Goal: Task Accomplishment & Management: Use online tool/utility

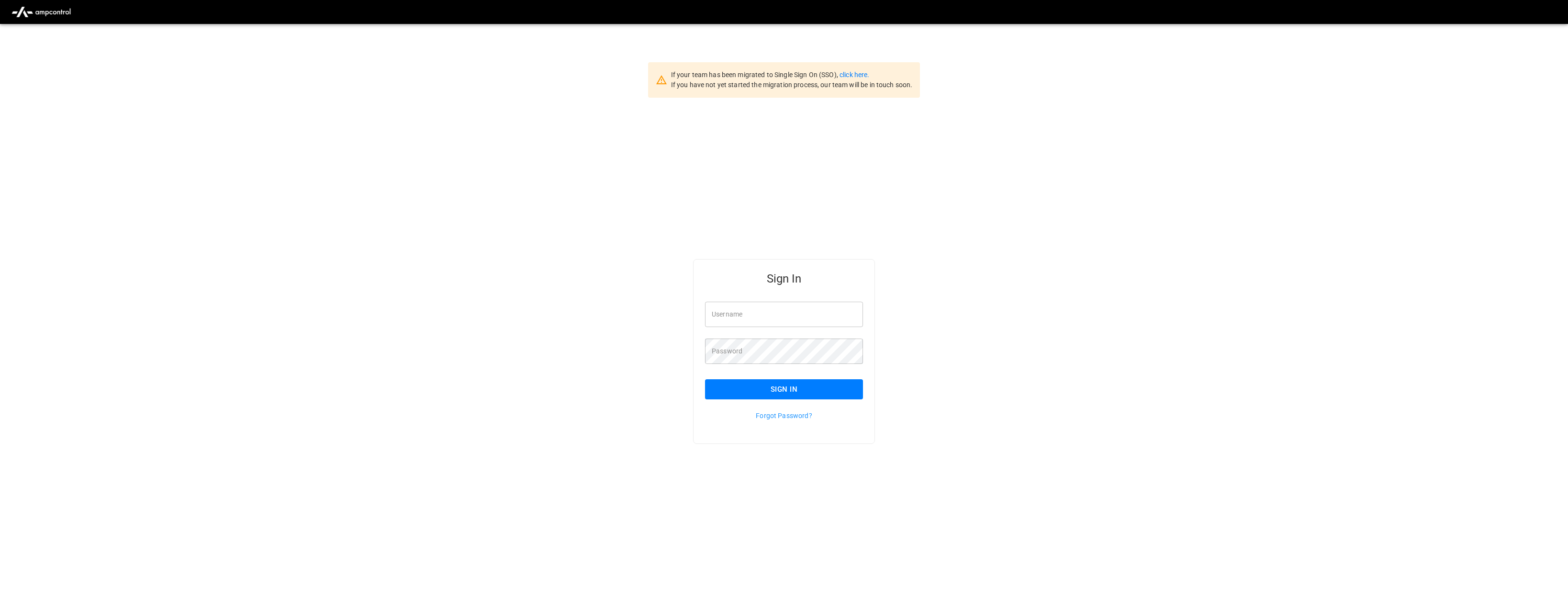
click at [724, 308] on div "Username Username" at bounding box center [783, 314] width 158 height 26
type input "**********"
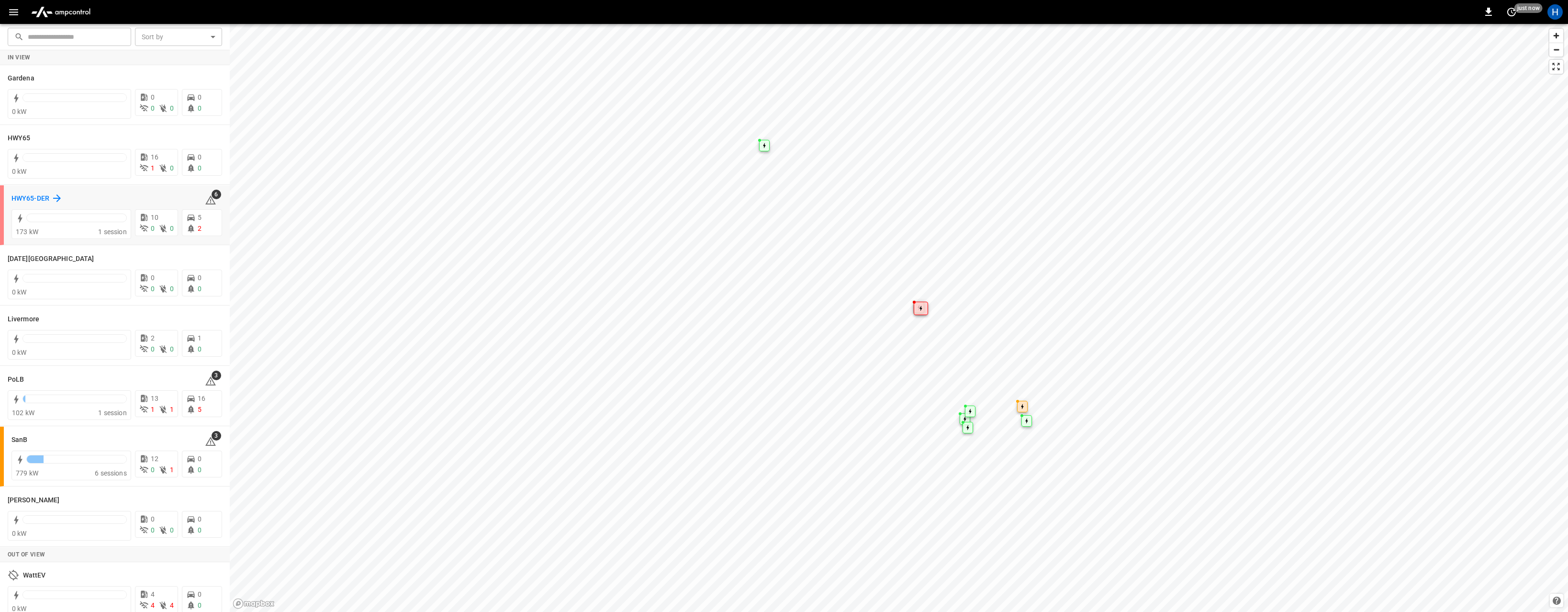
click at [29, 196] on h6 "HWY65-DER" at bounding box center [30, 199] width 38 height 10
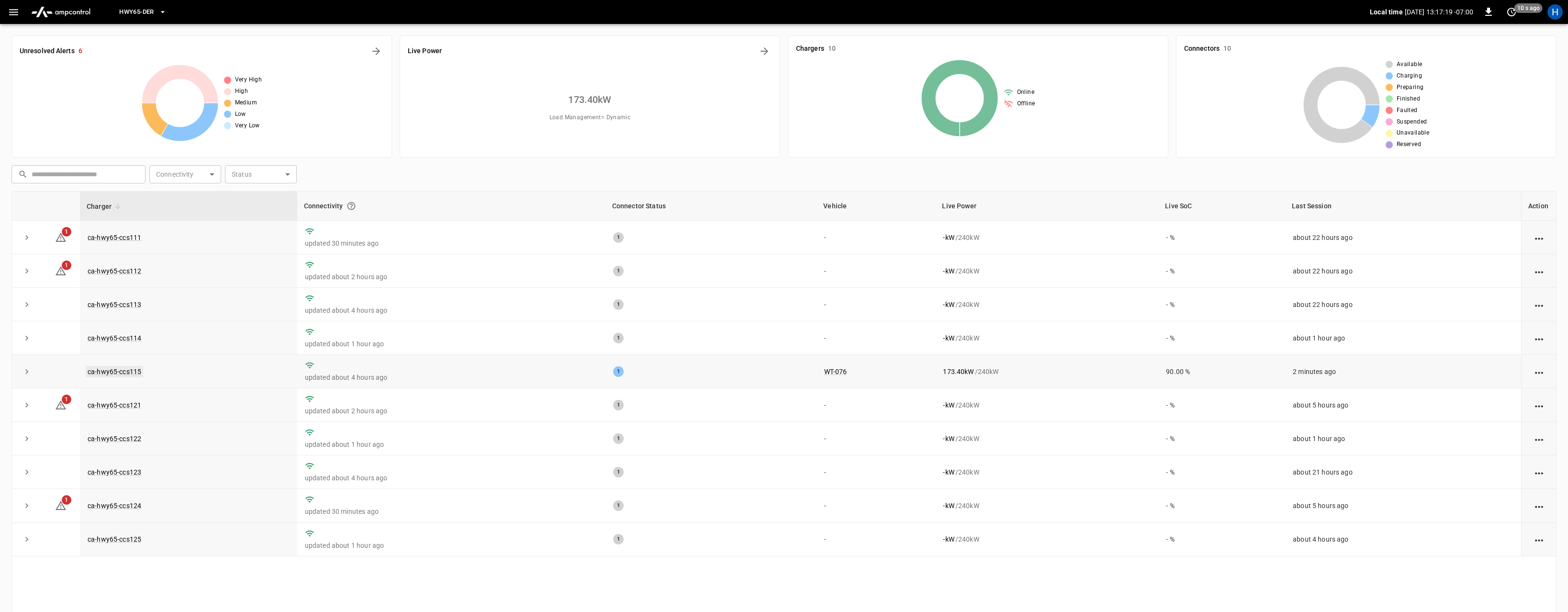
click at [113, 373] on link "ca-hwy65-ccs115" at bounding box center [114, 371] width 57 height 12
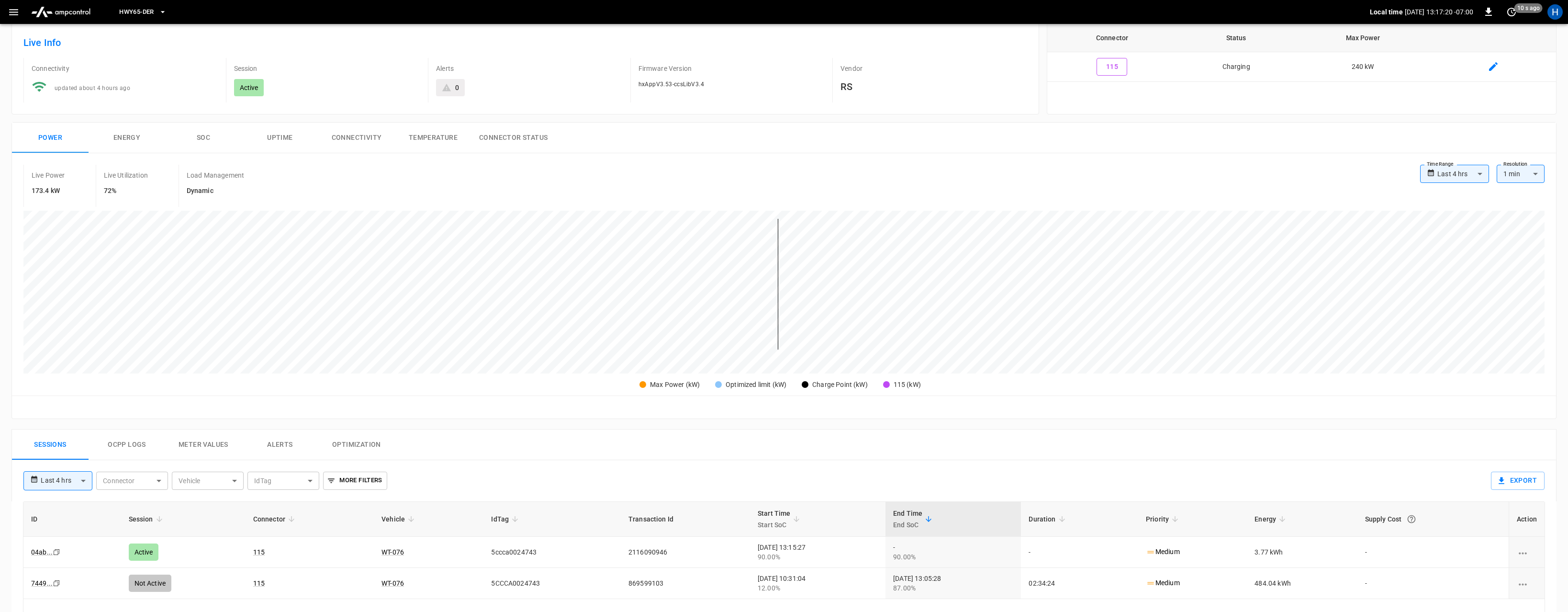
scroll to position [139, 0]
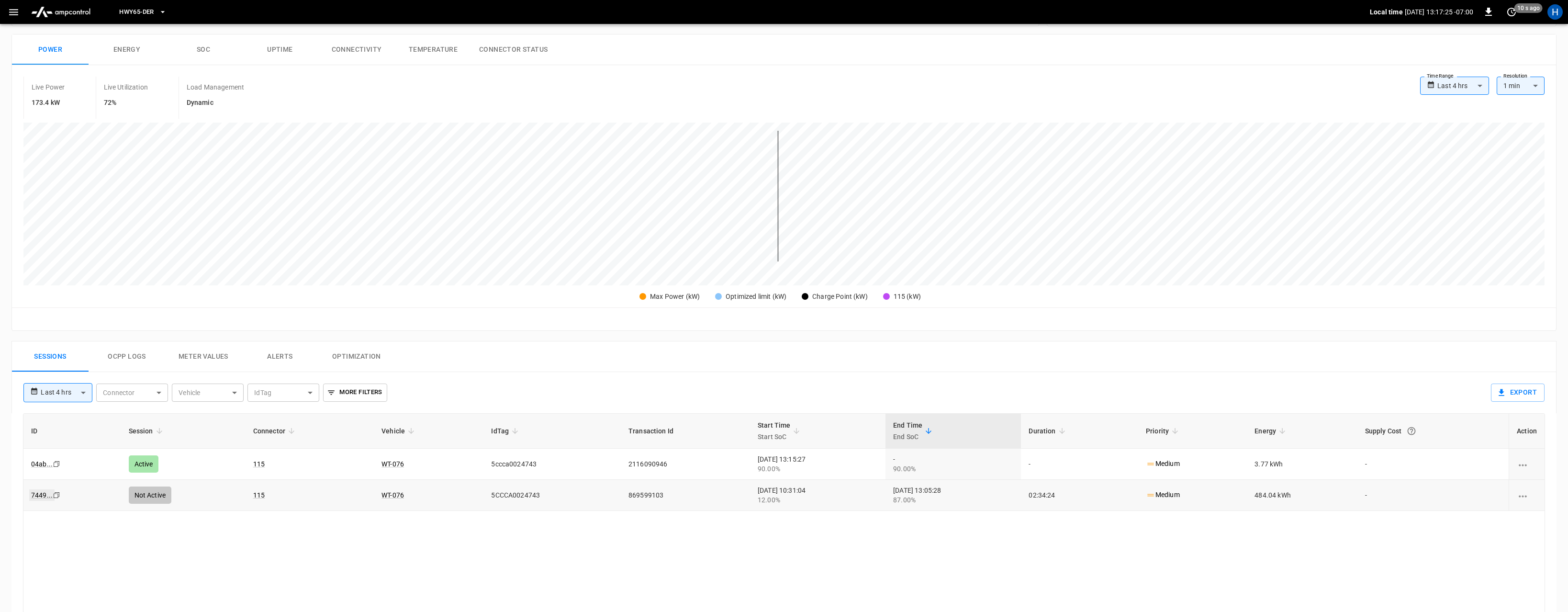
click at [38, 496] on link "7449 ..." at bounding box center [42, 495] width 26 height 12
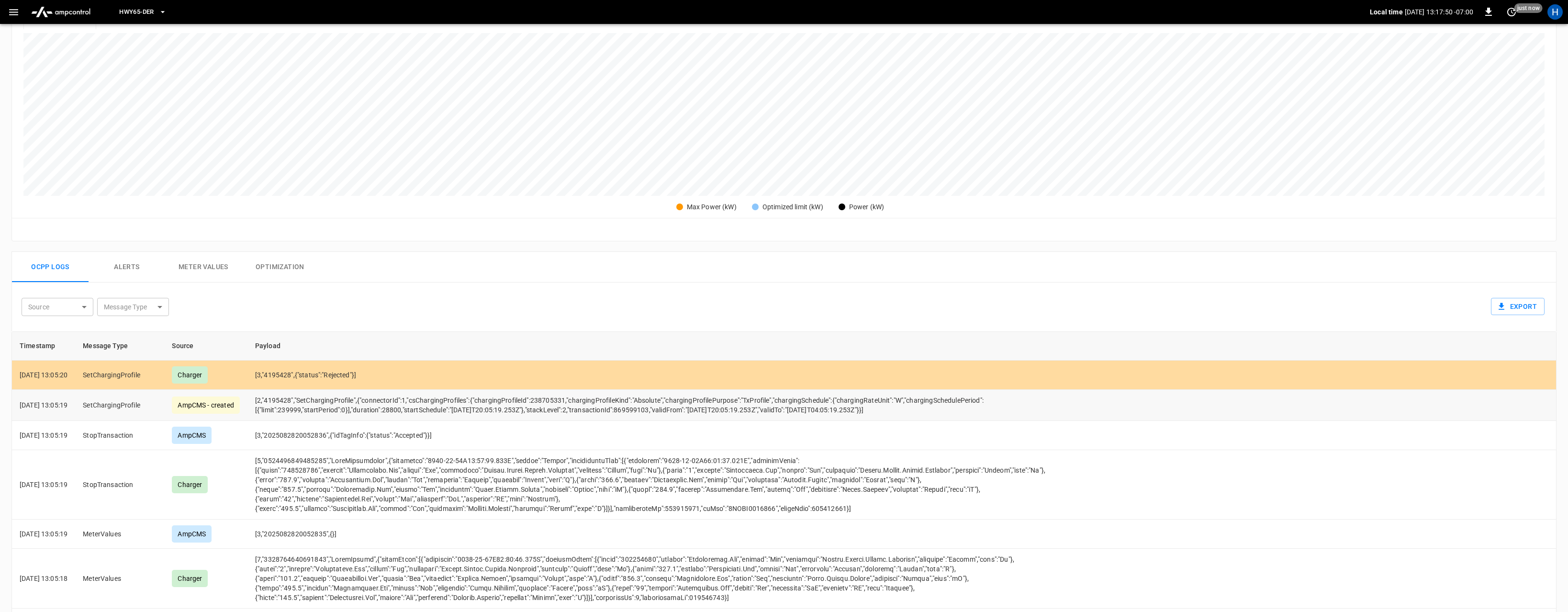
click at [475, 420] on td "[2,"4195428","SetChargingProfile",{"connectorId":1,"csChargingProfiles":{"charg…" at bounding box center [670, 405] width 845 height 31
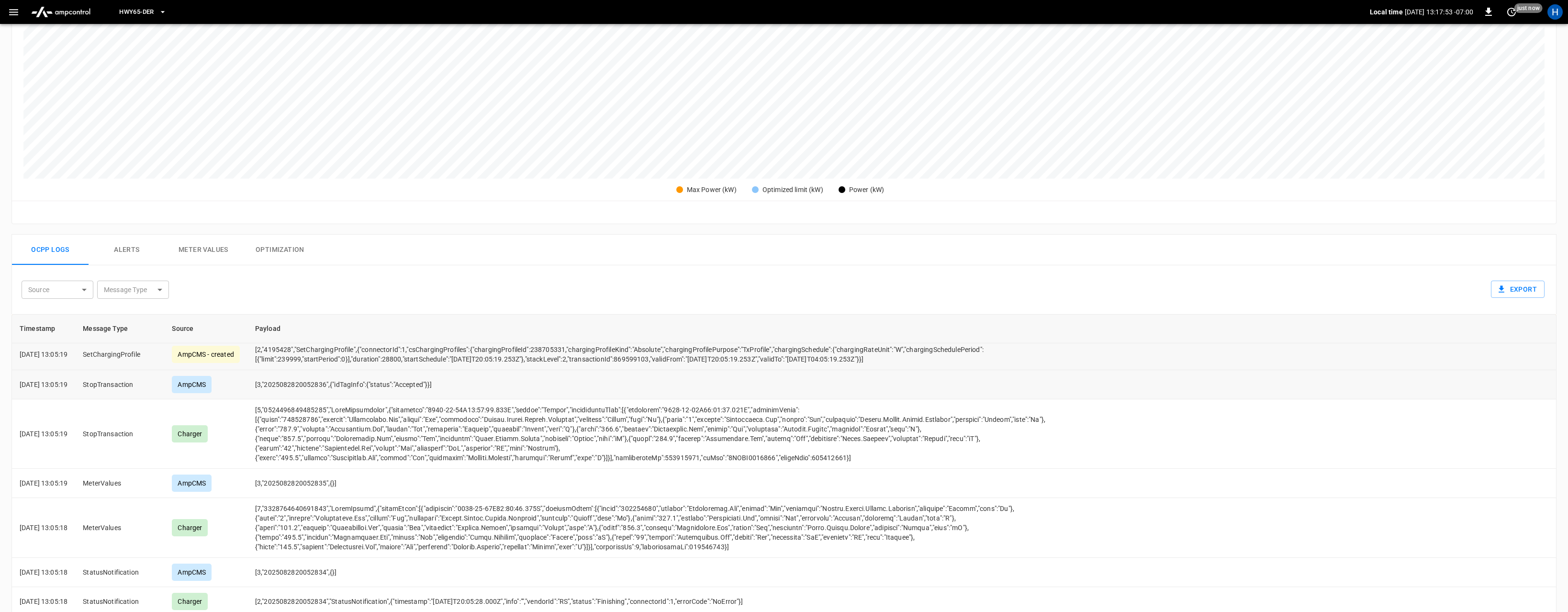
scroll to position [34, 0]
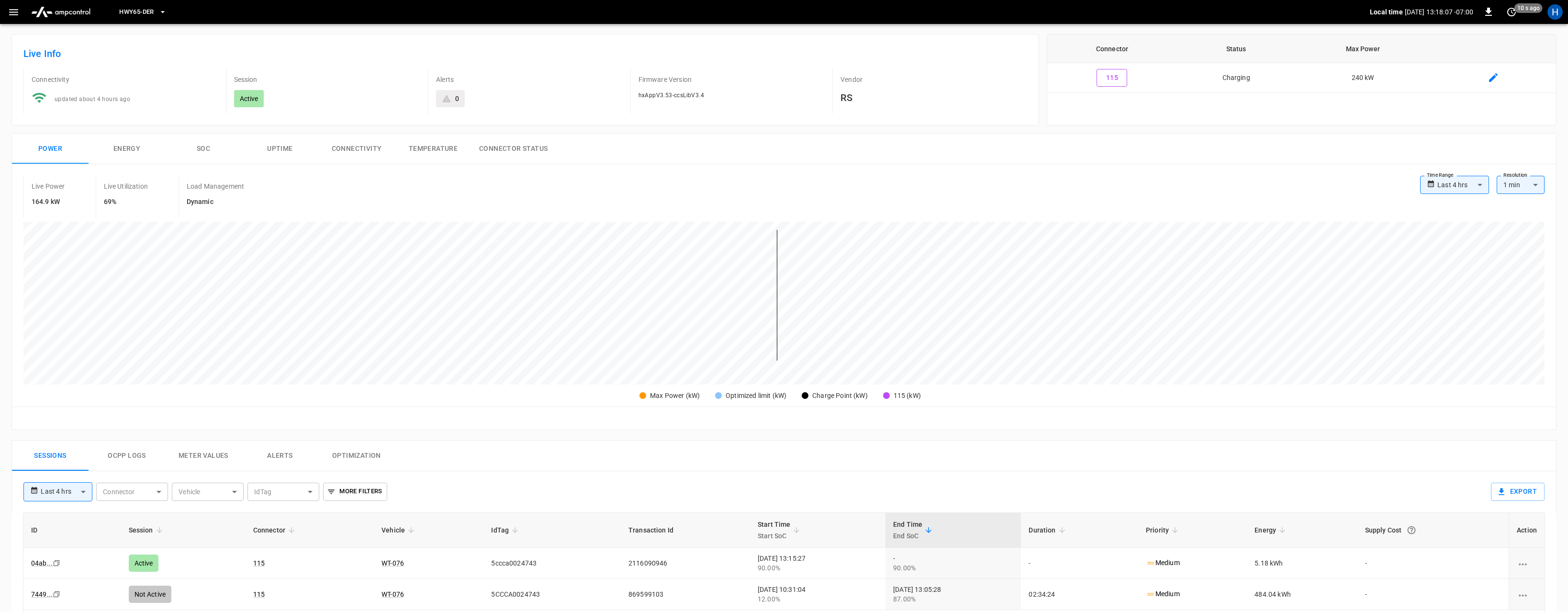
scroll to position [326, 0]
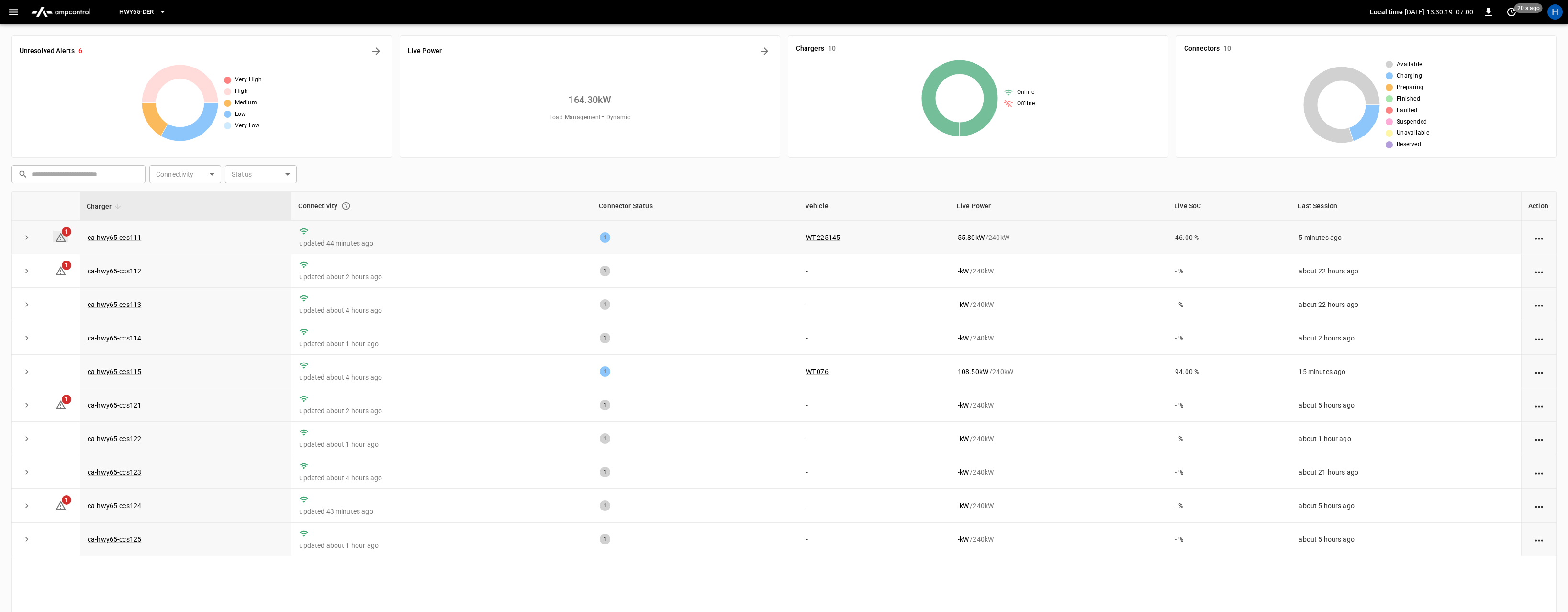
click at [62, 236] on icon at bounding box center [60, 237] width 10 height 9
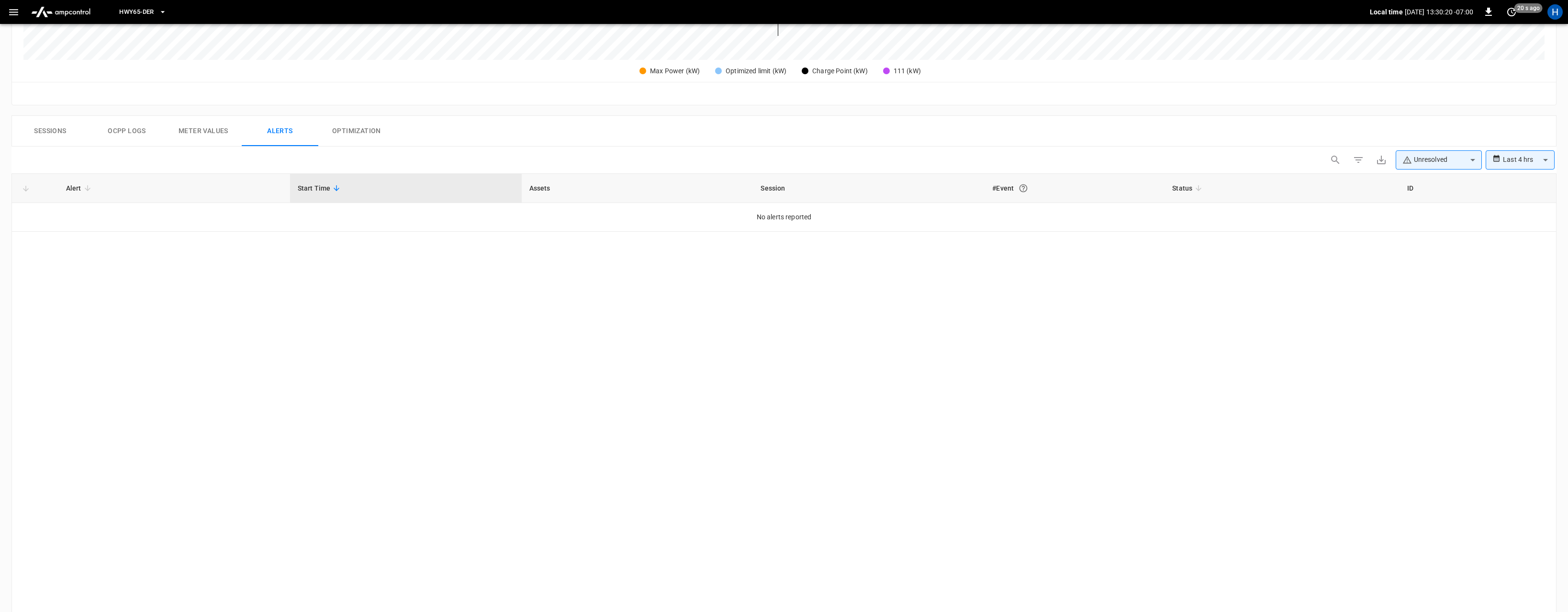
scroll to position [398, 0]
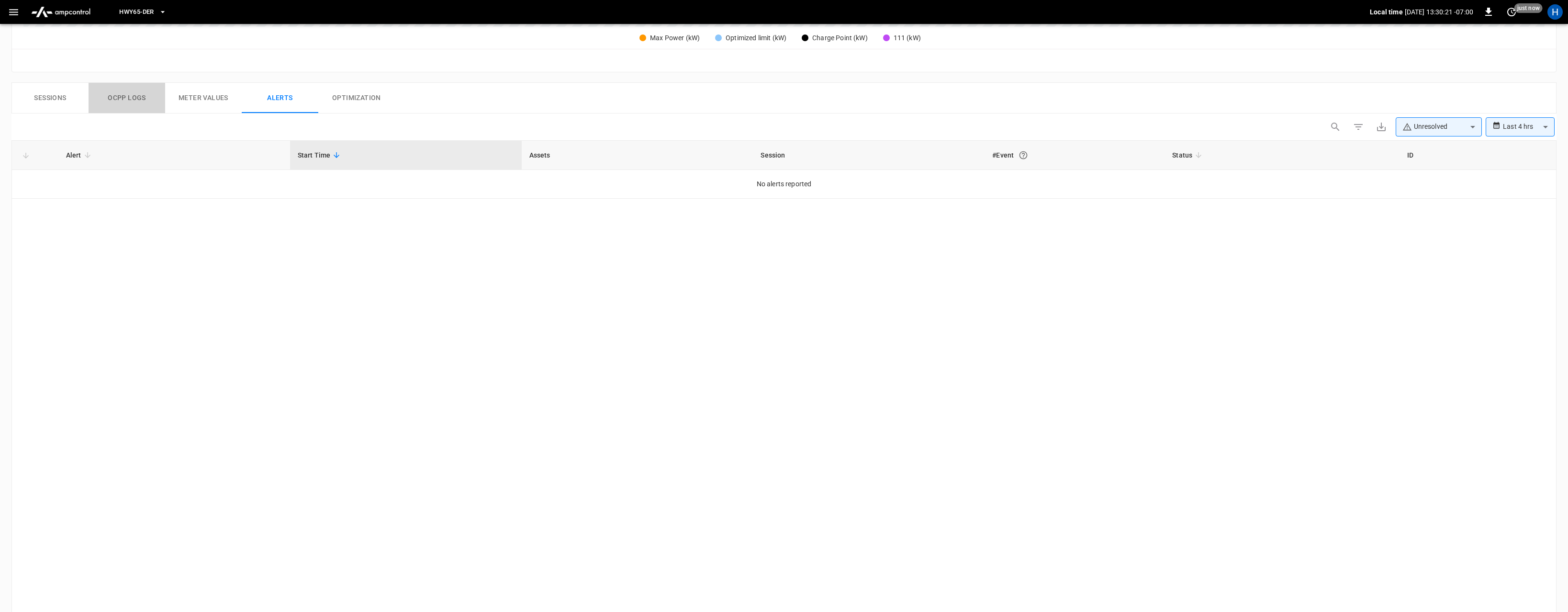
click at [132, 102] on button "Ocpp logs" at bounding box center [127, 98] width 77 height 30
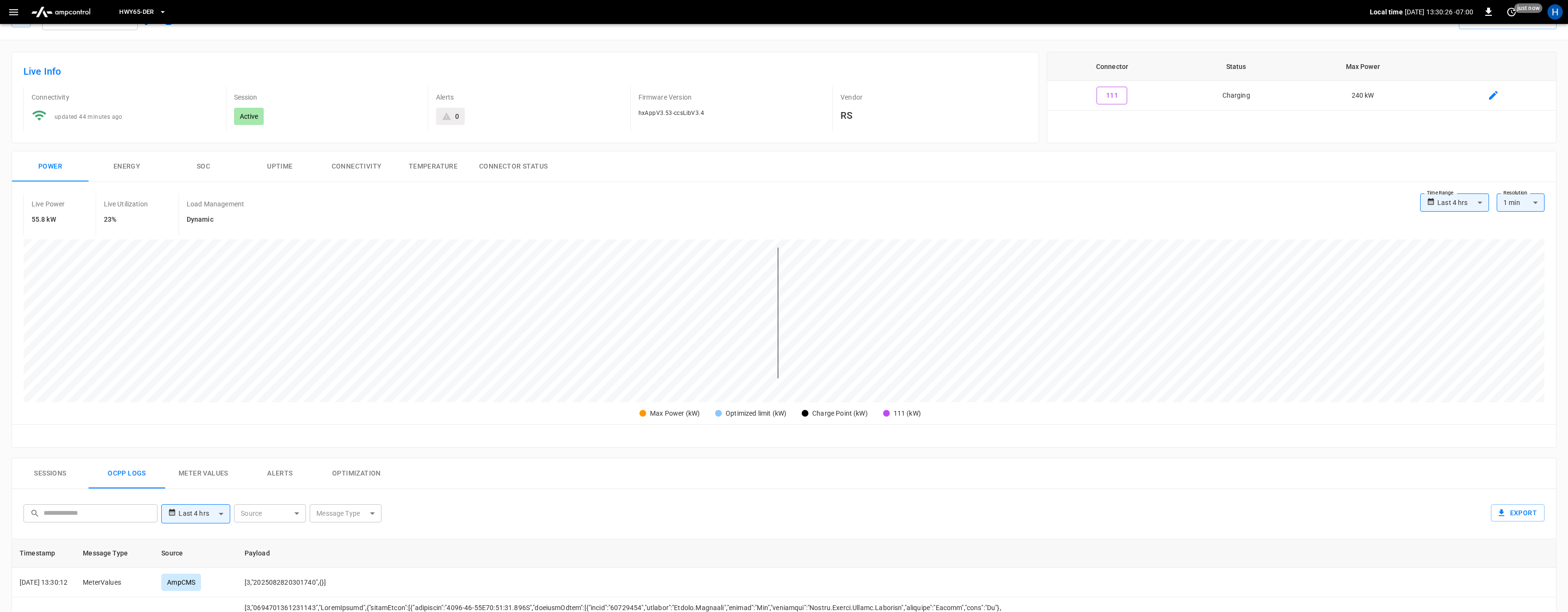
scroll to position [0, 0]
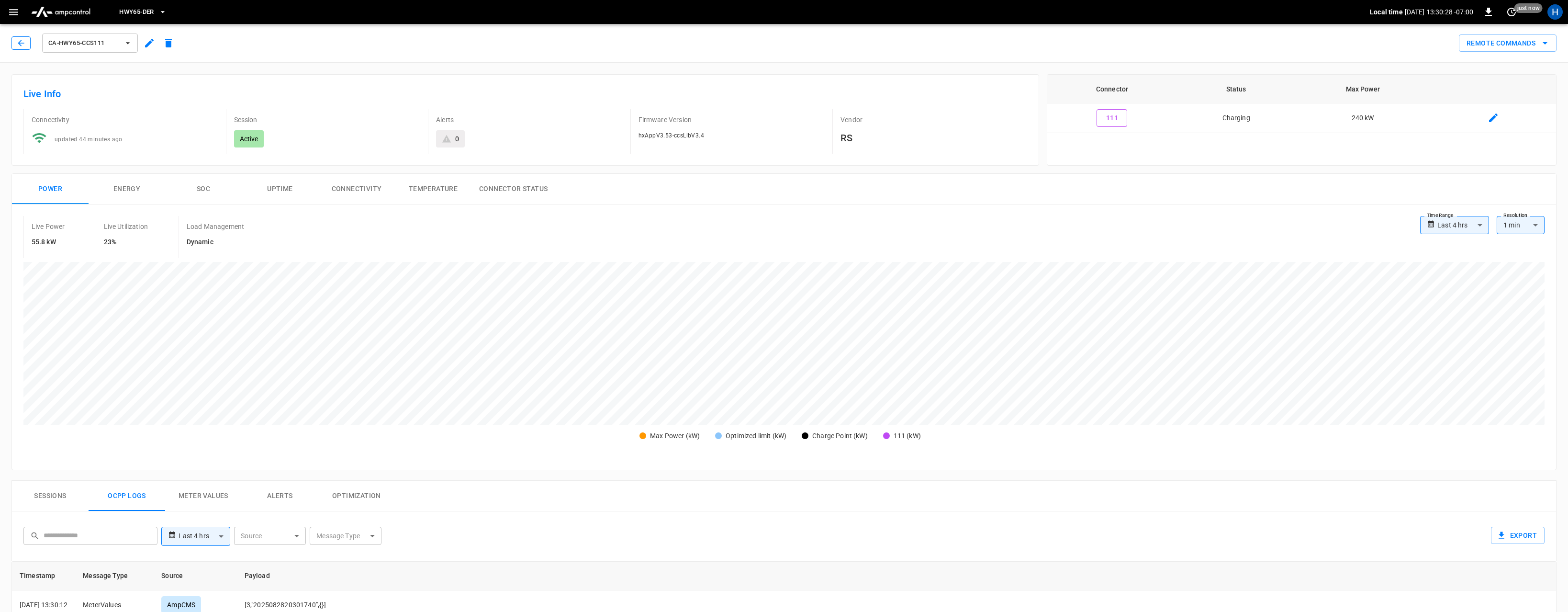
click at [28, 43] on button "button" at bounding box center [21, 43] width 19 height 13
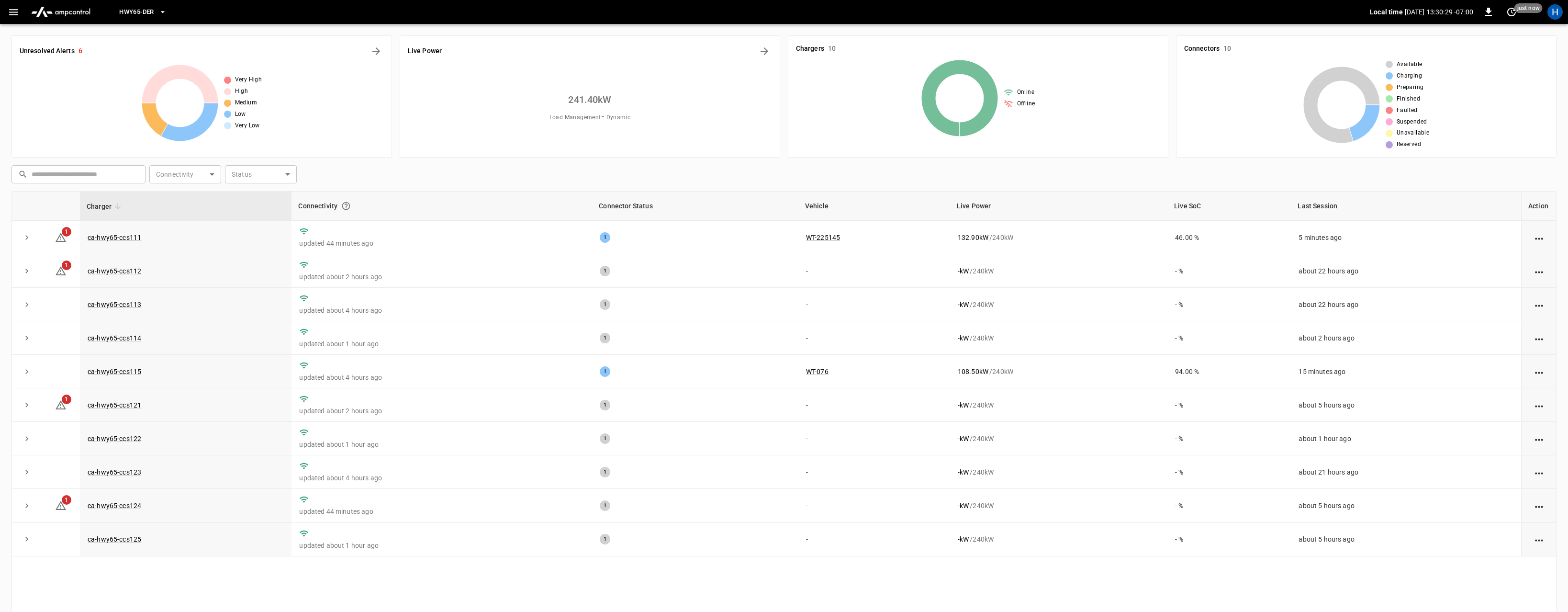
click at [62, 15] on img "menu" at bounding box center [61, 12] width 67 height 18
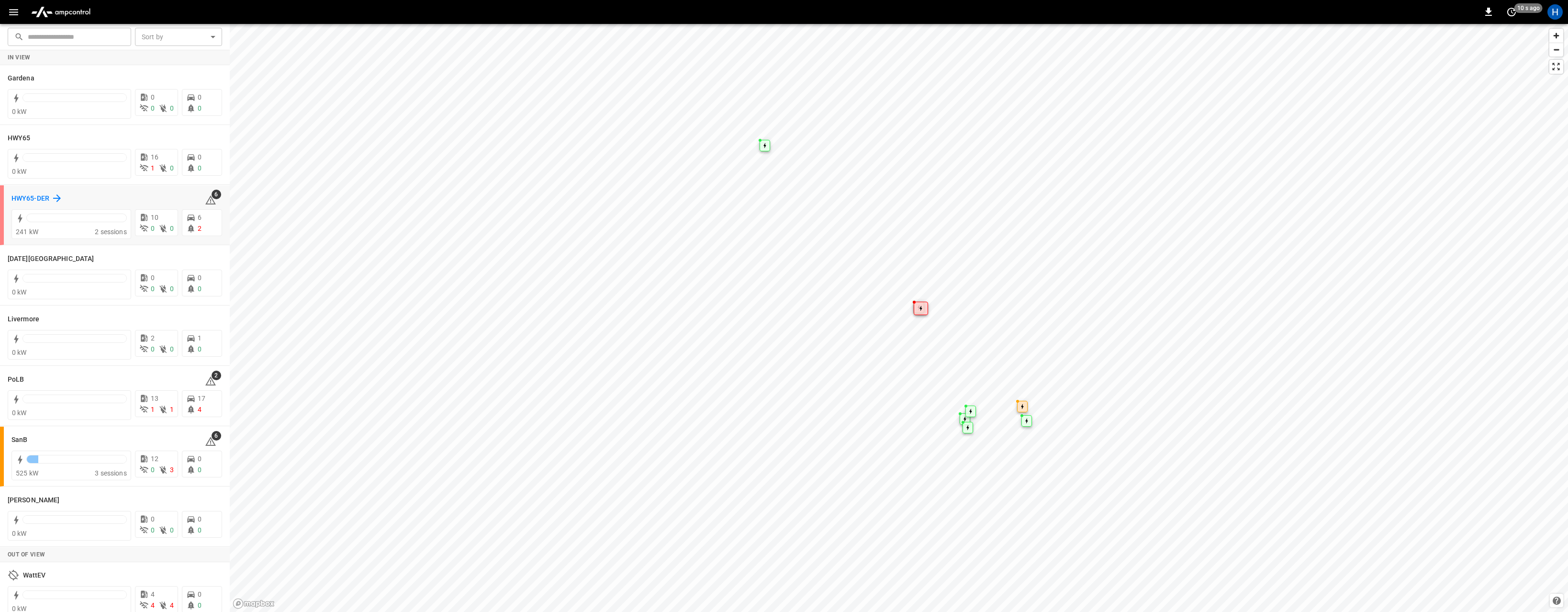
click at [42, 199] on h6 "HWY65-DER" at bounding box center [30, 199] width 38 height 10
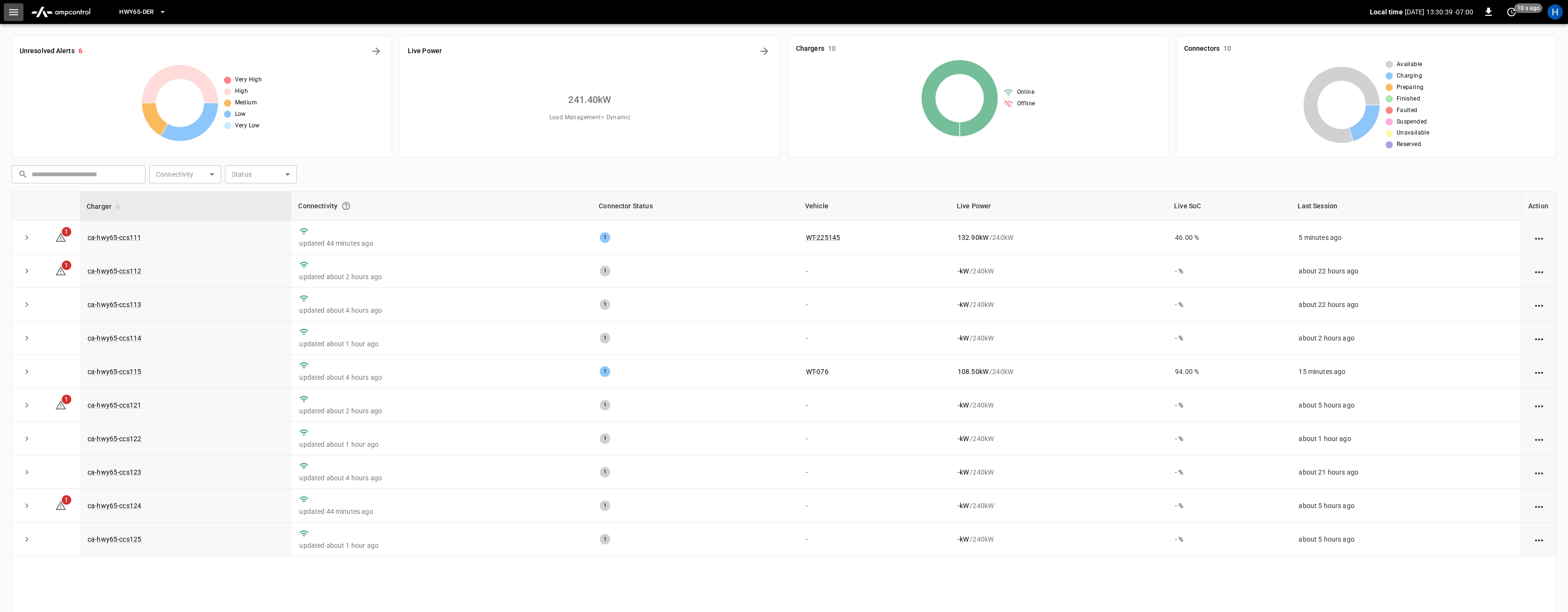
click at [15, 14] on icon "button" at bounding box center [13, 12] width 9 height 6
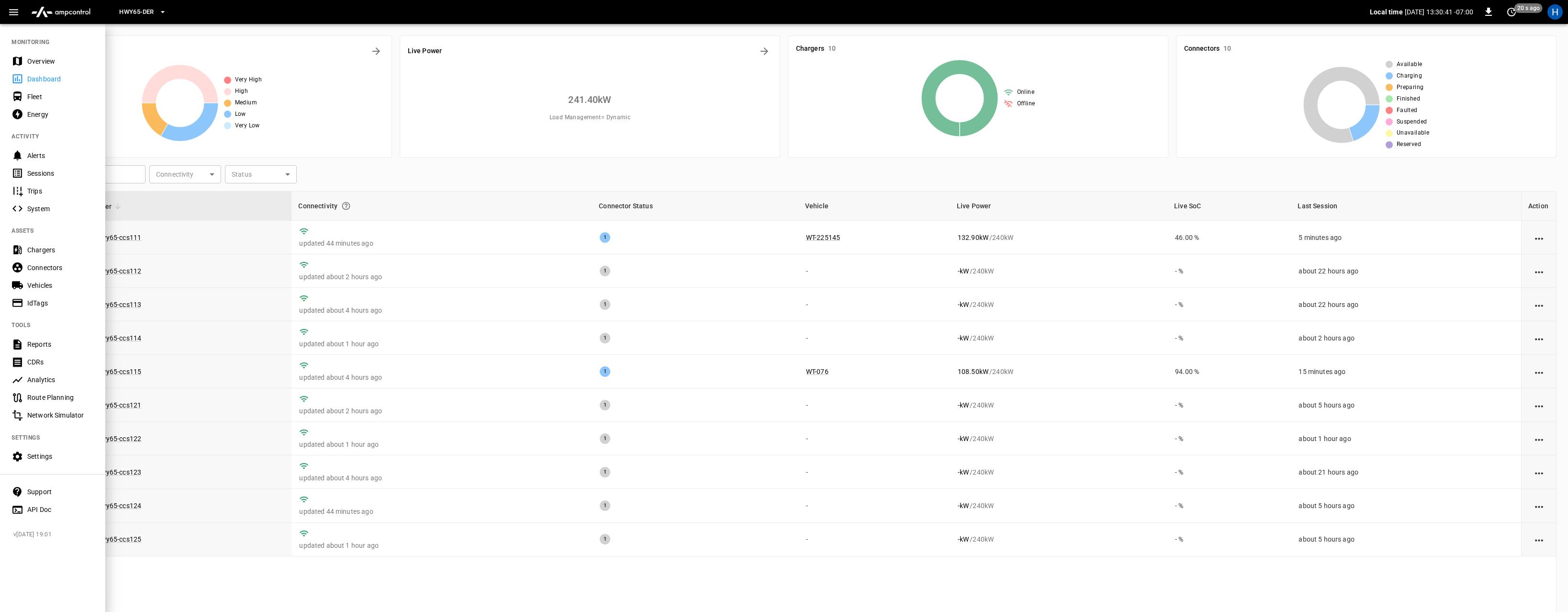
click at [45, 454] on div "Settings" at bounding box center [60, 457] width 66 height 10
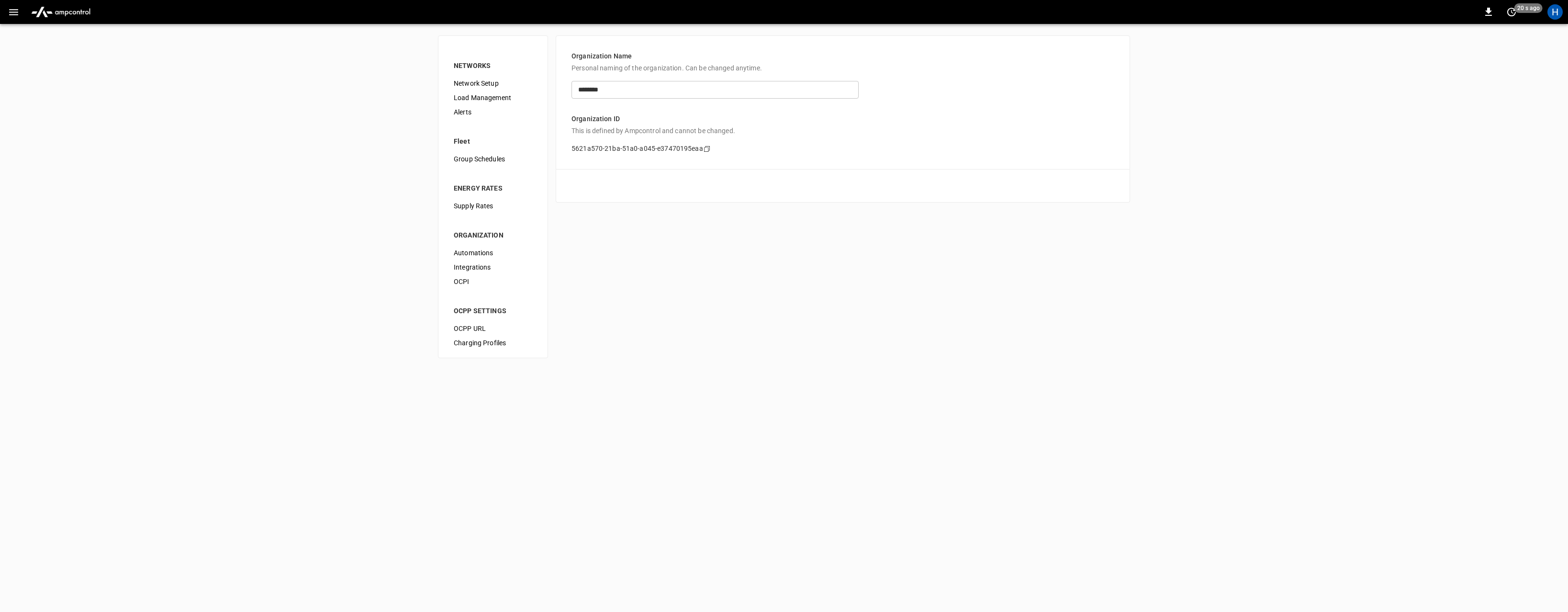
click at [491, 95] on span "Load Management" at bounding box center [492, 98] width 79 height 10
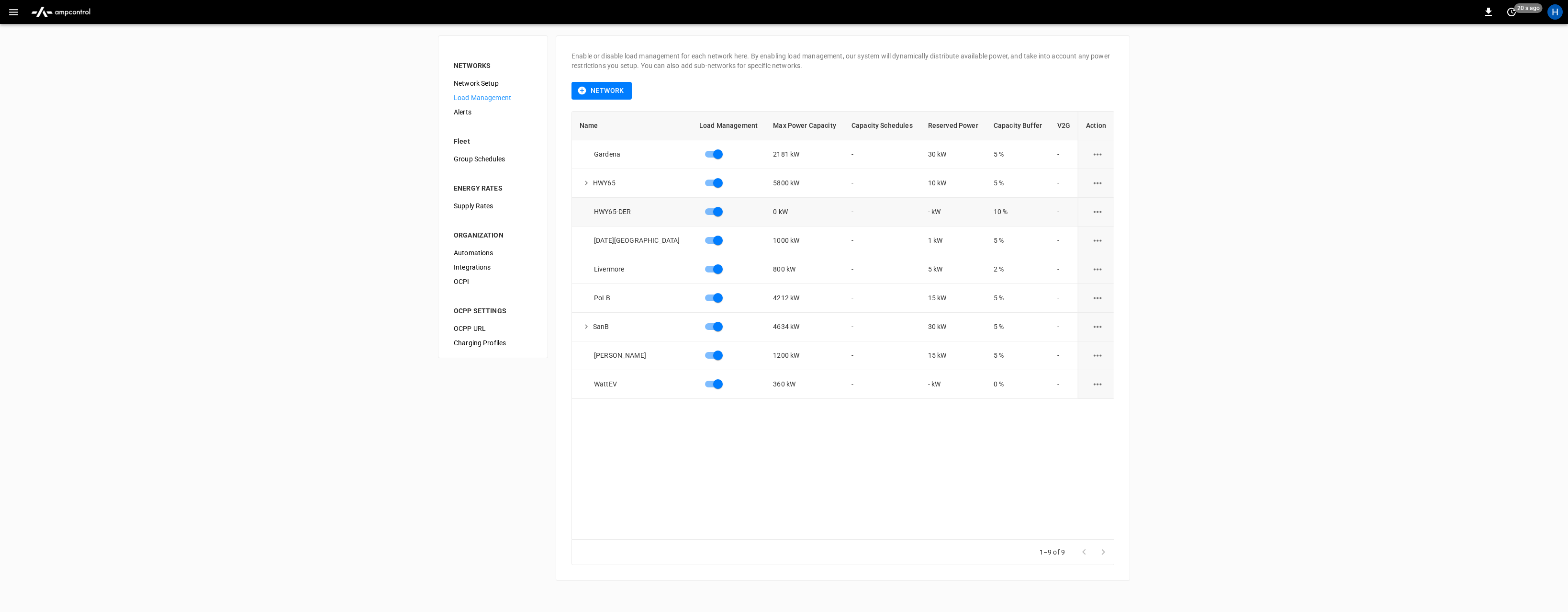
click at [1096, 212] on icon "load management options" at bounding box center [1097, 211] width 8 height 2
click at [1094, 236] on li "Edit" at bounding box center [1115, 236] width 68 height 16
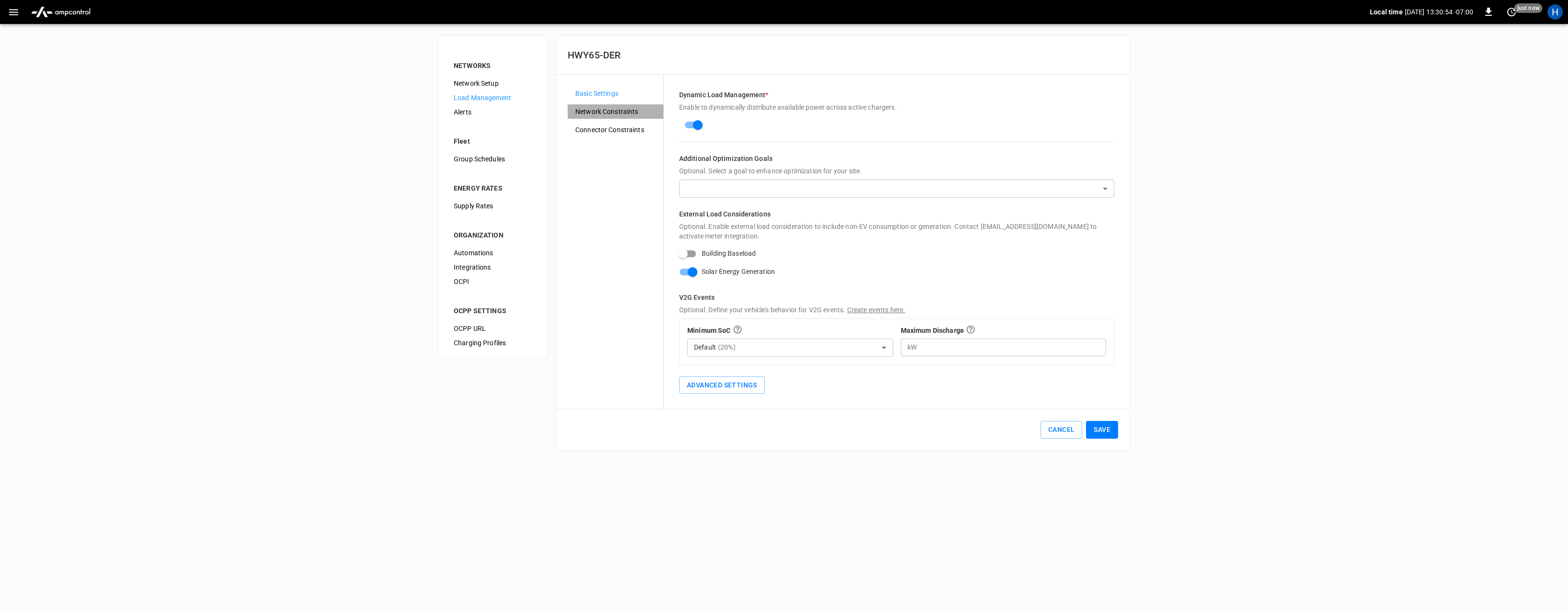
click at [603, 111] on span "Network Constraints" at bounding box center [615, 111] width 80 height 10
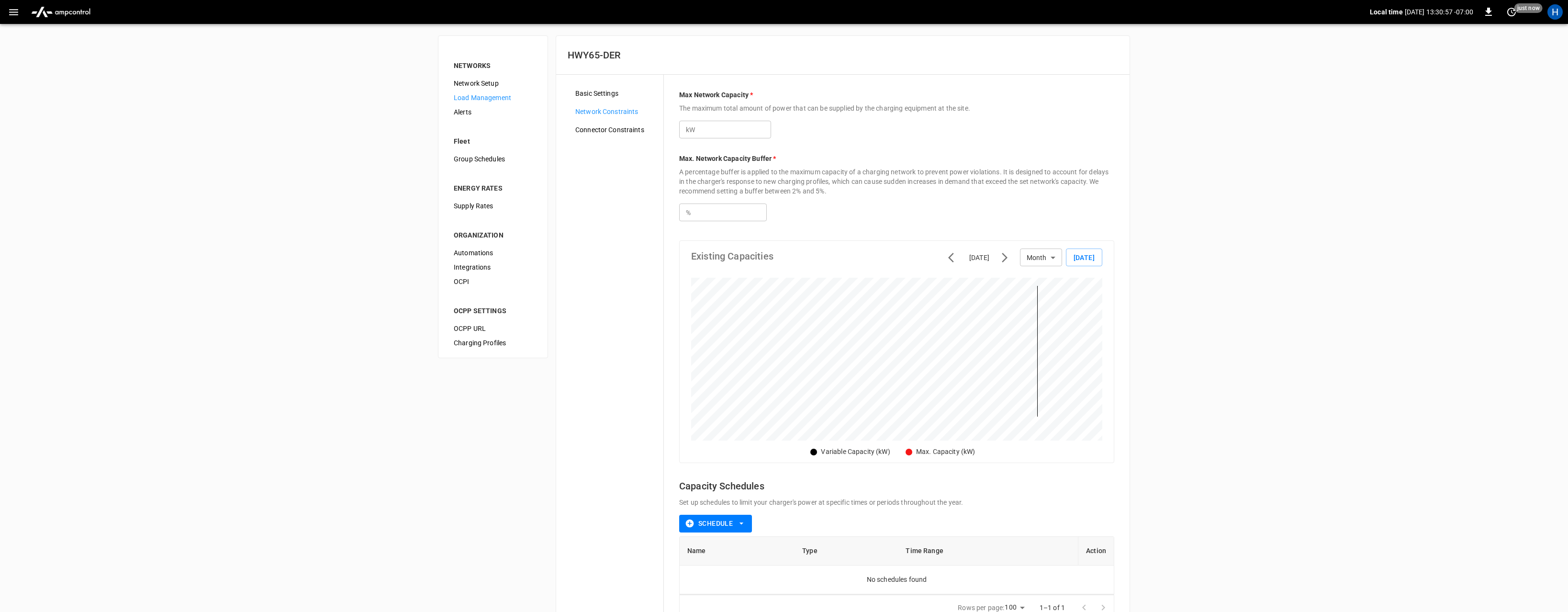
click at [604, 132] on span "Connector Constraints" at bounding box center [615, 130] width 80 height 10
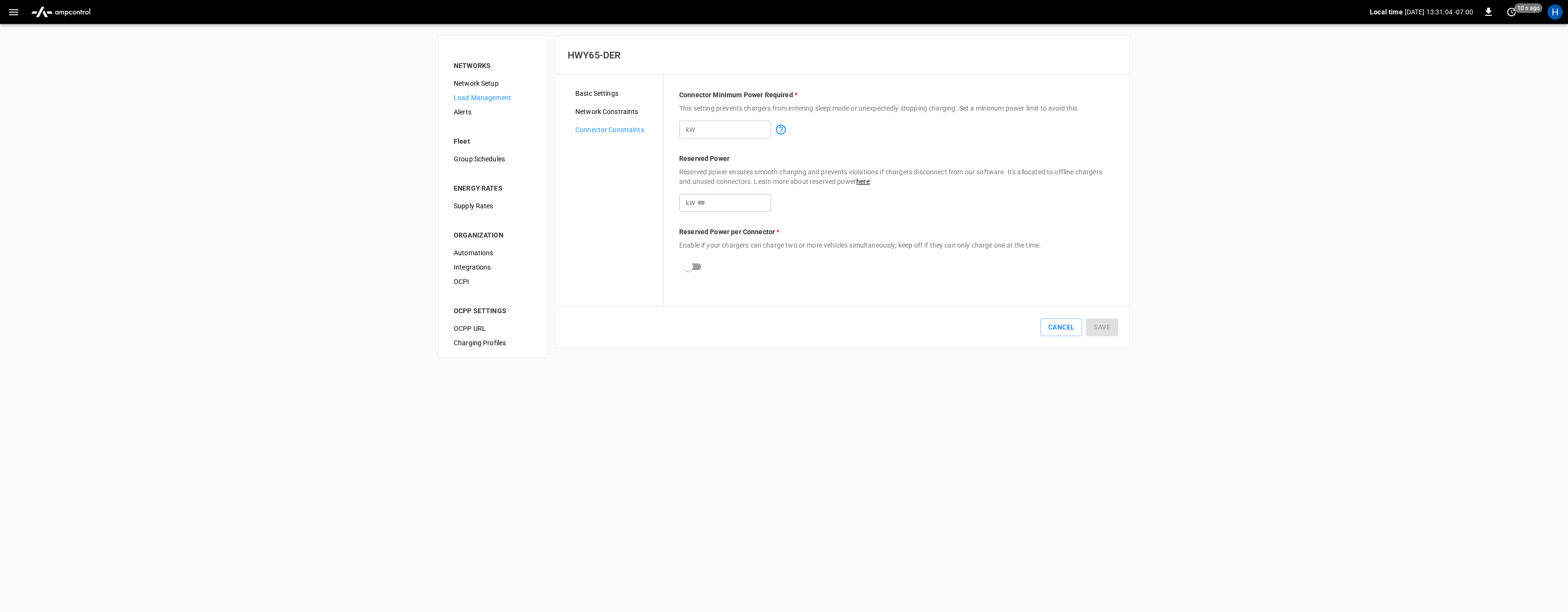
click at [607, 113] on span "Network Constraints" at bounding box center [615, 111] width 80 height 10
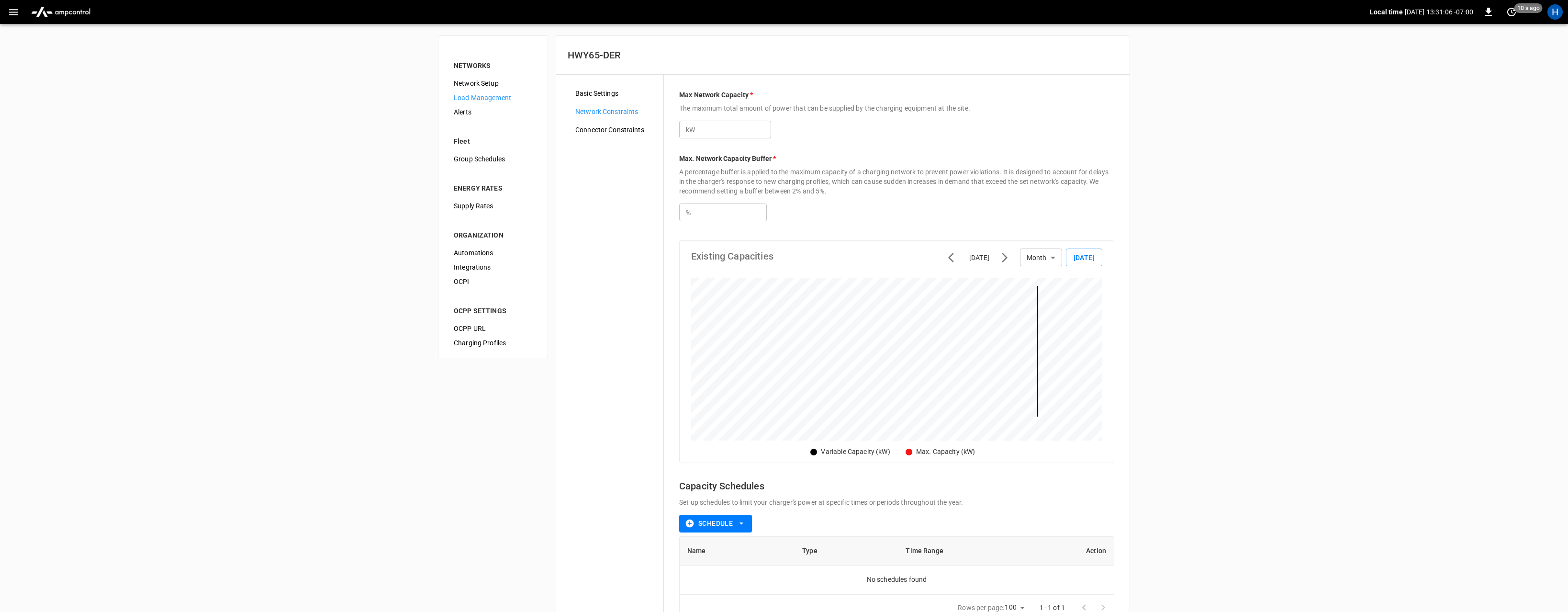
click at [598, 96] on span "Basic Settings" at bounding box center [615, 93] width 80 height 10
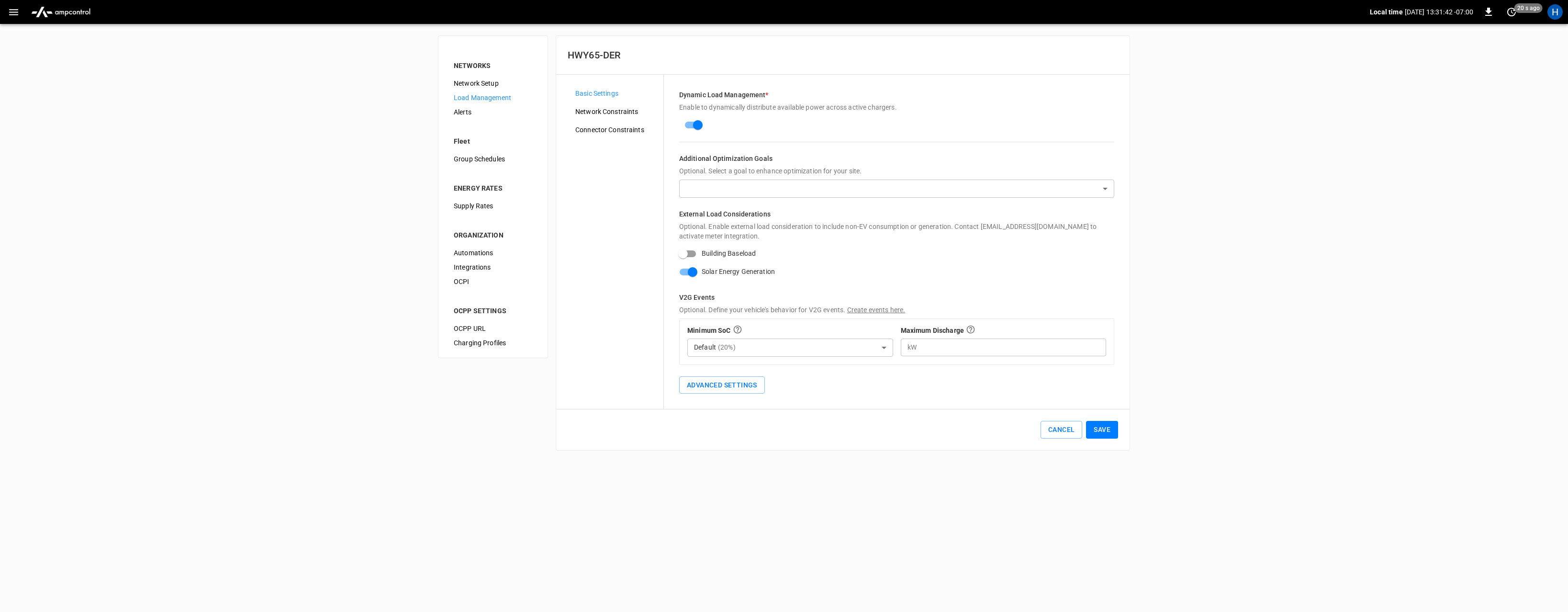
click at [483, 97] on span "Load Management" at bounding box center [492, 98] width 79 height 10
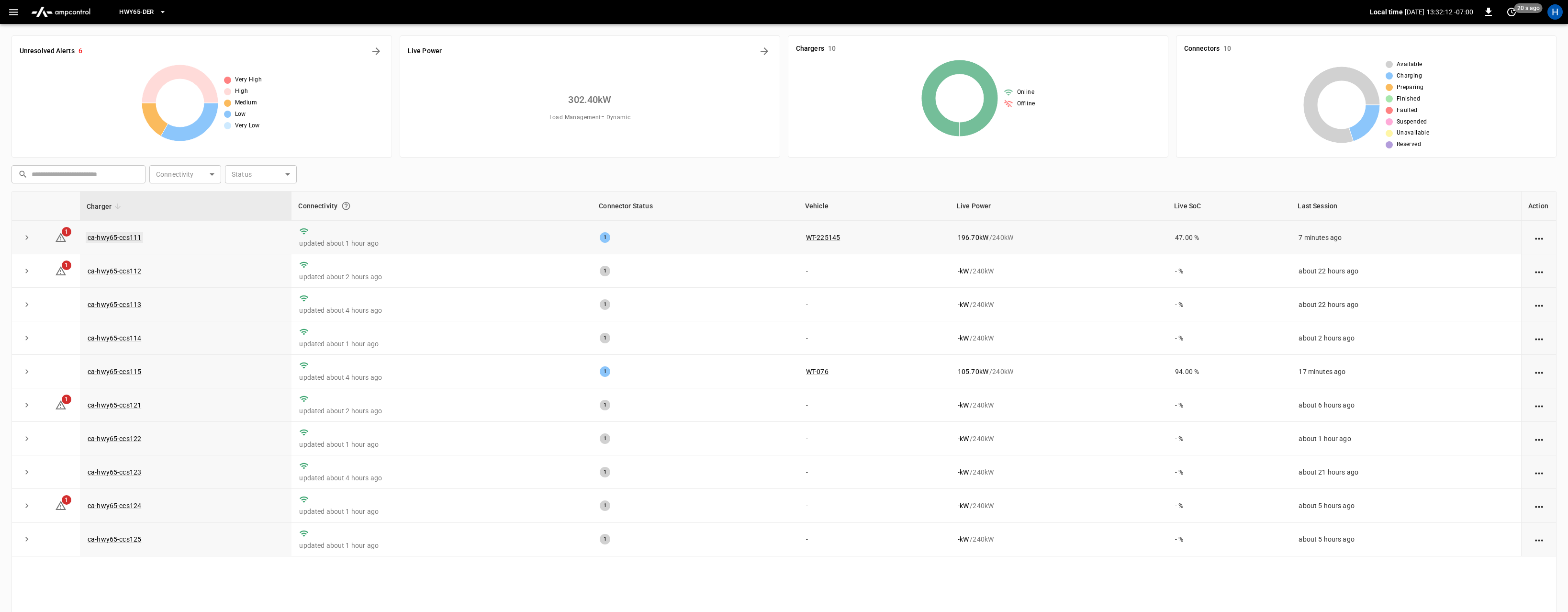
click at [102, 235] on link "ca-hwy65-ccs111" at bounding box center [114, 237] width 57 height 12
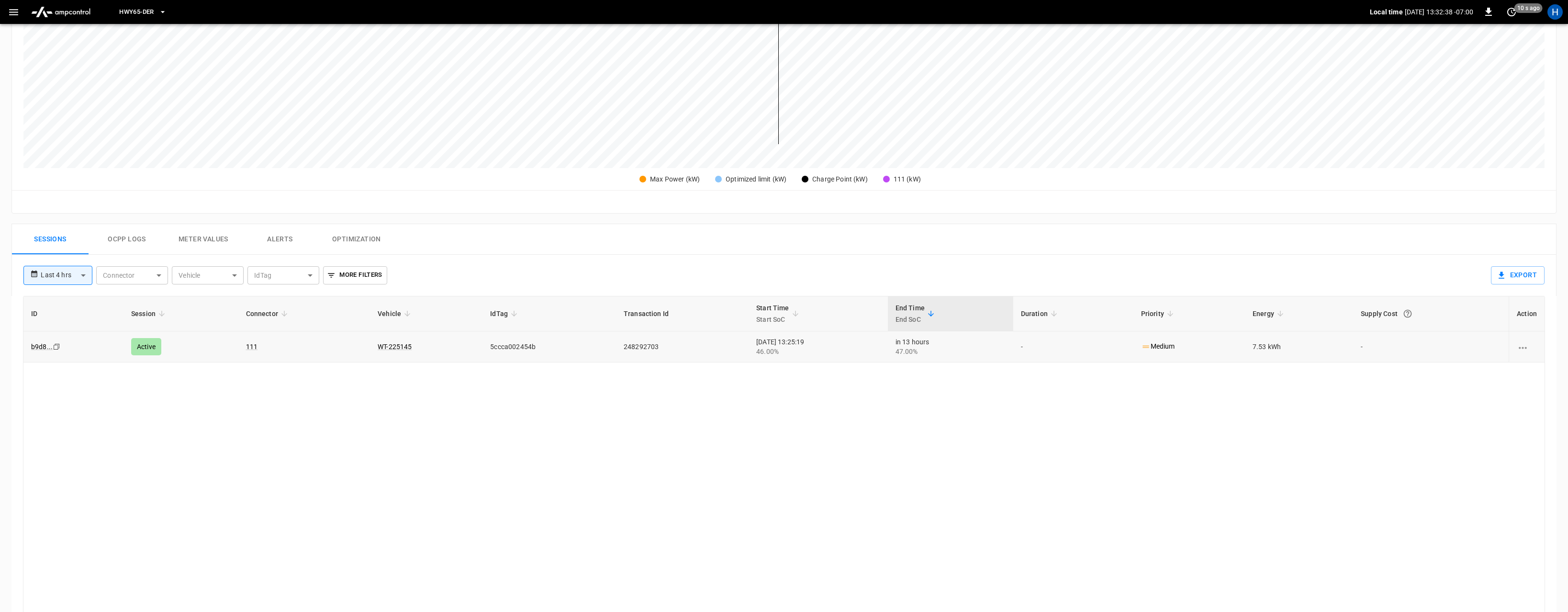
scroll to position [331, 0]
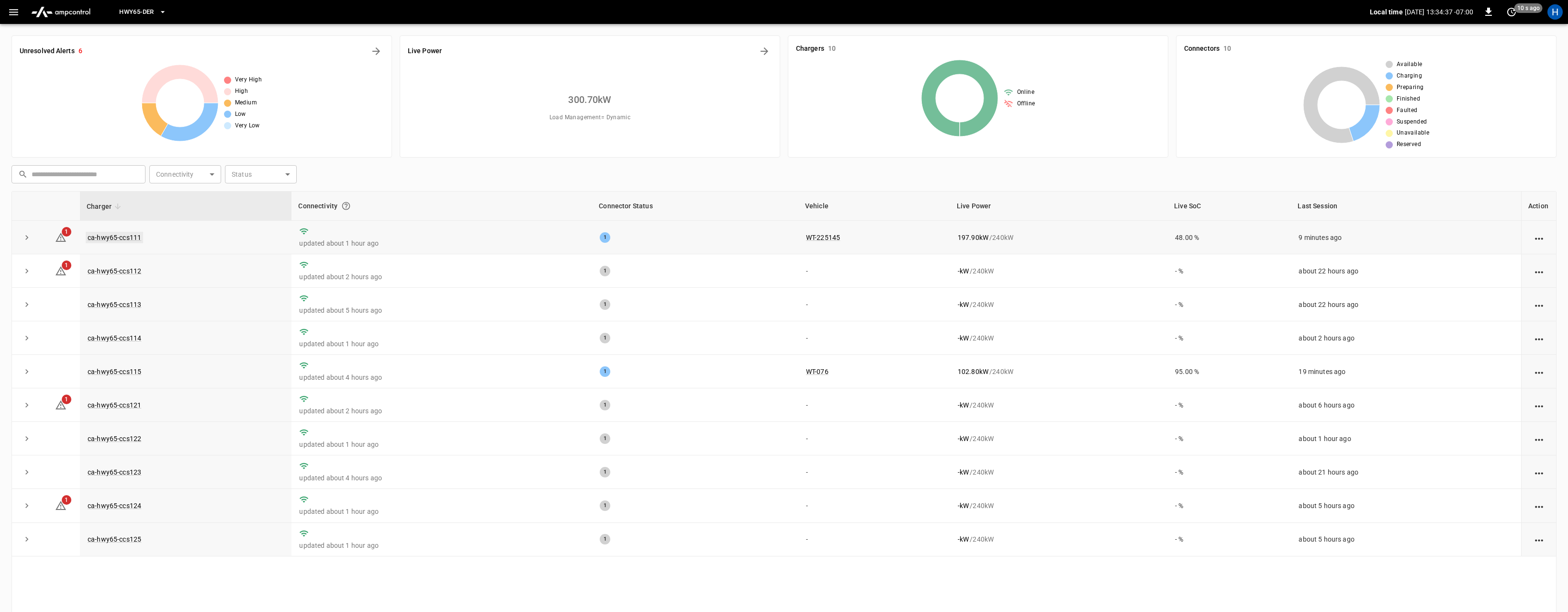
click at [132, 237] on link "ca-hwy65-ccs111" at bounding box center [114, 237] width 57 height 12
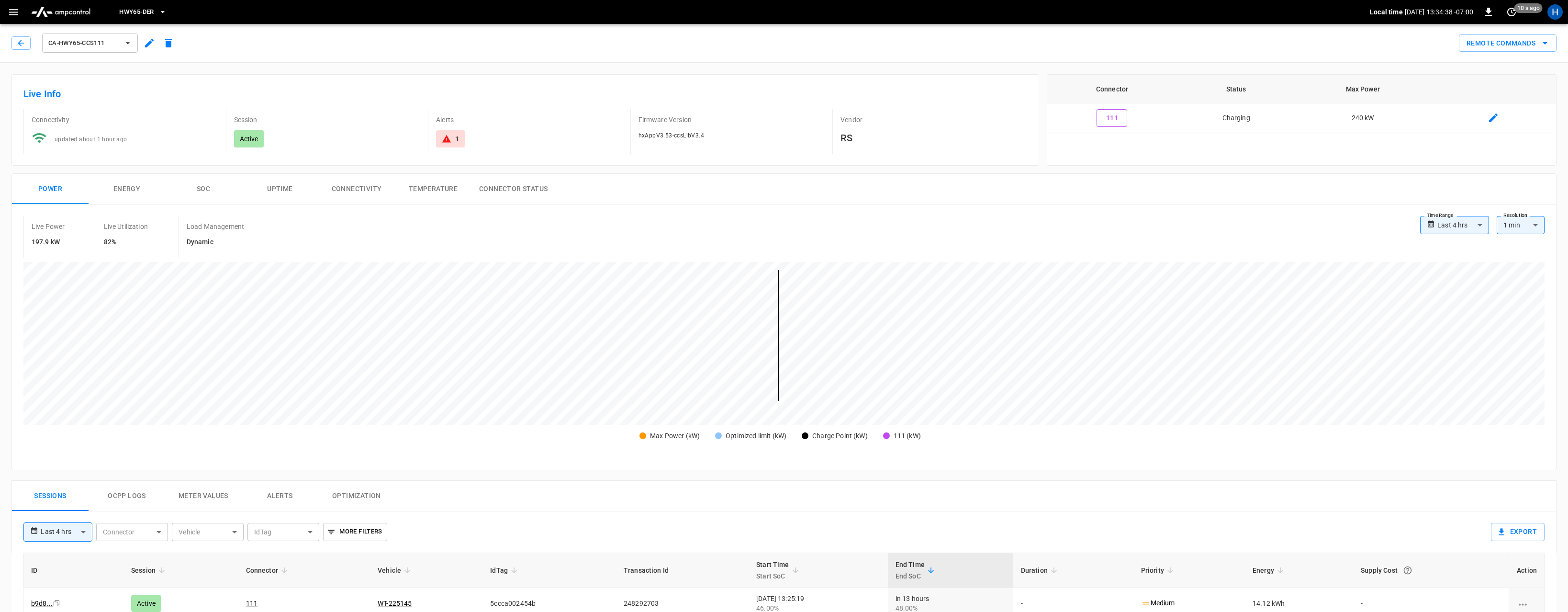
click at [131, 496] on button "Ocpp logs" at bounding box center [127, 496] width 77 height 30
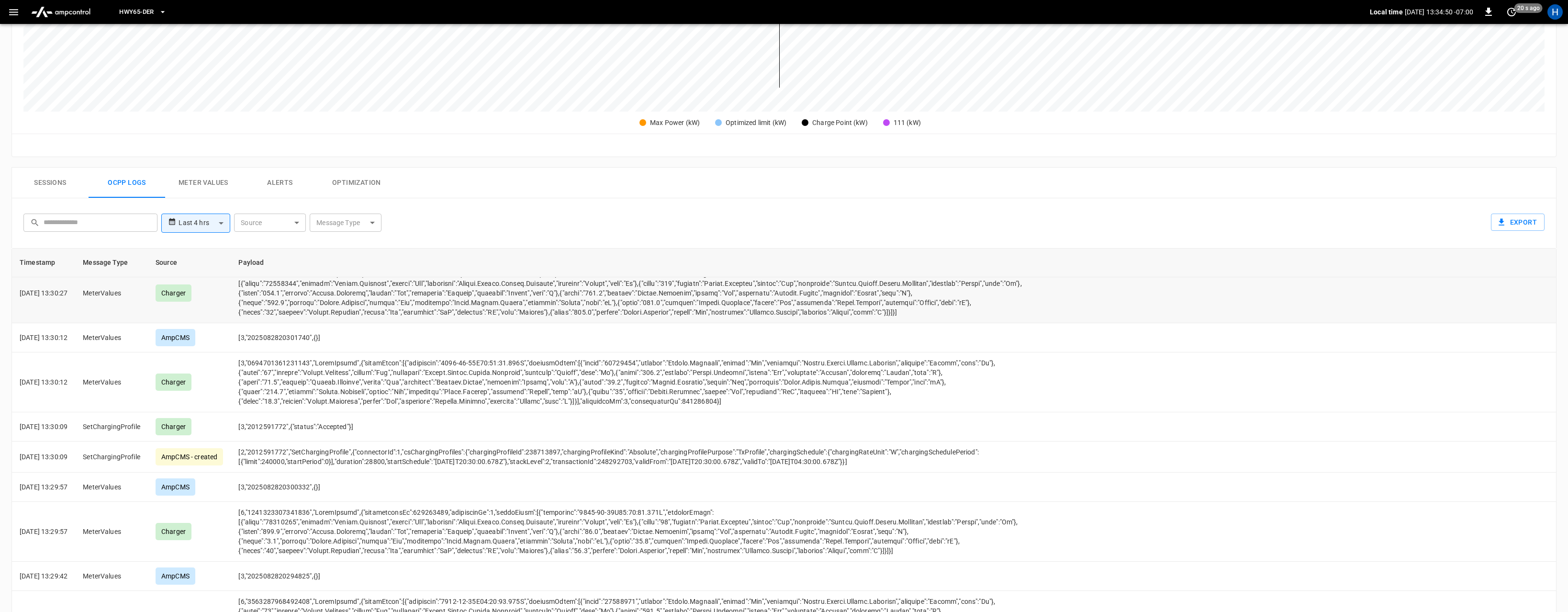
scroll to position [1558, 0]
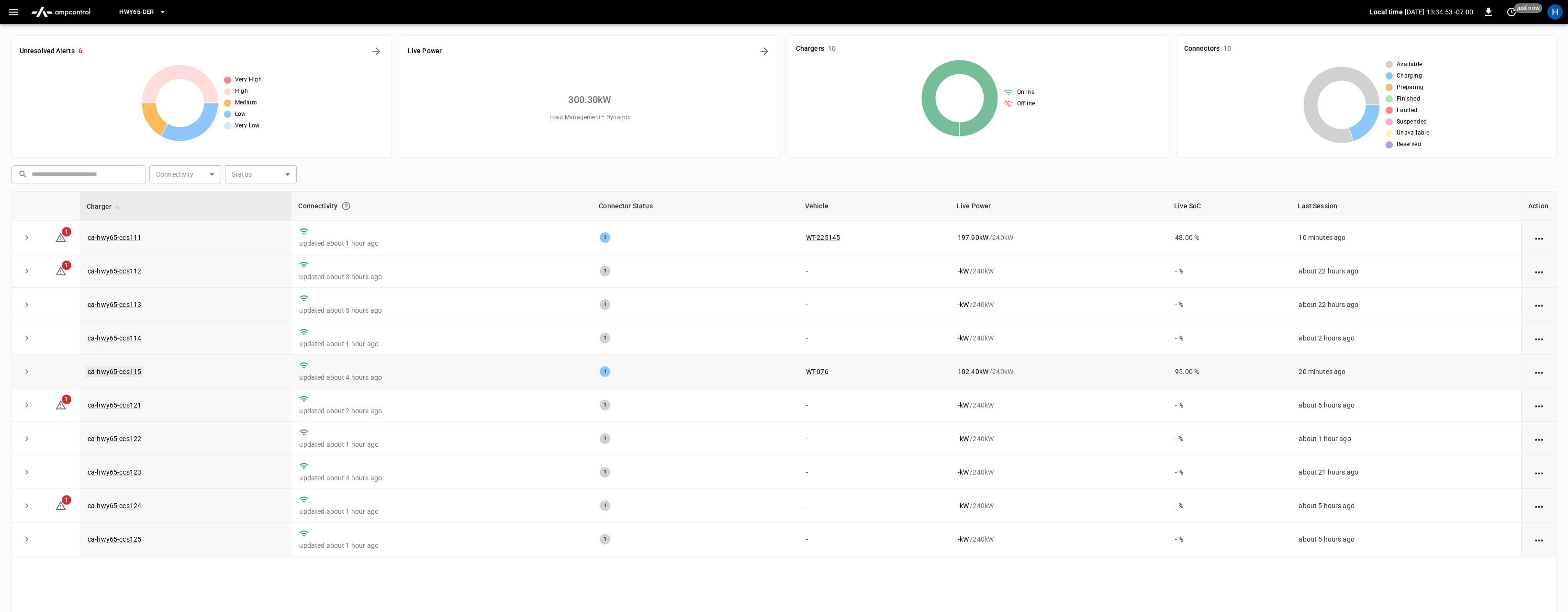
click at [117, 370] on link "ca-hwy65-ccs115" at bounding box center [114, 371] width 57 height 12
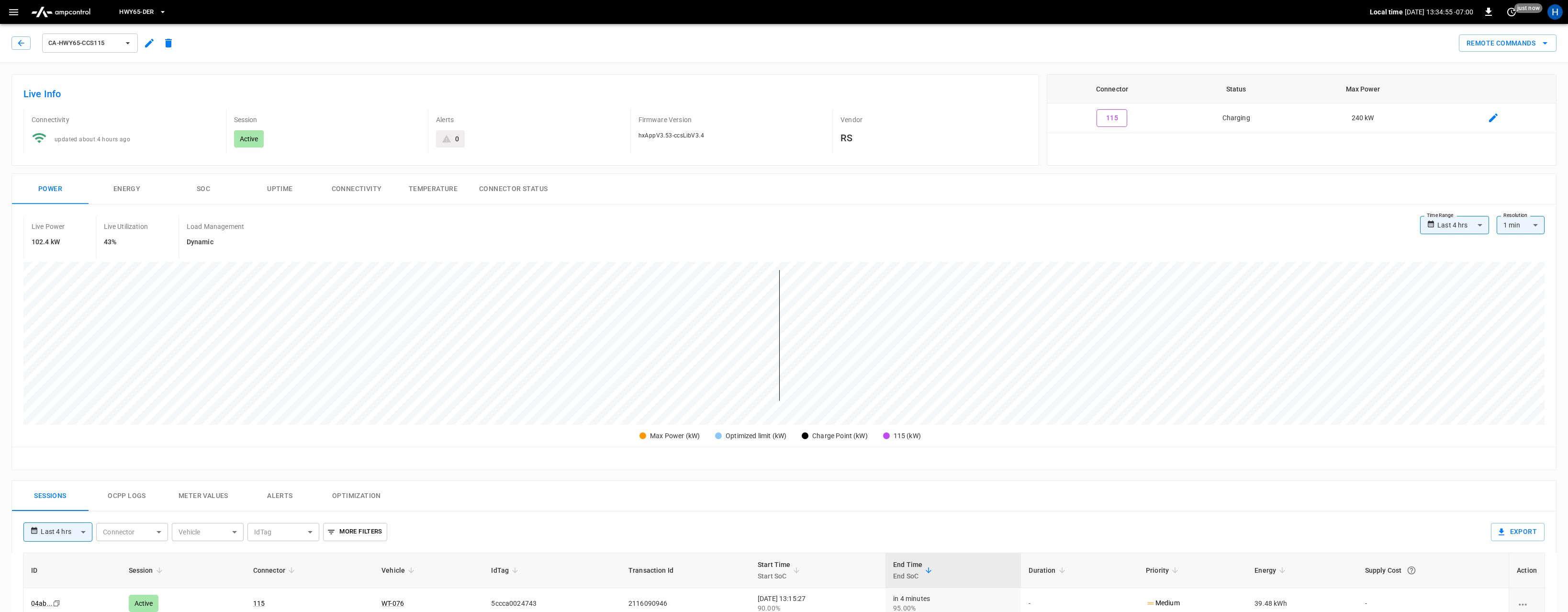
click at [140, 502] on button "Ocpp logs" at bounding box center [127, 496] width 77 height 30
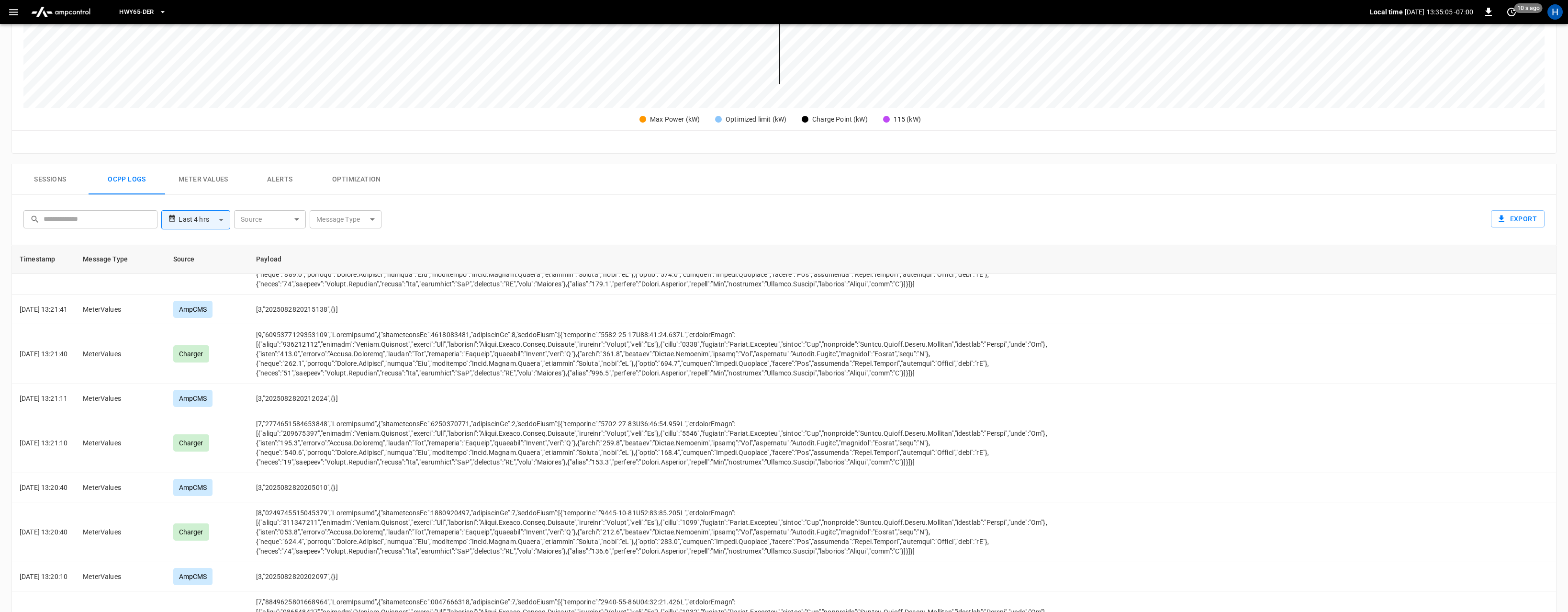
scroll to position [2802, 0]
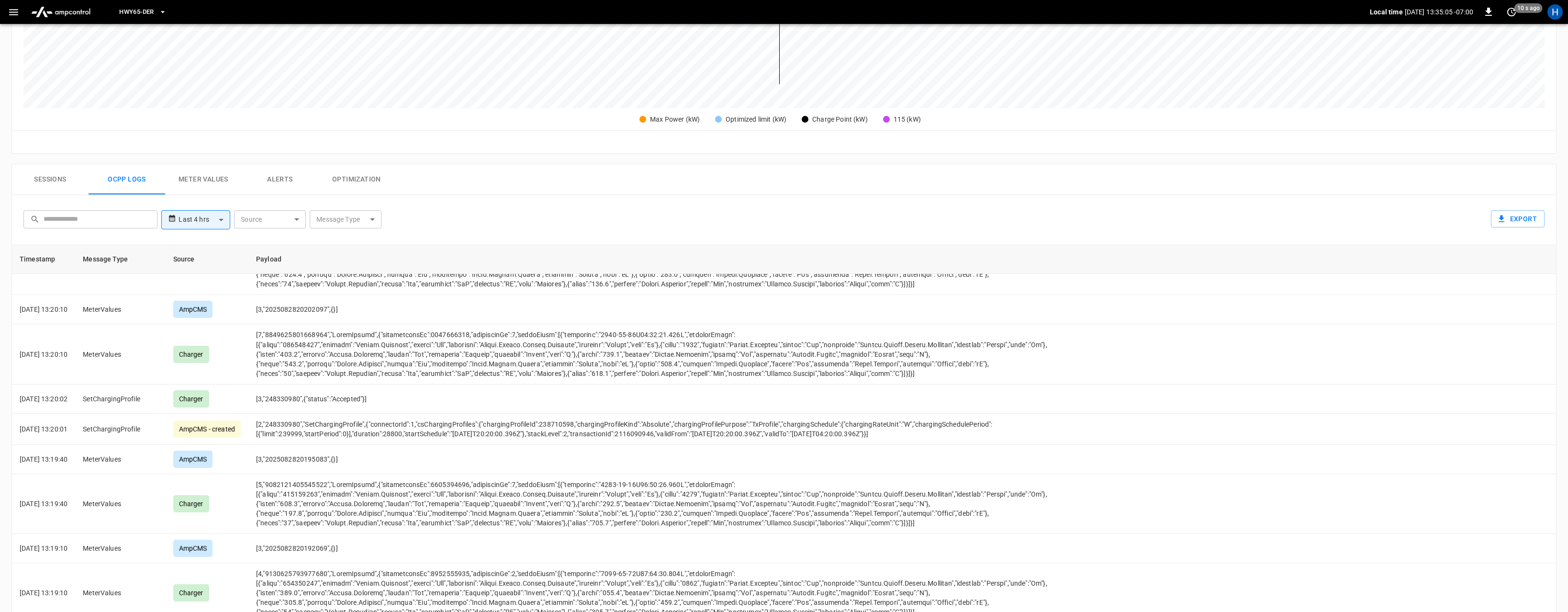
click at [346, 221] on body "**********" at bounding box center [784, 197] width 1568 height 1027
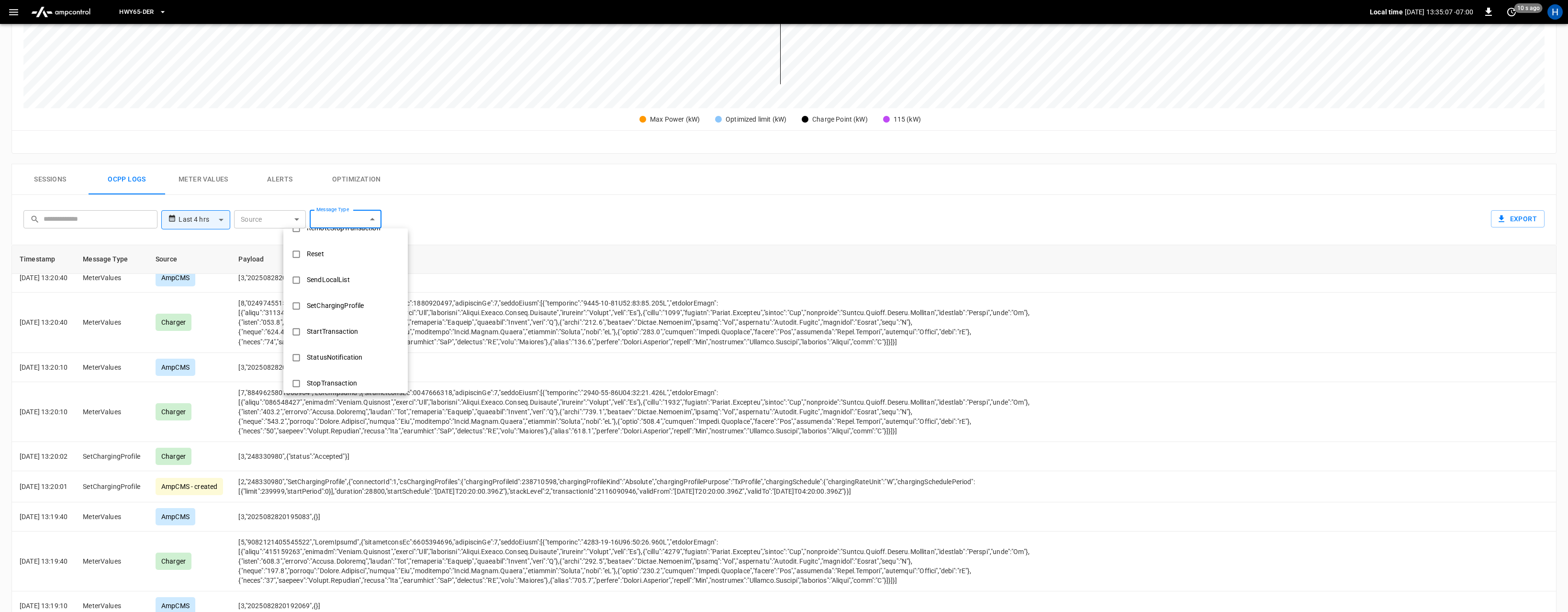
scroll to position [410, 0]
click at [530, 292] on div at bounding box center [784, 306] width 1568 height 612
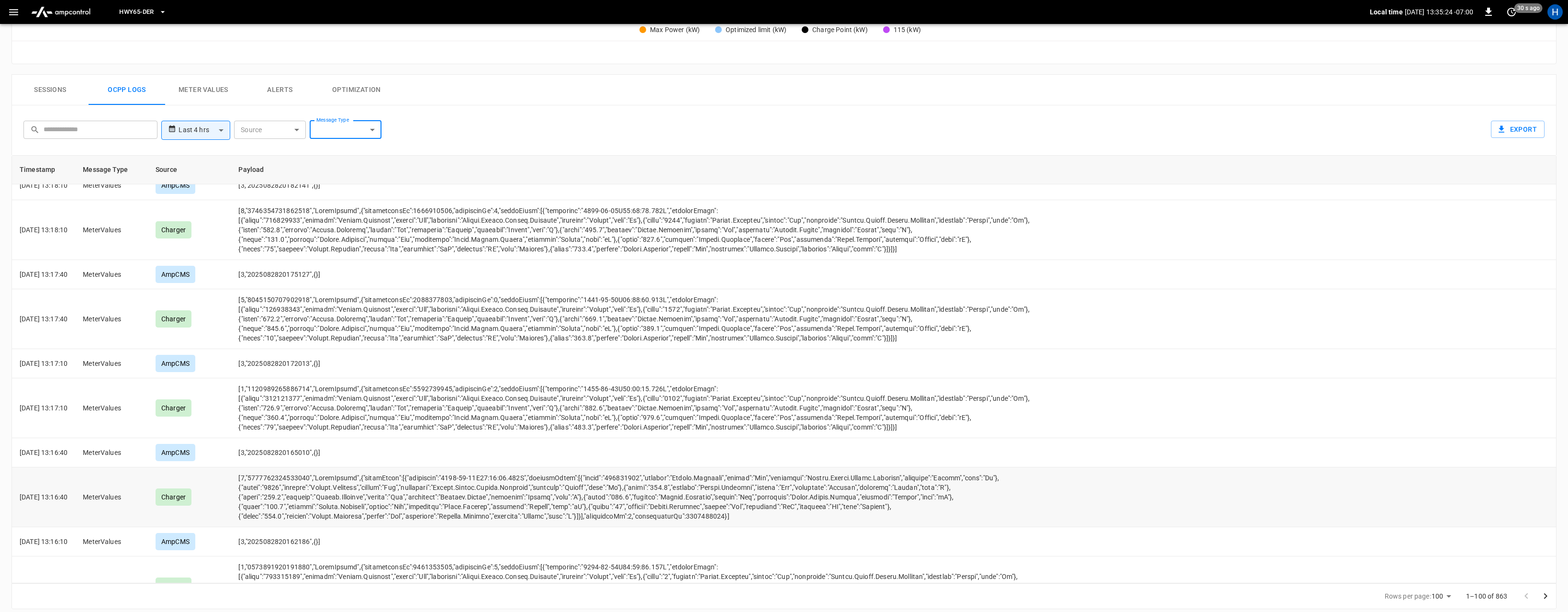
scroll to position [3257, 0]
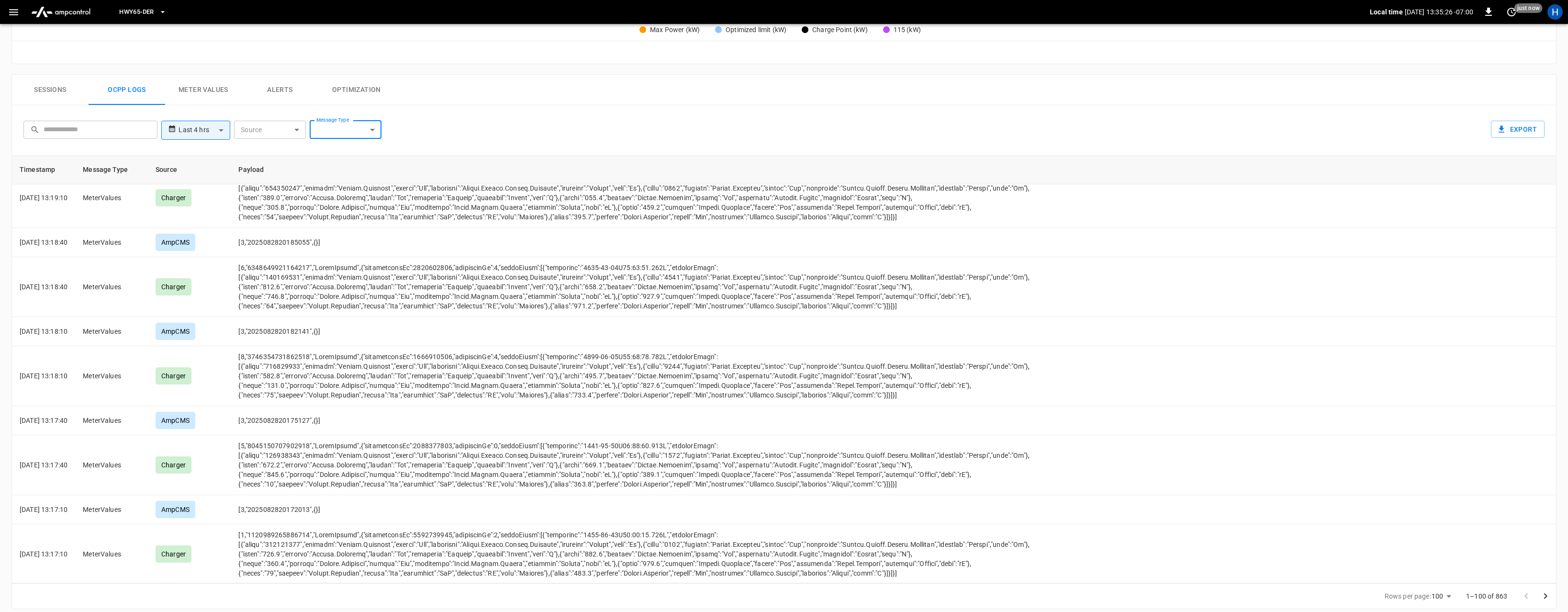
click at [211, 134] on body "**********" at bounding box center [784, 107] width 1568 height 1027
click at [358, 156] on div at bounding box center [784, 306] width 1568 height 612
click at [212, 122] on body "**********" at bounding box center [784, 107] width 1568 height 1027
click at [352, 259] on div at bounding box center [784, 306] width 1568 height 612
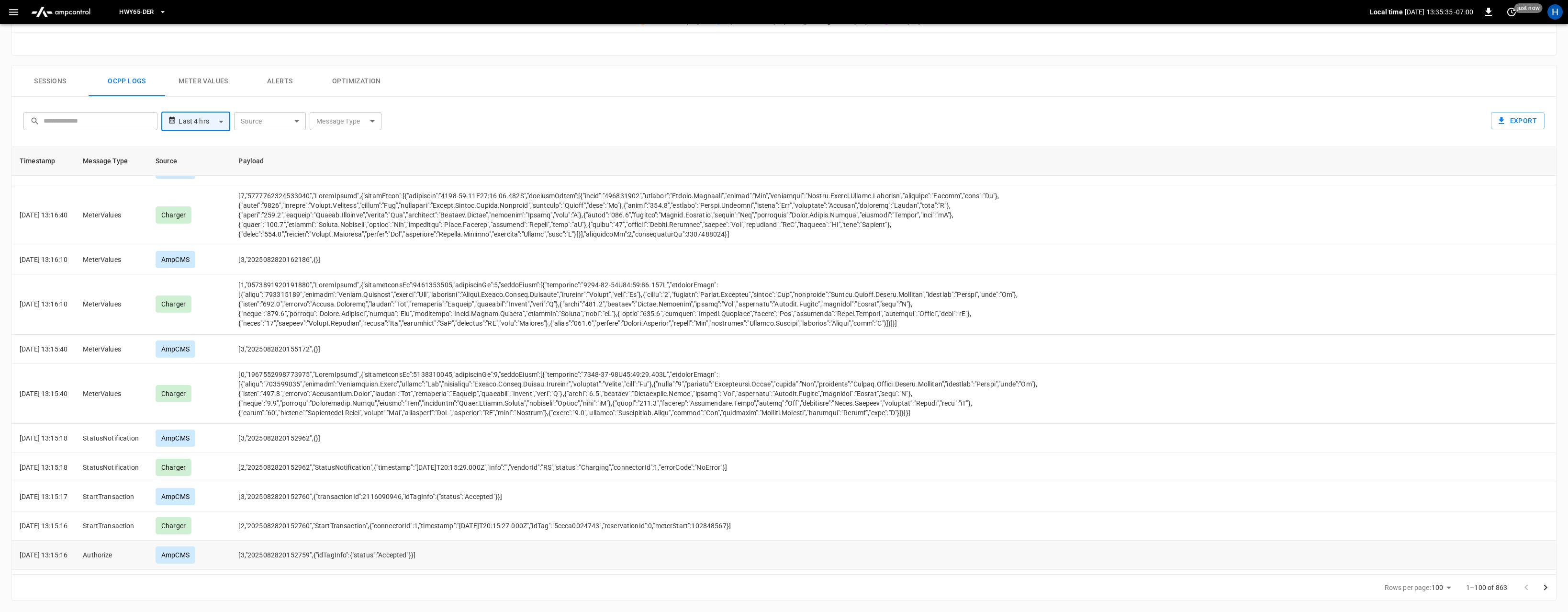
click at [1029, 550] on td "[3,"2025082820152759",{"idTagInfo":{"status":"Accepted"}}]" at bounding box center [662, 555] width 862 height 29
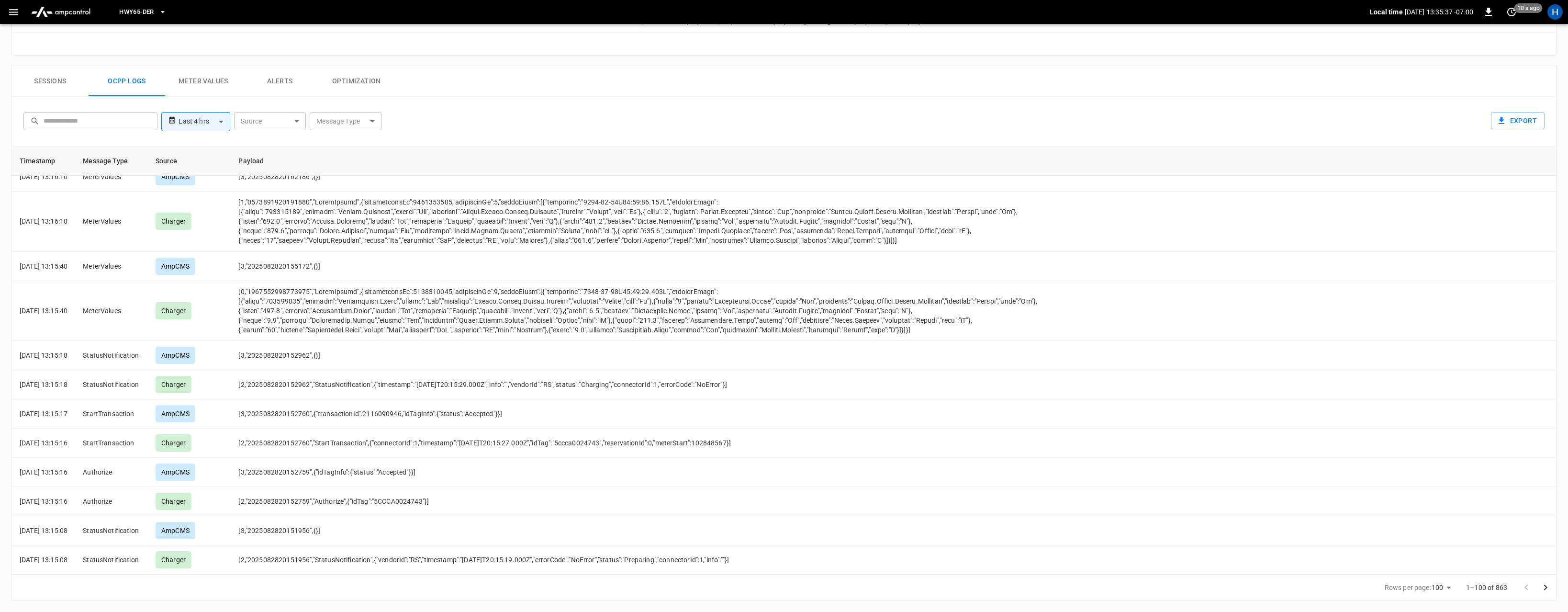
click at [1545, 586] on icon "Go to next page" at bounding box center [1546, 587] width 4 height 5
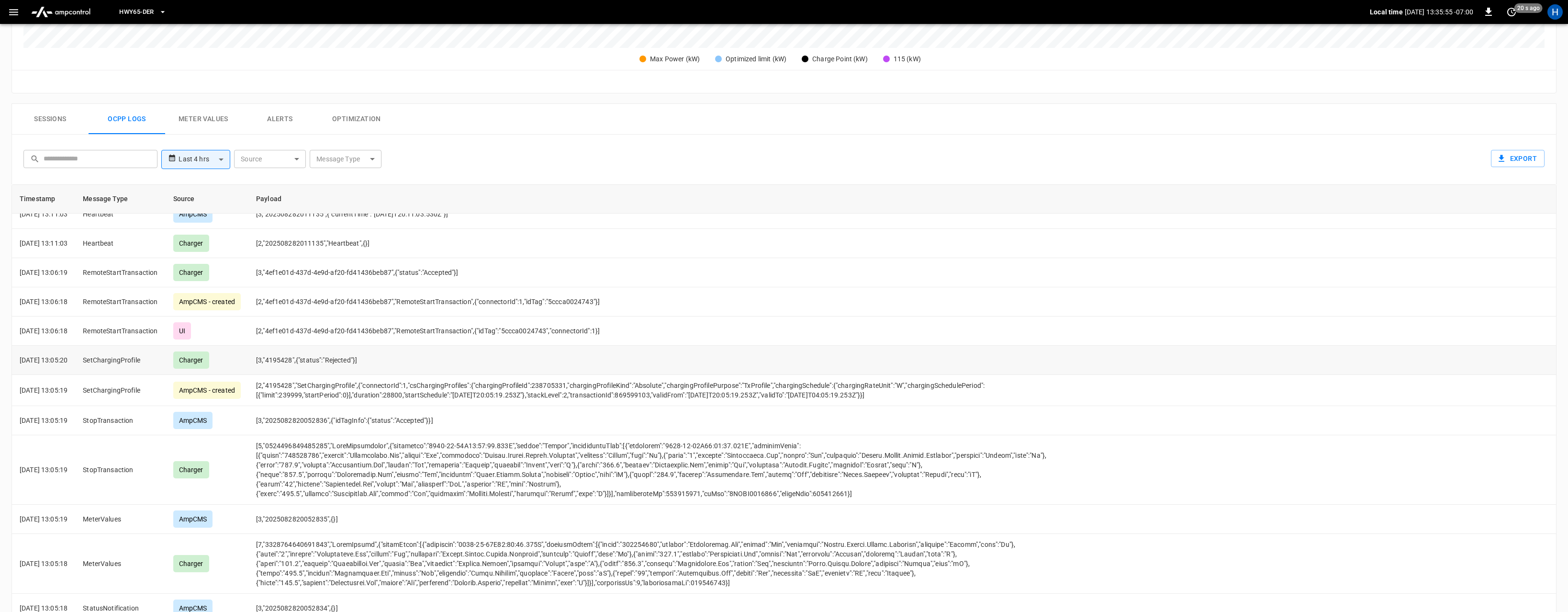
scroll to position [221, 0]
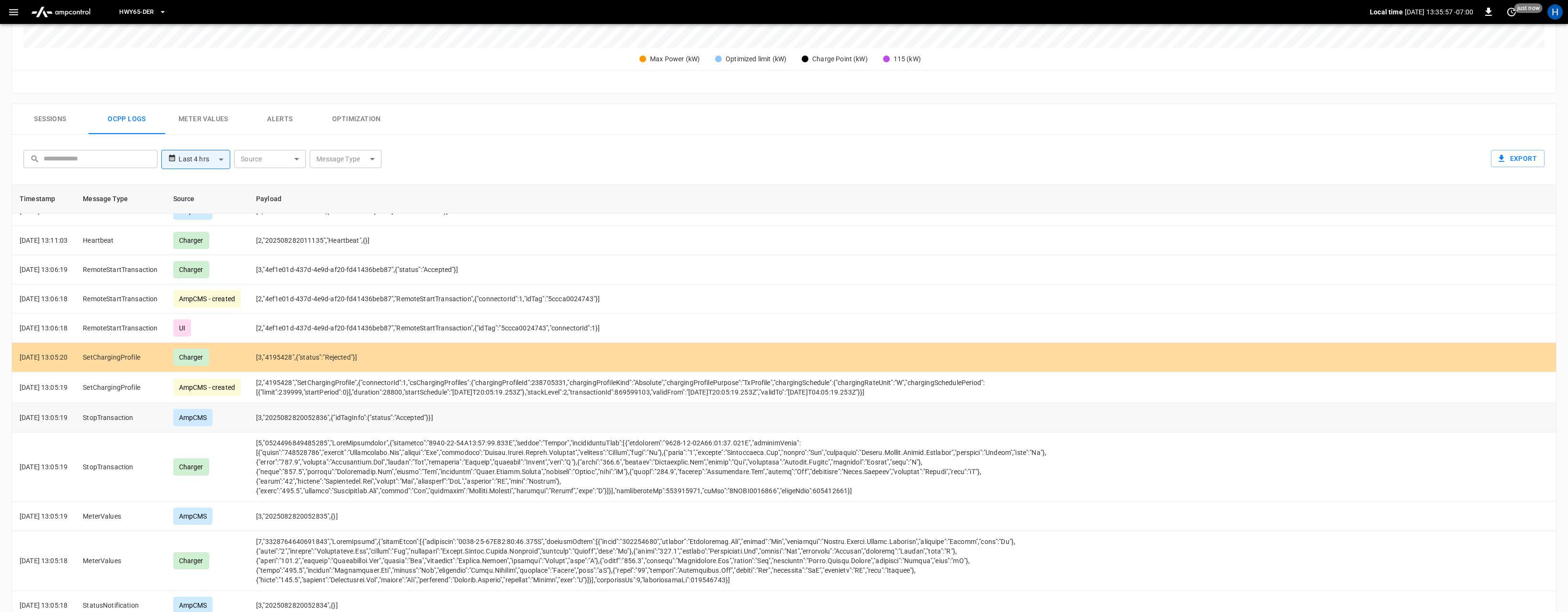
click at [767, 409] on td "[3,"2025082820052836",{"idTagInfo":{"status":"Accepted"}}]" at bounding box center [670, 418] width 844 height 29
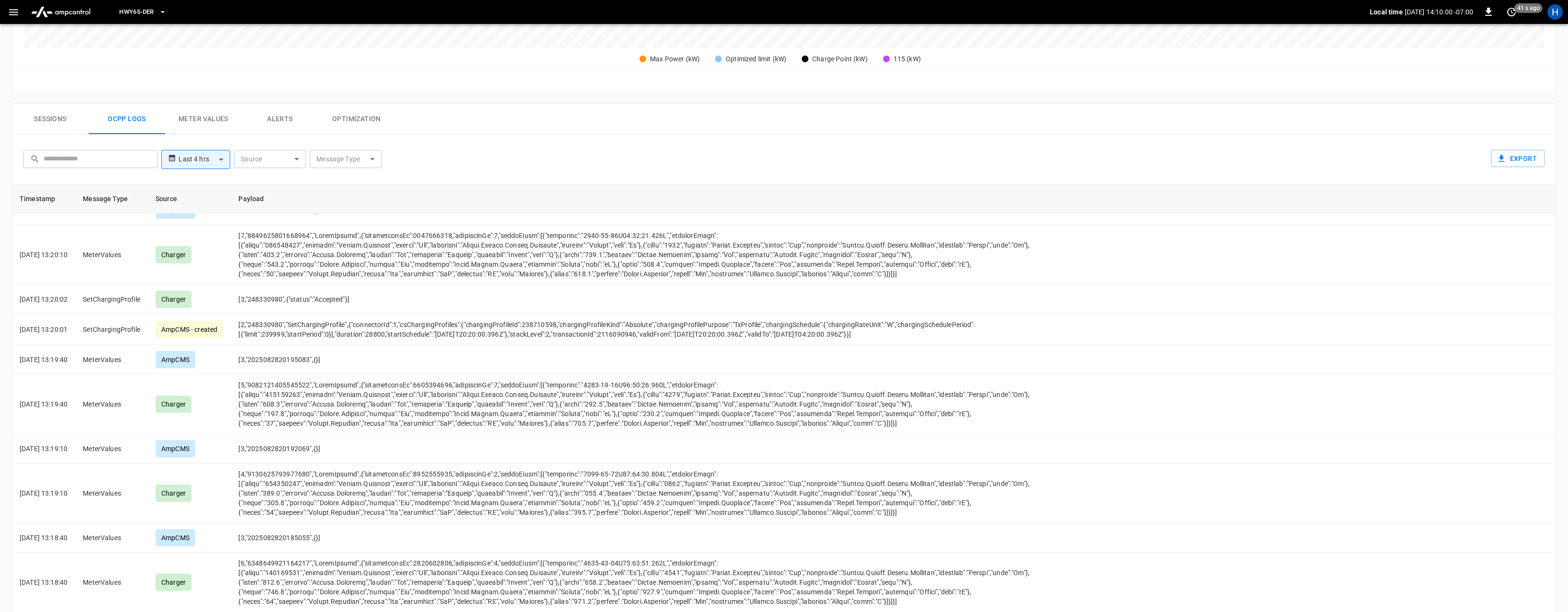
scroll to position [3739, 0]
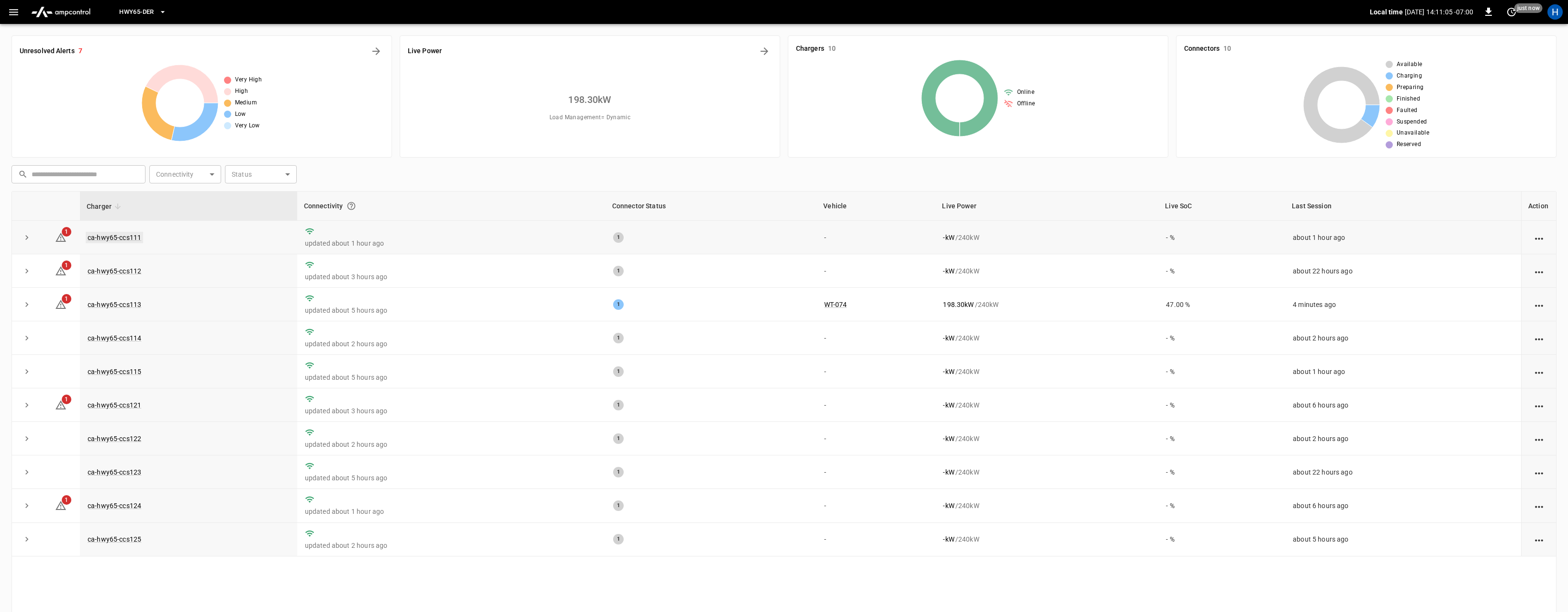
click at [118, 235] on link "ca-hwy65-ccs111" at bounding box center [114, 237] width 57 height 12
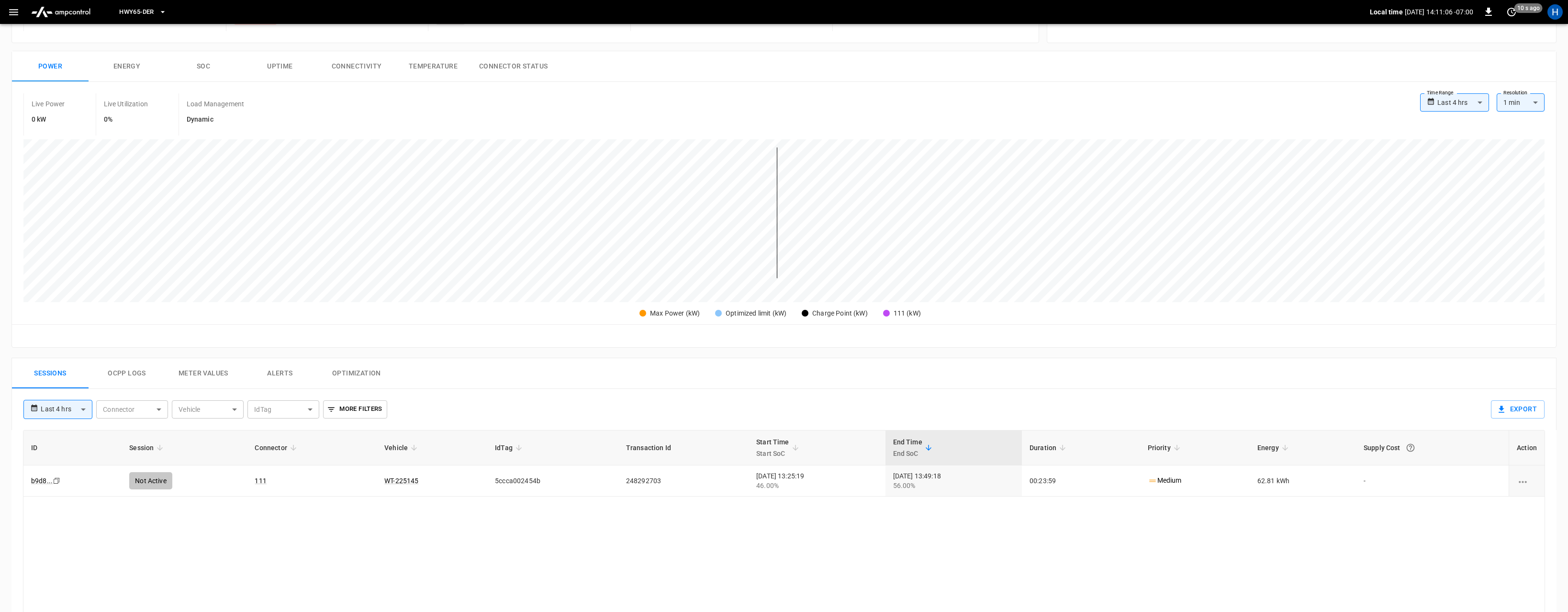
scroll to position [150, 0]
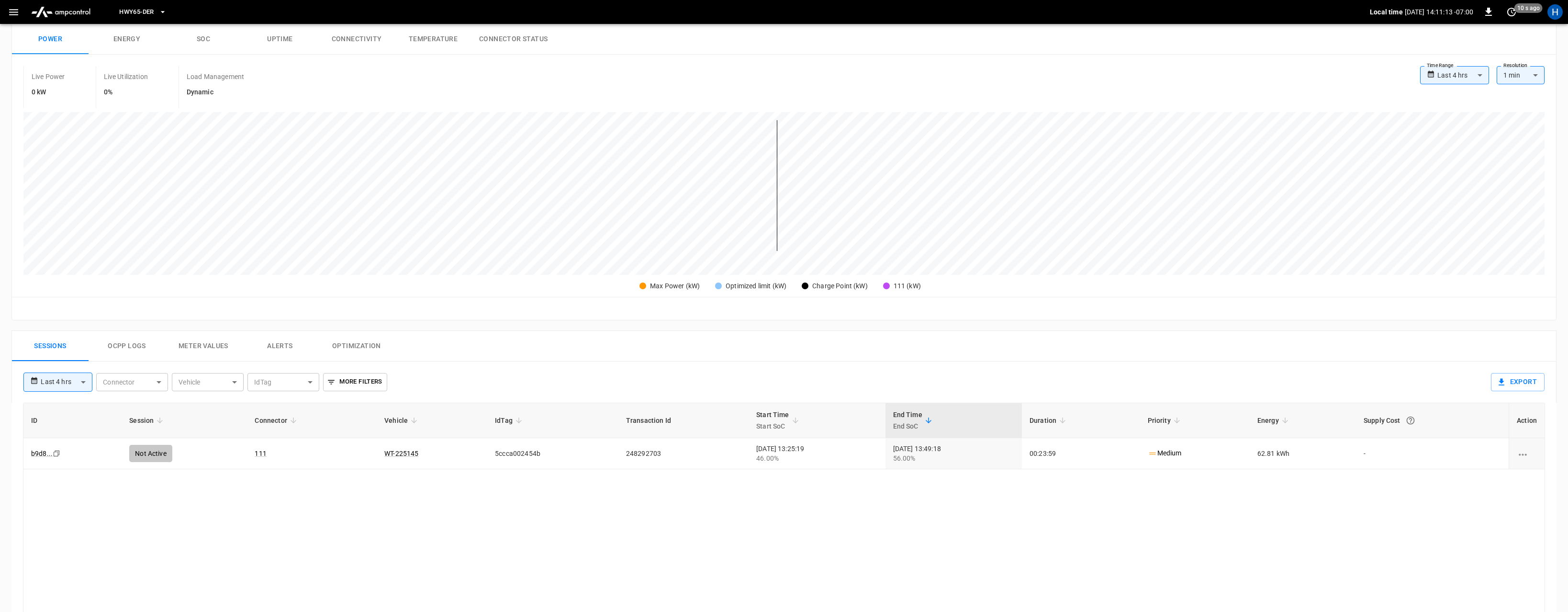
click at [128, 342] on button "Ocpp logs" at bounding box center [127, 346] width 77 height 30
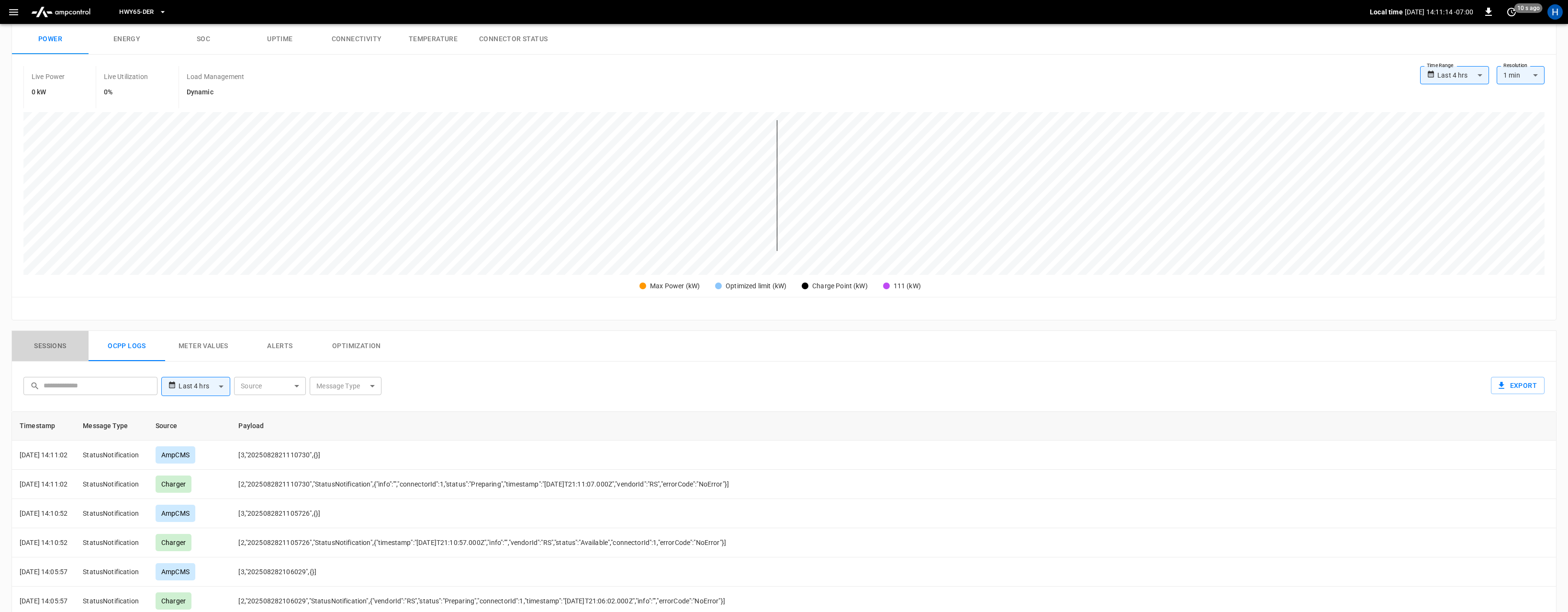
click at [57, 346] on button "Sessions" at bounding box center [51, 346] width 77 height 30
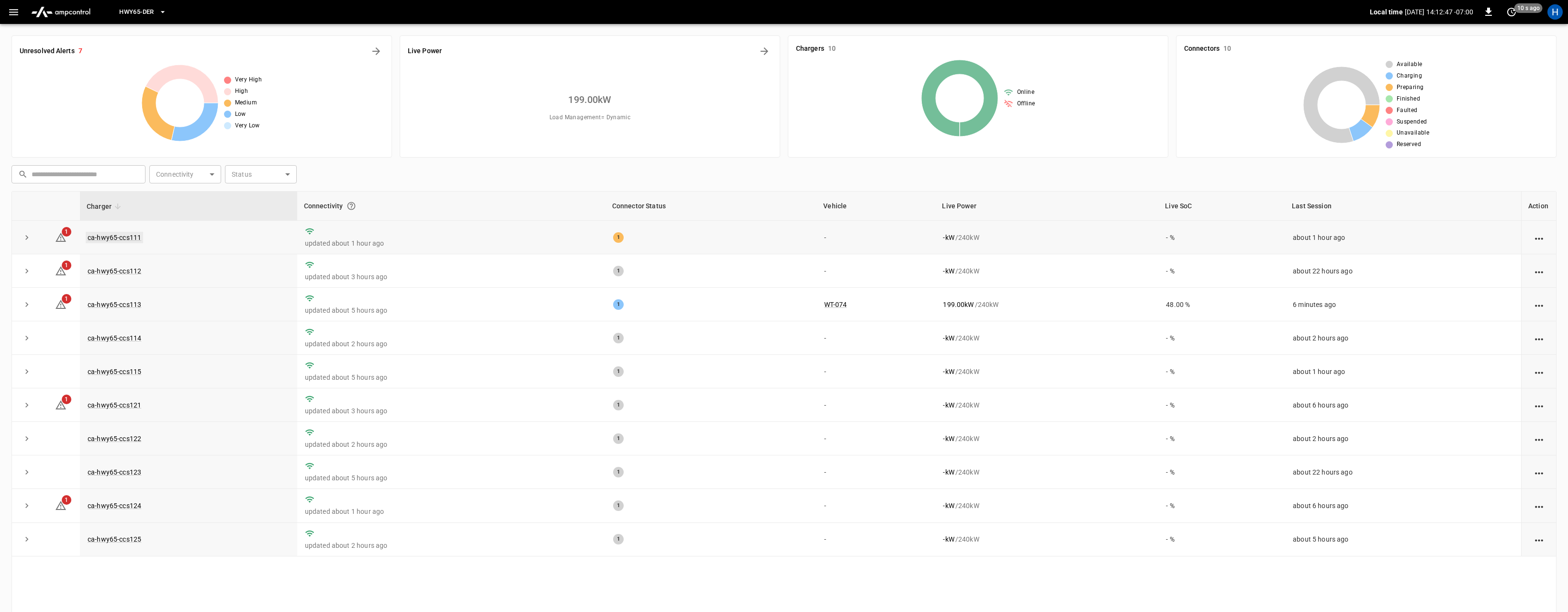
click at [138, 236] on link "ca-hwy65-ccs111" at bounding box center [114, 237] width 57 height 12
click at [108, 237] on link "ca-hwy65-ccs111" at bounding box center [114, 237] width 57 height 12
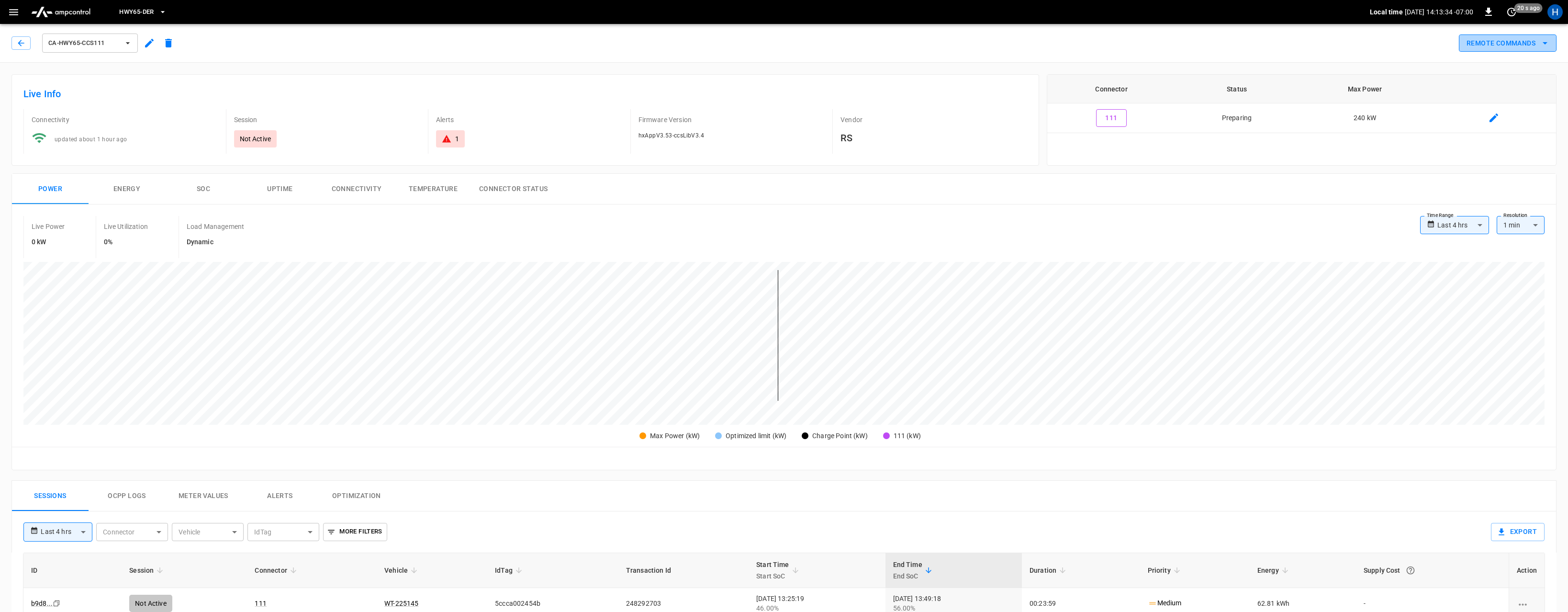
click at [1525, 41] on button "Remote Commands" at bounding box center [1508, 43] width 97 height 18
click at [1318, 200] on div at bounding box center [784, 306] width 1568 height 612
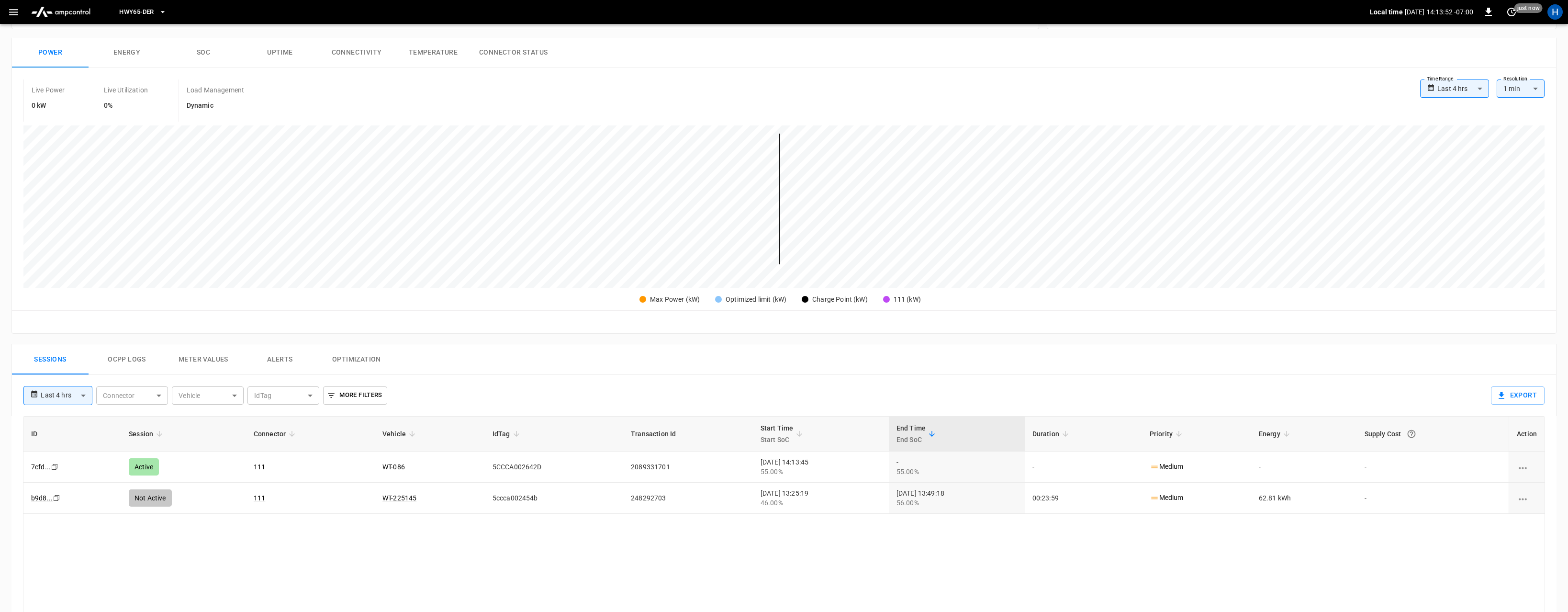
scroll to position [234, 0]
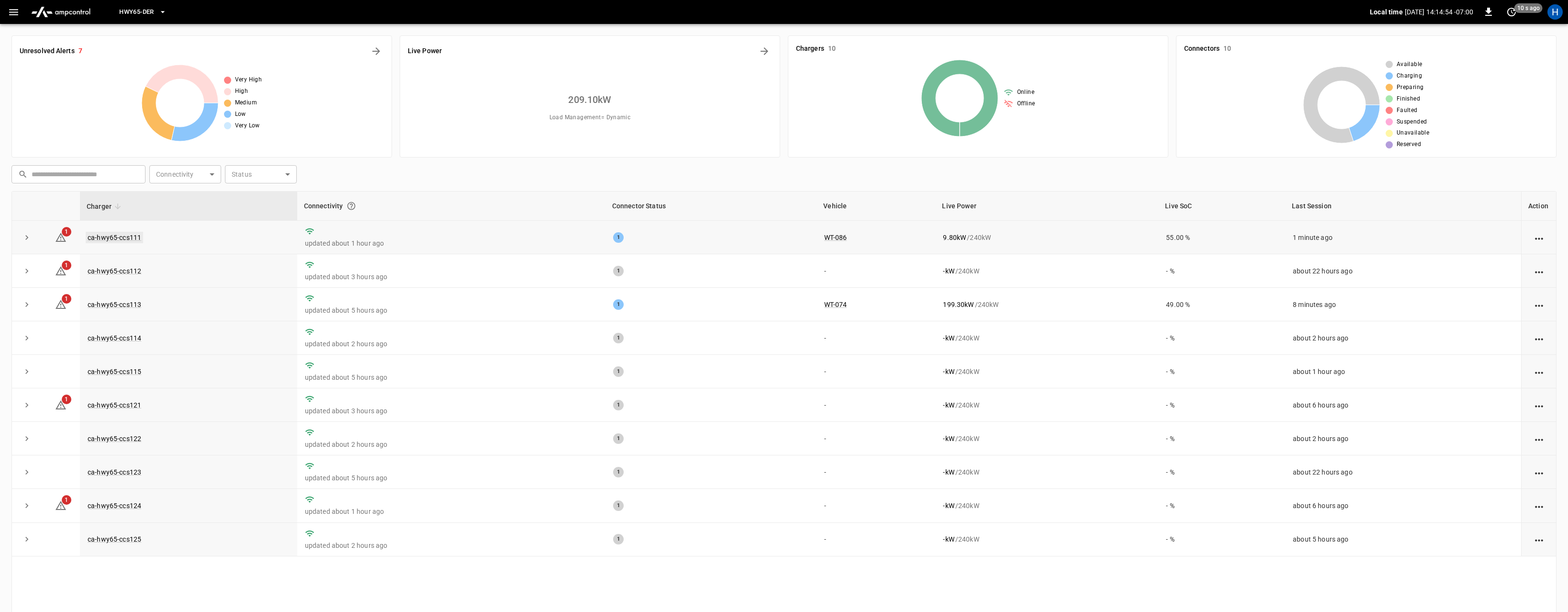
click at [131, 234] on link "ca-hwy65-ccs111" at bounding box center [114, 237] width 57 height 12
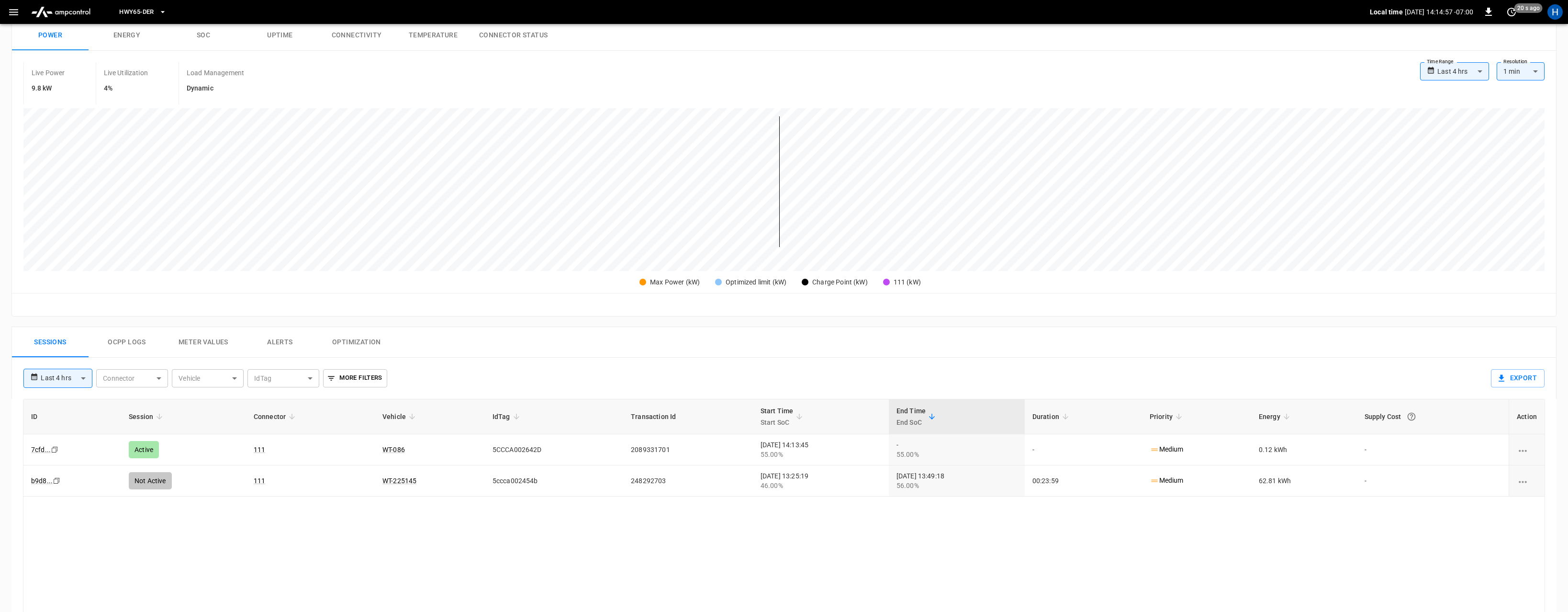
scroll to position [68, 0]
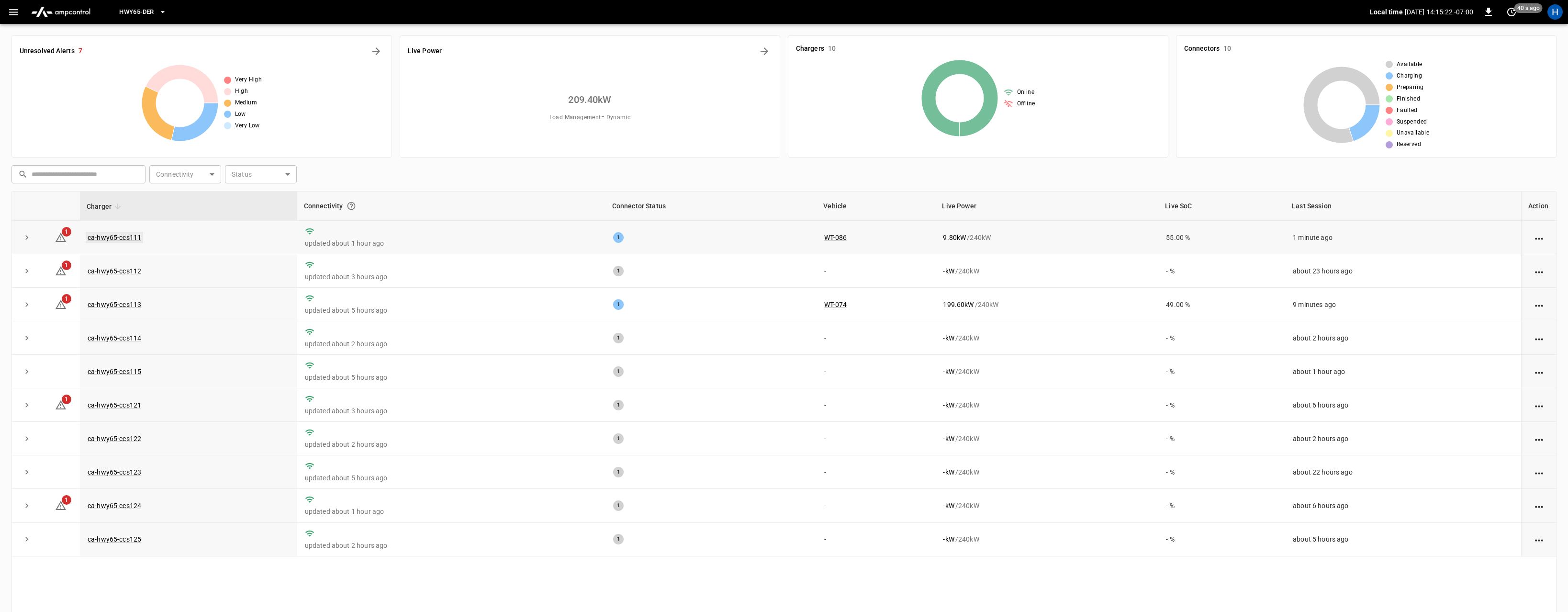
click at [136, 239] on link "ca-hwy65-ccs111" at bounding box center [114, 237] width 57 height 12
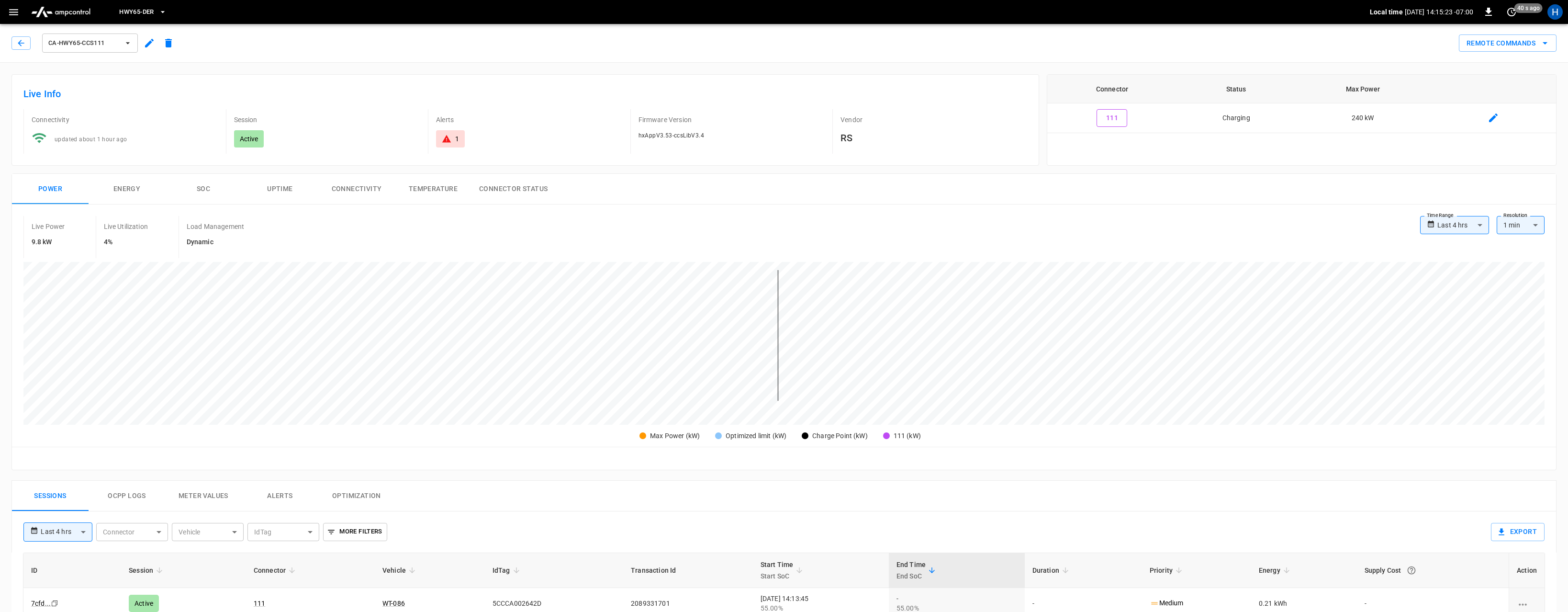
scroll to position [252, 0]
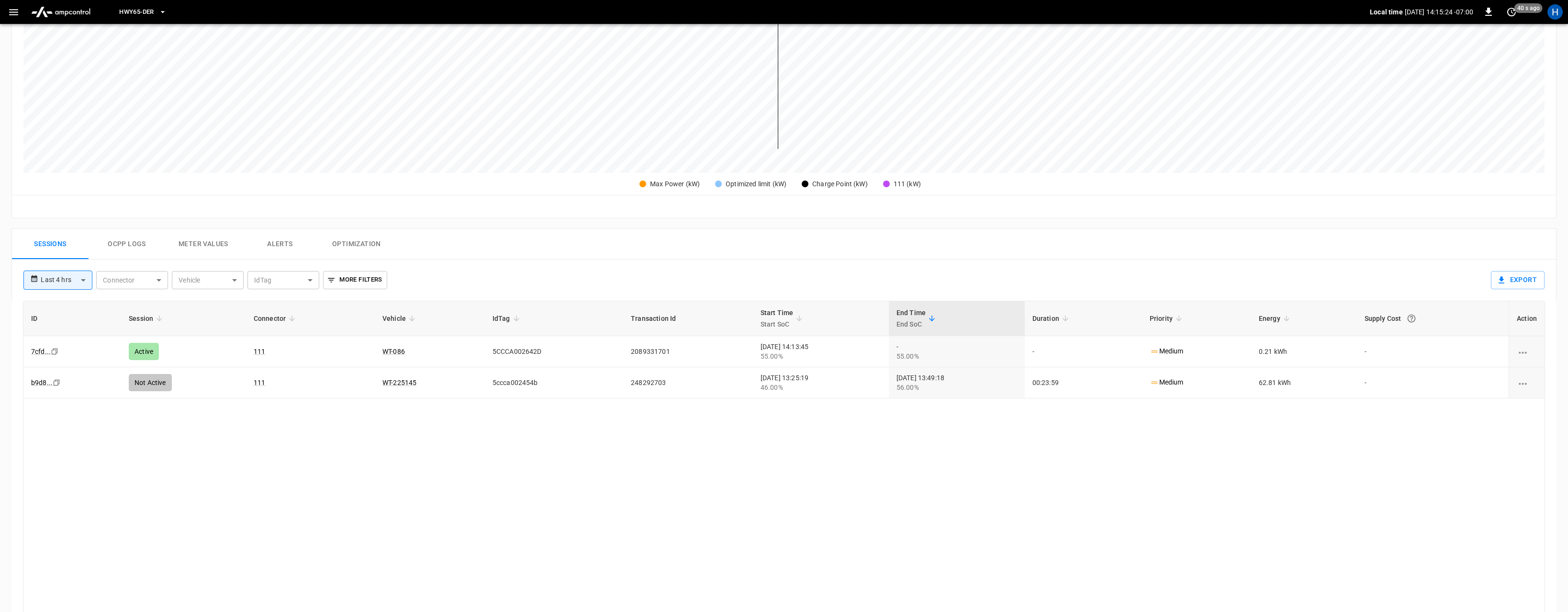
click at [124, 245] on button "Ocpp logs" at bounding box center [127, 244] width 77 height 30
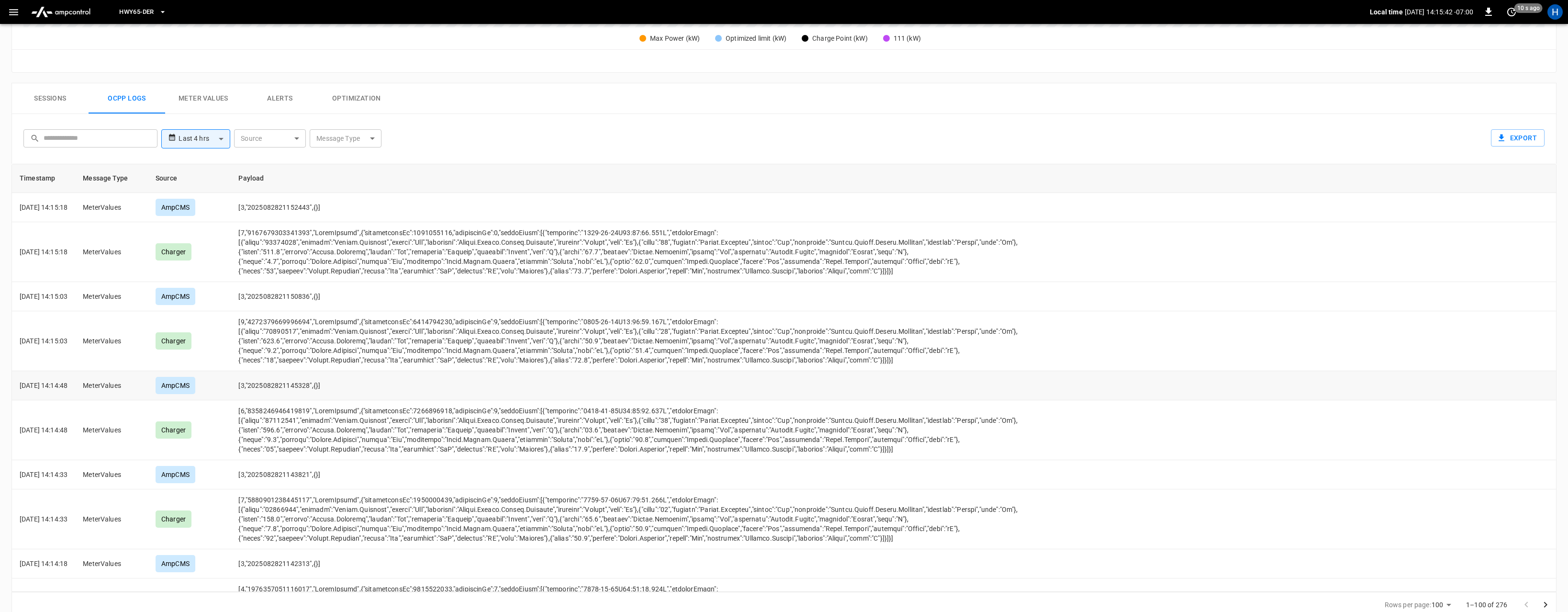
scroll to position [194, 0]
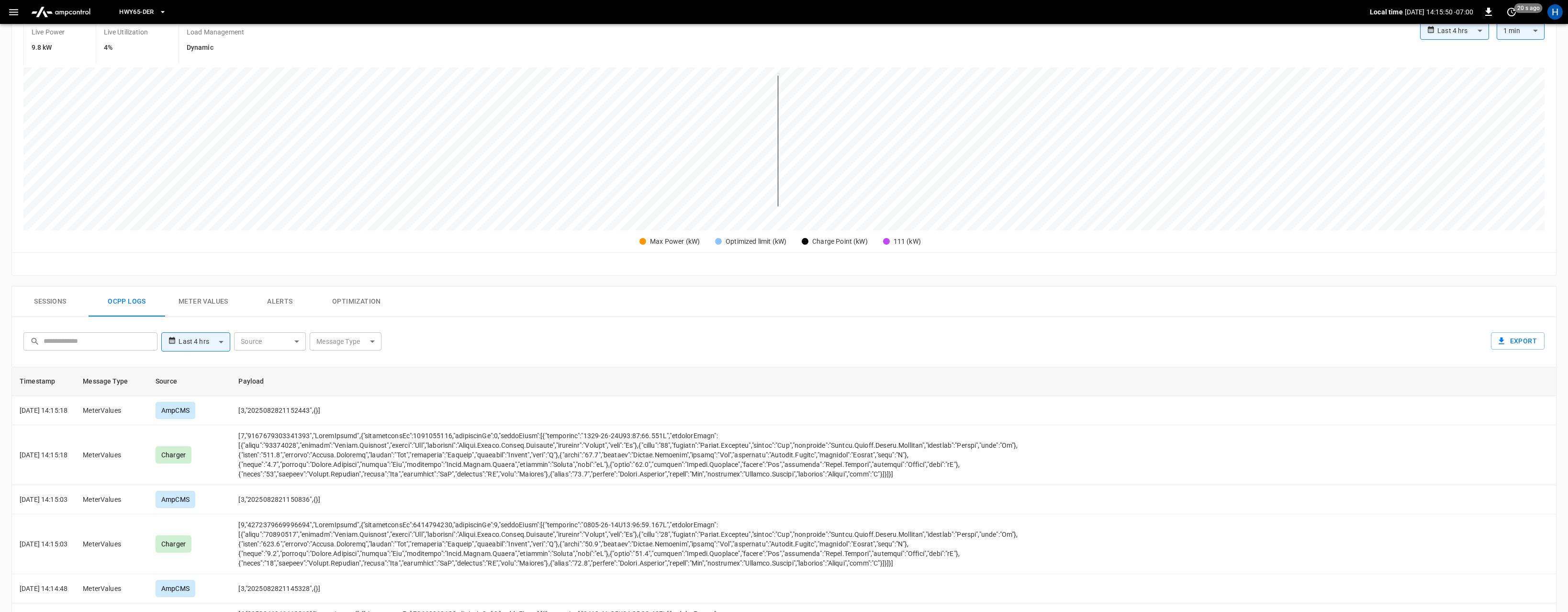
click at [47, 297] on button "Sessions" at bounding box center [51, 301] width 77 height 30
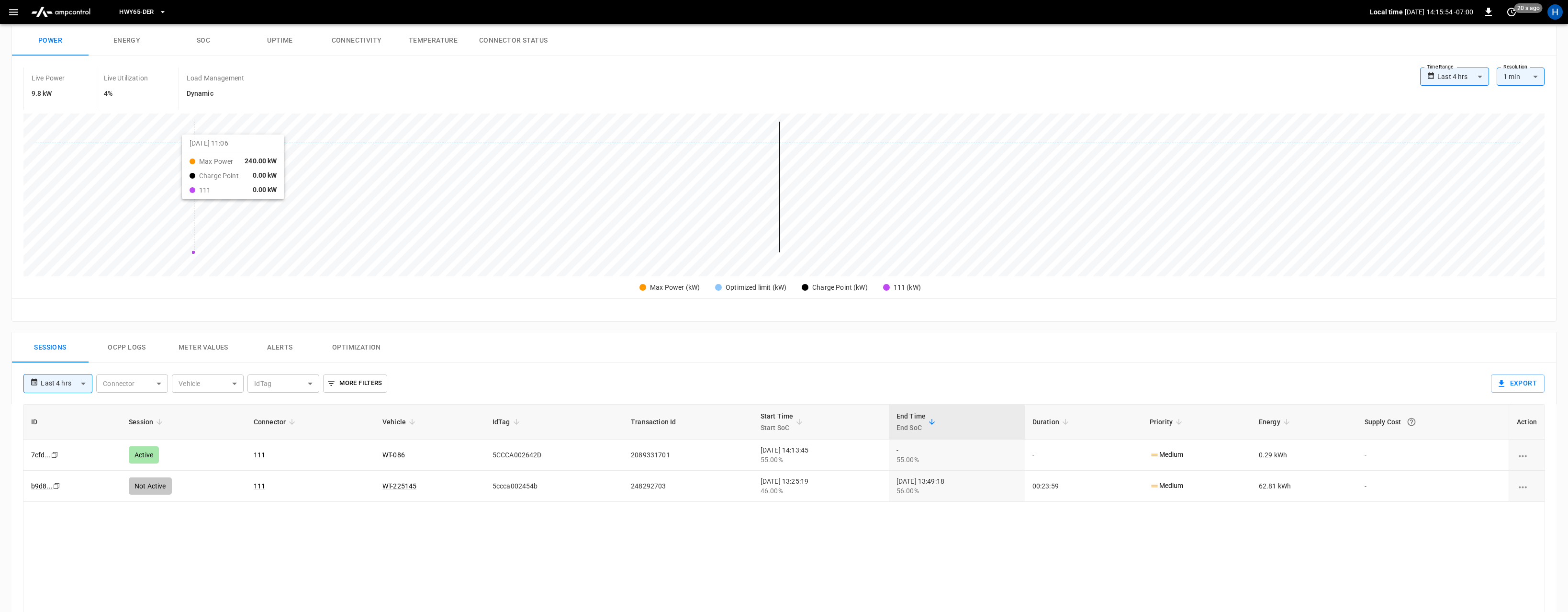
scroll to position [81, 0]
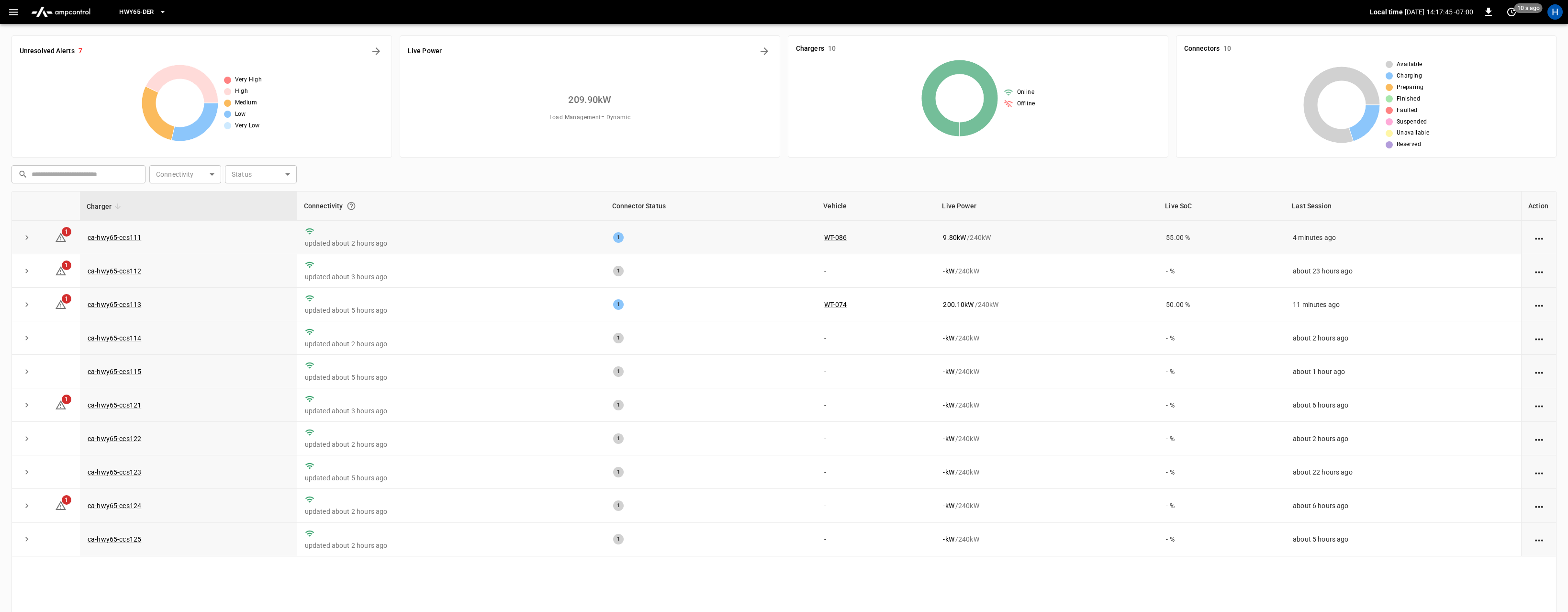
click at [1537, 239] on icon "action cell options" at bounding box center [1539, 239] width 12 height 12
click at [1520, 311] on li "Change Availability" at bounding box center [1524, 308] width 73 height 16
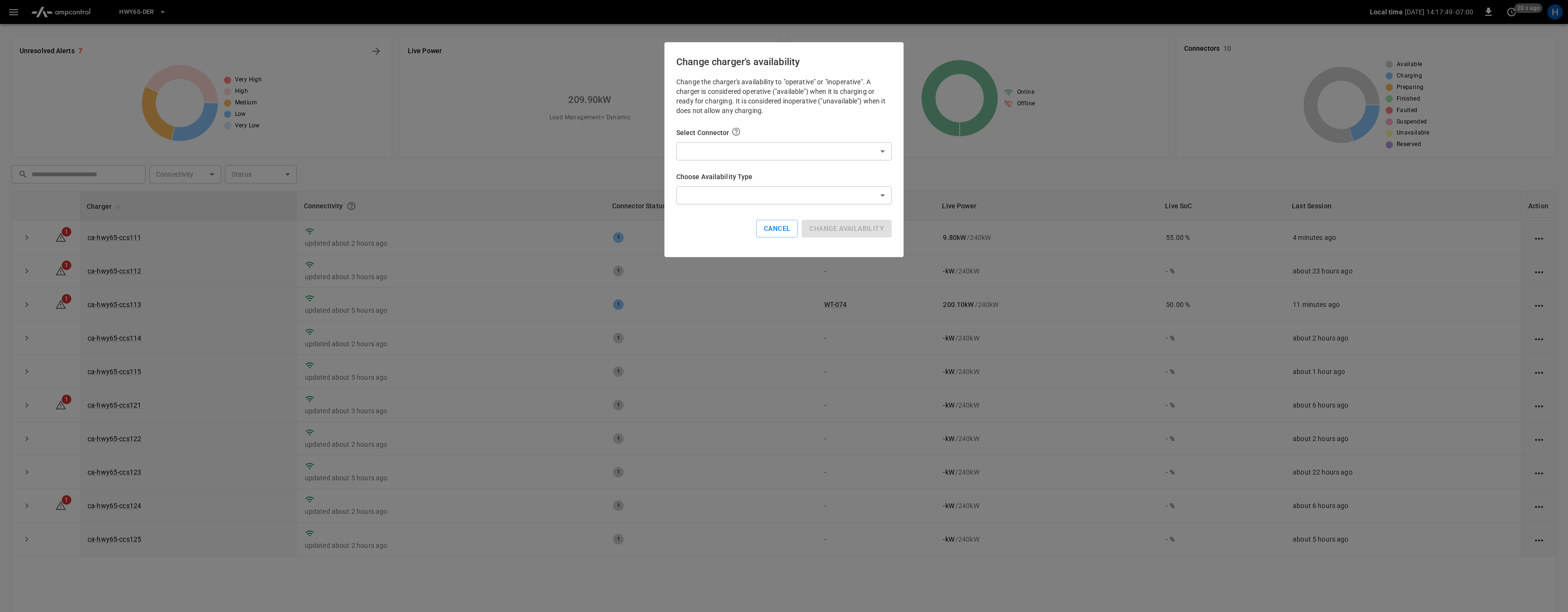
click at [879, 157] on body "HWY65-DER Local time 2025-08-28 14:17:49 -07:00 0 20 s ago H Unresolved Alerts …" at bounding box center [784, 328] width 1568 height 656
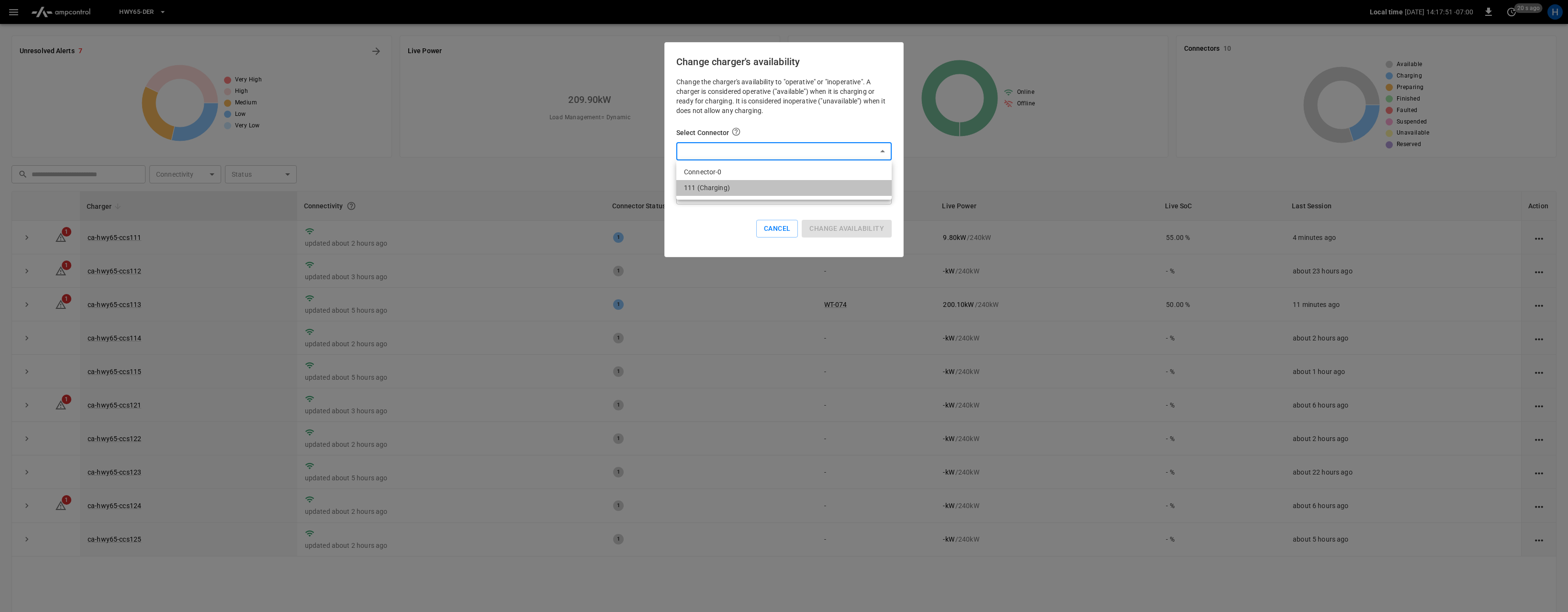
click at [823, 191] on li "111 (Charging)" at bounding box center [784, 188] width 215 height 16
type input "**********"
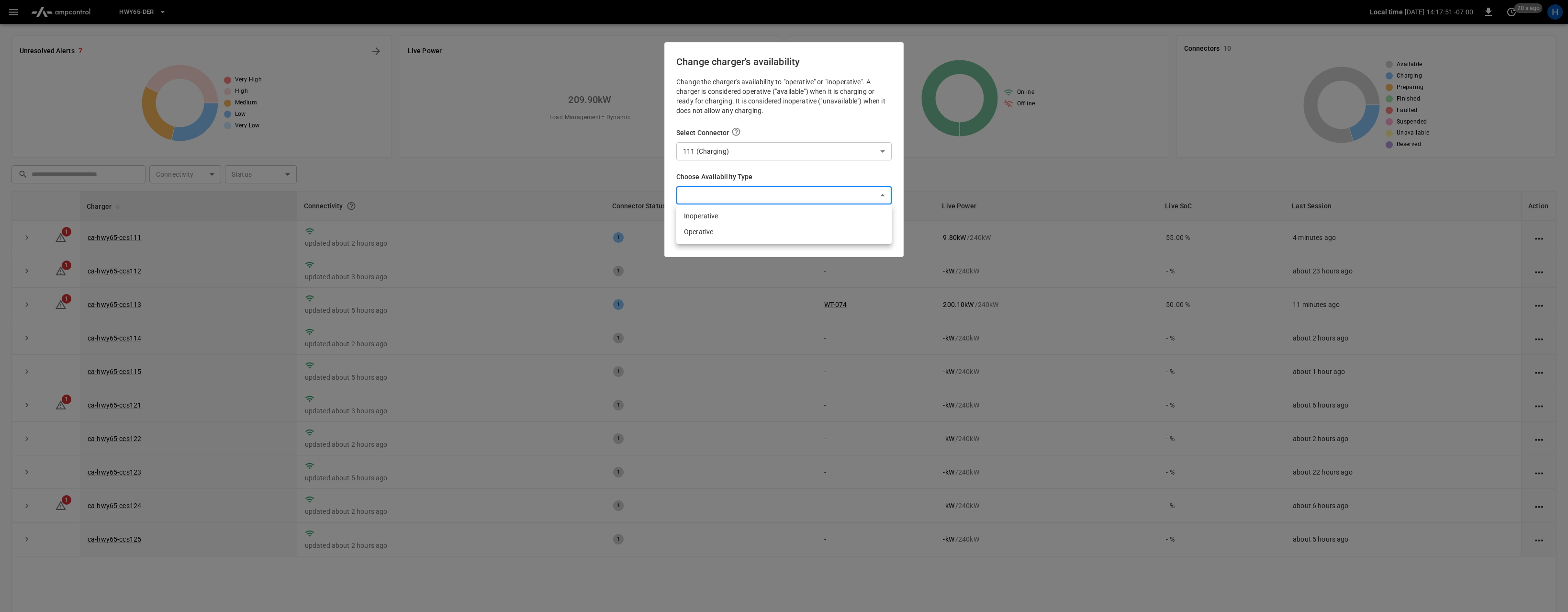
click at [817, 192] on body "HWY65-DER Local time 2025-08-28 14:17:51 -07:00 0 20 s ago H Unresolved Alerts …" at bounding box center [784, 328] width 1568 height 656
click at [772, 174] on div at bounding box center [784, 306] width 1568 height 612
click at [783, 234] on button "Cancel" at bounding box center [777, 228] width 41 height 18
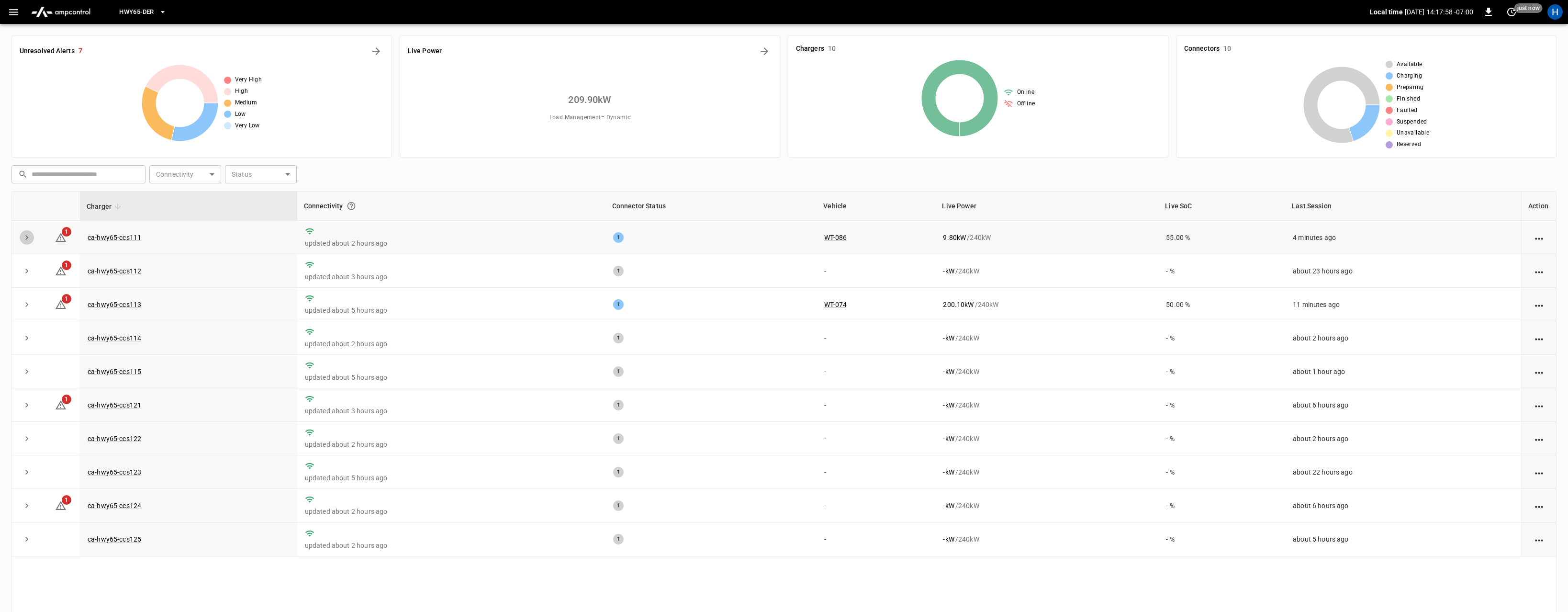
click at [31, 236] on icon "expand row" at bounding box center [27, 237] width 10 height 10
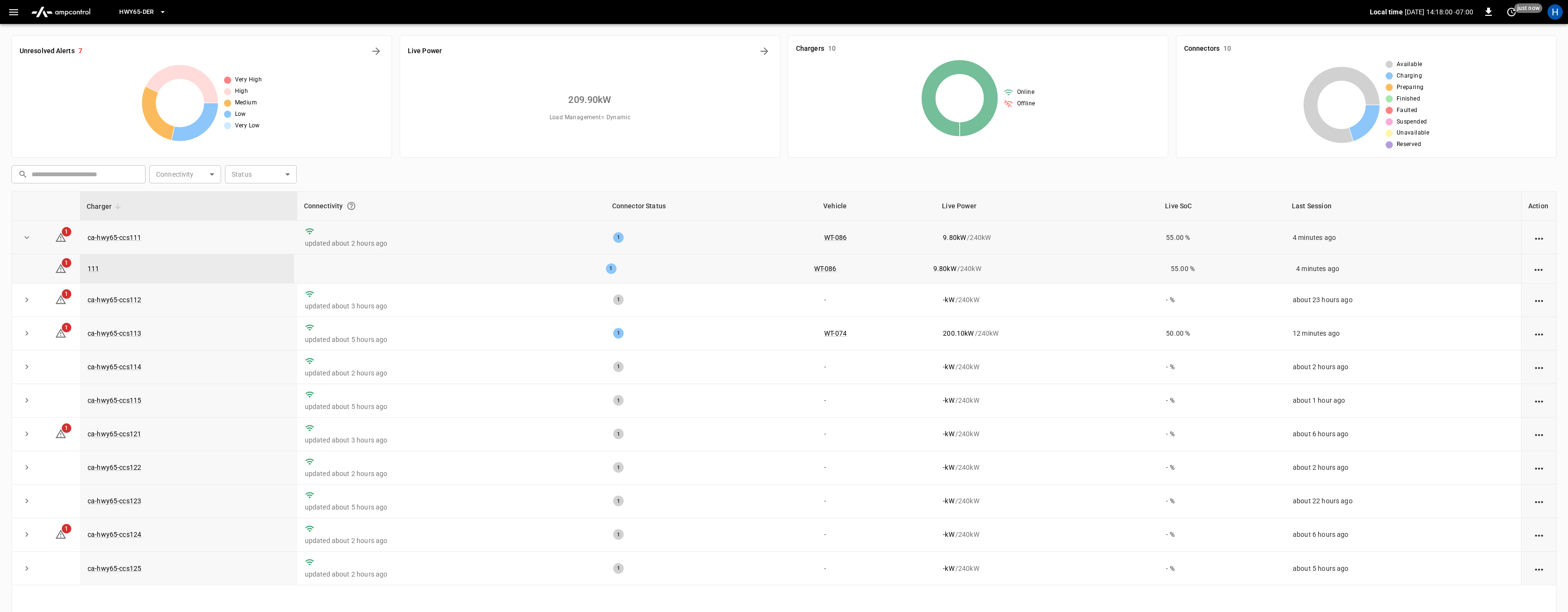
click at [65, 266] on span "1" at bounding box center [66, 263] width 10 height 10
click at [91, 268] on link "111" at bounding box center [93, 269] width 15 height 12
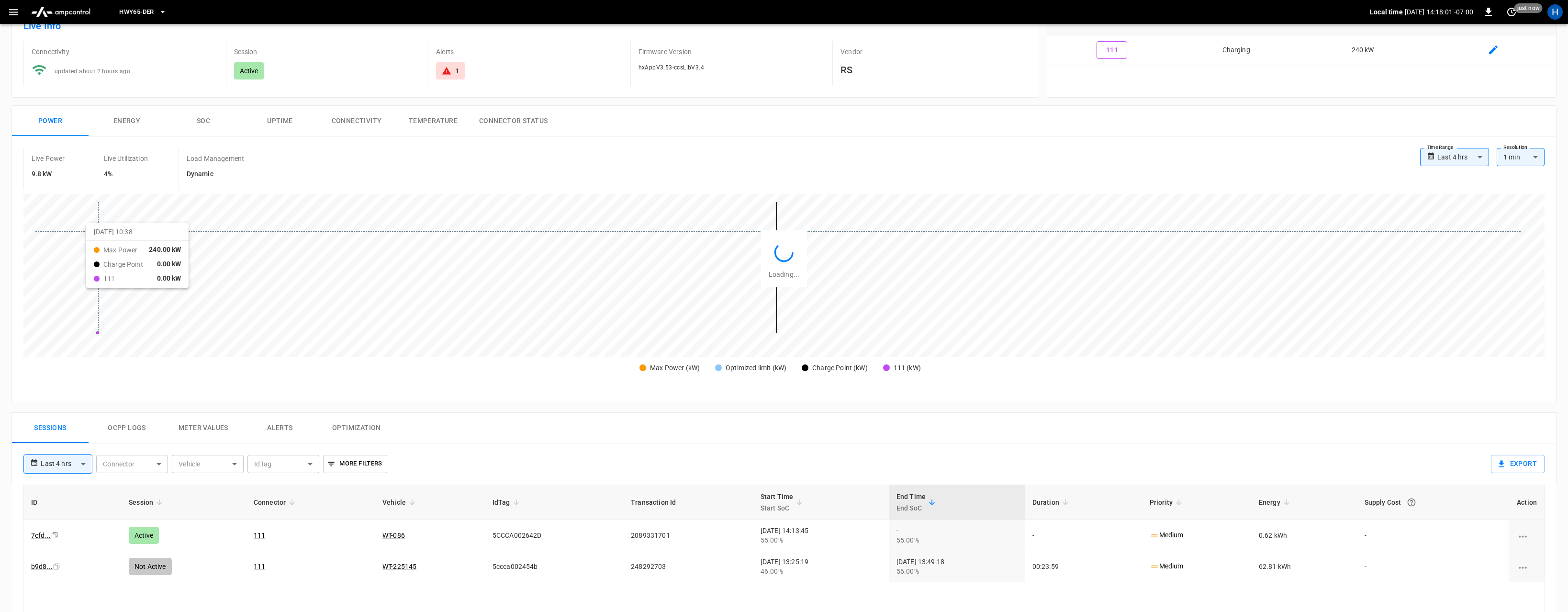
type input "**********"
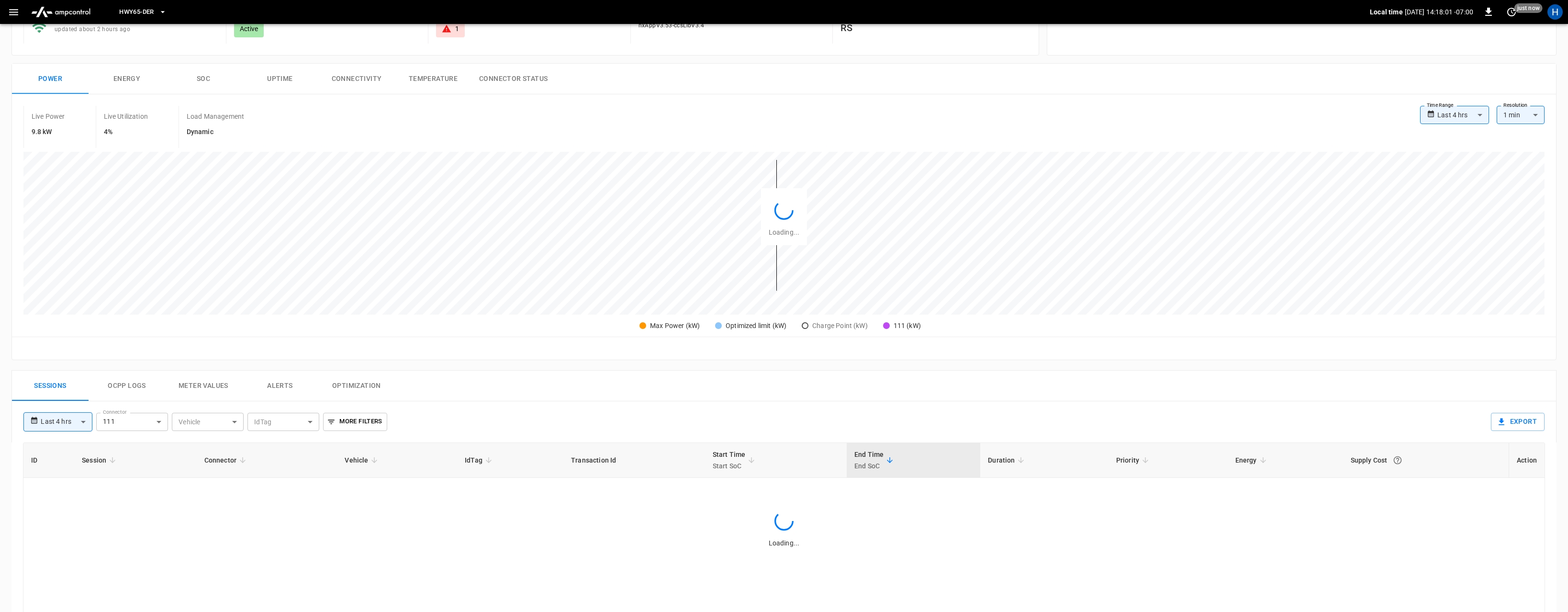
scroll to position [248, 0]
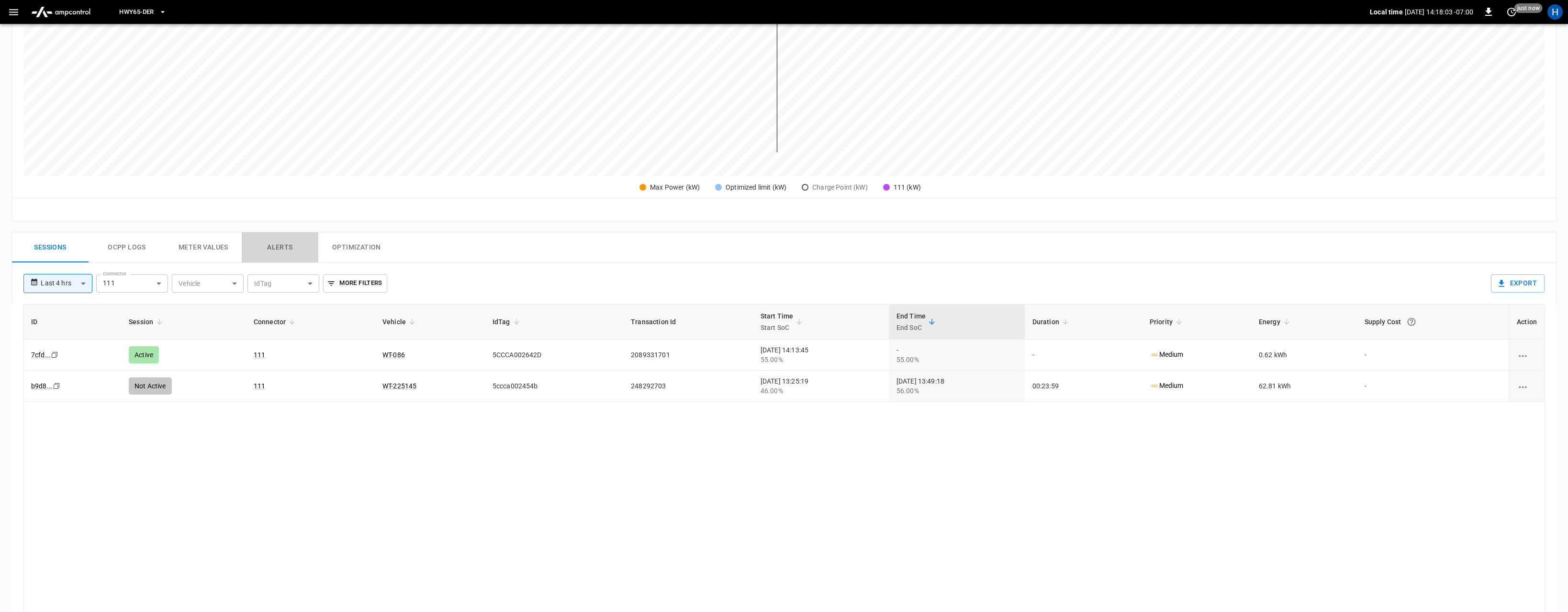
click at [264, 248] on button "Alerts" at bounding box center [280, 247] width 77 height 30
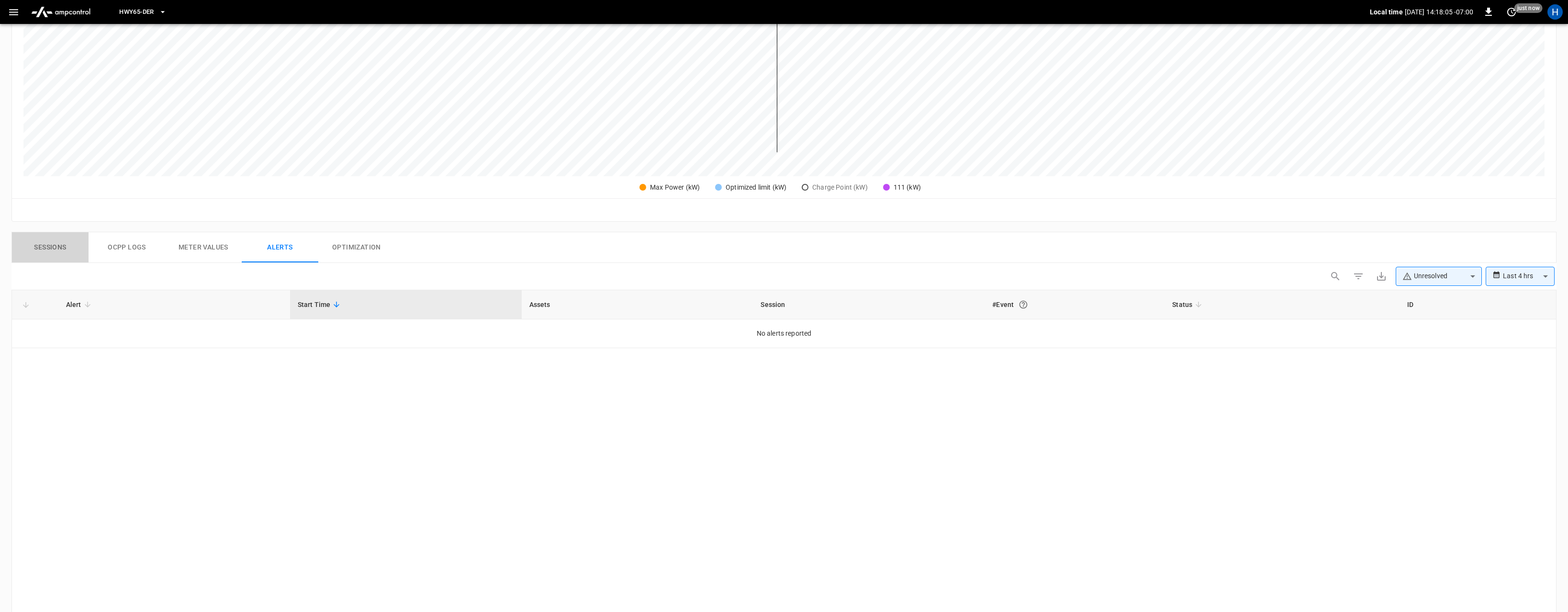
click at [74, 249] on button "Sessions" at bounding box center [51, 247] width 77 height 30
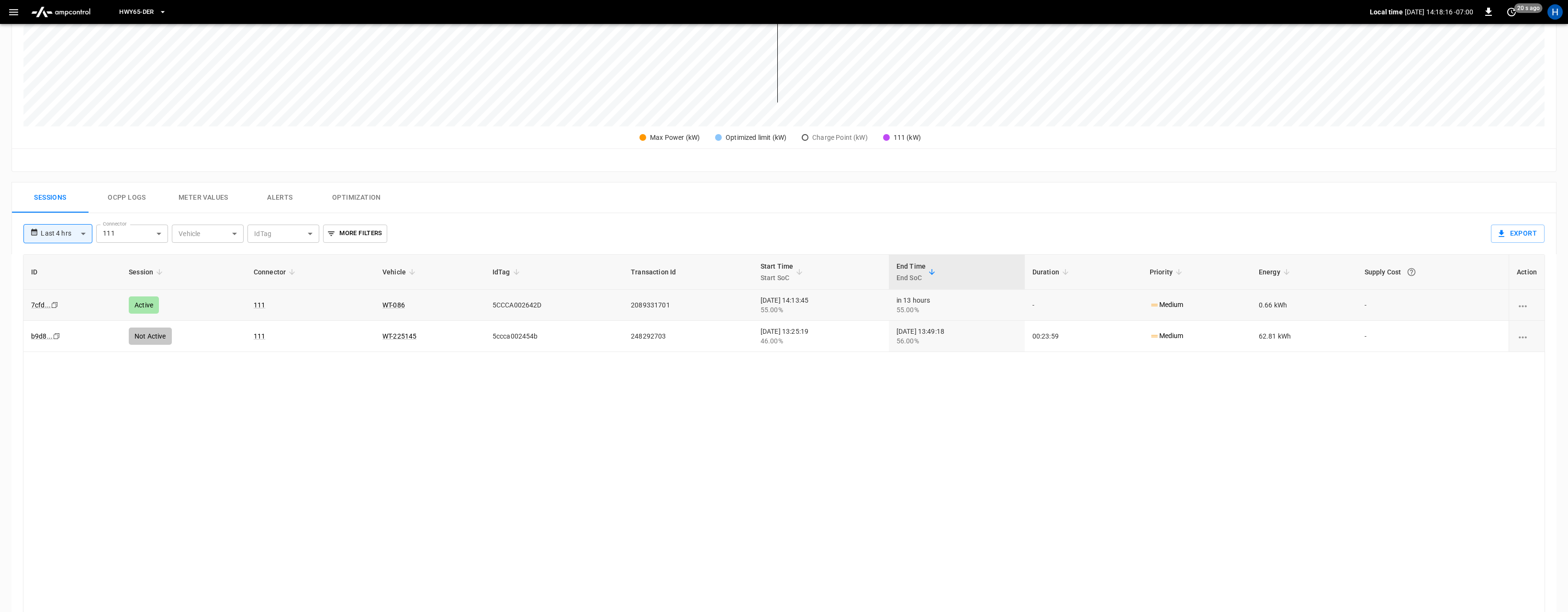
scroll to position [323, 0]
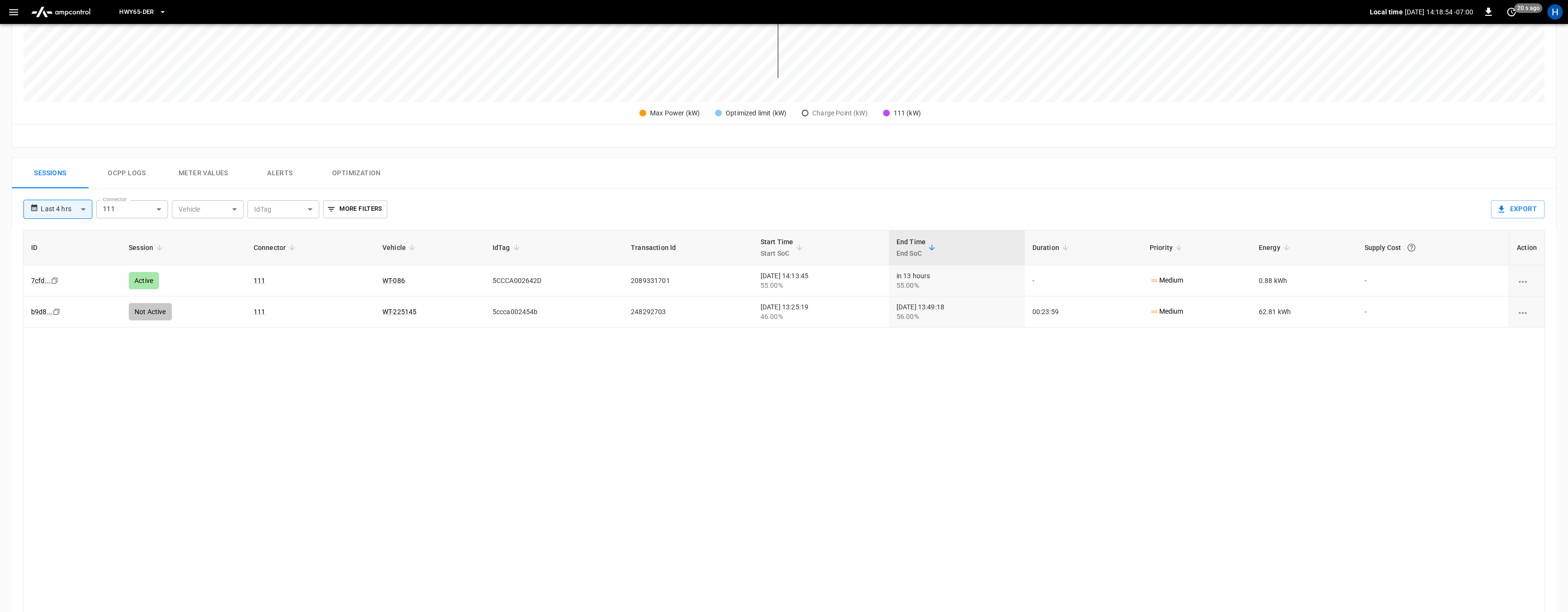
click at [120, 175] on button "Ocpp logs" at bounding box center [127, 173] width 77 height 30
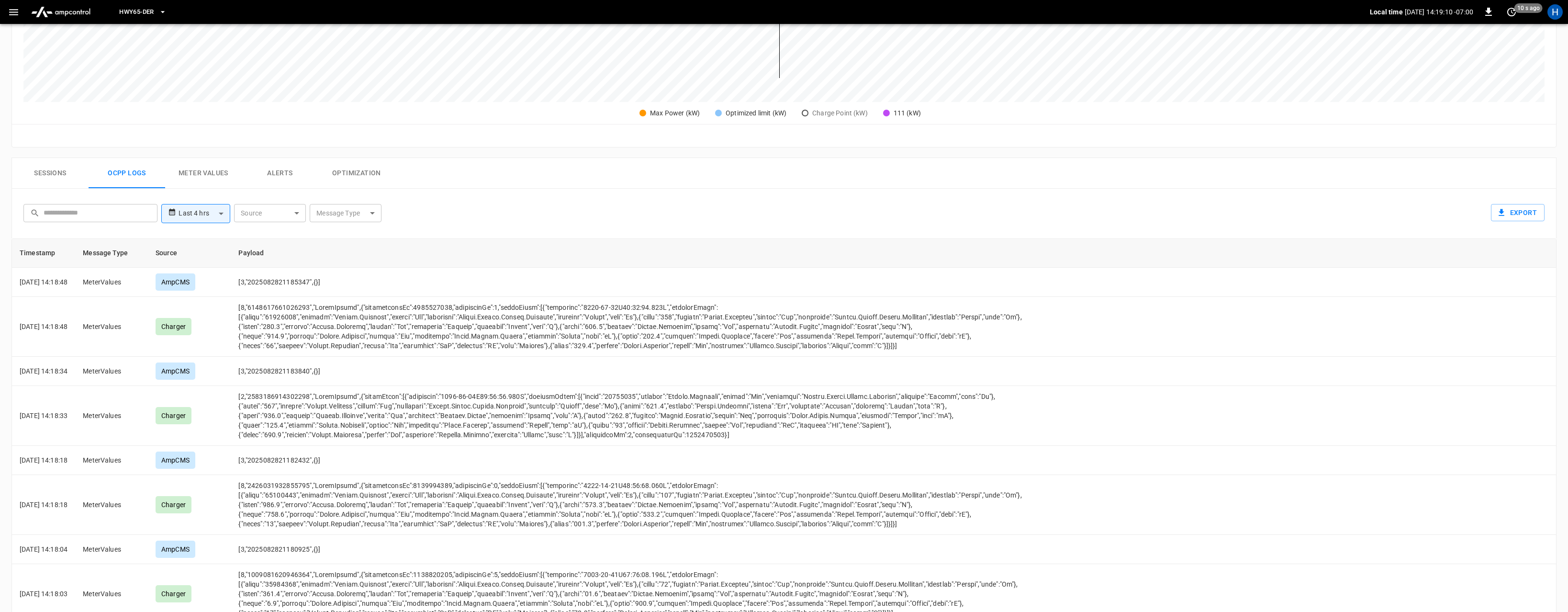
drag, startPoint x: 198, startPoint y: 172, endPoint x: 247, endPoint y: 152, distance: 52.9
click at [247, 153] on div "**********" at bounding box center [780, 421] width 1553 height 543
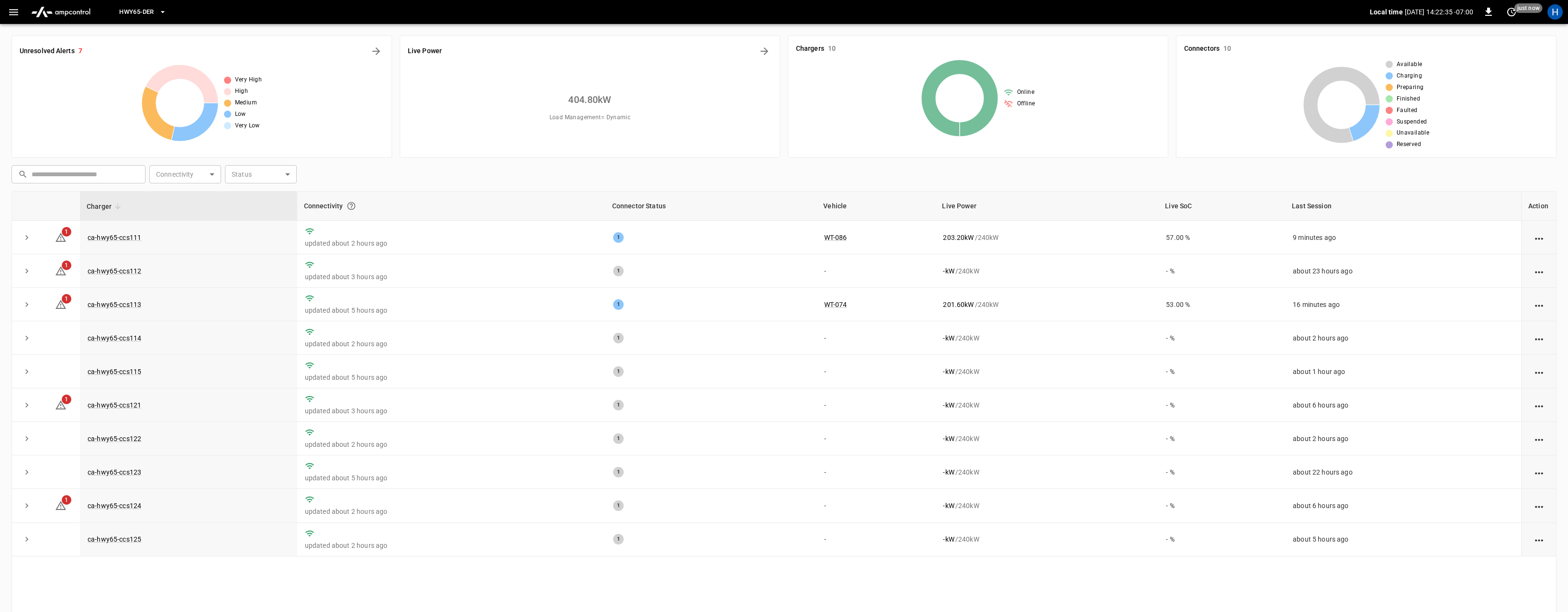
click at [12, 9] on icon "button" at bounding box center [14, 12] width 12 height 12
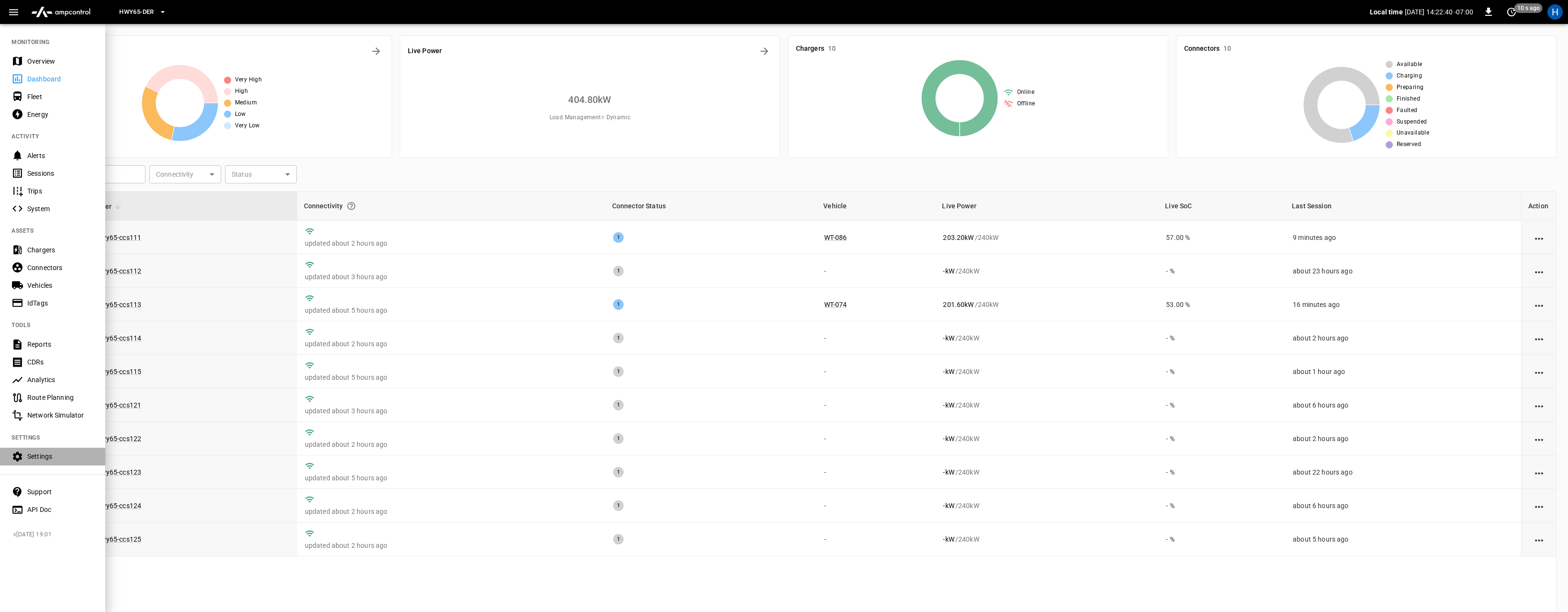
click at [43, 459] on div "Settings" at bounding box center [60, 457] width 66 height 10
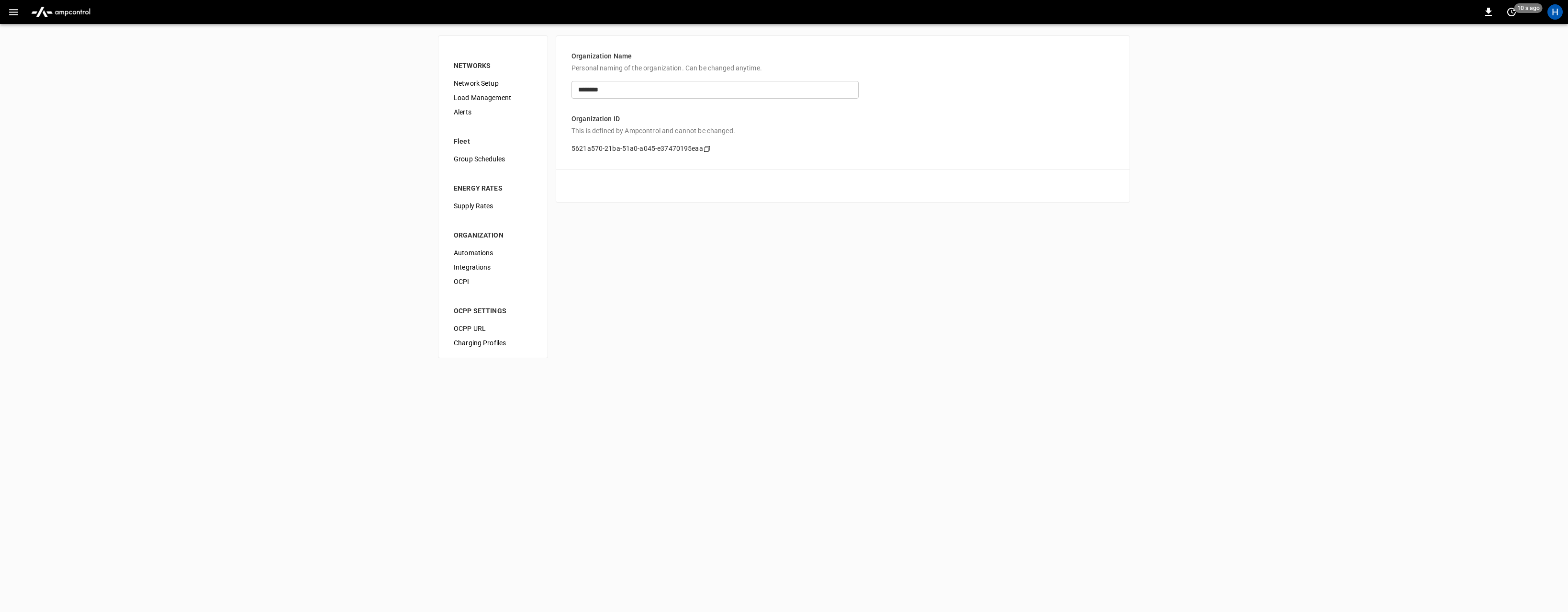
click at [475, 95] on span "Load Management" at bounding box center [492, 98] width 79 height 10
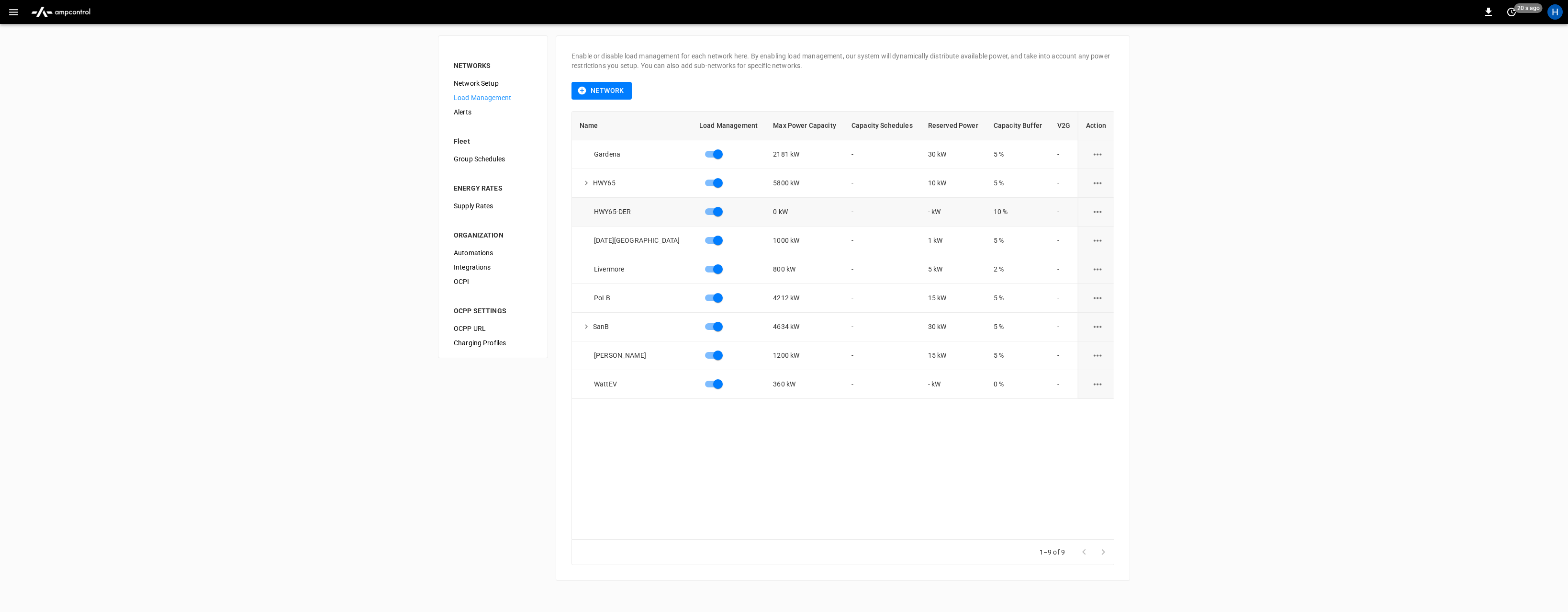
click at [603, 209] on div "HWY65-DER" at bounding box center [635, 212] width 112 height 10
click at [1099, 207] on button "load management options" at bounding box center [1097, 212] width 24 height 24
click at [1092, 236] on li "Edit" at bounding box center [1115, 236] width 68 height 16
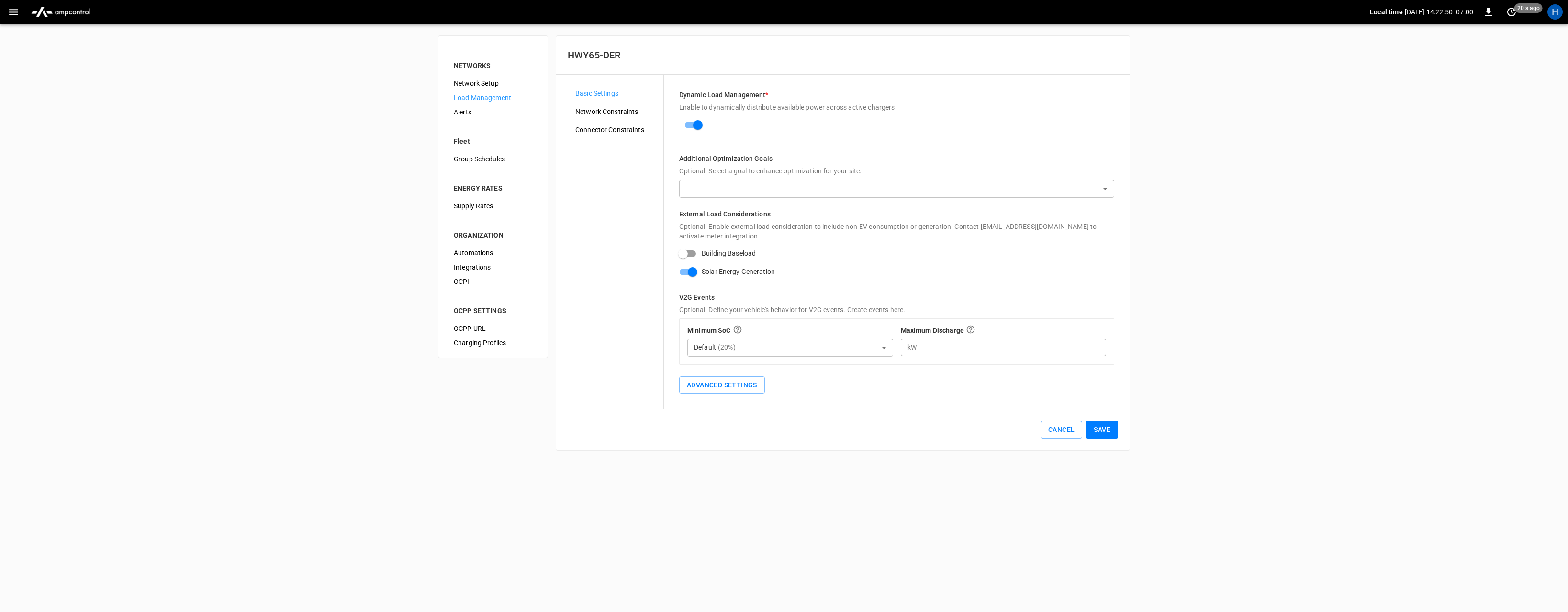
click at [609, 114] on span "Network Constraints" at bounding box center [615, 111] width 80 height 10
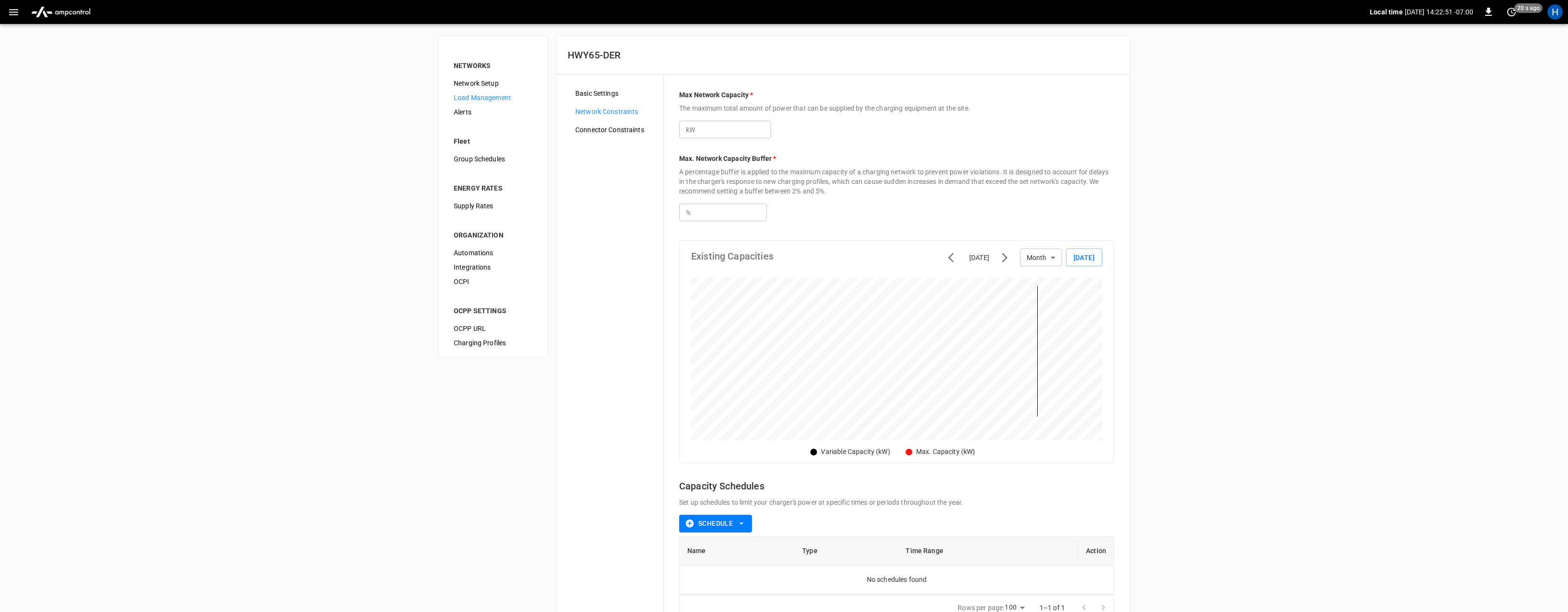
click at [607, 129] on span "Connector Constraints" at bounding box center [615, 130] width 80 height 10
click at [19, 8] on icon "button" at bounding box center [14, 12] width 12 height 12
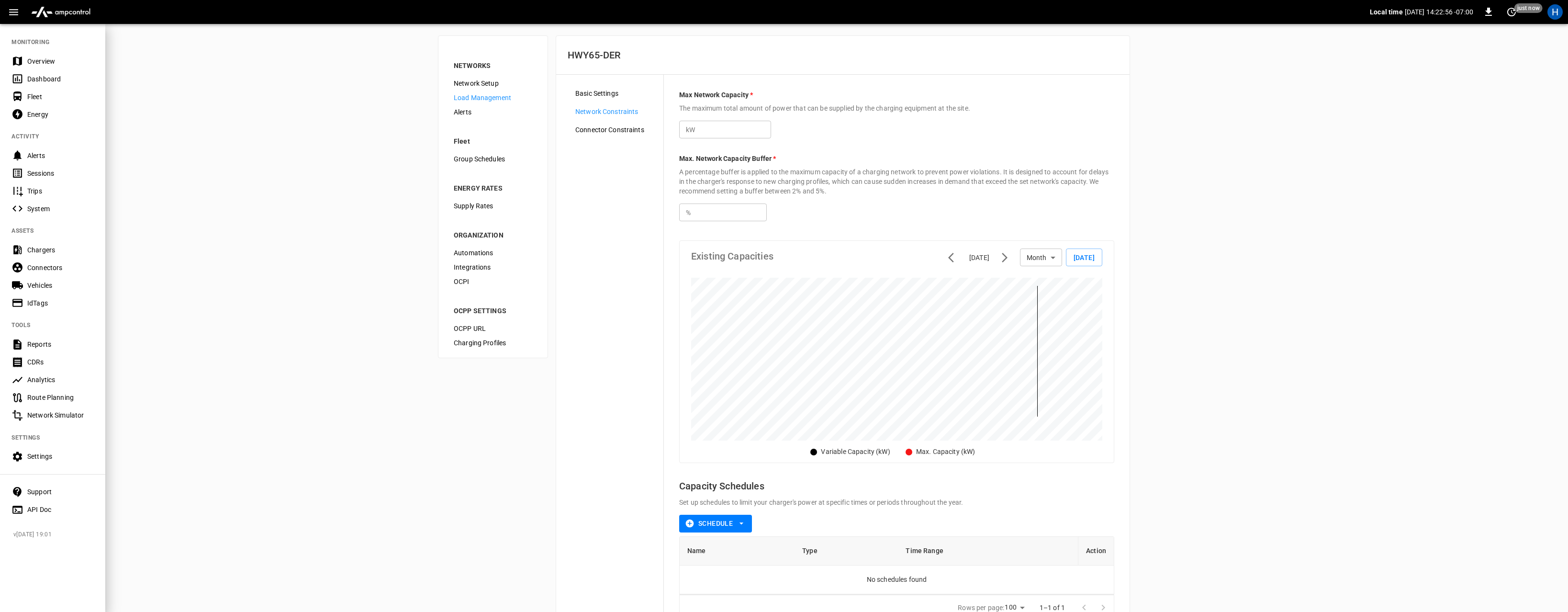
click at [34, 113] on div "Energy" at bounding box center [60, 114] width 66 height 10
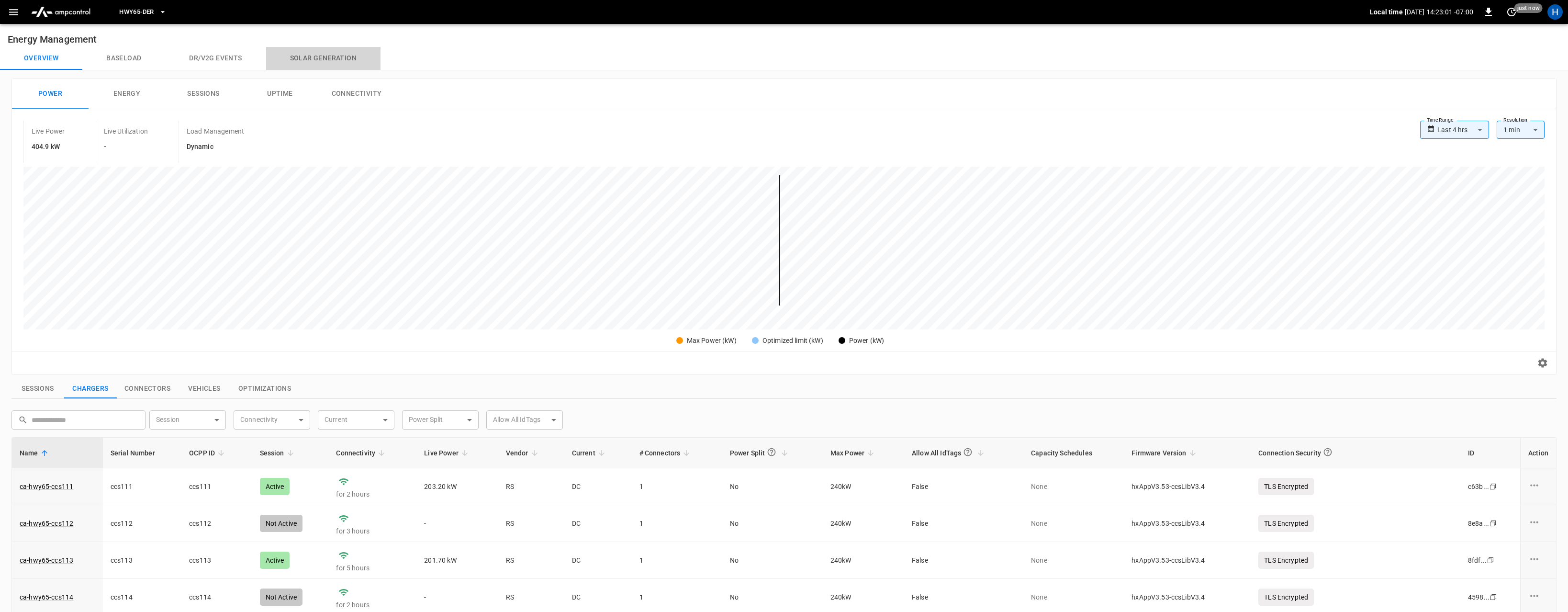
click at [336, 58] on button "Solar generation" at bounding box center [323, 58] width 114 height 23
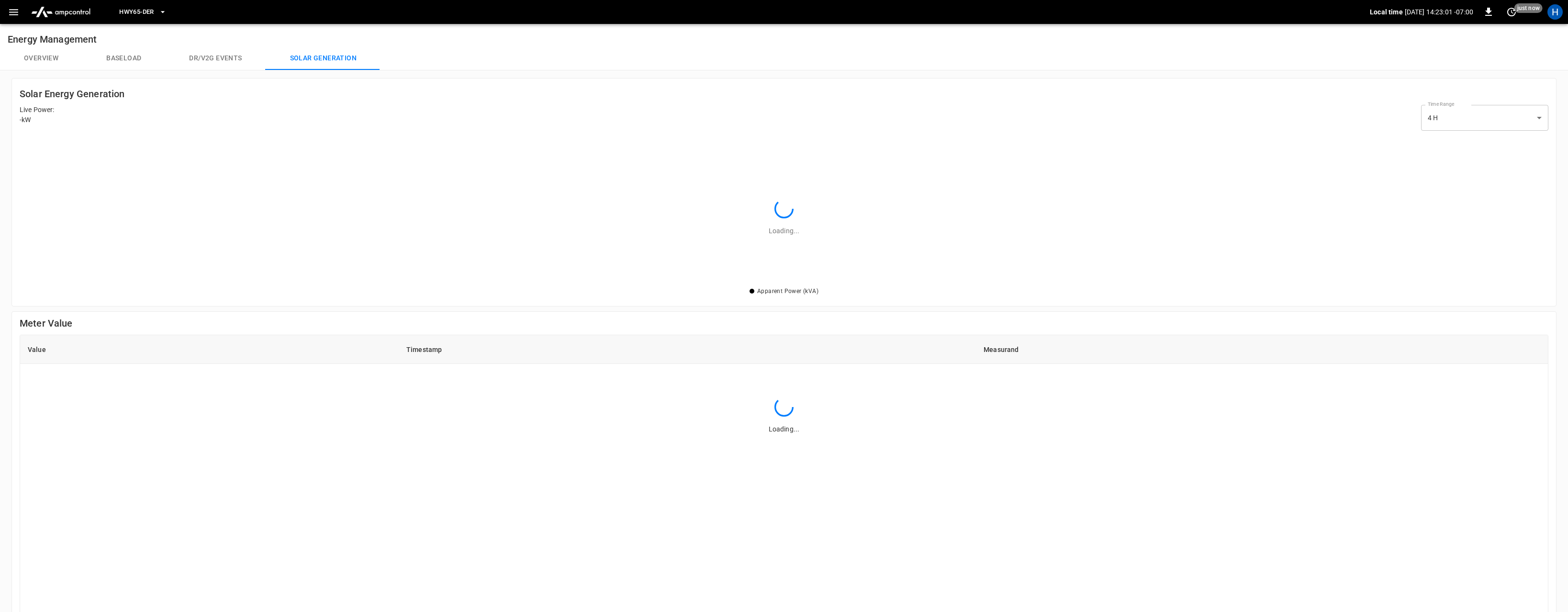
scroll to position [138, 1511]
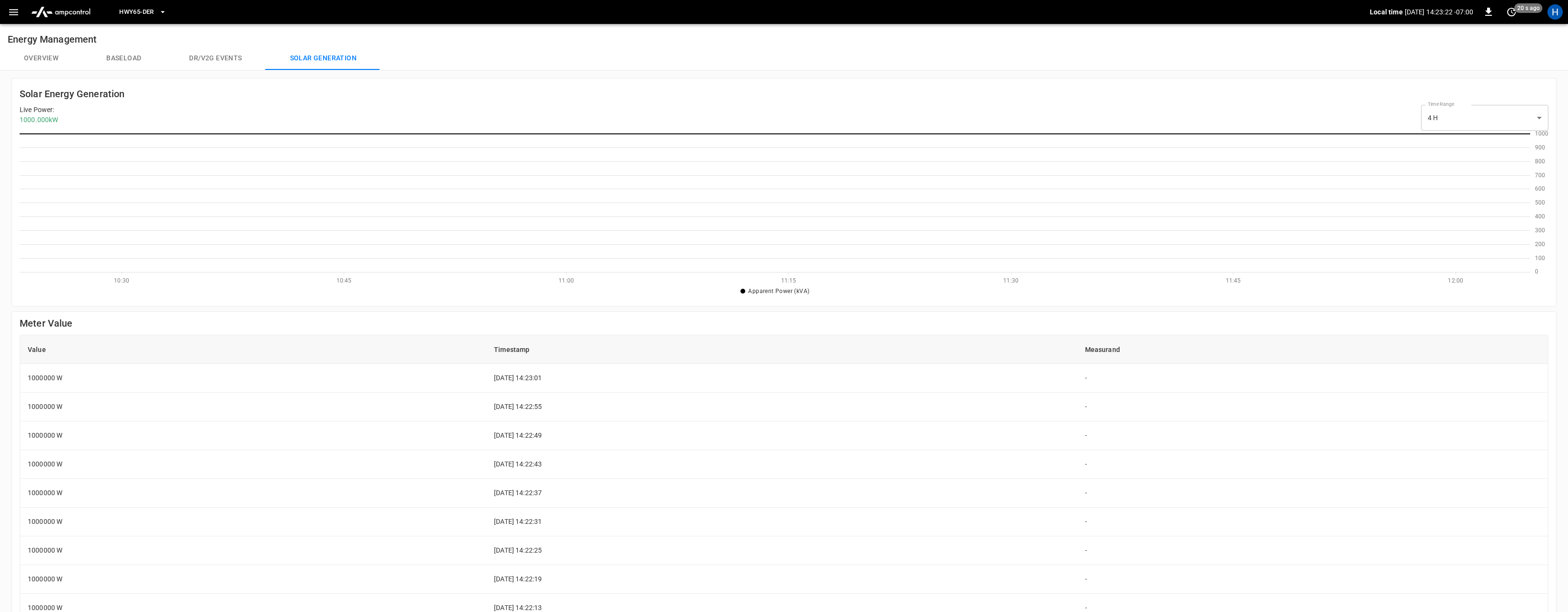
click at [136, 59] on button "Baseload" at bounding box center [124, 58] width 83 height 23
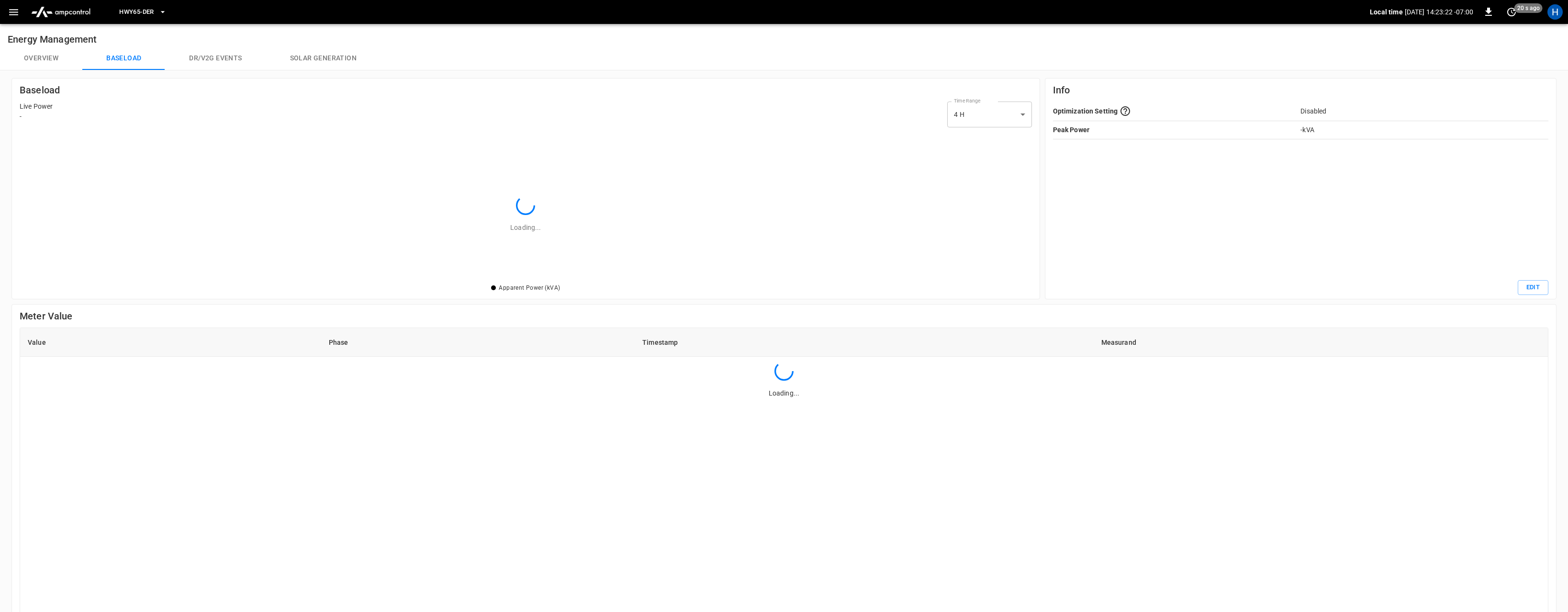
scroll to position [138, 999]
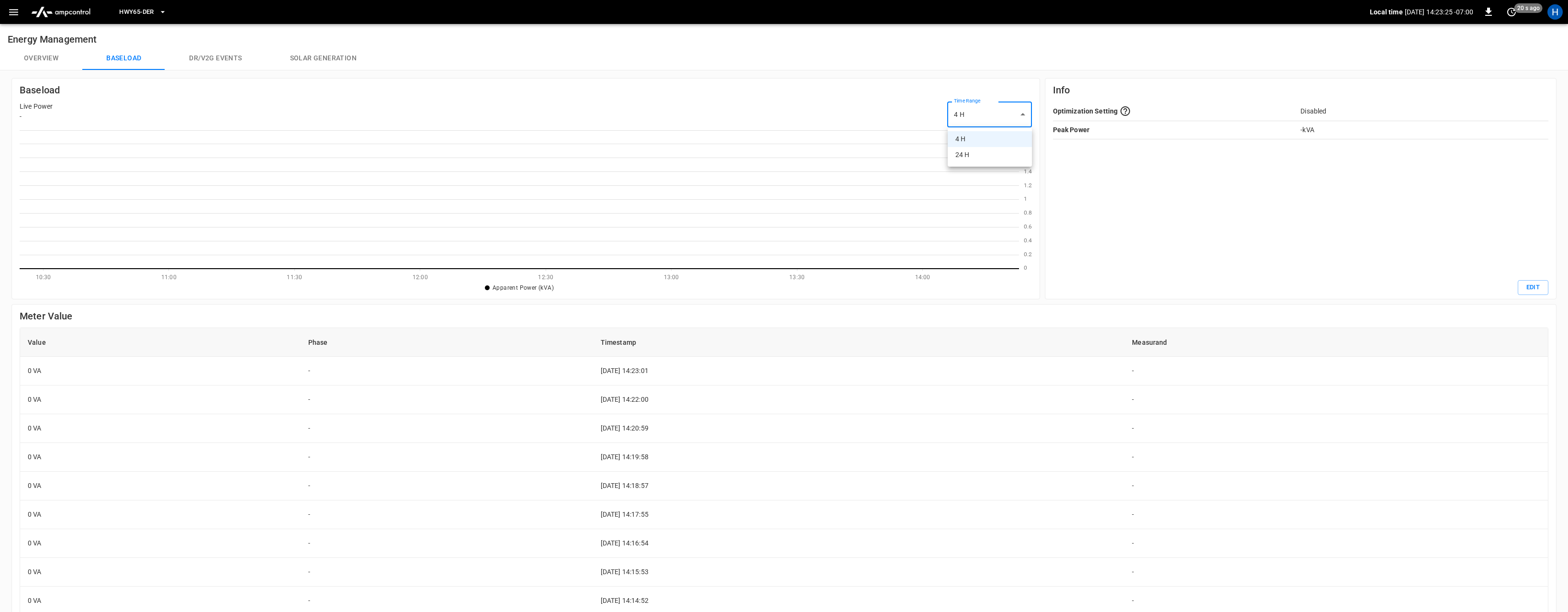
click at [980, 114] on body "HWY65-DER Local time 2025-08-28 14:23:25 -07:00 0 20 s ago H Energy Management …" at bounding box center [784, 397] width 1568 height 795
click at [973, 157] on li "24 H" at bounding box center [990, 155] width 84 height 16
type input "***"
click at [1028, 250] on icon "0 0.2 0.4 0.6 0.8 1 1.2 1.4 1.6 1.8 2" at bounding box center [1025, 199] width 13 height 138
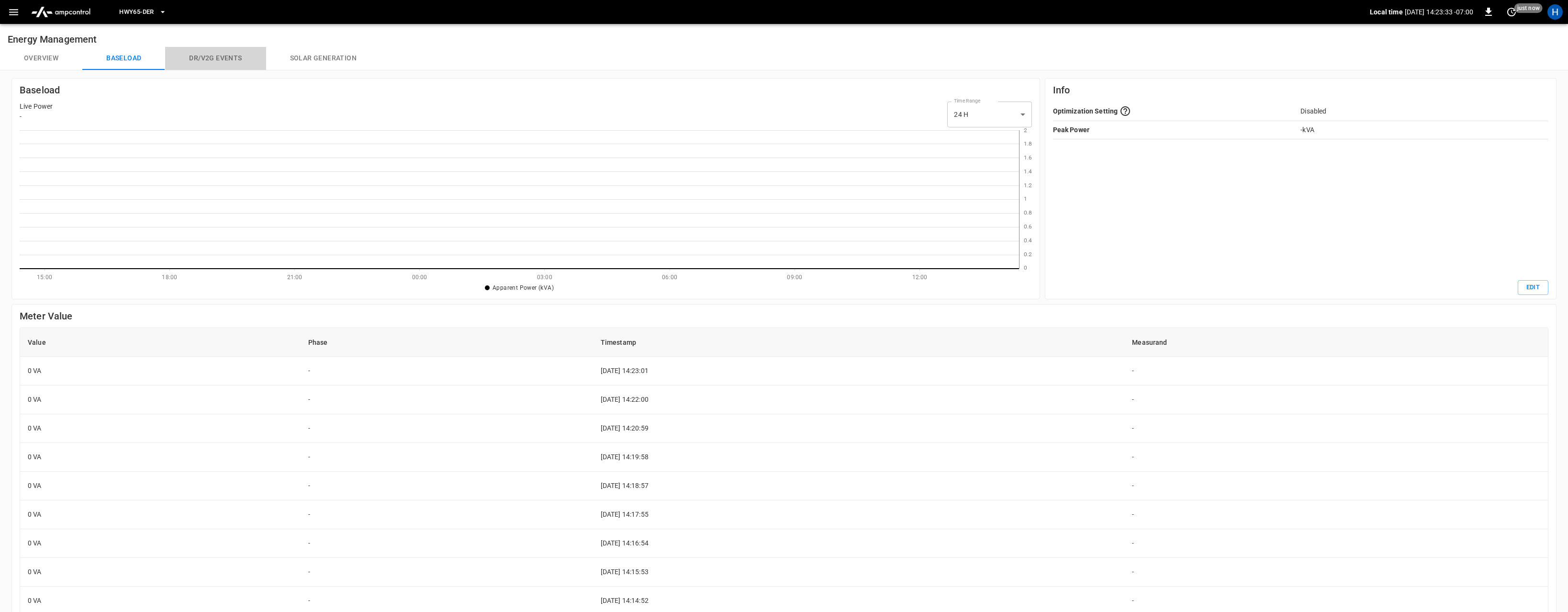
click at [211, 58] on button "Dr/V2G events" at bounding box center [215, 58] width 100 height 23
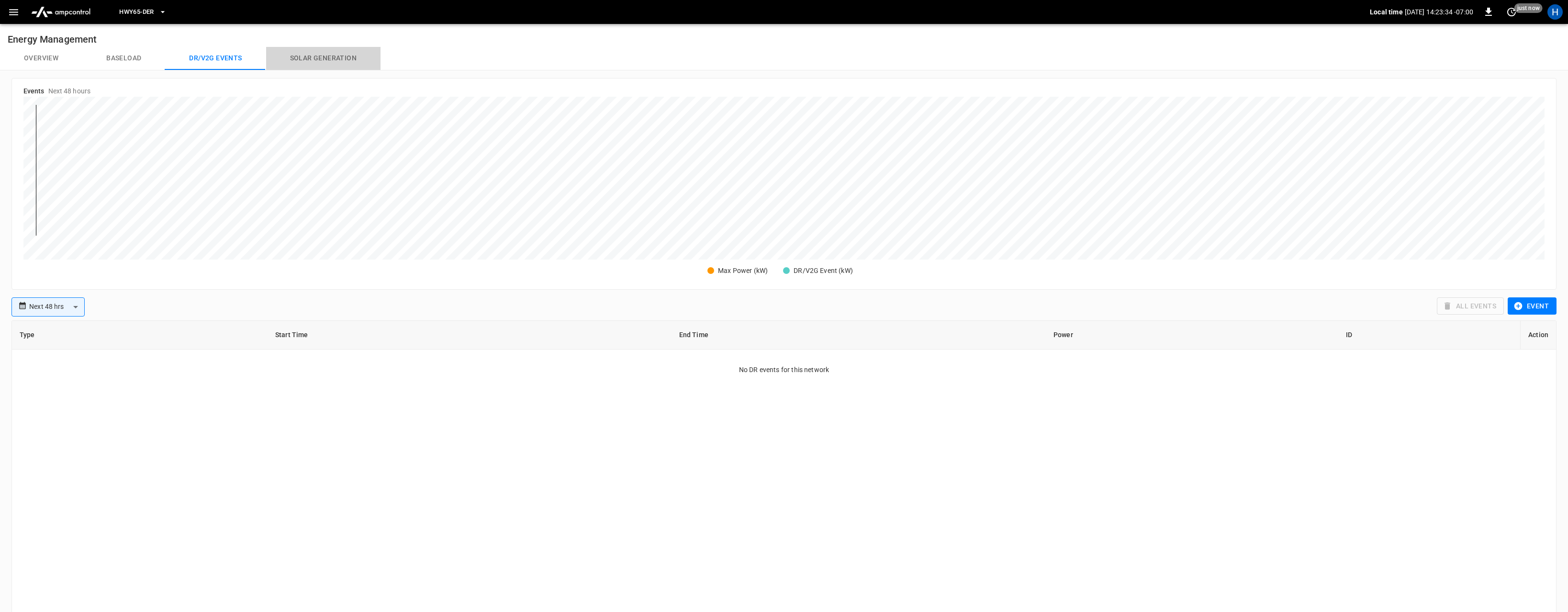
click at [301, 58] on button "Solar generation" at bounding box center [323, 58] width 114 height 23
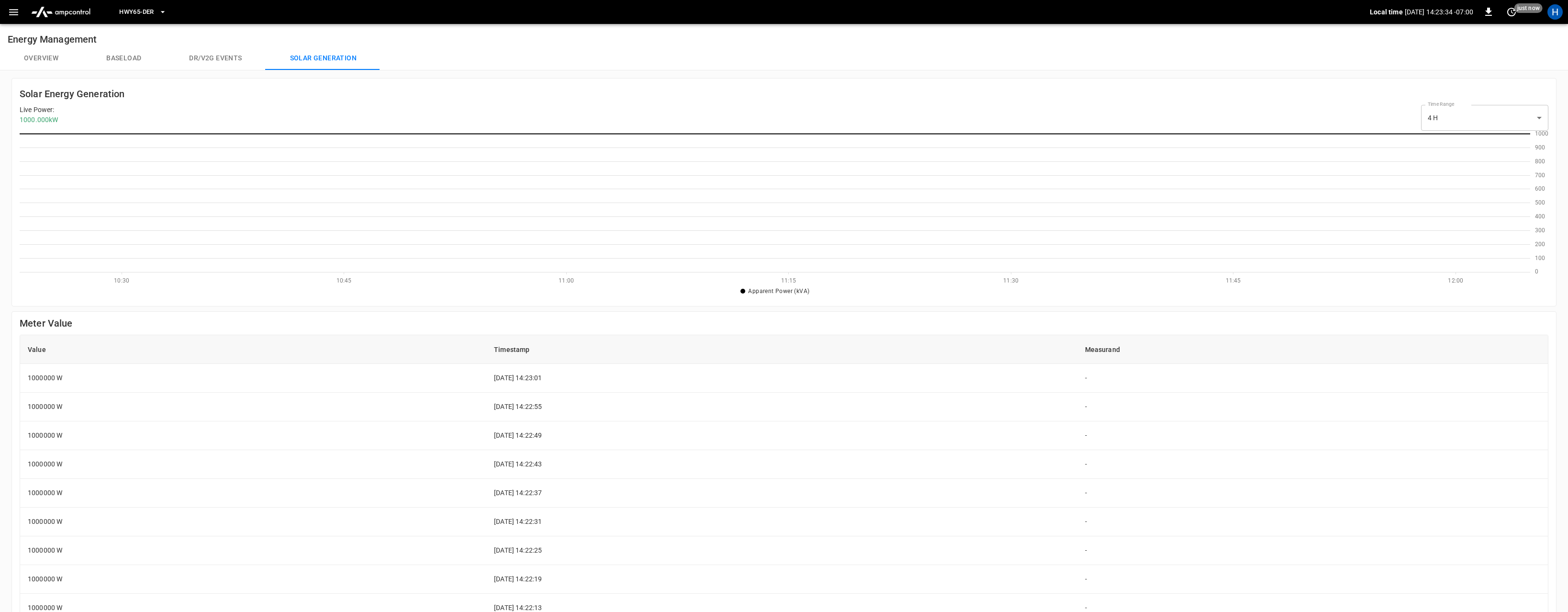
scroll to position [138, 1511]
click at [28, 57] on button "Overview" at bounding box center [41, 58] width 82 height 23
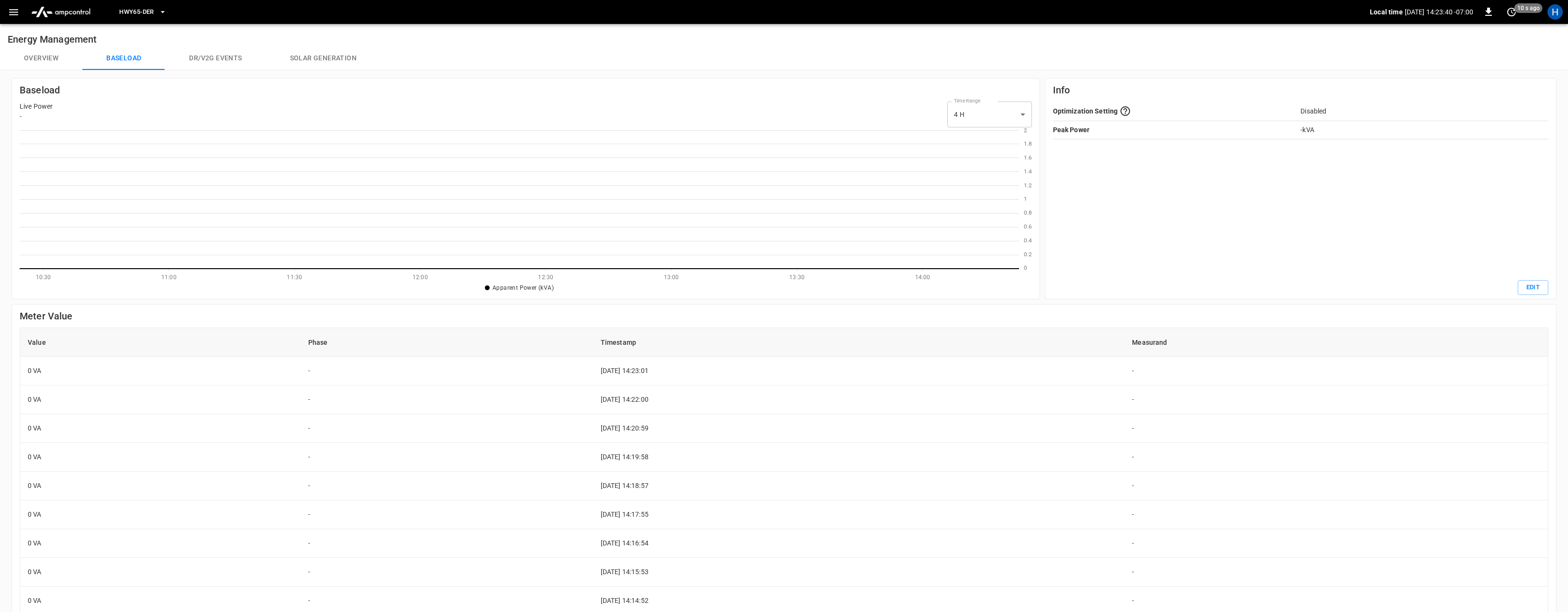
scroll to position [1, 1]
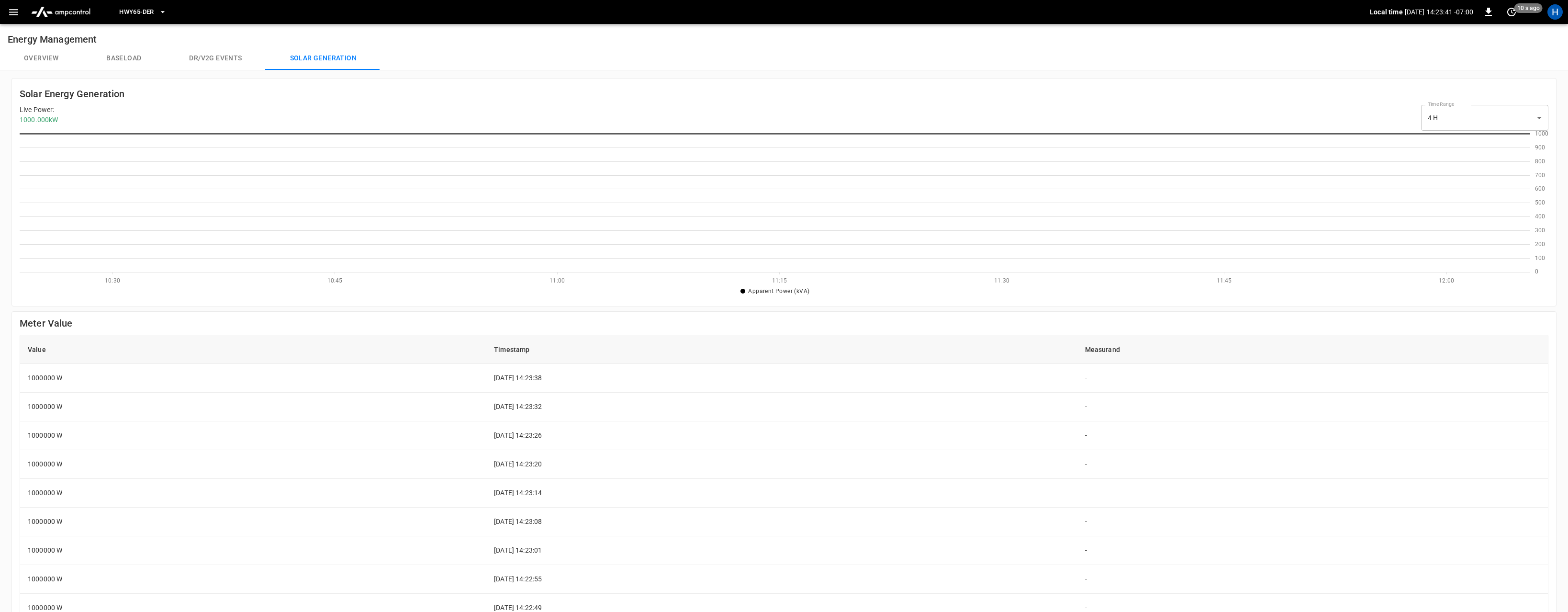
scroll to position [138, 1511]
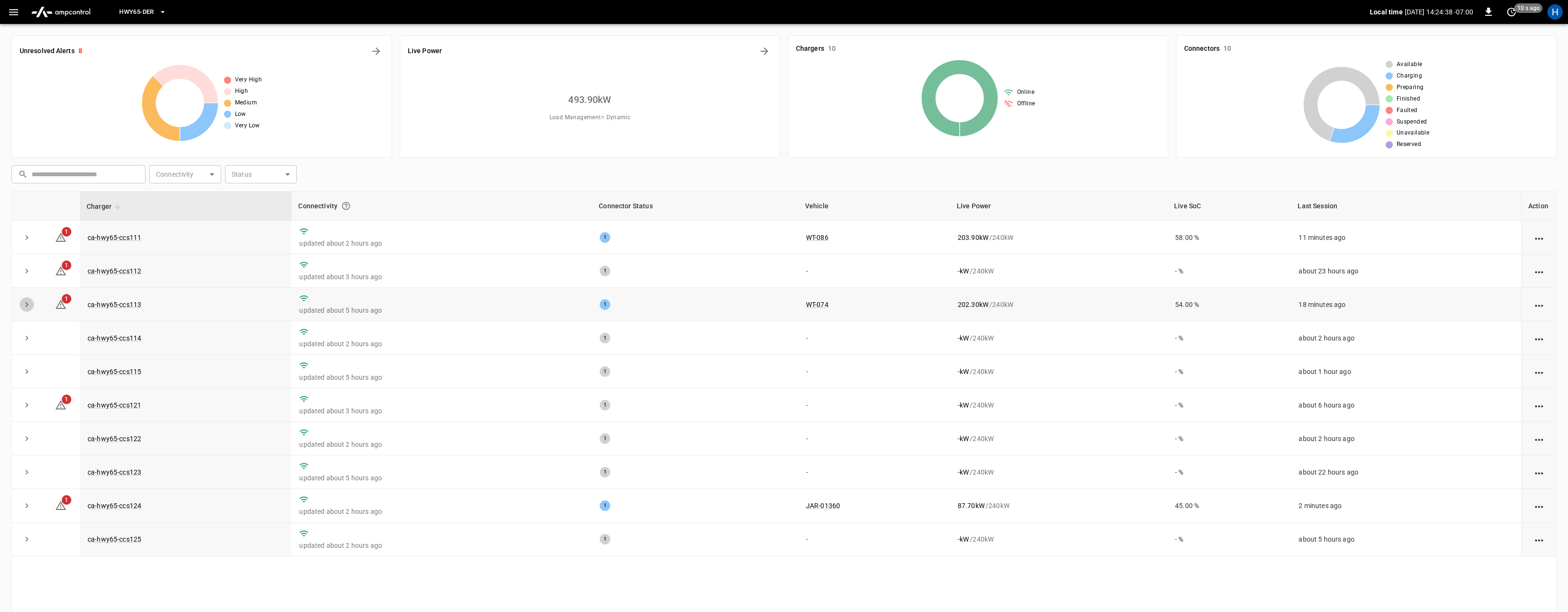
click at [22, 306] on icon "expand row" at bounding box center [27, 304] width 10 height 10
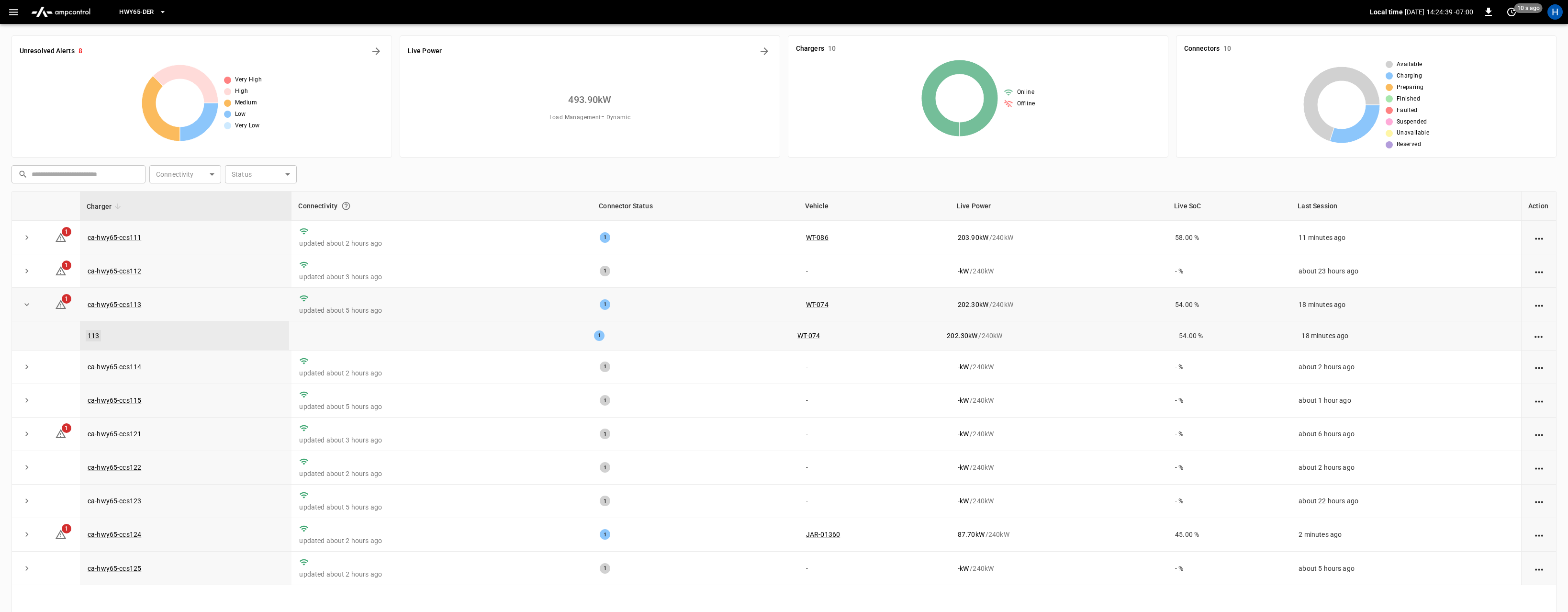
click at [90, 335] on link "113" at bounding box center [93, 336] width 15 height 12
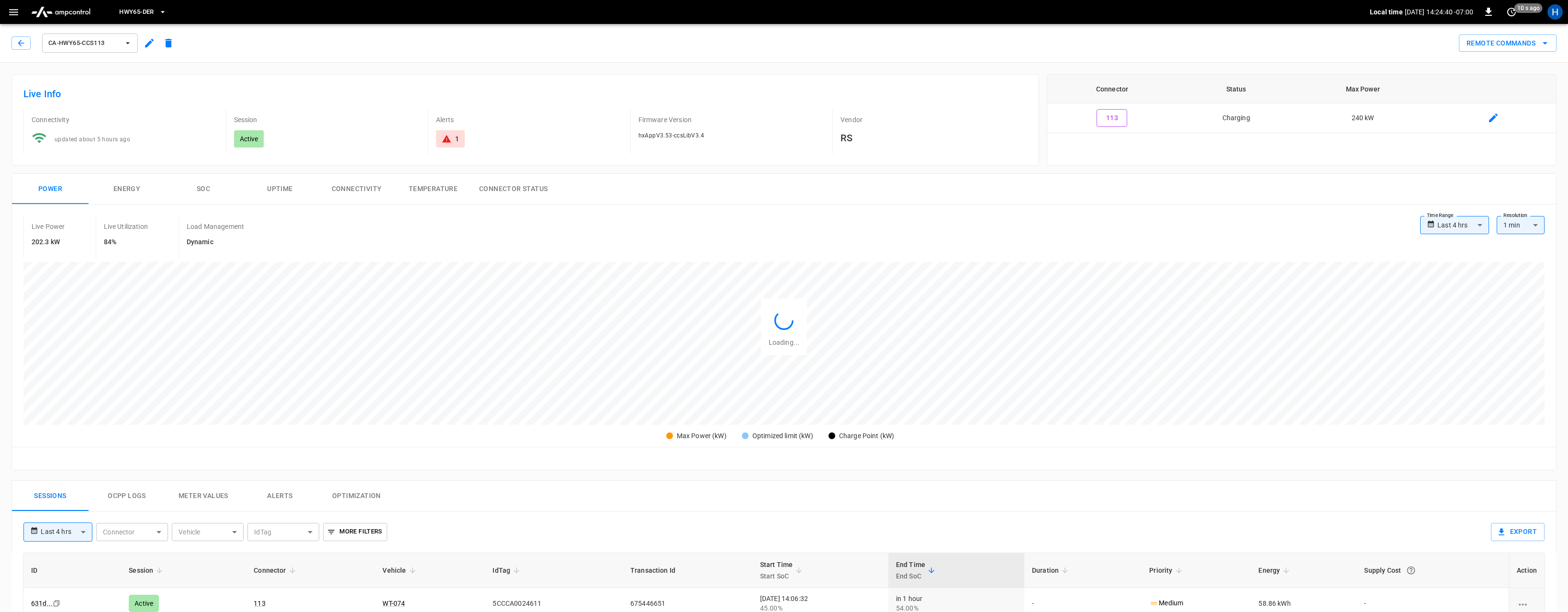
type input "**********"
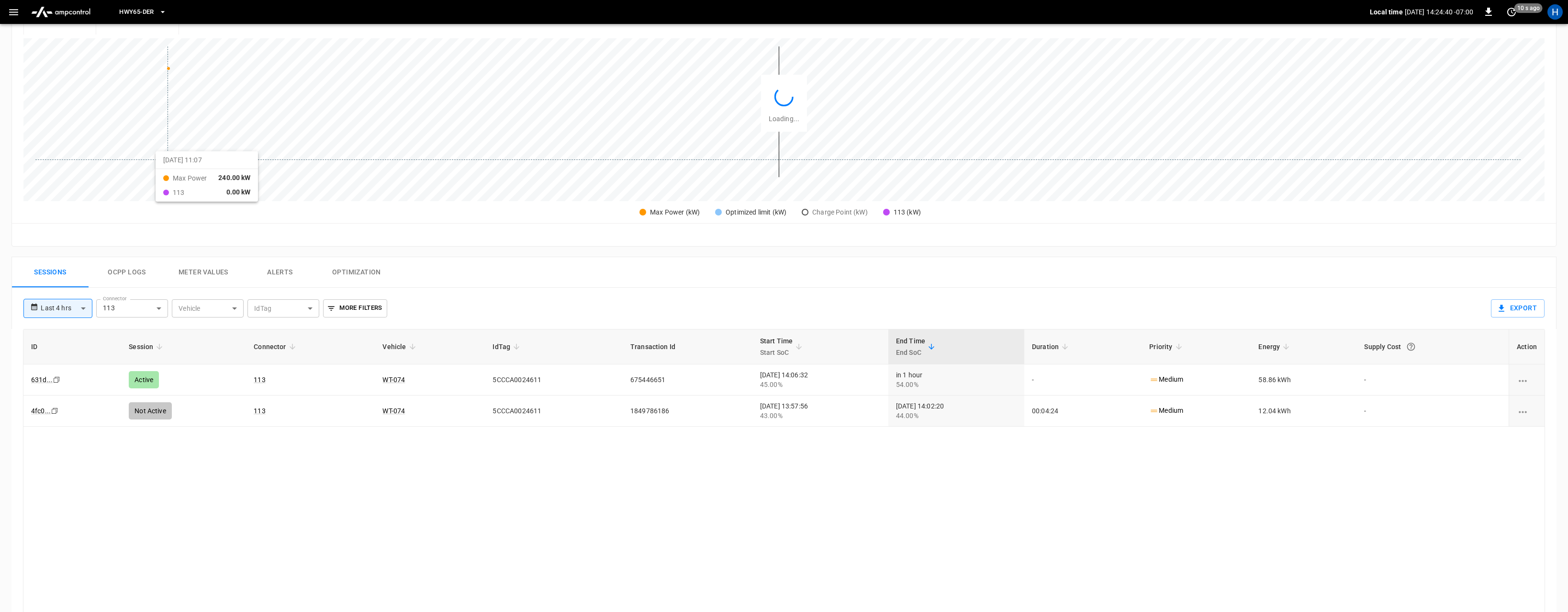
scroll to position [275, 0]
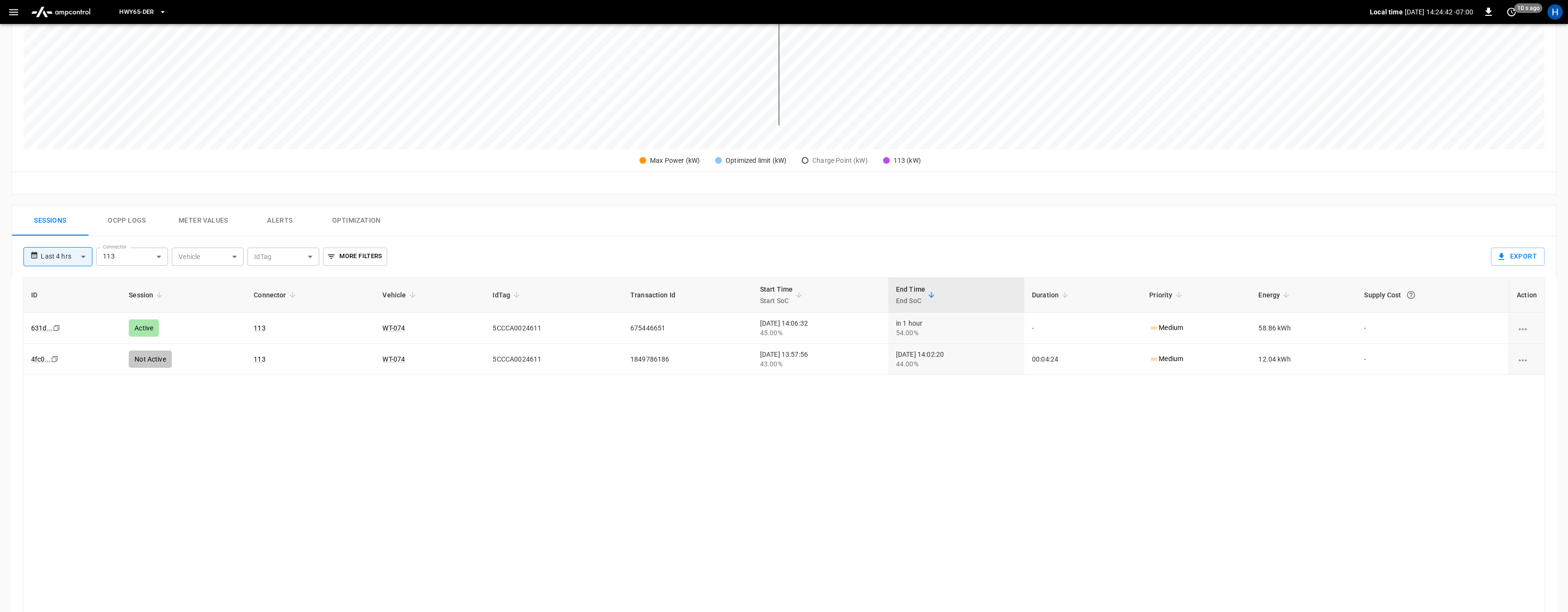
click at [286, 223] on button "Alerts" at bounding box center [280, 220] width 77 height 30
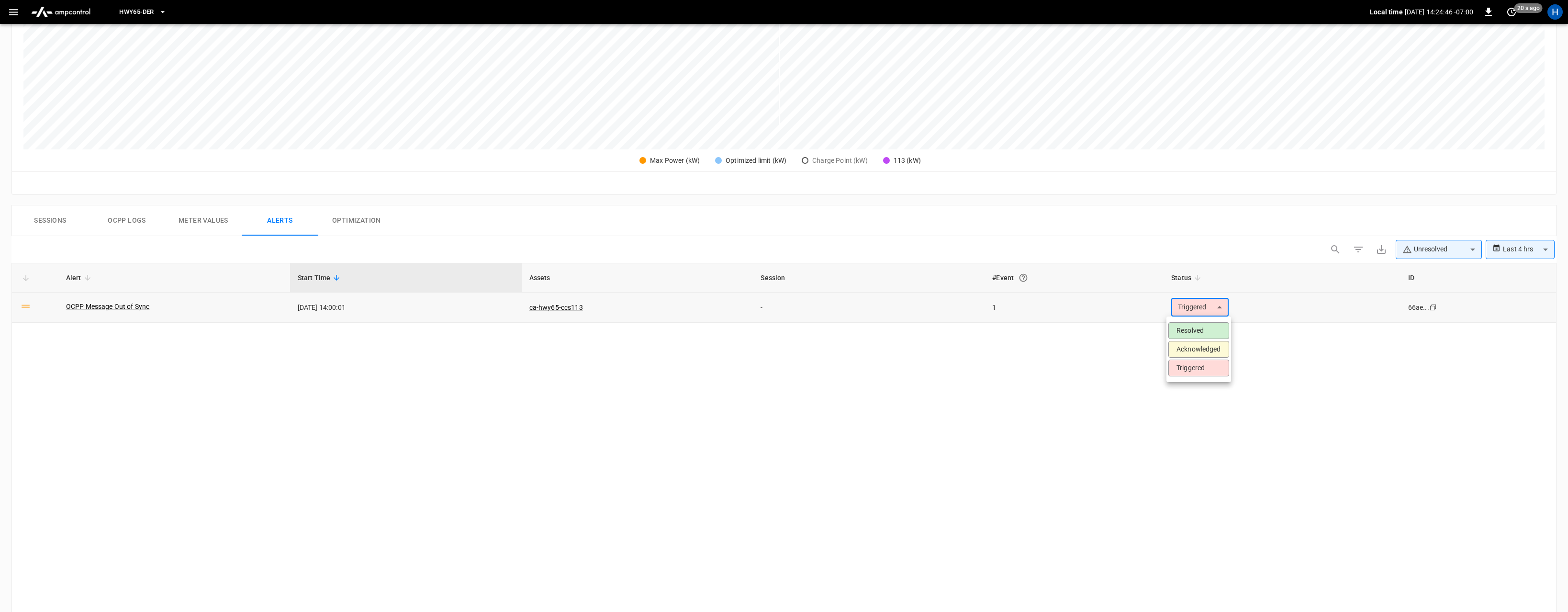
click at [1222, 308] on body "**********" at bounding box center [784, 265] width 1568 height 1080
click at [996, 353] on div at bounding box center [784, 306] width 1568 height 612
click at [576, 311] on link "ca-hwy65-ccs113" at bounding box center [556, 307] width 57 height 12
type input "******"
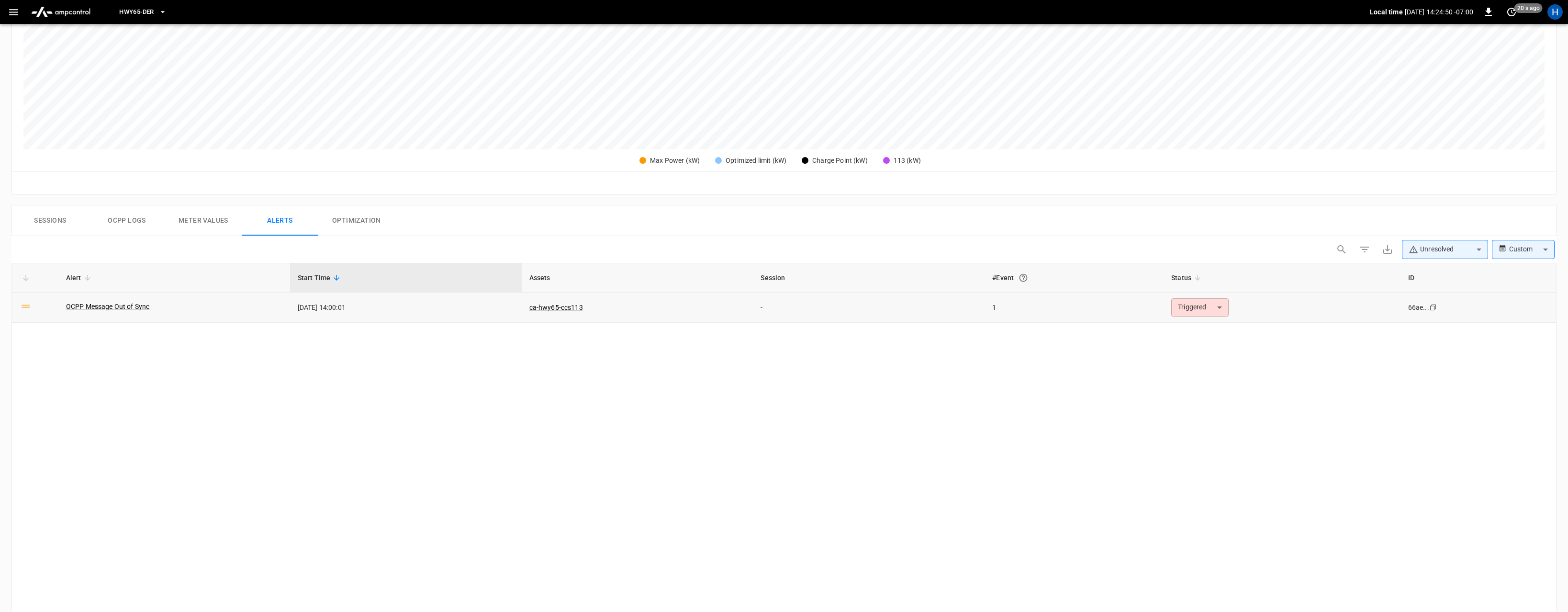
click at [138, 311] on div "OCPP Message Out of Sync" at bounding box center [174, 307] width 216 height 12
click at [136, 308] on link "OCPP Message Out of Sync" at bounding box center [108, 306] width 88 height 13
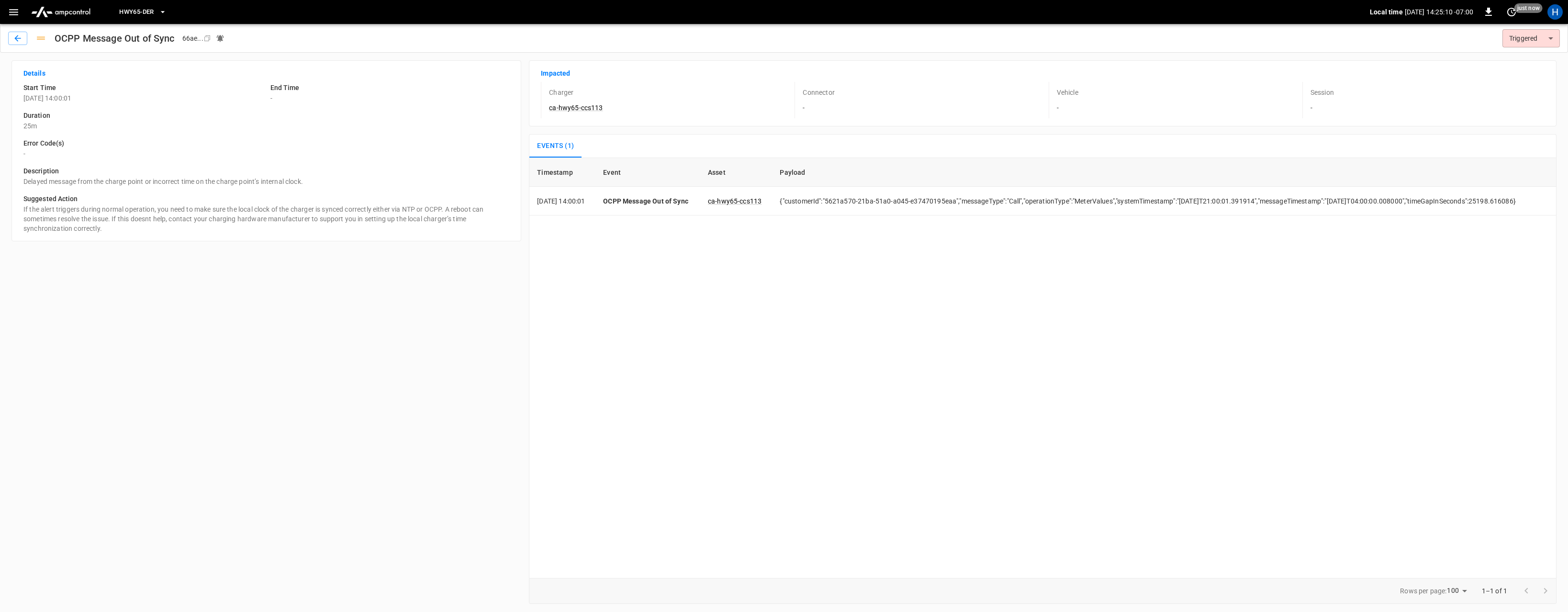
click at [80, 11] on img "menu" at bounding box center [61, 12] width 67 height 18
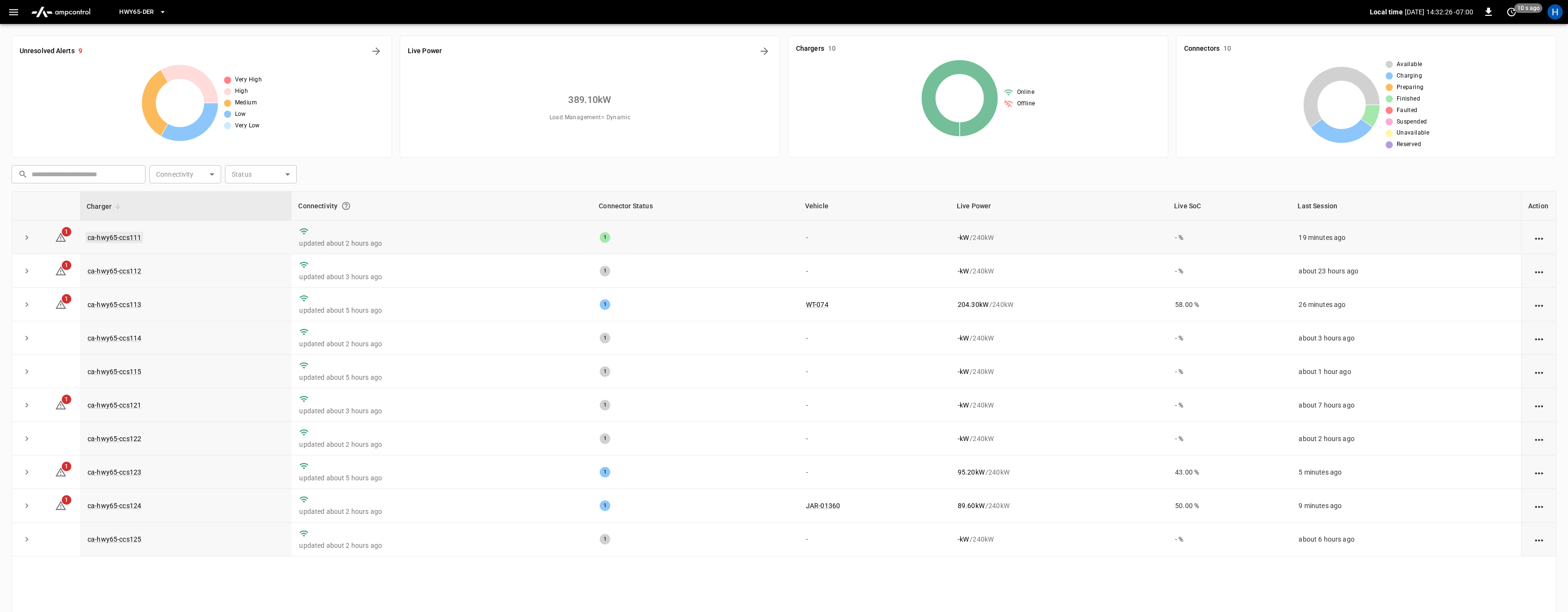
click at [120, 238] on link "ca-hwy65-ccs111" at bounding box center [114, 237] width 57 height 12
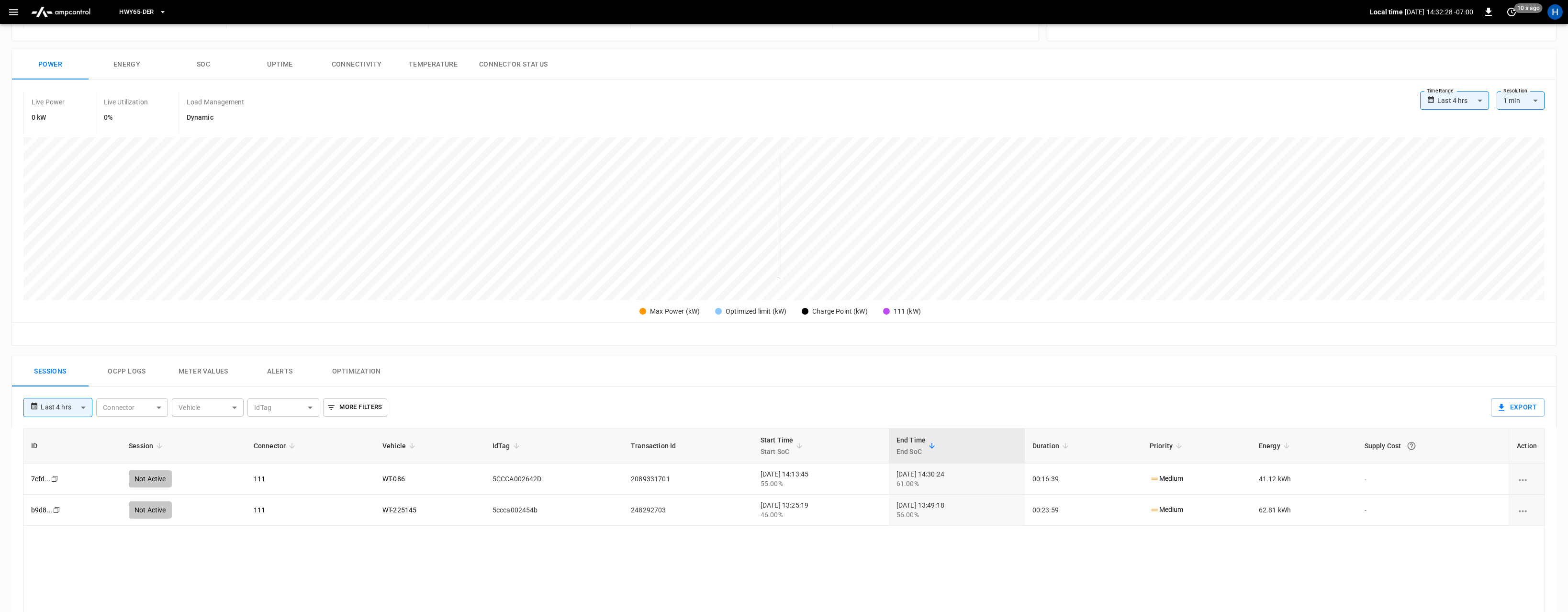
scroll to position [129, 0]
click at [129, 473] on div "Not Active" at bounding box center [150, 474] width 43 height 17
click at [144, 363] on button "Ocpp logs" at bounding box center [127, 367] width 77 height 30
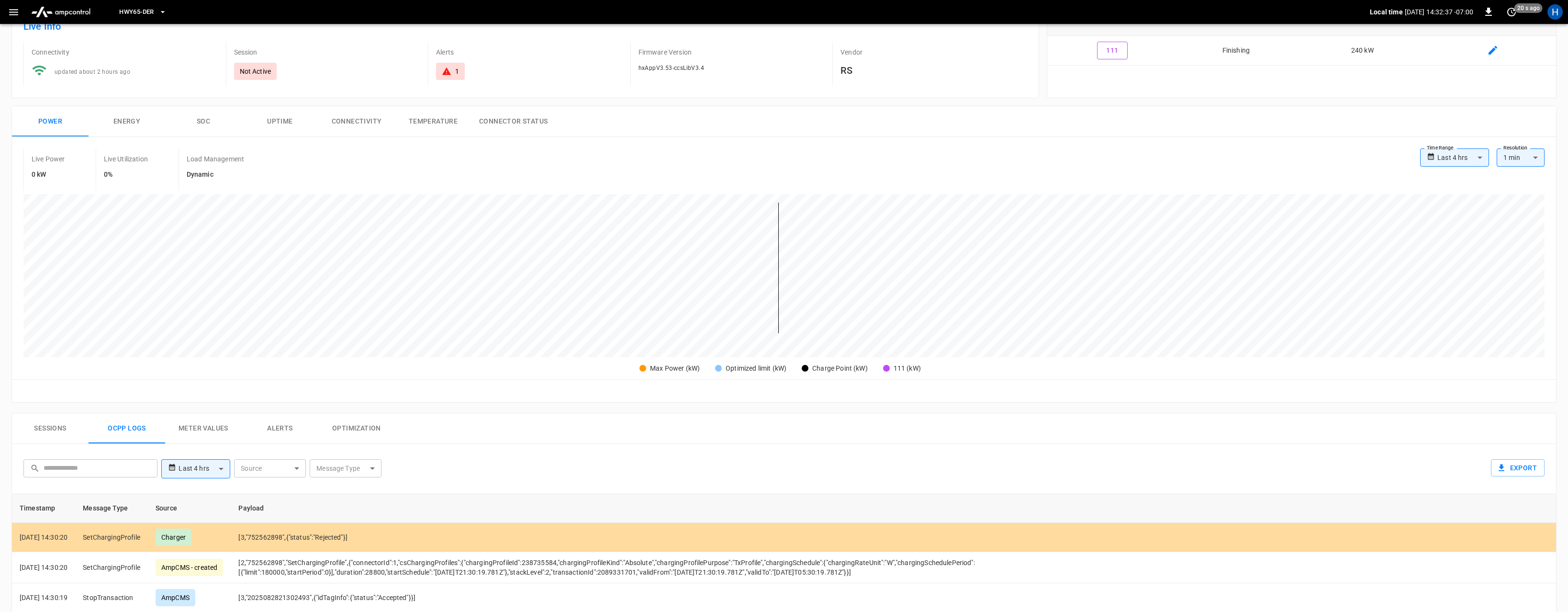
scroll to position [0, 0]
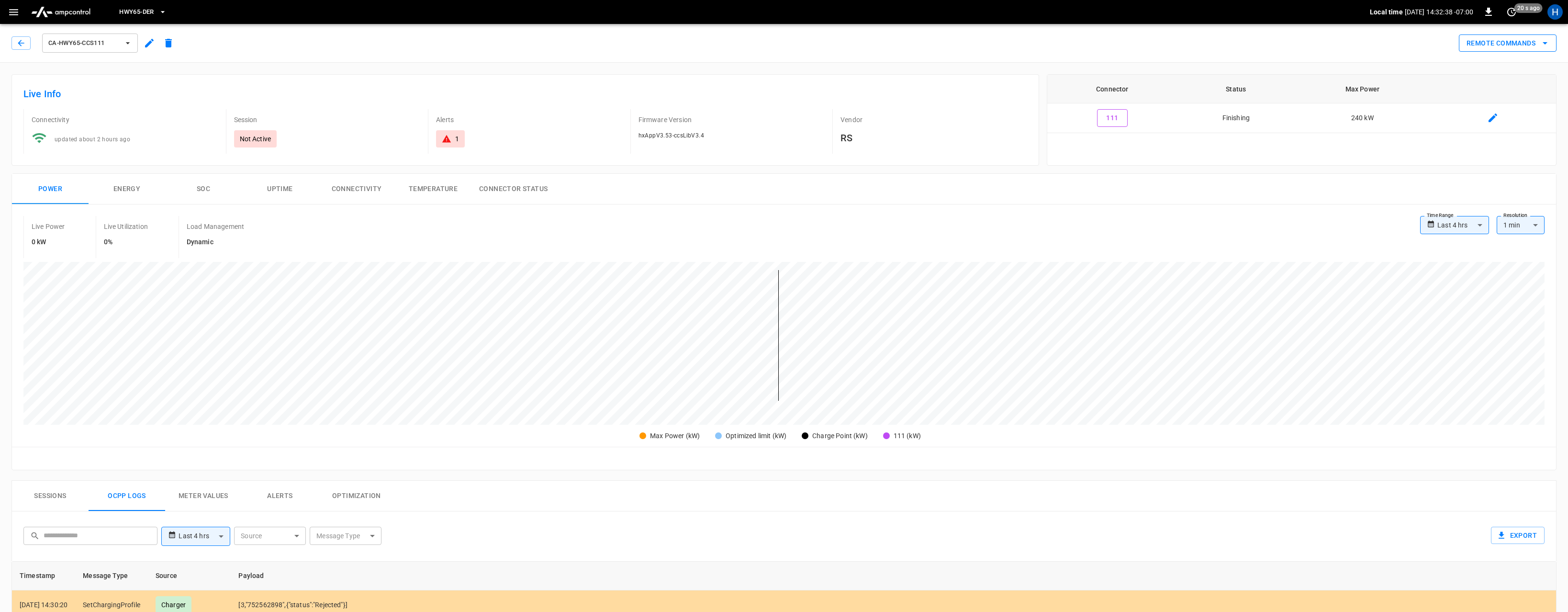
click at [1536, 45] on button "Remote Commands" at bounding box center [1508, 43] width 97 height 18
click at [1342, 186] on div at bounding box center [784, 306] width 1568 height 612
click at [1491, 122] on icon "connector table" at bounding box center [1493, 118] width 12 height 12
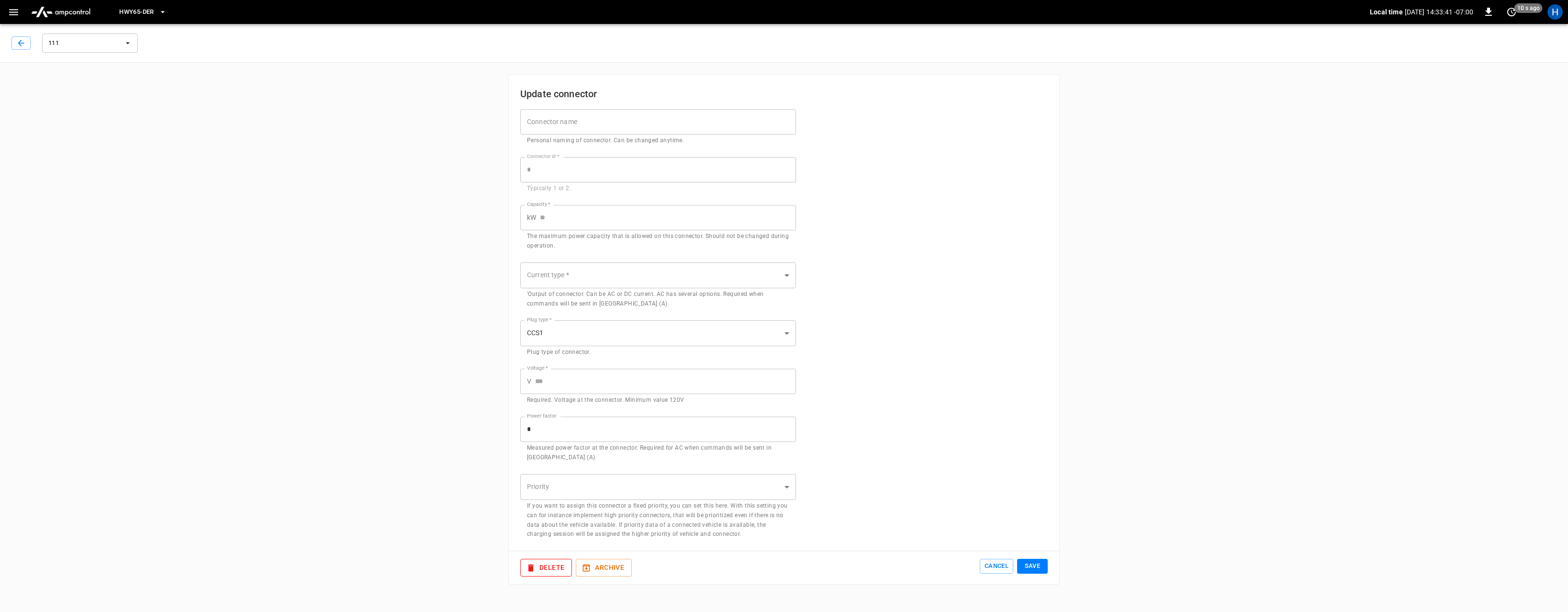
type input "***"
type input "**"
type input "***"
type input "*"
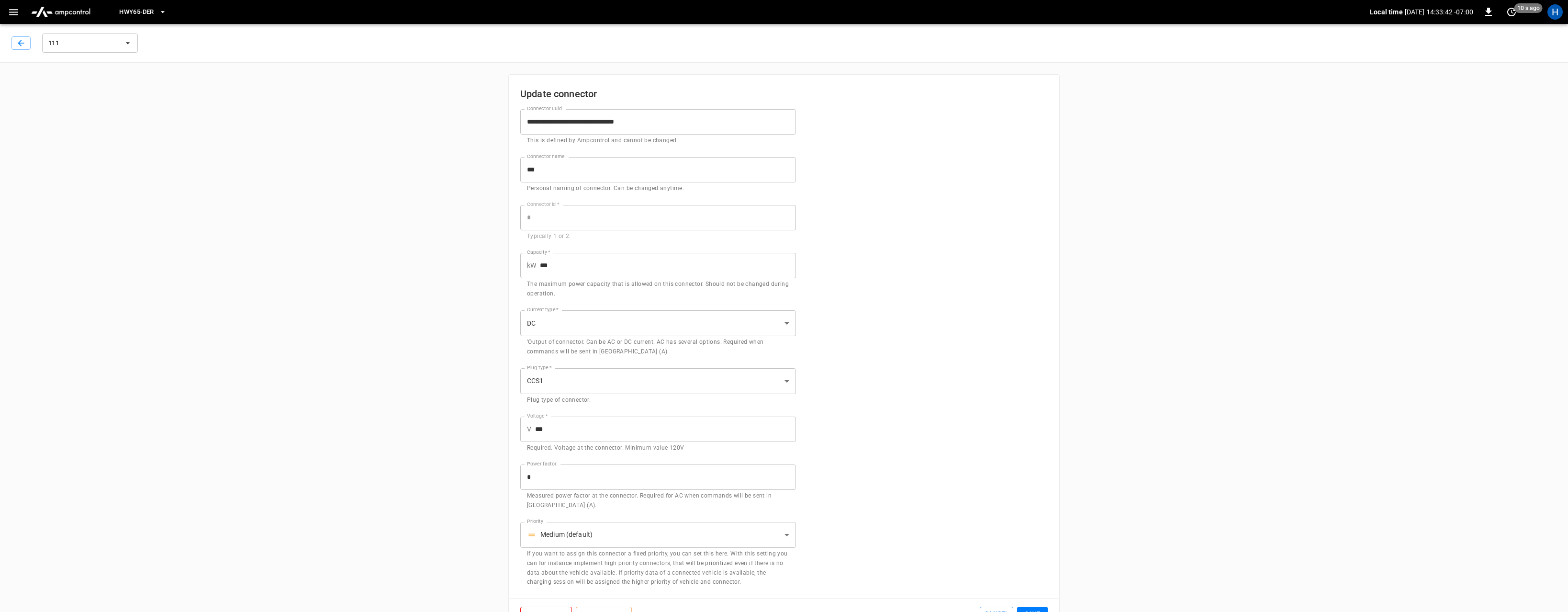
scroll to position [32, 0]
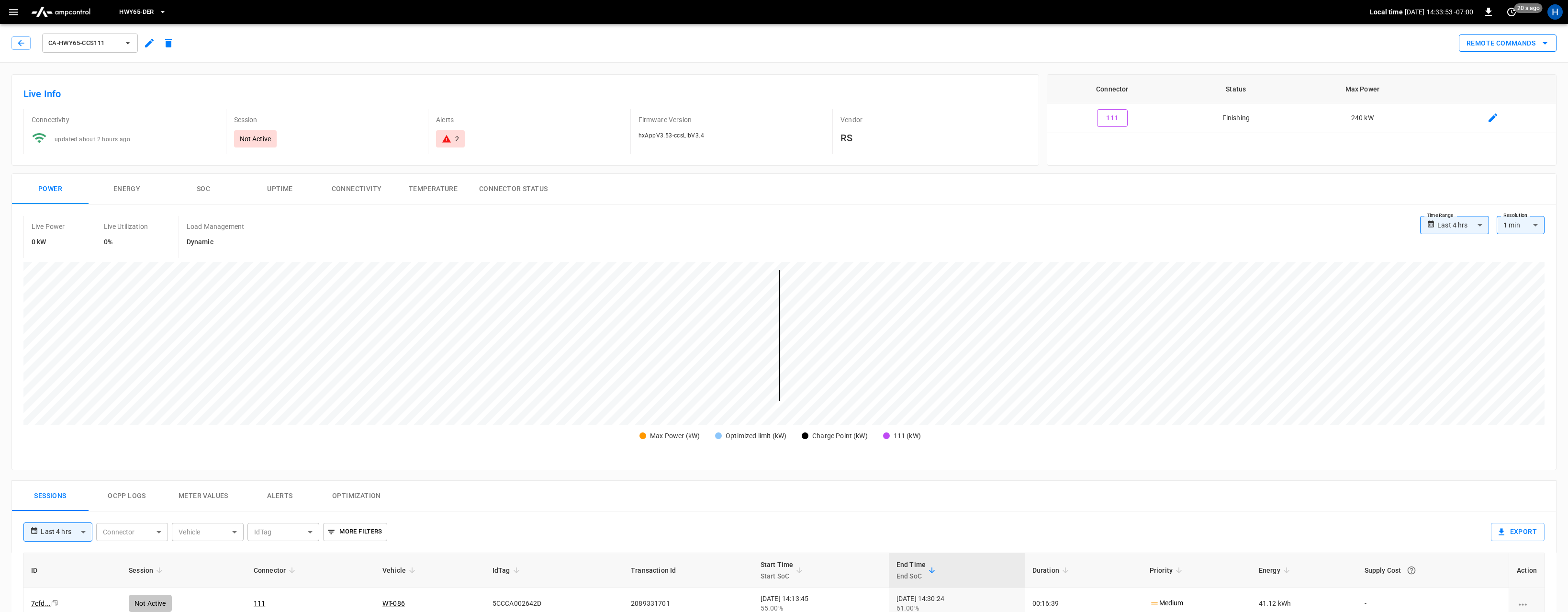
click at [1526, 36] on button "Remote Commands" at bounding box center [1508, 43] width 97 height 18
click at [1491, 94] on li "Remote Stop" at bounding box center [1500, 95] width 82 height 16
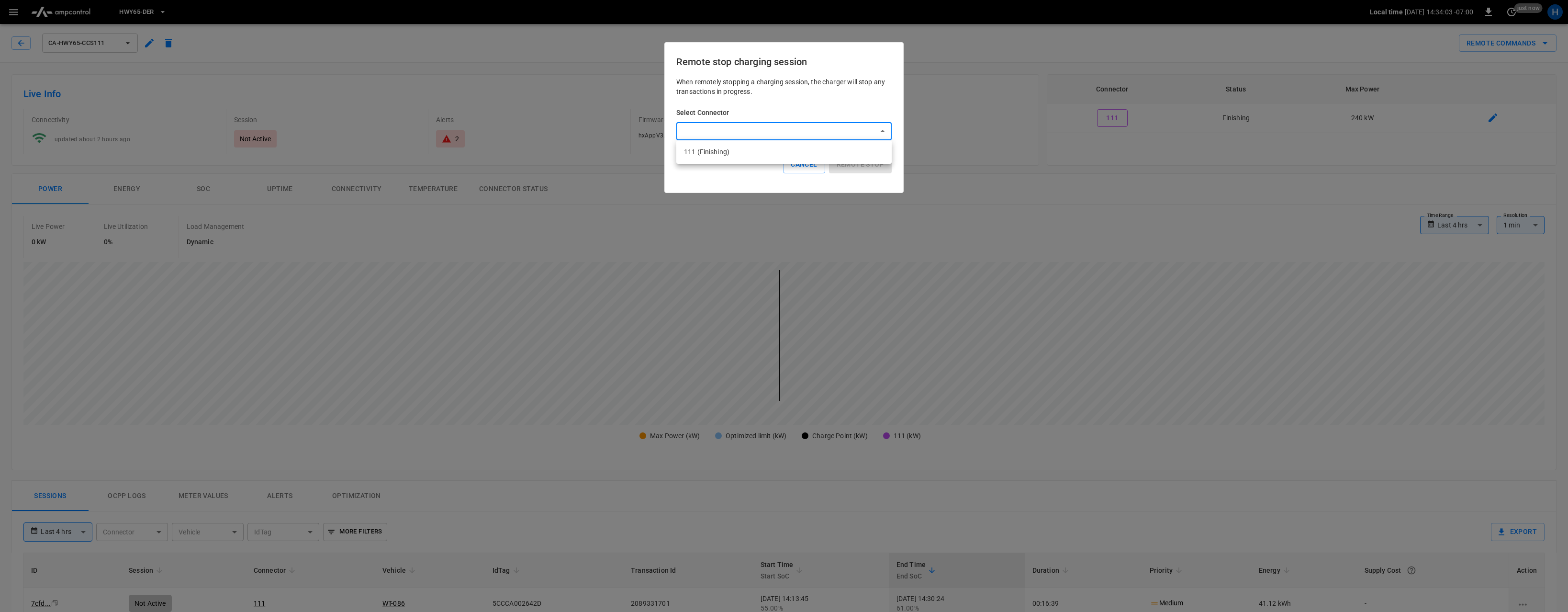
click at [858, 133] on body "**********" at bounding box center [784, 509] width 1568 height 1018
click at [800, 147] on li "111 (Finishing)" at bounding box center [784, 152] width 215 height 16
type input "**********"
click at [861, 163] on button "Remote stop" at bounding box center [860, 164] width 63 height 18
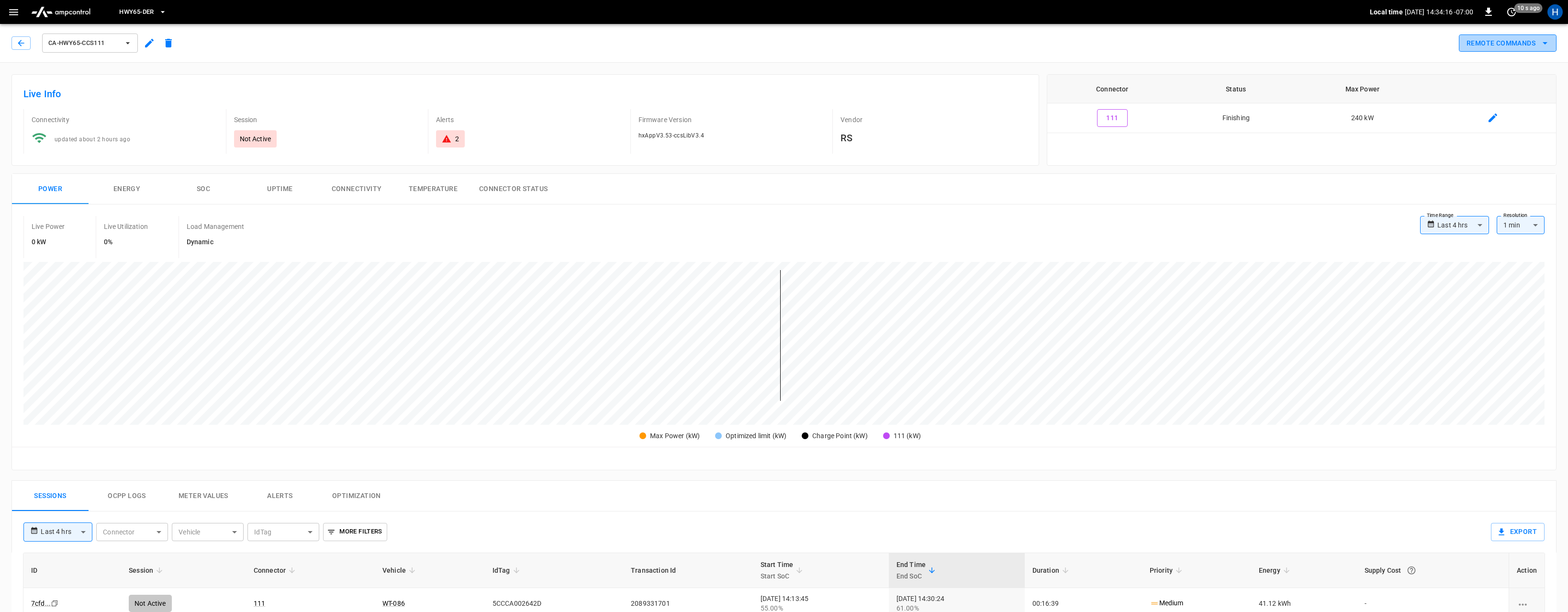
click at [1517, 40] on button "Remote Commands" at bounding box center [1508, 43] width 97 height 18
click at [1066, 245] on div at bounding box center [784, 306] width 1568 height 612
click at [113, 501] on button "Ocpp logs" at bounding box center [127, 496] width 77 height 30
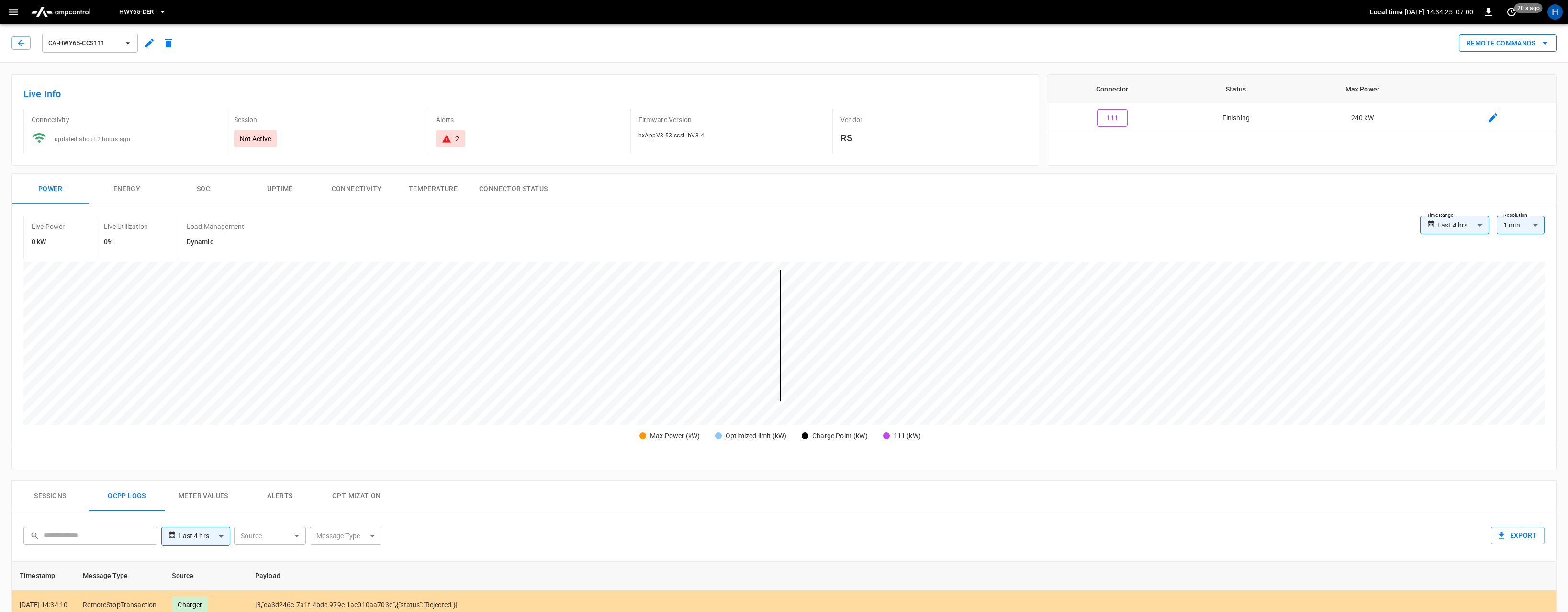
click at [1508, 43] on button "Remote Commands" at bounding box center [1508, 43] width 97 height 18
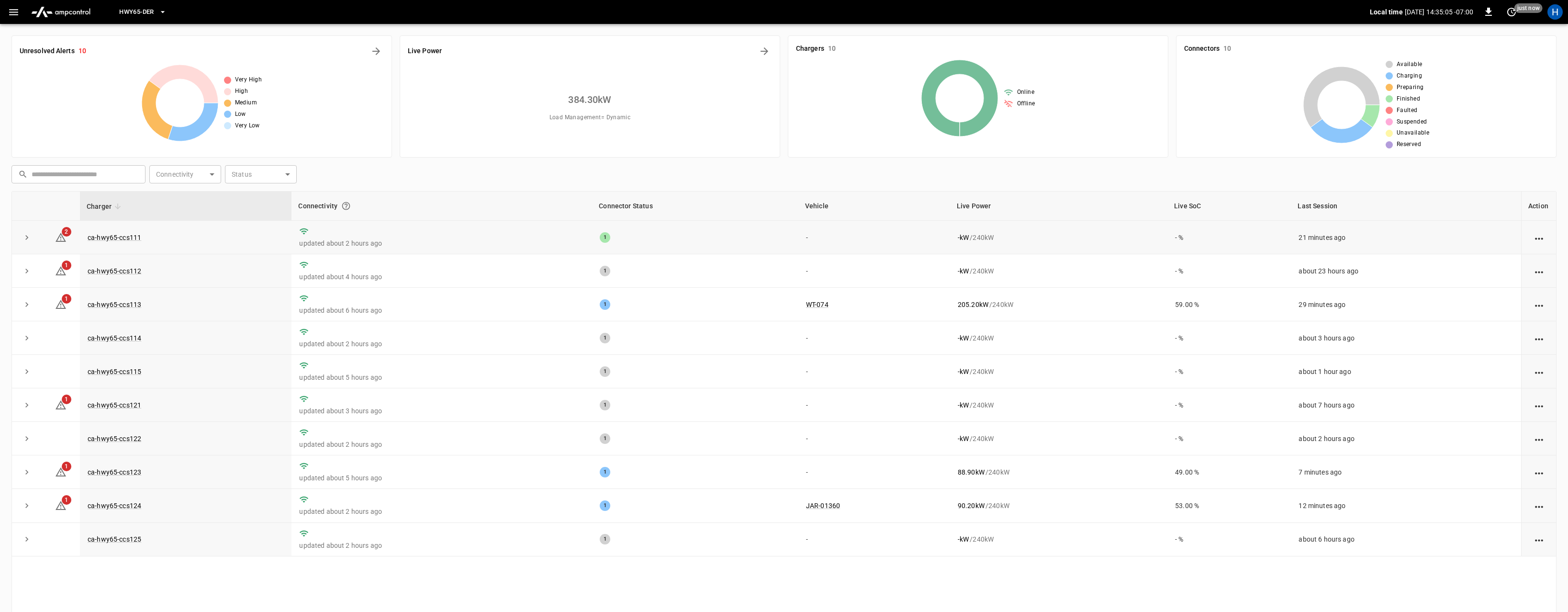
click at [149, 239] on td "ca-hwy65-ccs111" at bounding box center [186, 237] width 212 height 33
click at [125, 239] on link "ca-hwy65-ccs111" at bounding box center [114, 237] width 57 height 12
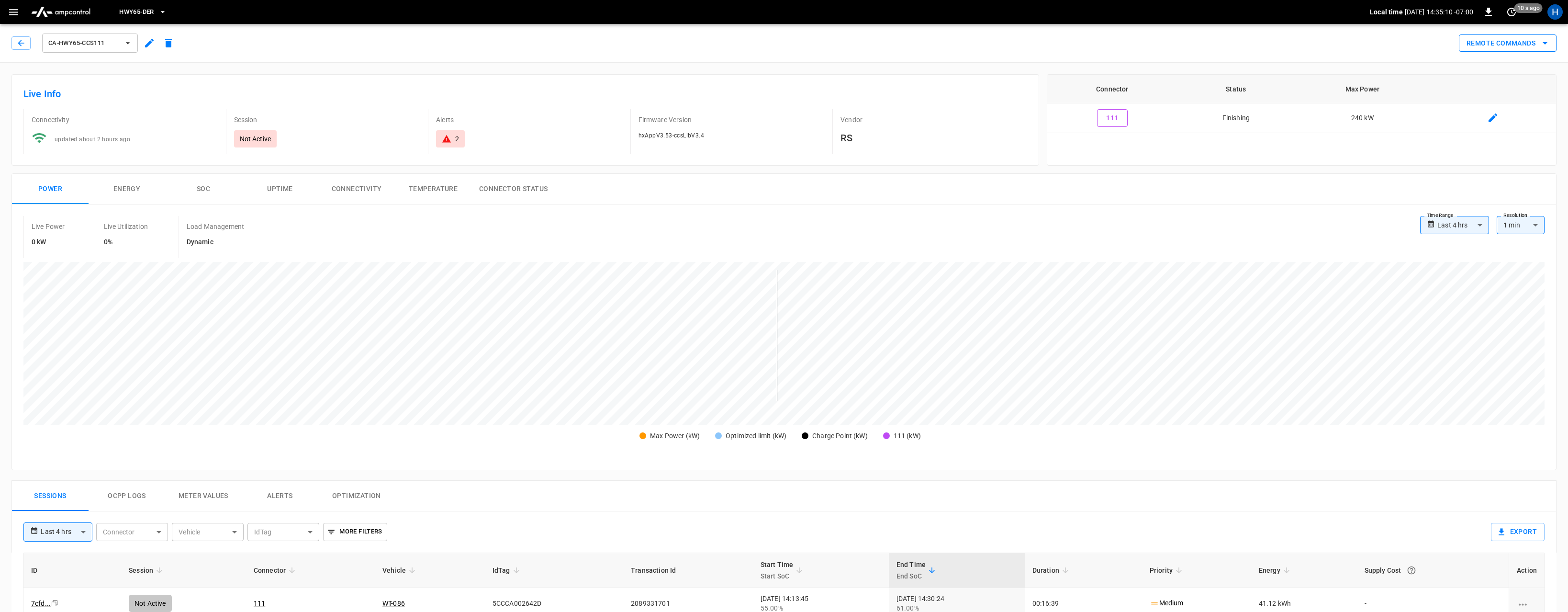
click at [1529, 44] on button "Remote Commands" at bounding box center [1508, 43] width 97 height 18
click at [1485, 108] on li "Remote Start" at bounding box center [1500, 111] width 82 height 16
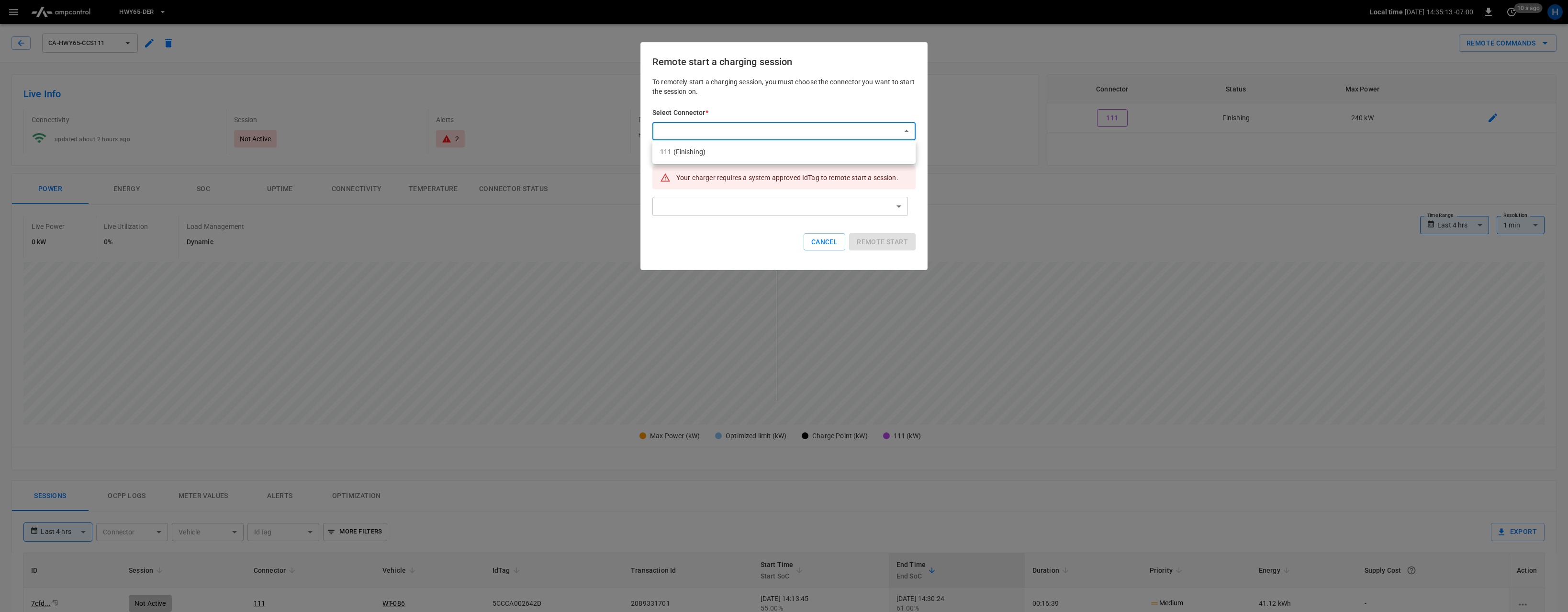
click at [794, 135] on body "**********" at bounding box center [784, 509] width 1568 height 1018
click at [751, 151] on li "111 (Finishing)" at bounding box center [784, 152] width 263 height 16
type input "**********"
click at [715, 203] on body "**********" at bounding box center [784, 509] width 1568 height 1018
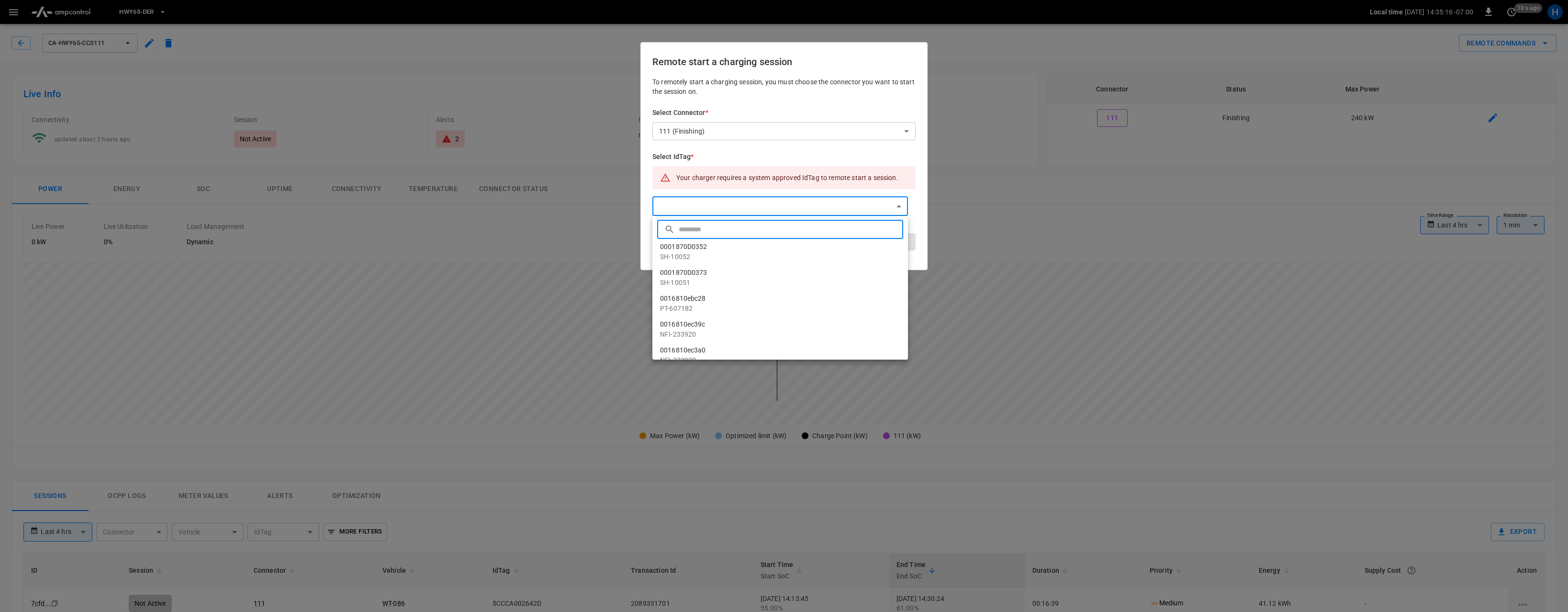
click at [687, 228] on input "text" at bounding box center [789, 229] width 222 height 26
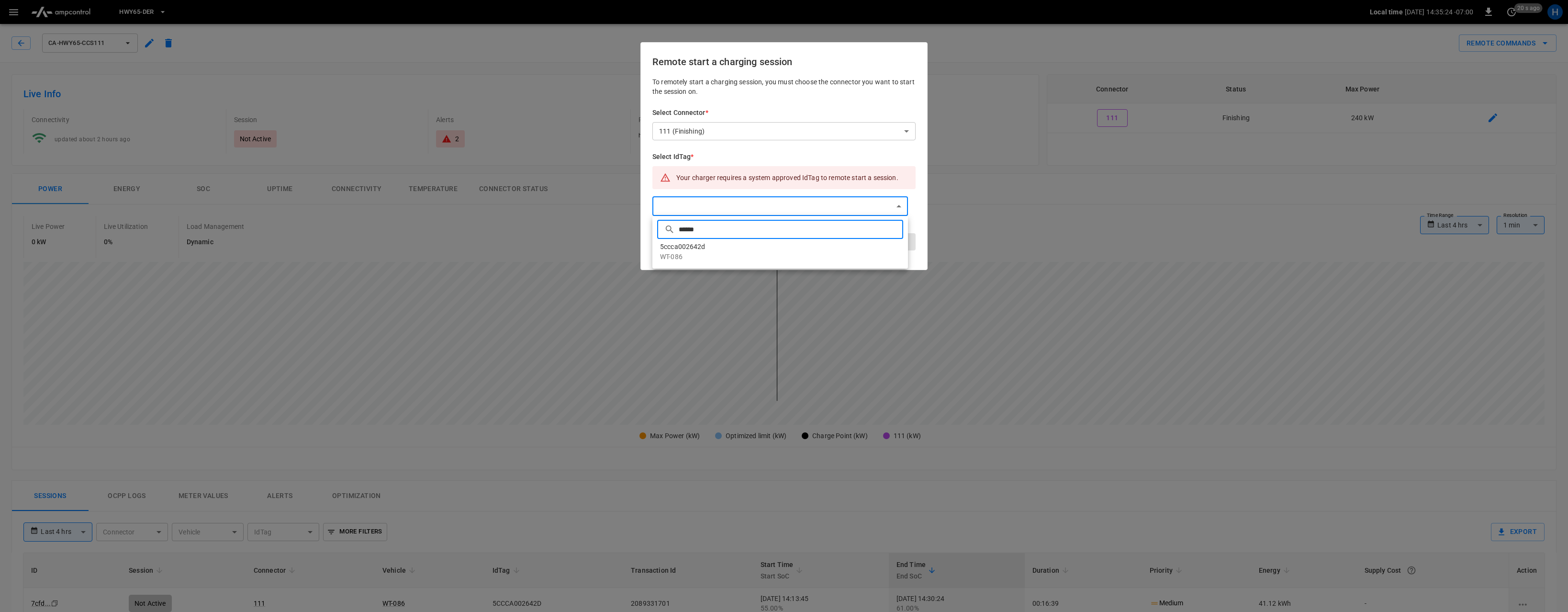
type input "******"
click at [711, 256] on p "WT-086" at bounding box center [780, 257] width 240 height 10
type input "**********"
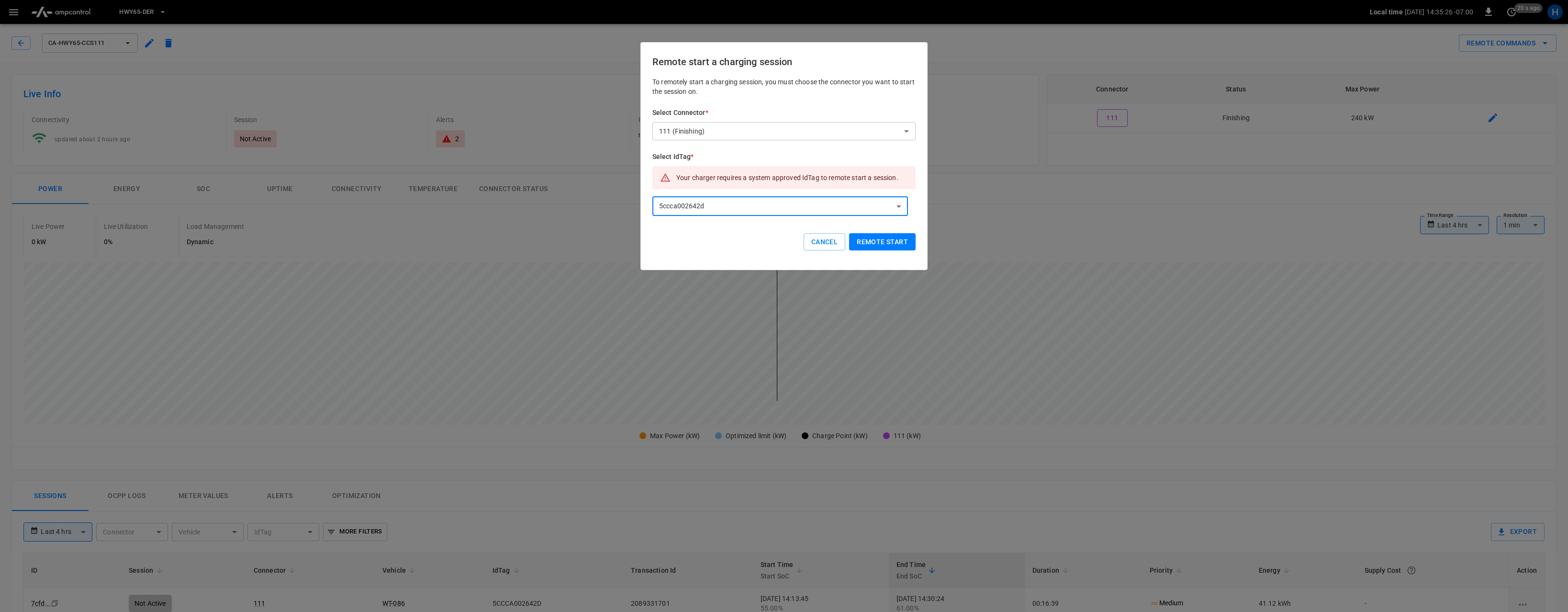
click at [880, 240] on button "Remote start" at bounding box center [882, 242] width 66 height 18
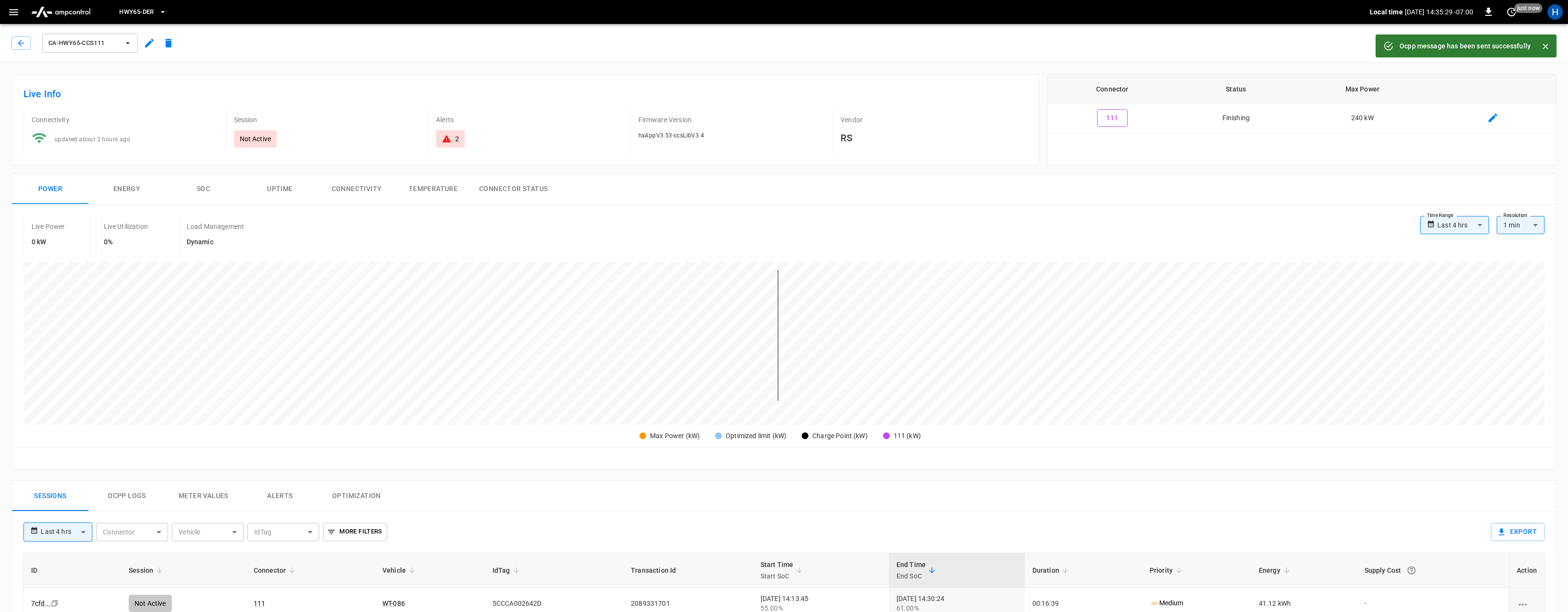
scroll to position [248, 0]
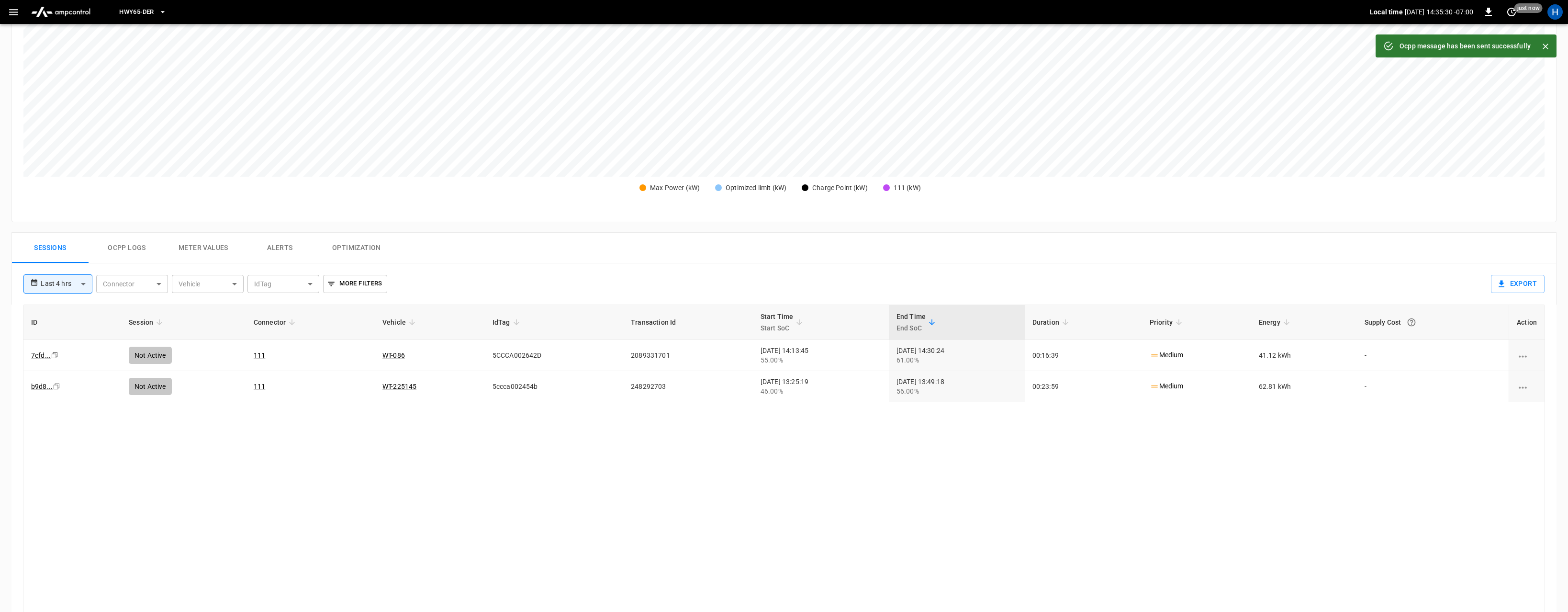
click at [121, 247] on button "Ocpp logs" at bounding box center [127, 248] width 77 height 30
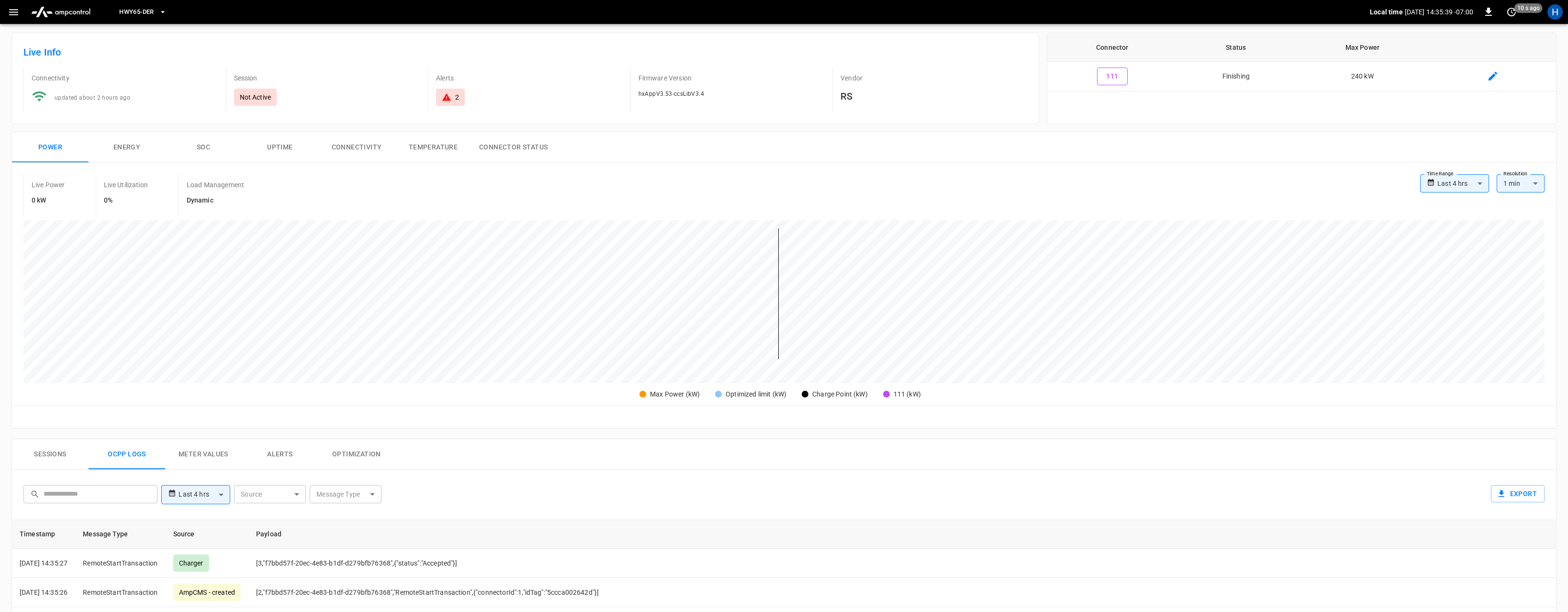
scroll to position [42, 0]
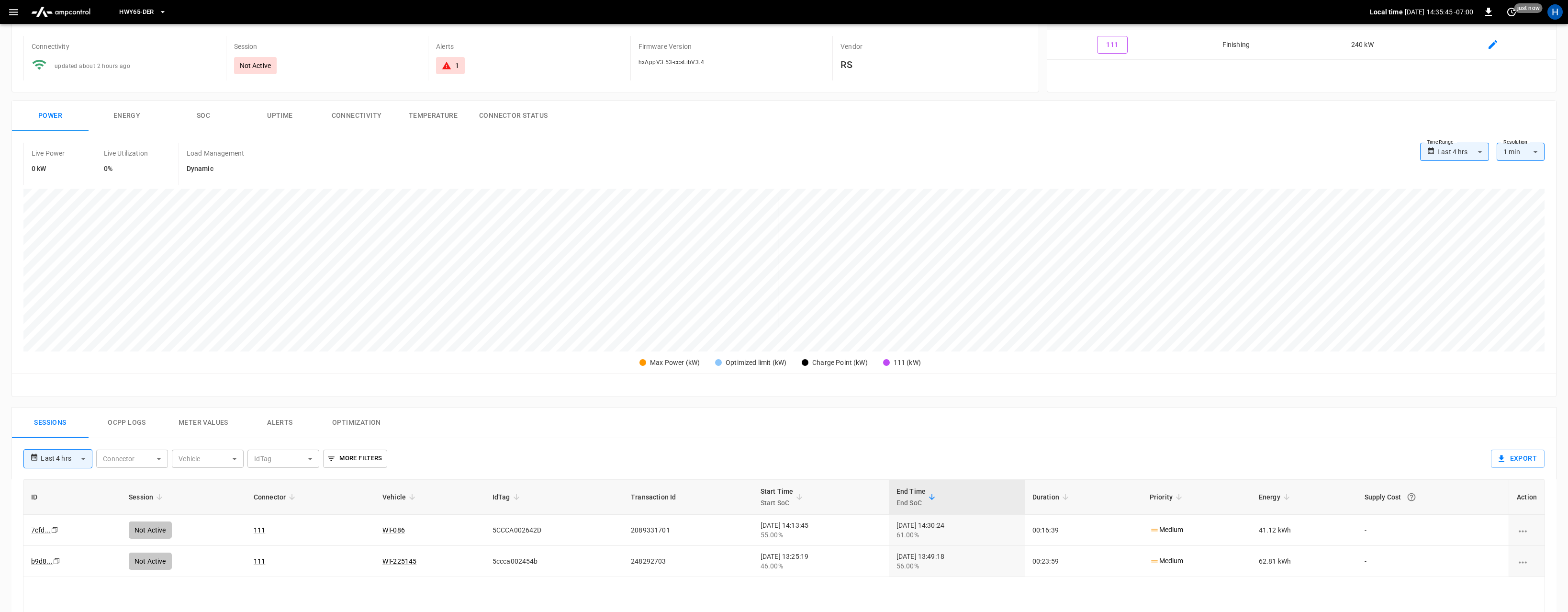
scroll to position [211, 0]
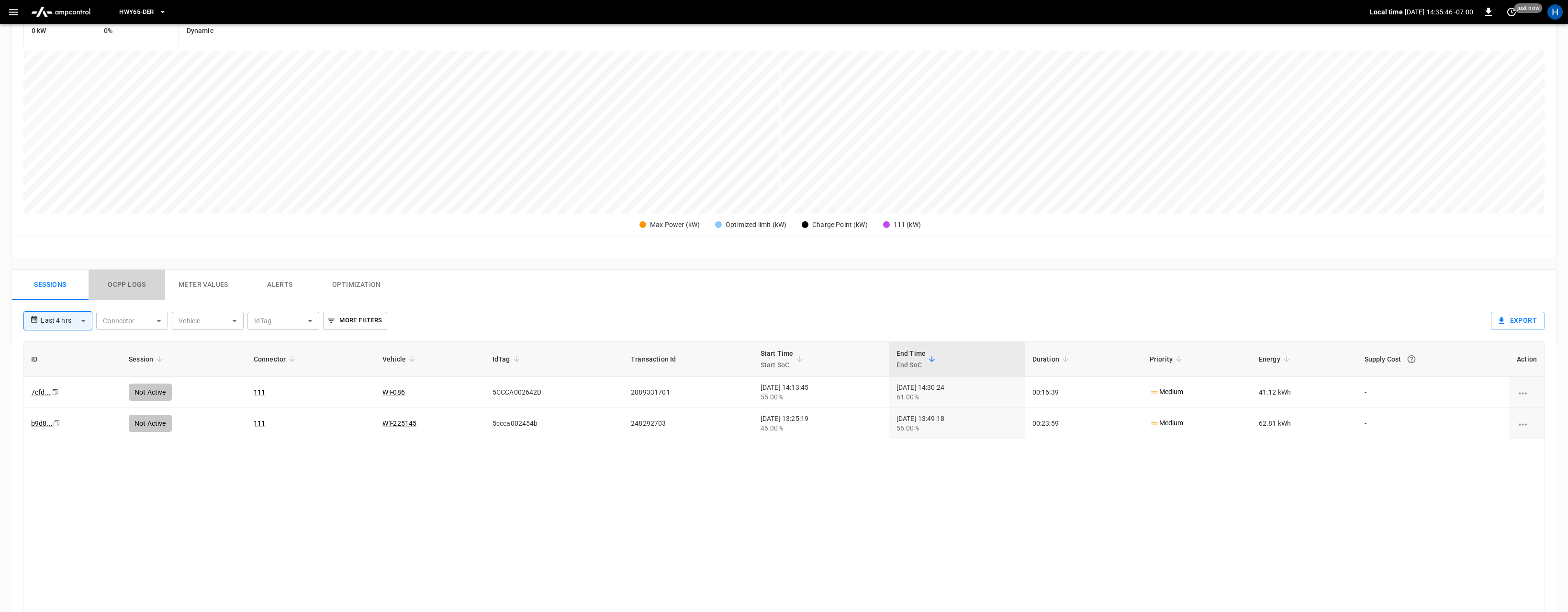
click at [114, 279] on button "Ocpp logs" at bounding box center [127, 285] width 77 height 30
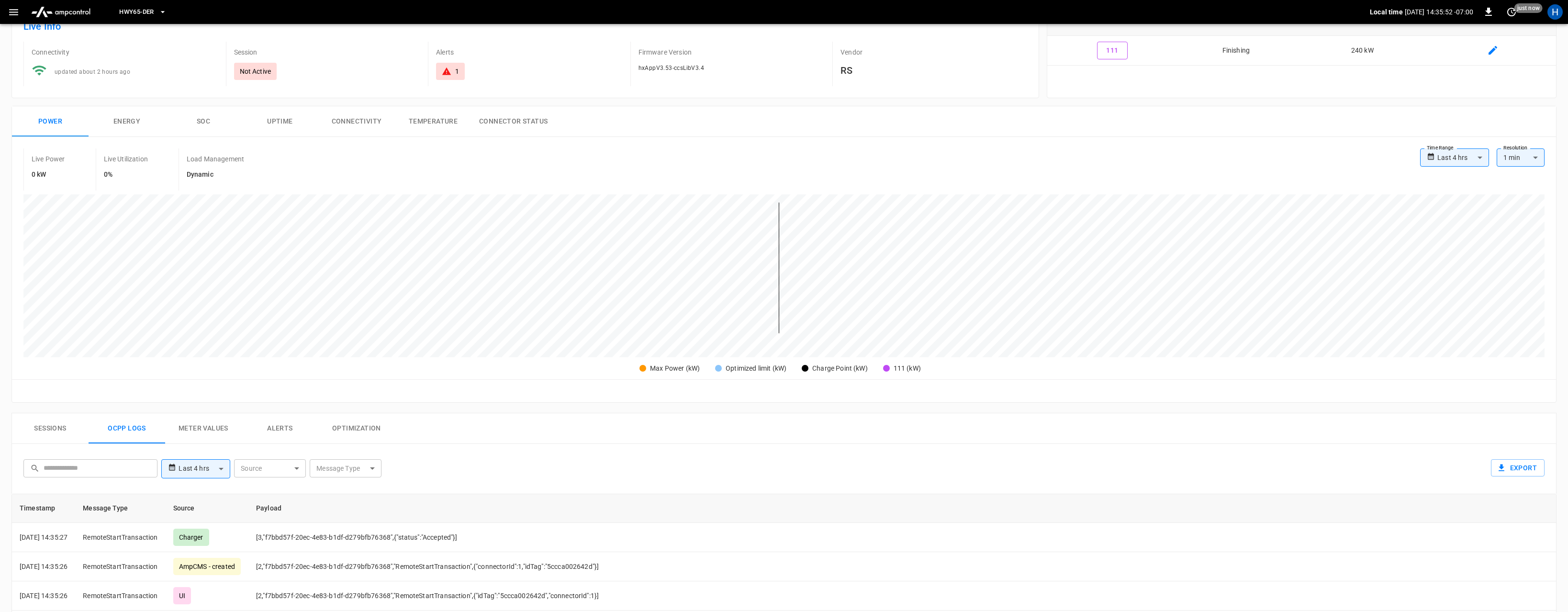
scroll to position [9, 0]
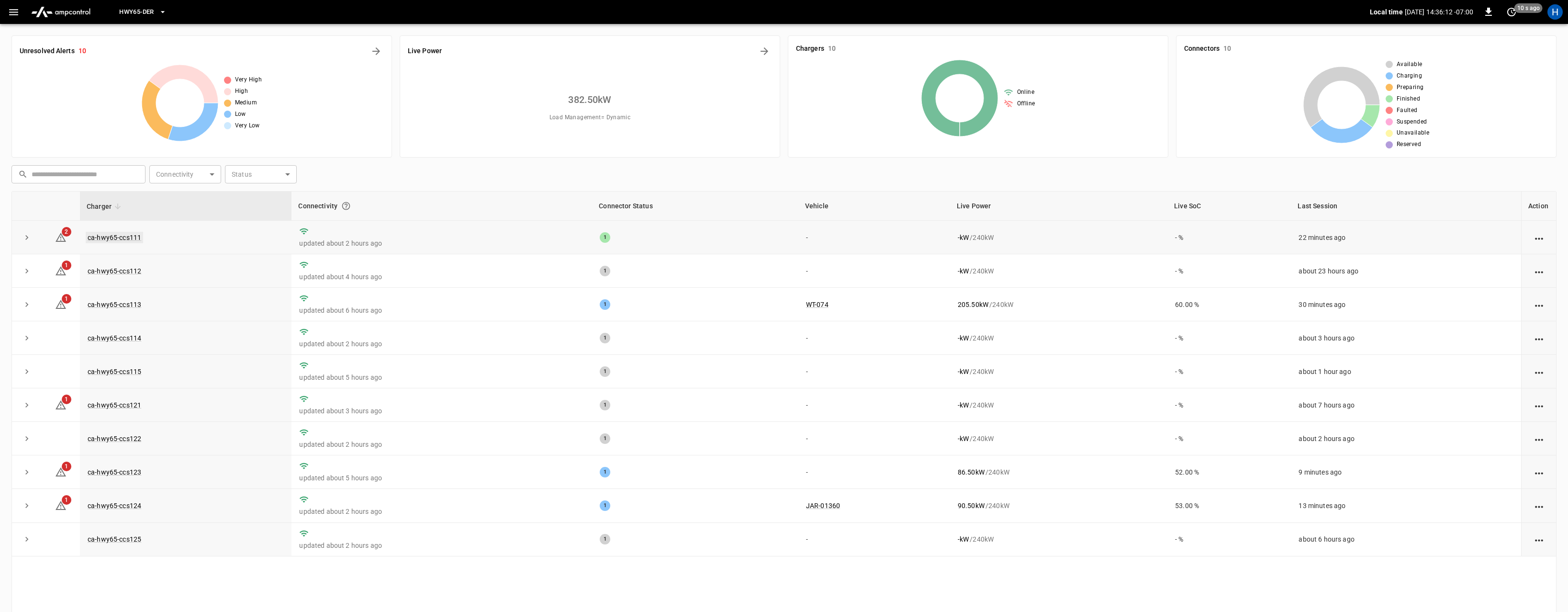
click at [134, 236] on link "ca-hwy65-ccs111" at bounding box center [114, 237] width 57 height 12
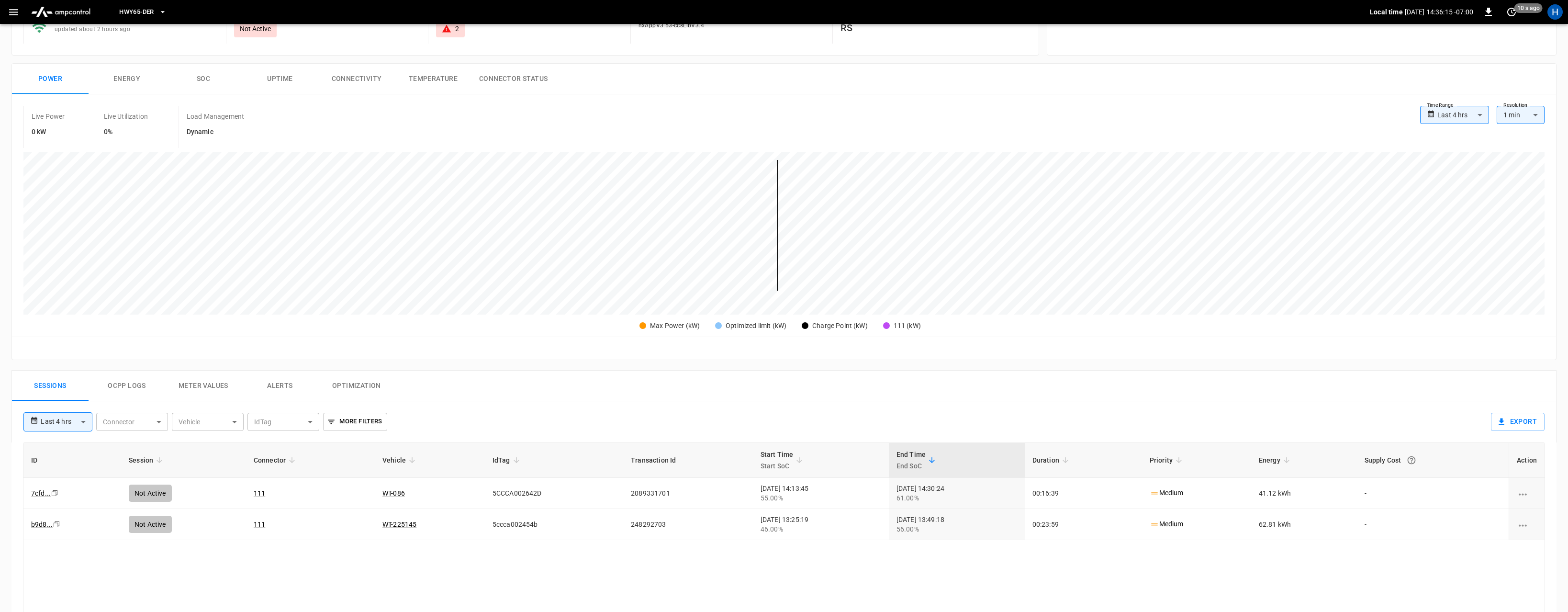
scroll to position [105, 0]
click at [117, 387] on button "Ocpp logs" at bounding box center [127, 390] width 77 height 30
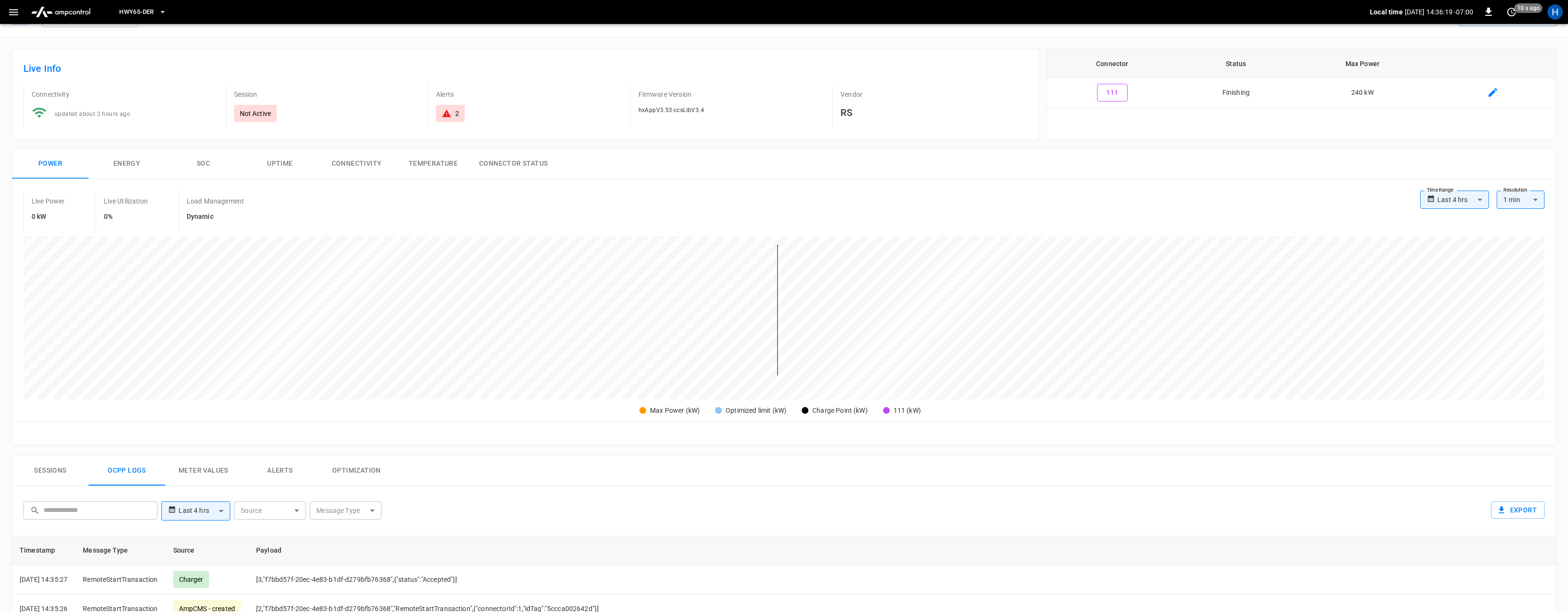
scroll to position [0, 0]
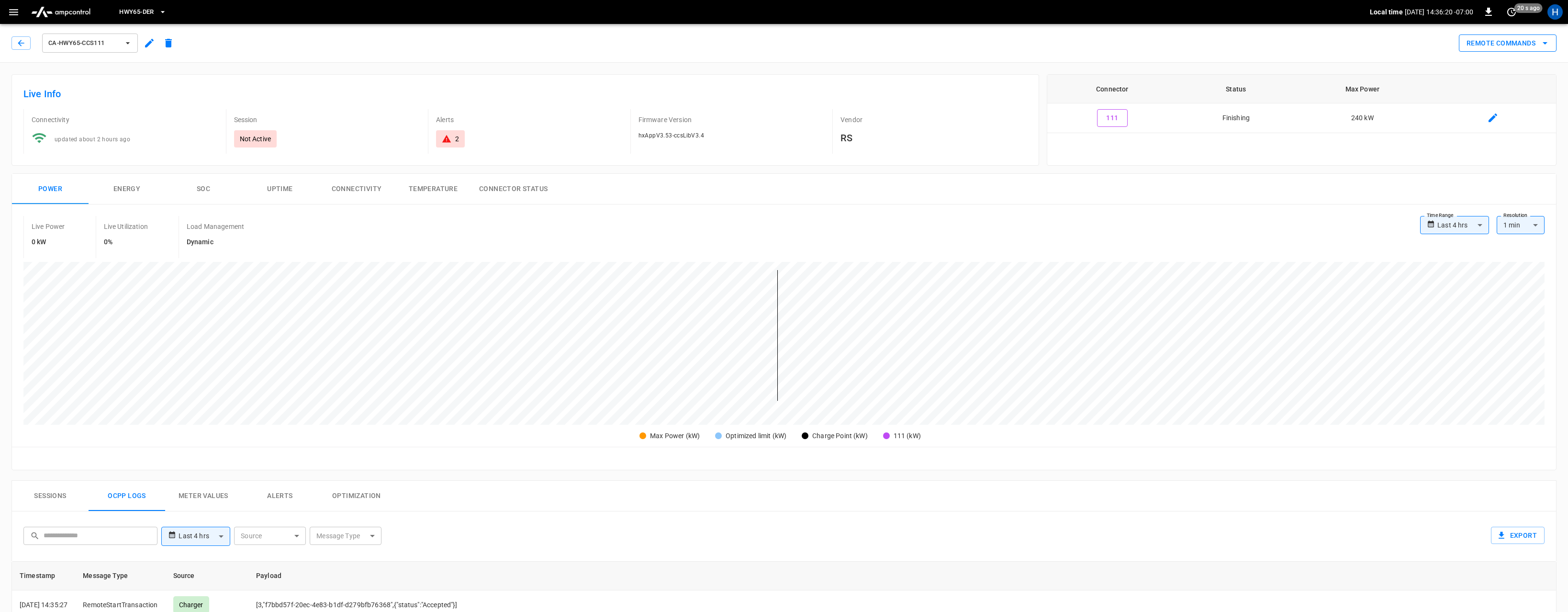
click at [1493, 41] on button "Remote Commands" at bounding box center [1508, 43] width 97 height 18
click at [581, 245] on div at bounding box center [784, 306] width 1568 height 612
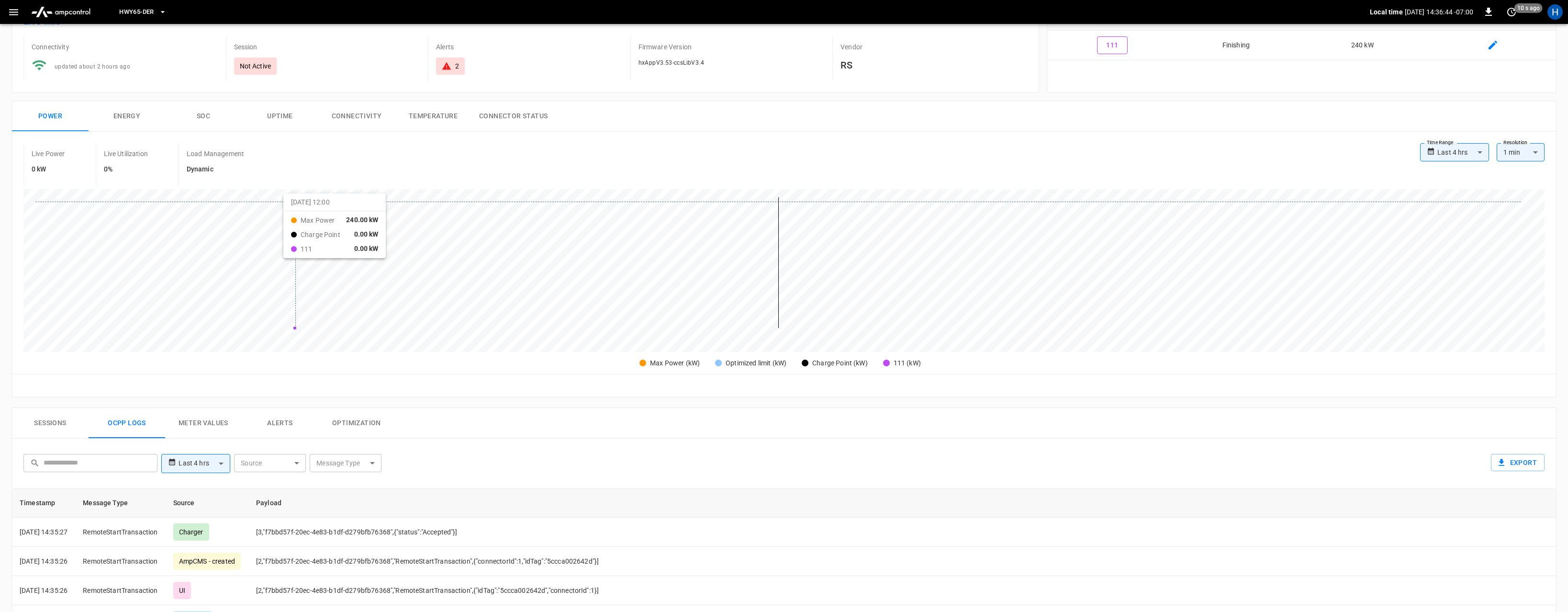
scroll to position [203, 0]
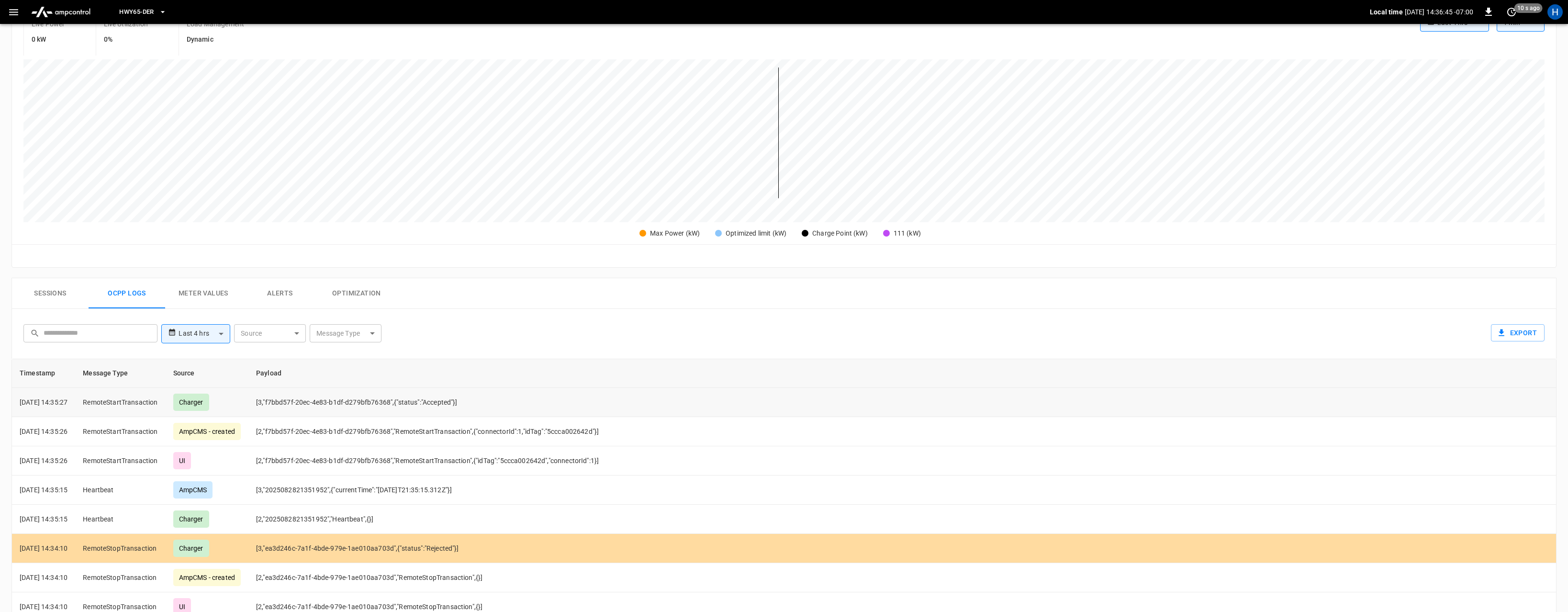
click at [243, 402] on td "Charger" at bounding box center [207, 403] width 83 height 29
click at [275, 442] on td "[2,"f7bbd57f-20ec-4e83-b1df-d279bfb76368","RemoteStartTransaction",{"connectorI…" at bounding box center [670, 432] width 844 height 29
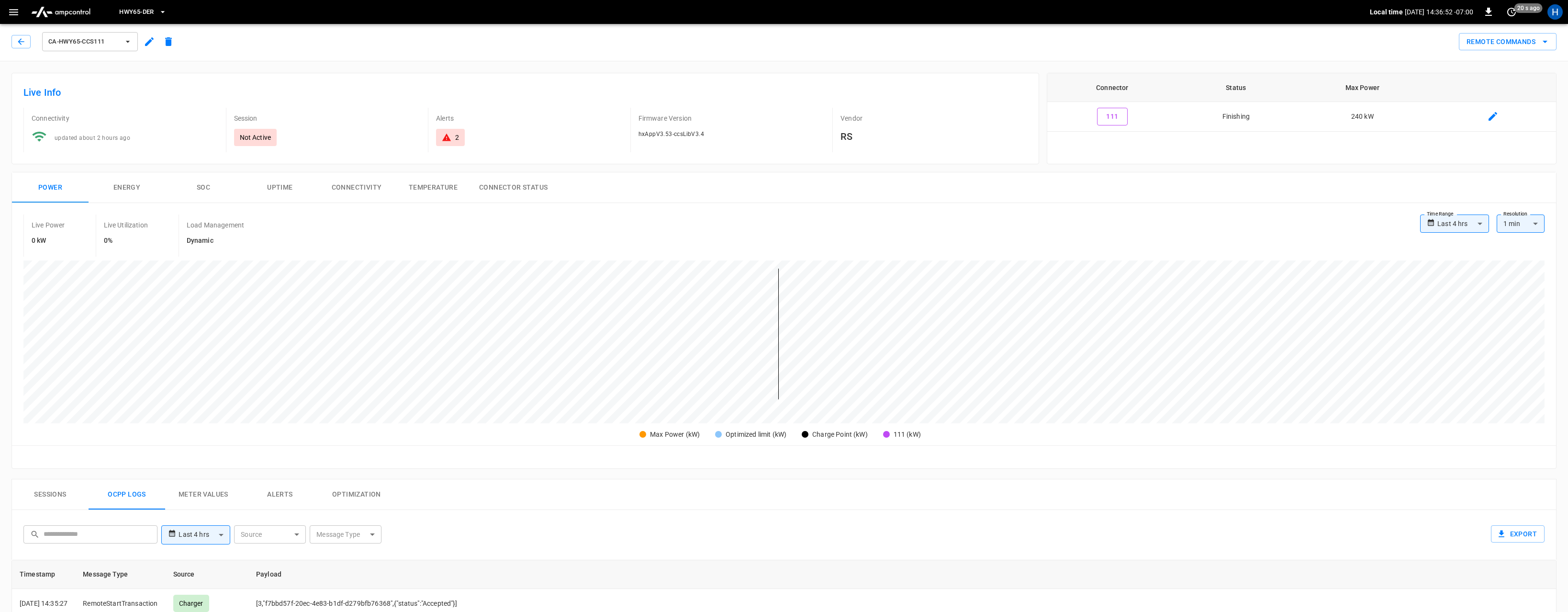
scroll to position [0, 0]
click at [1510, 43] on button "Remote Commands" at bounding box center [1508, 43] width 97 height 18
click at [1276, 194] on div at bounding box center [784, 306] width 1568 height 612
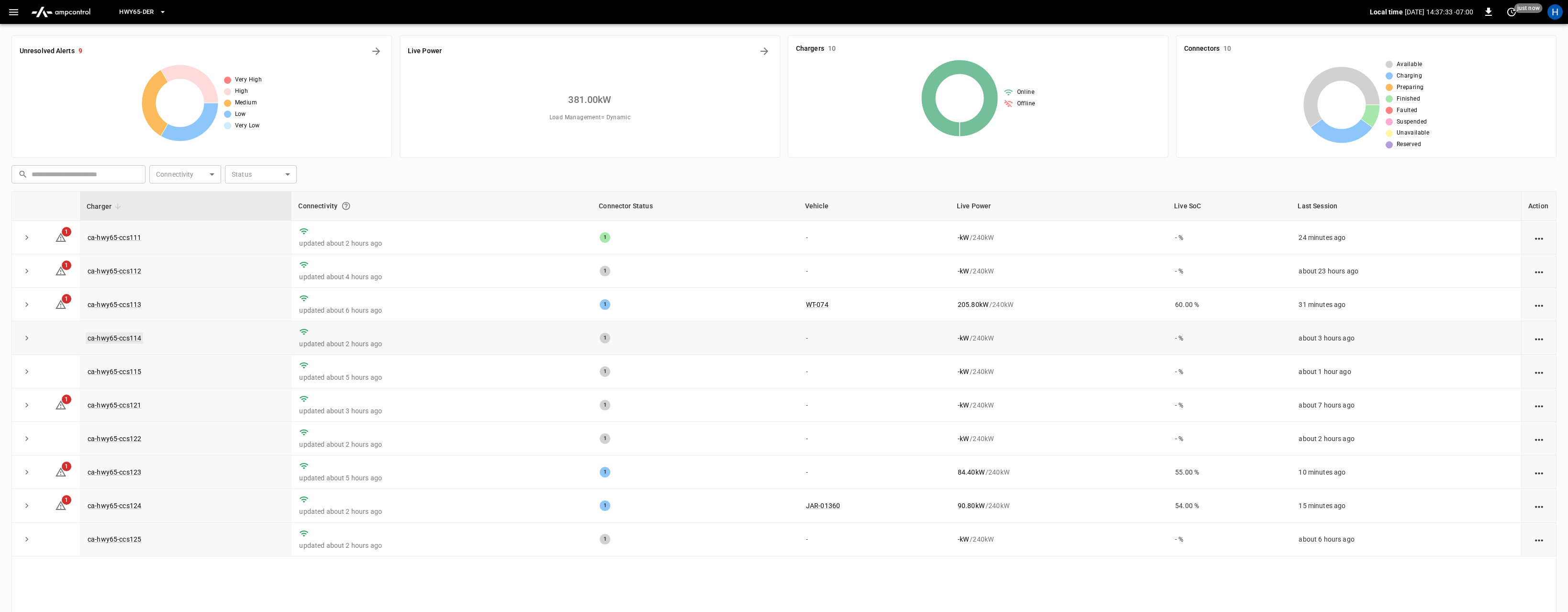
click at [119, 337] on link "ca-hwy65-ccs114" at bounding box center [114, 338] width 57 height 12
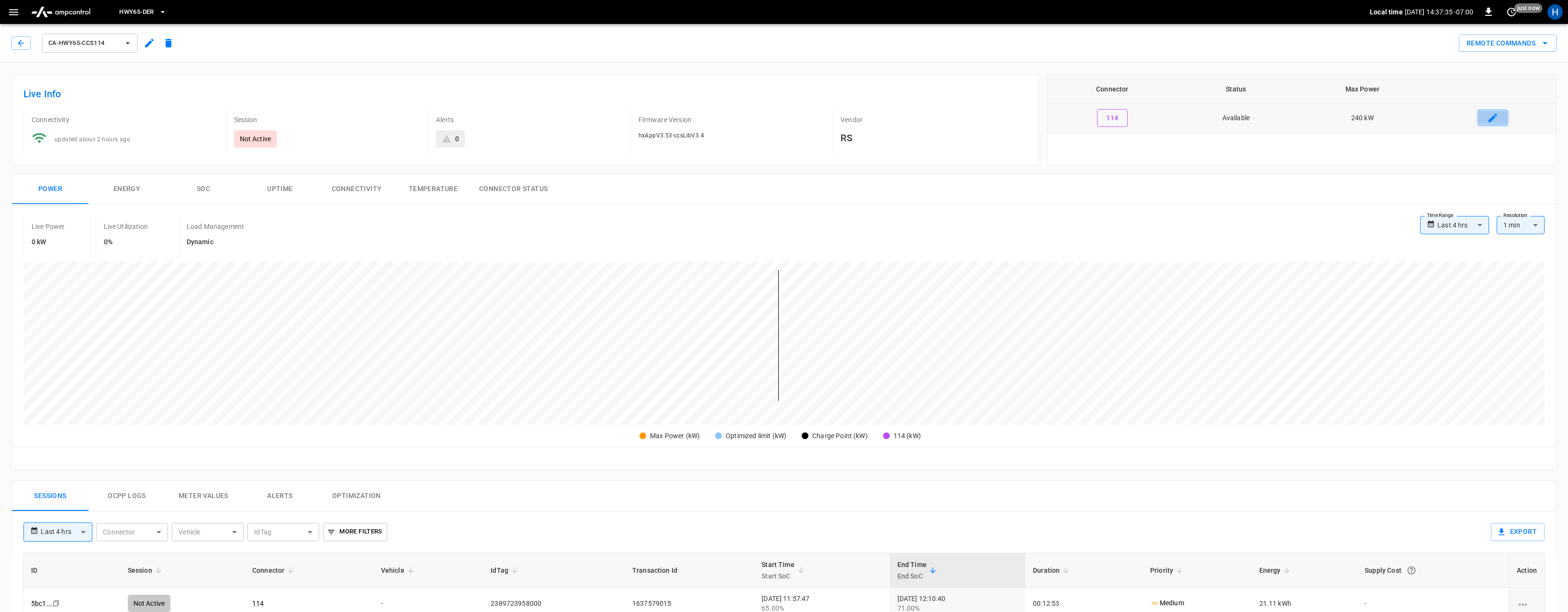
click at [1496, 120] on icon "connector table" at bounding box center [1493, 118] width 12 height 12
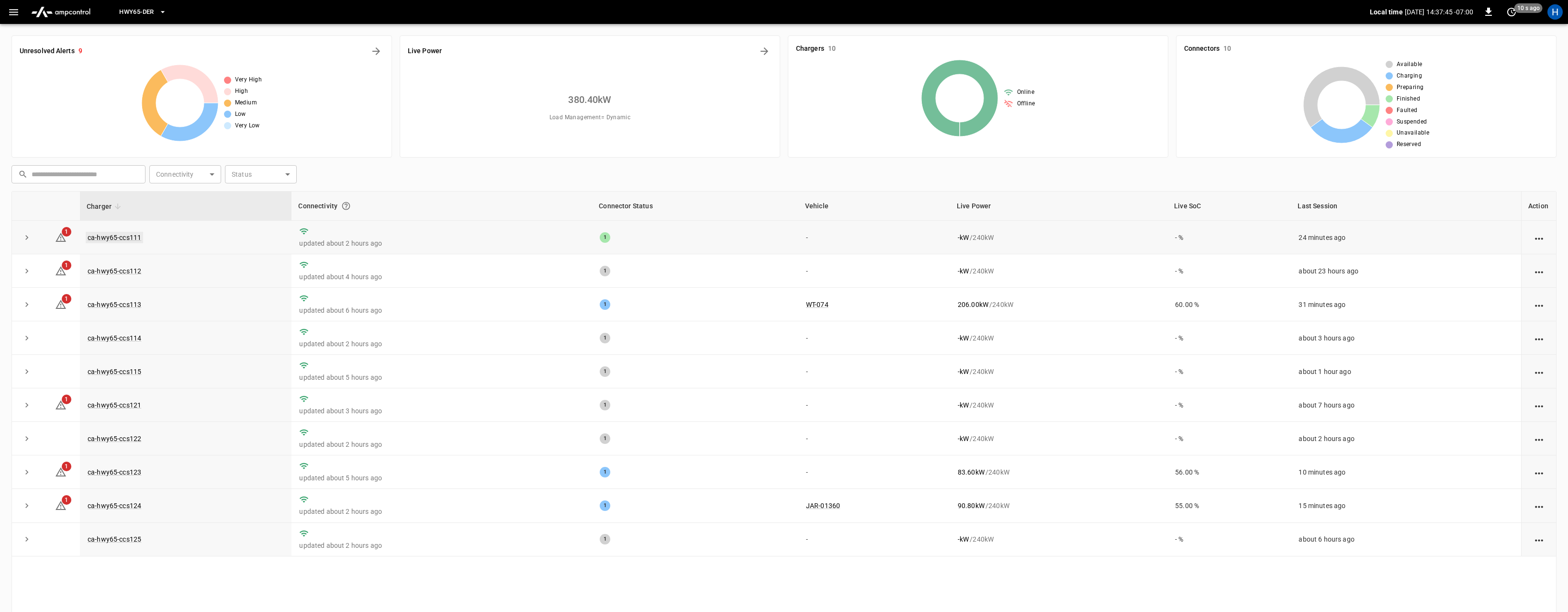
click at [129, 237] on link "ca-hwy65-ccs111" at bounding box center [114, 237] width 57 height 12
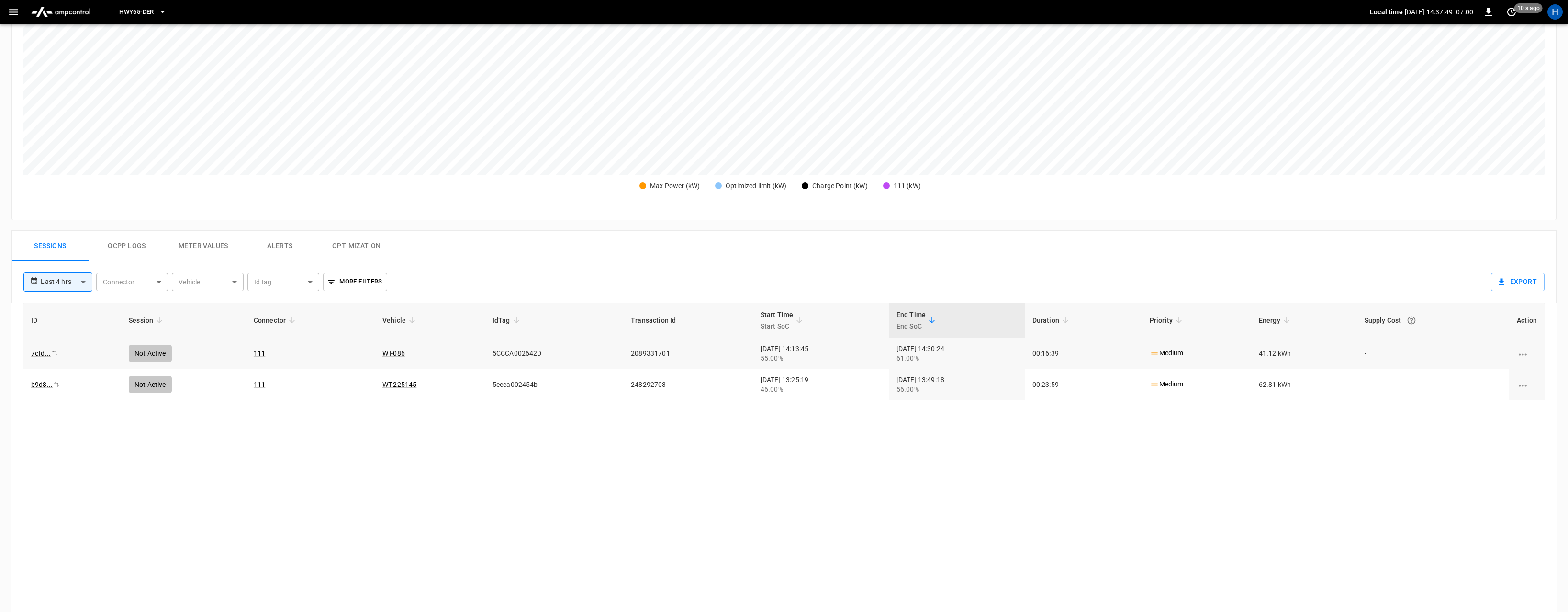
scroll to position [174, 0]
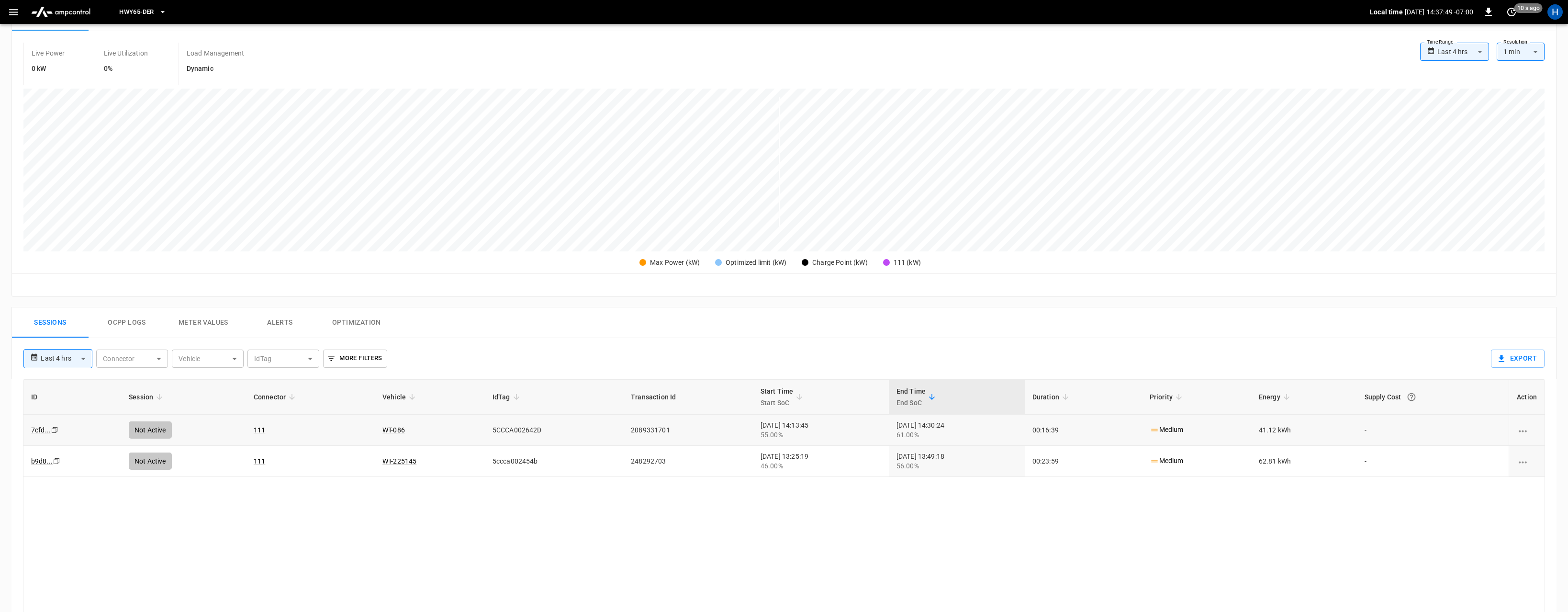
click at [129, 427] on div "Not Active" at bounding box center [150, 430] width 43 height 17
click at [40, 432] on link "7cfd ..." at bounding box center [41, 430] width 24 height 12
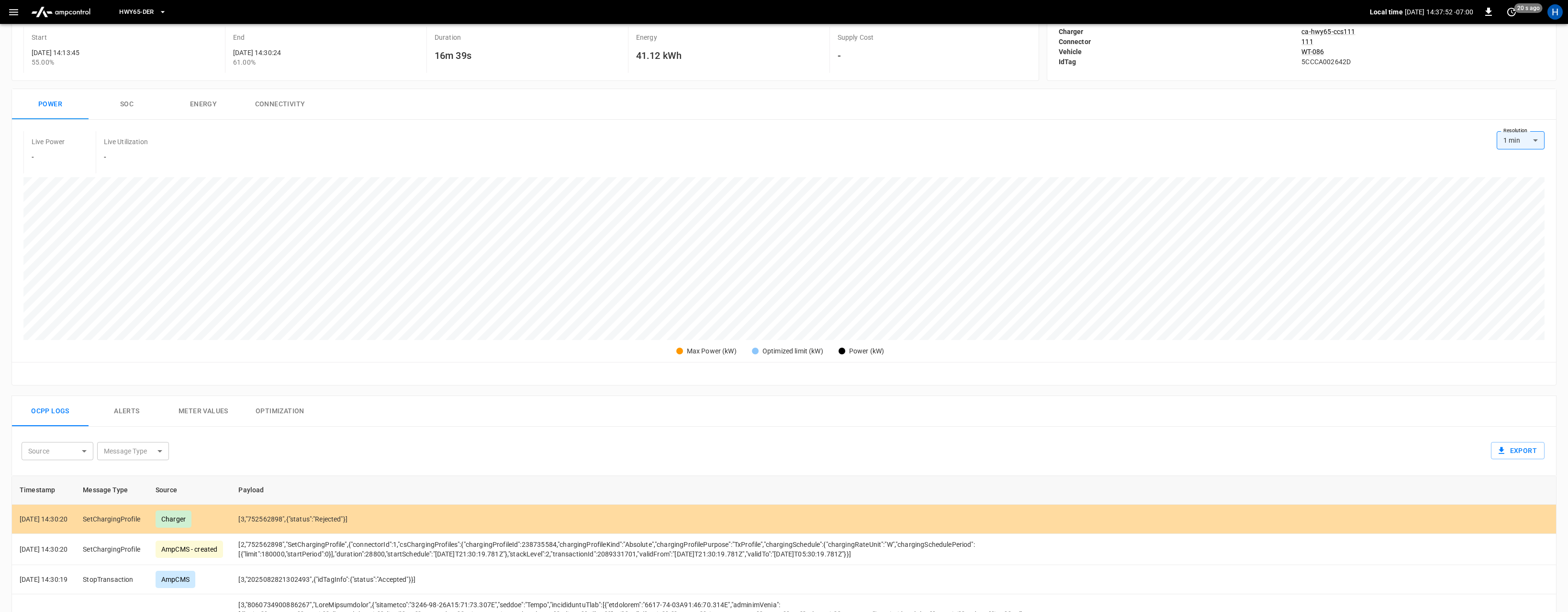
scroll to position [191, 0]
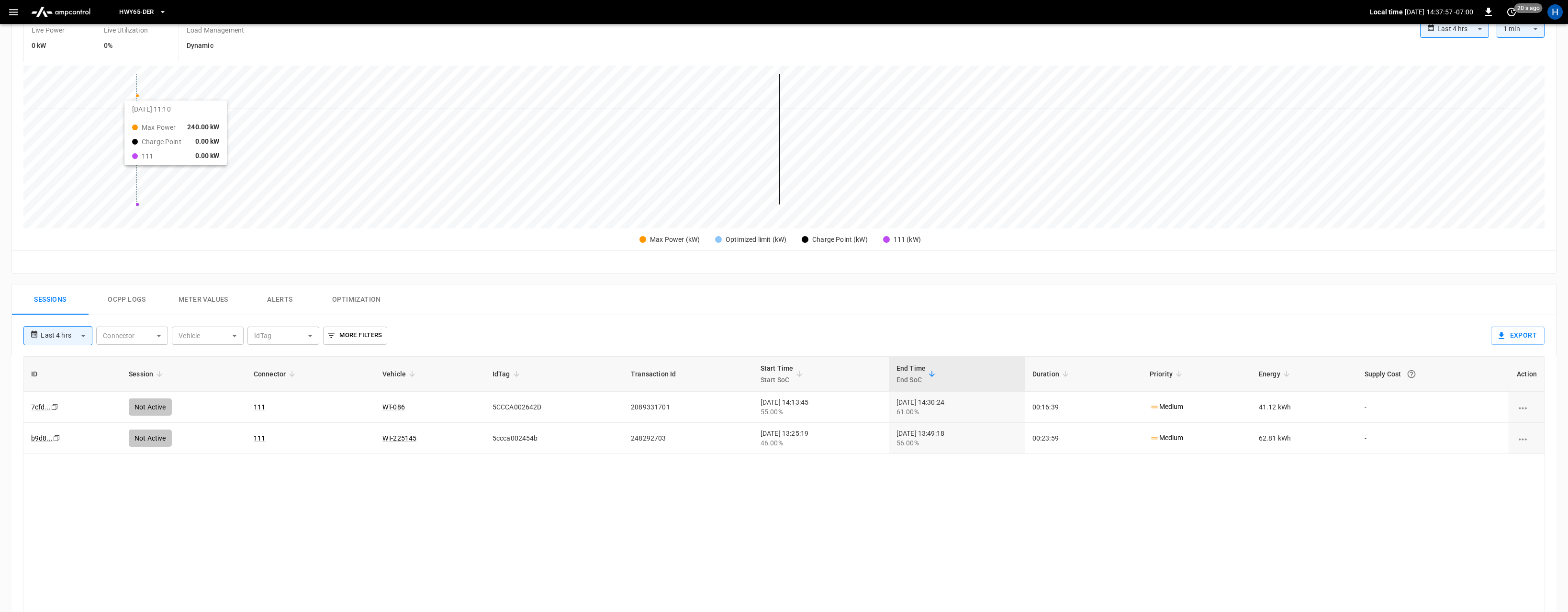
scroll to position [222, 0]
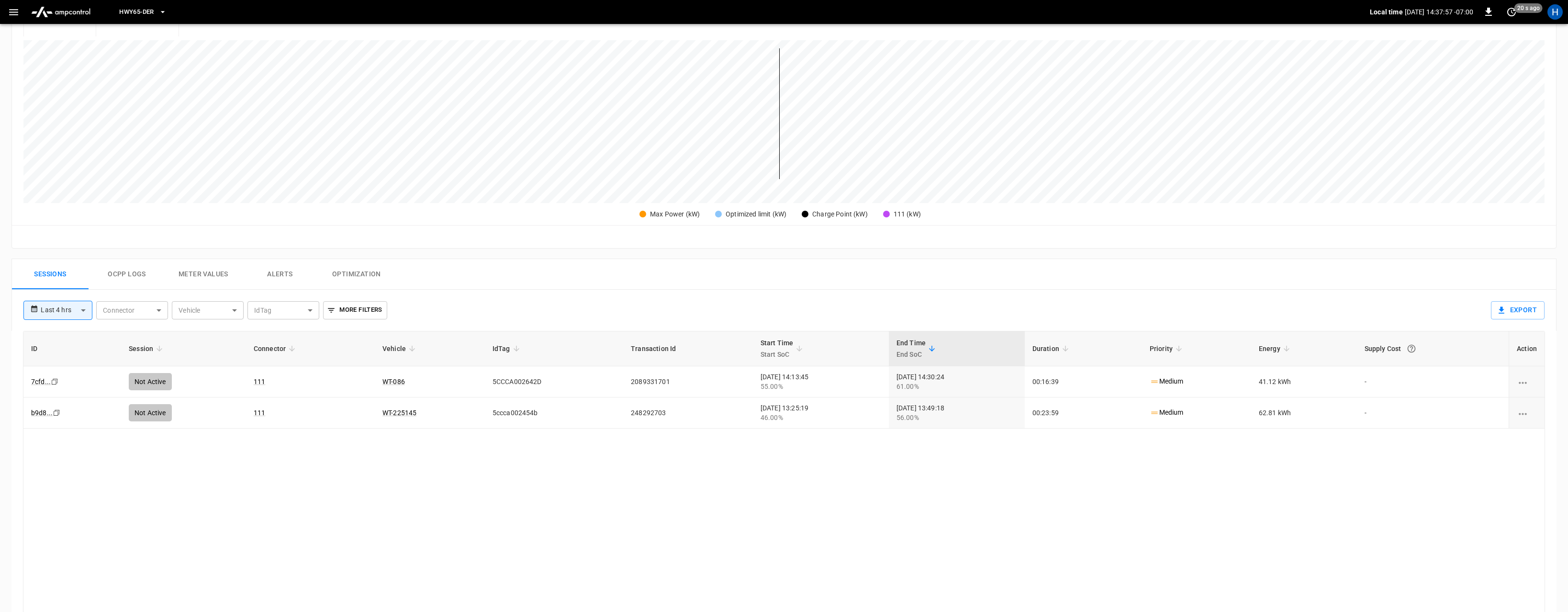
click at [127, 275] on button "Ocpp logs" at bounding box center [127, 274] width 77 height 30
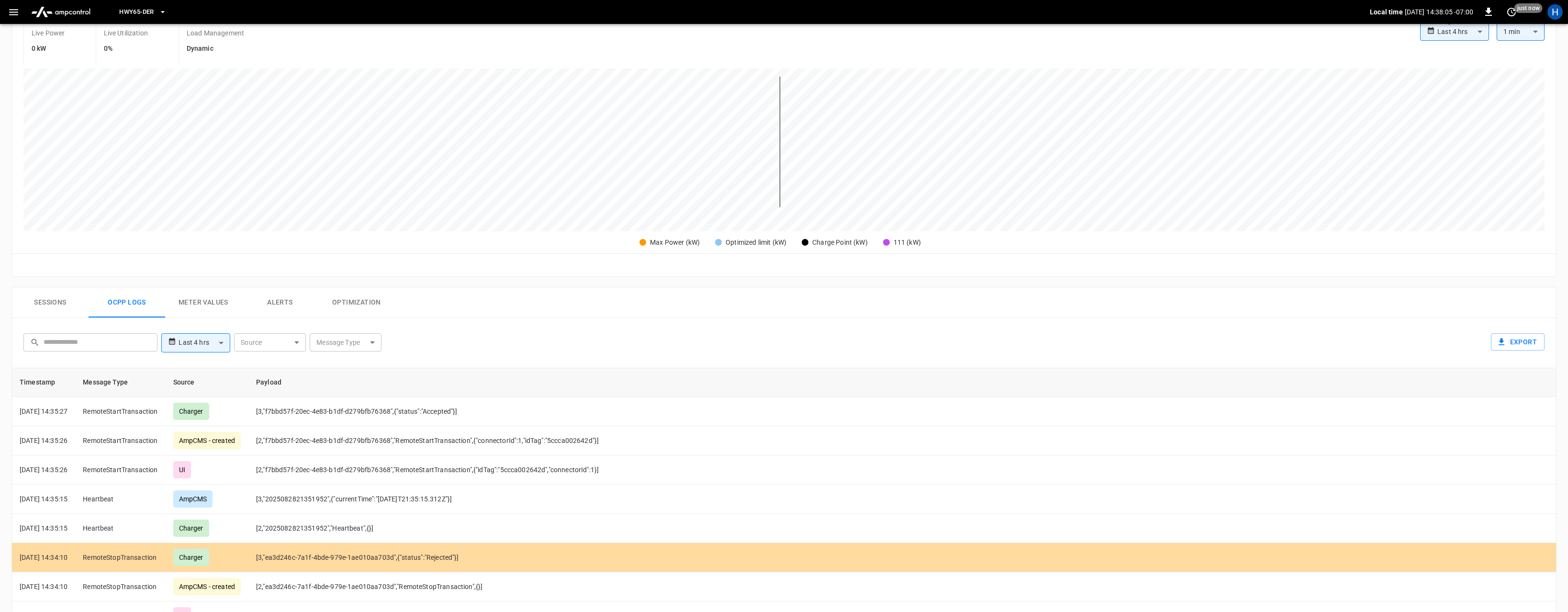
scroll to position [0, 0]
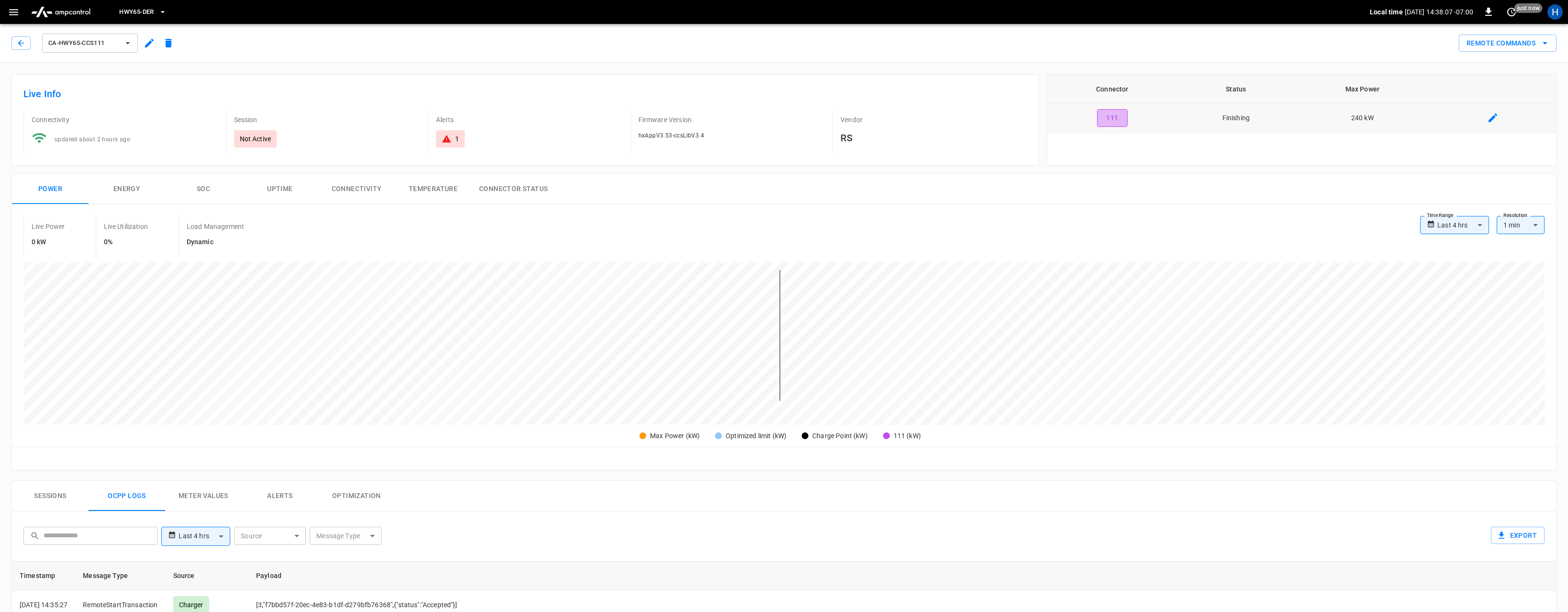
click at [1110, 122] on button "111" at bounding box center [1112, 118] width 30 height 18
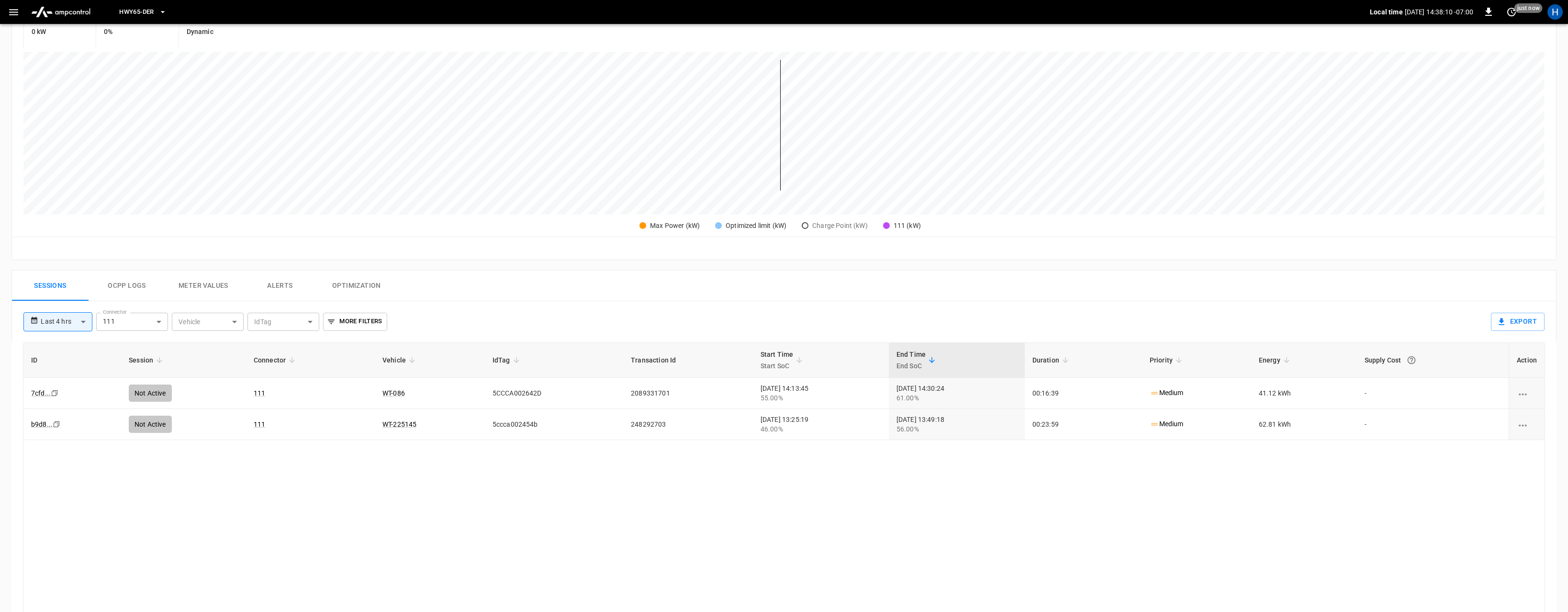
scroll to position [176, 0]
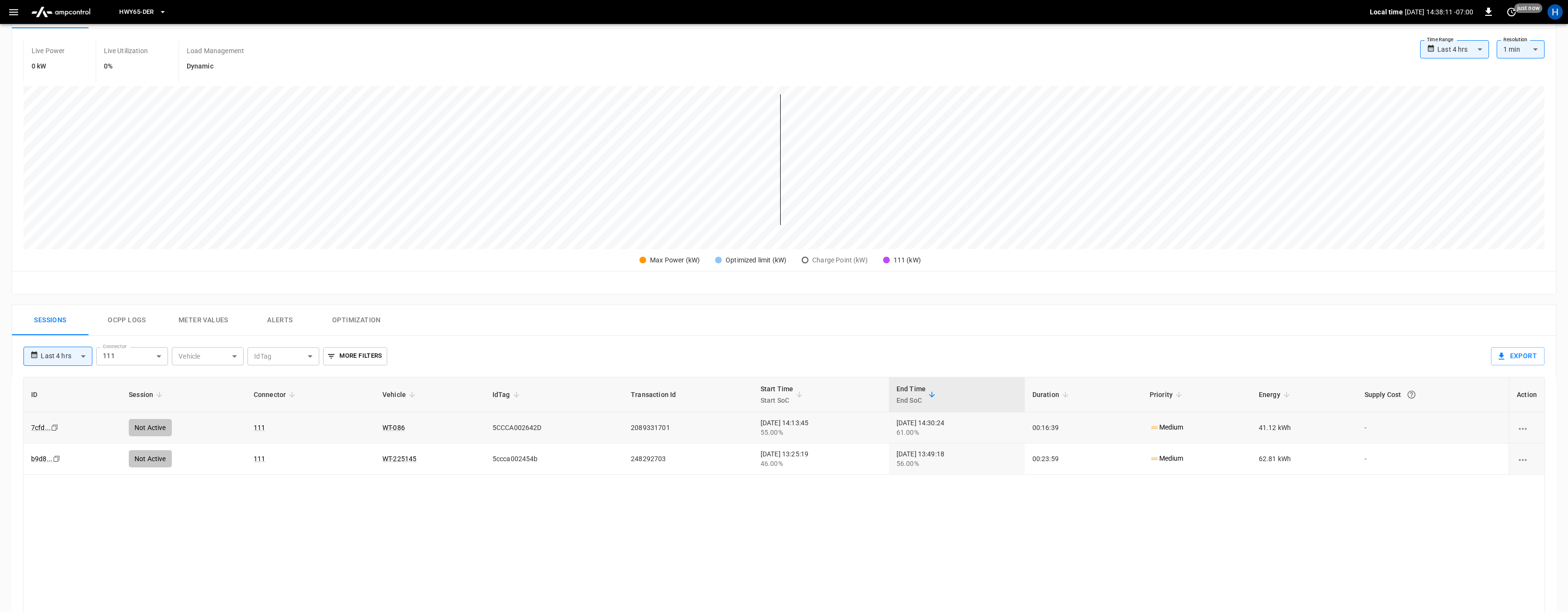
click at [654, 435] on td "2089331701" at bounding box center [688, 427] width 130 height 31
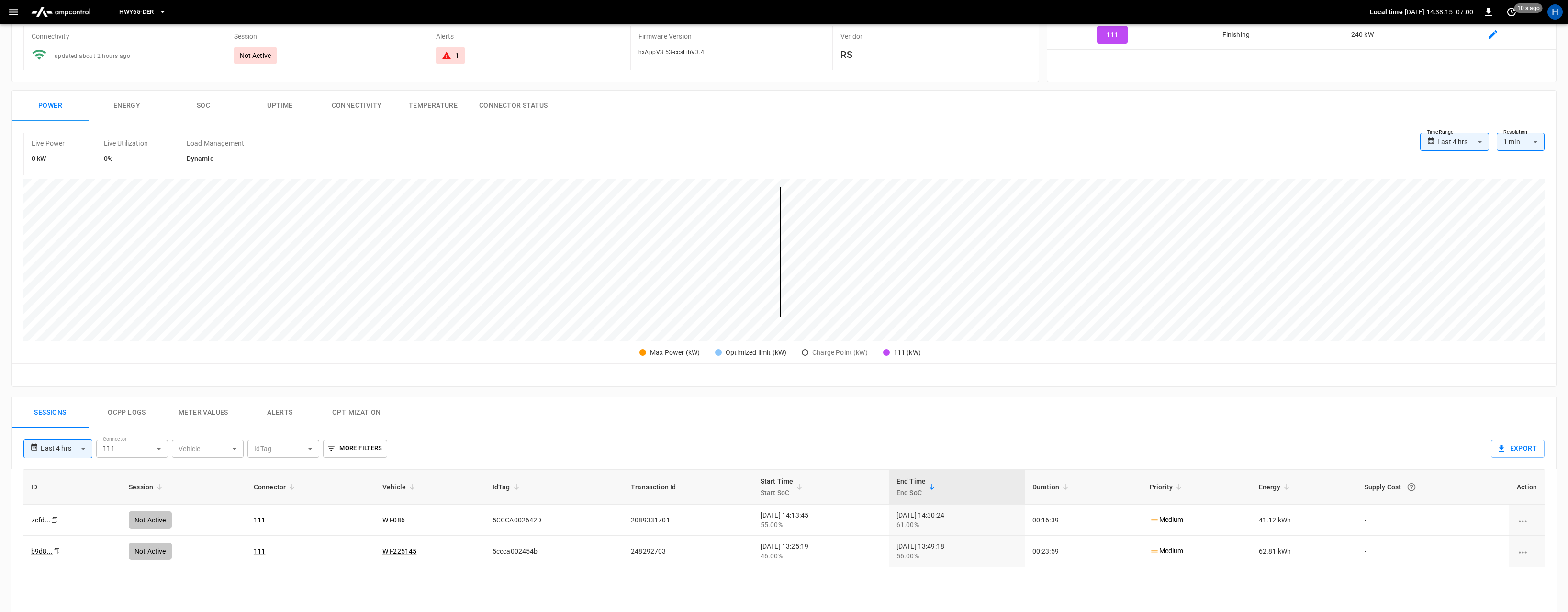
scroll to position [0, 0]
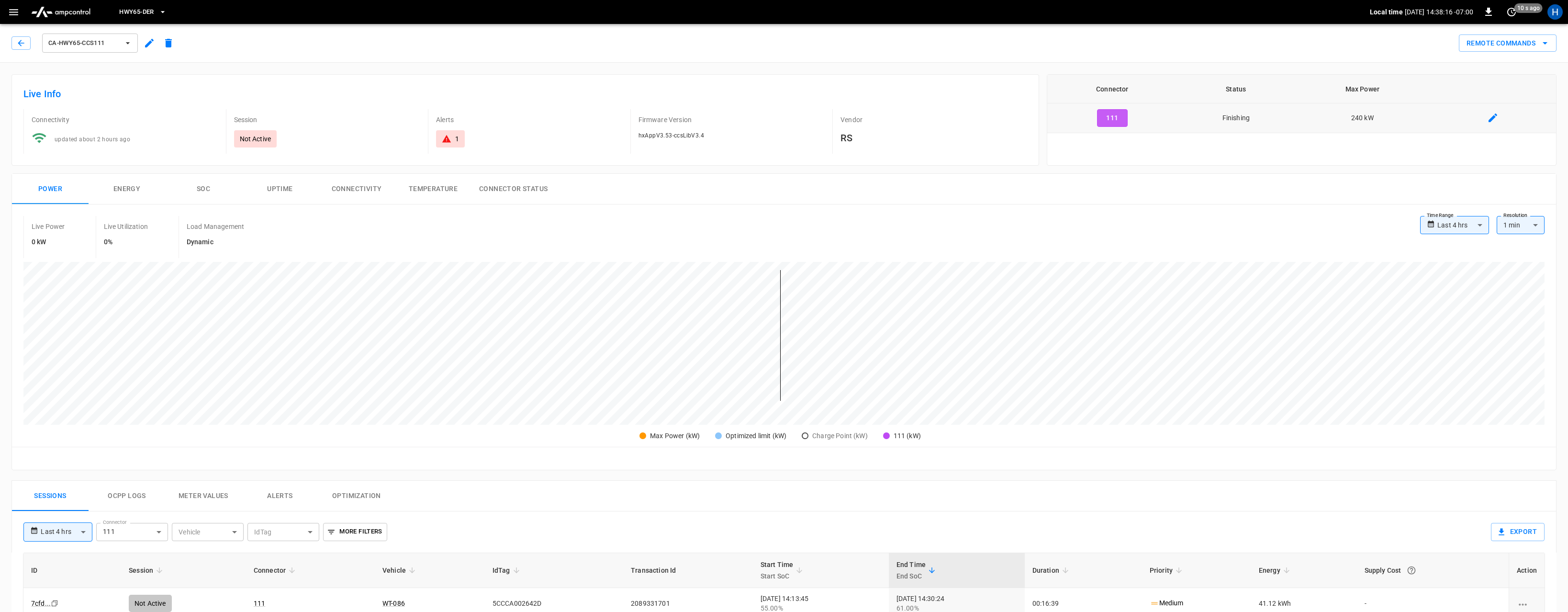
click at [1118, 116] on button "111" at bounding box center [1112, 118] width 30 height 18
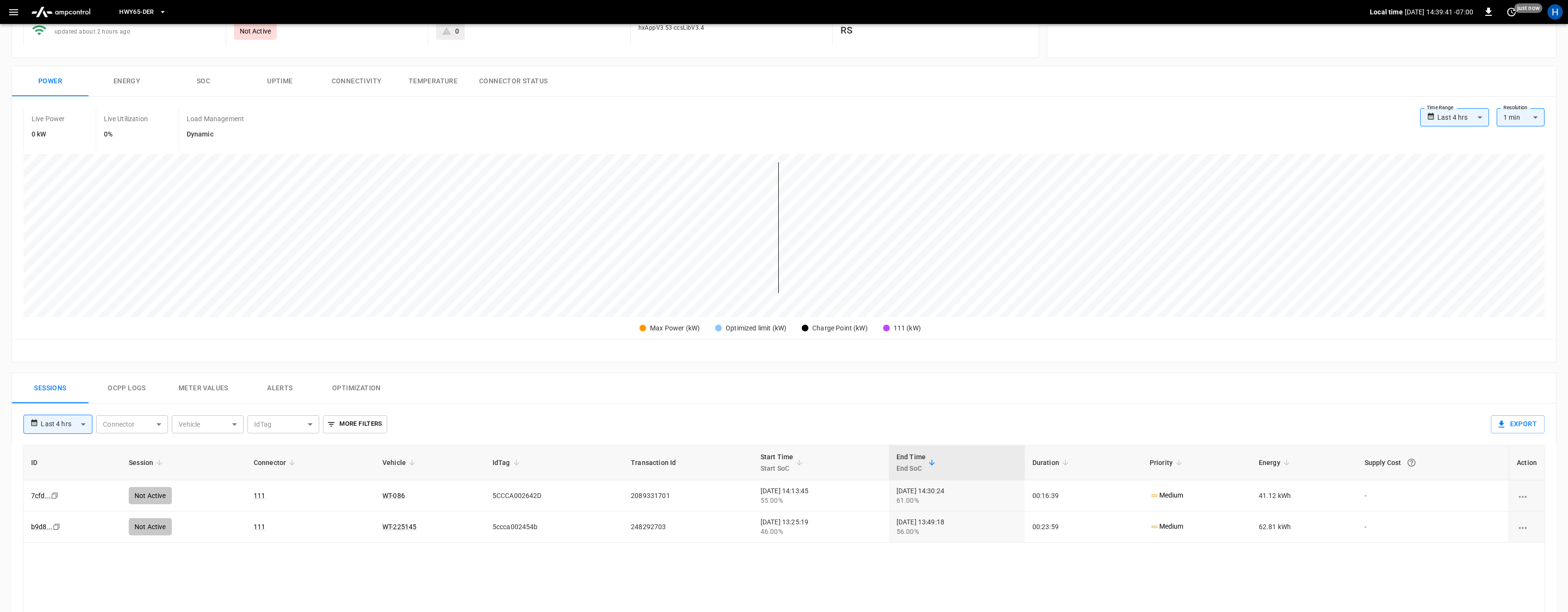
scroll to position [294, 0]
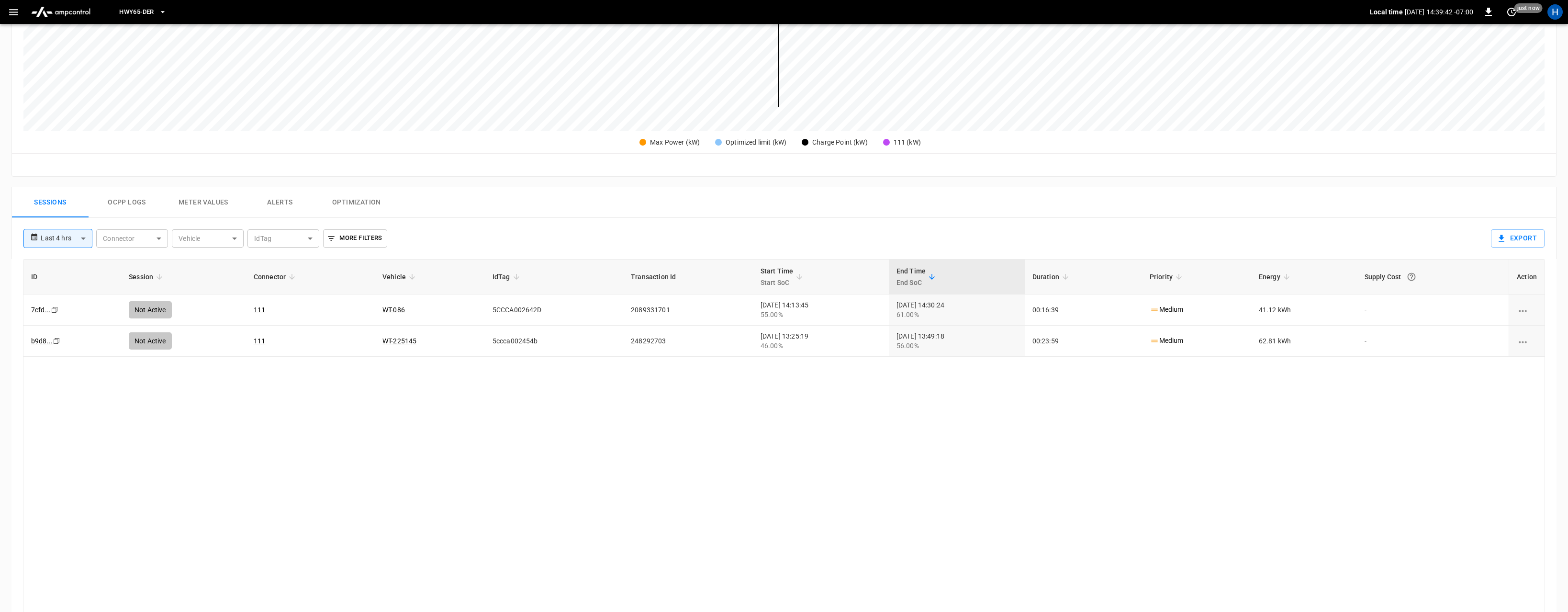
click at [103, 202] on button "Ocpp logs" at bounding box center [127, 202] width 77 height 30
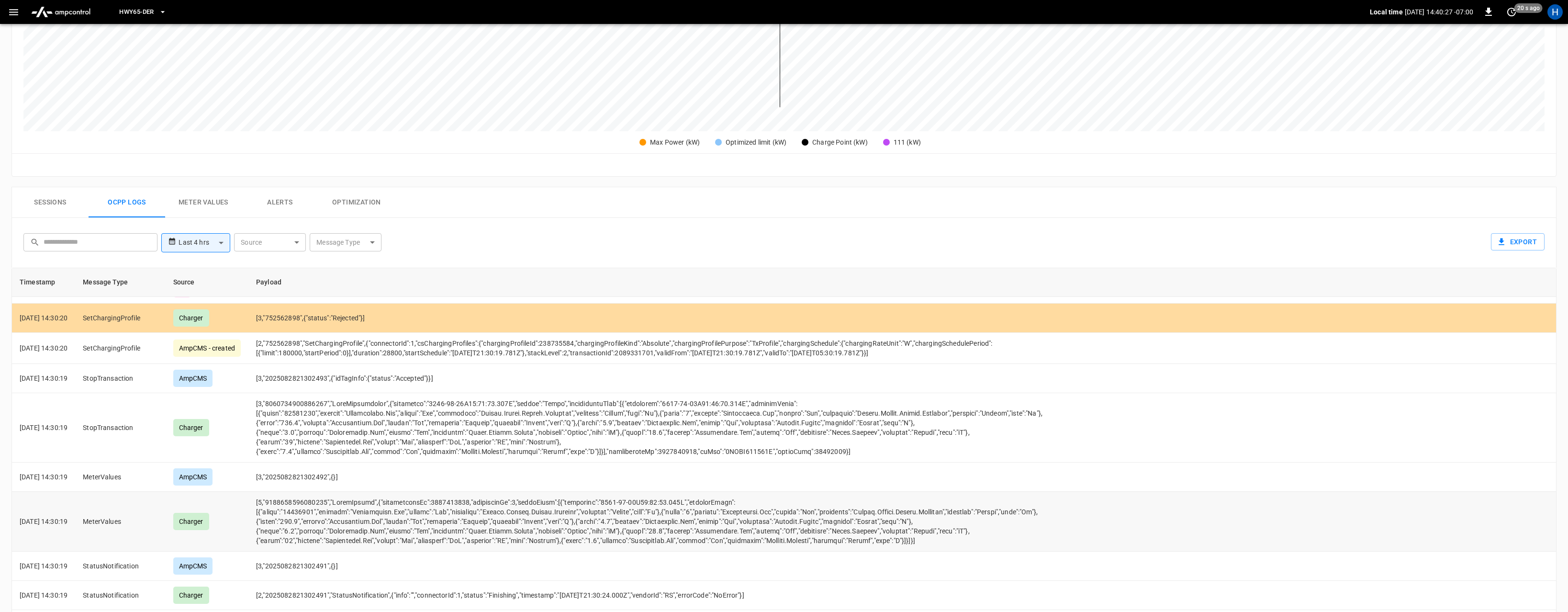
scroll to position [225, 0]
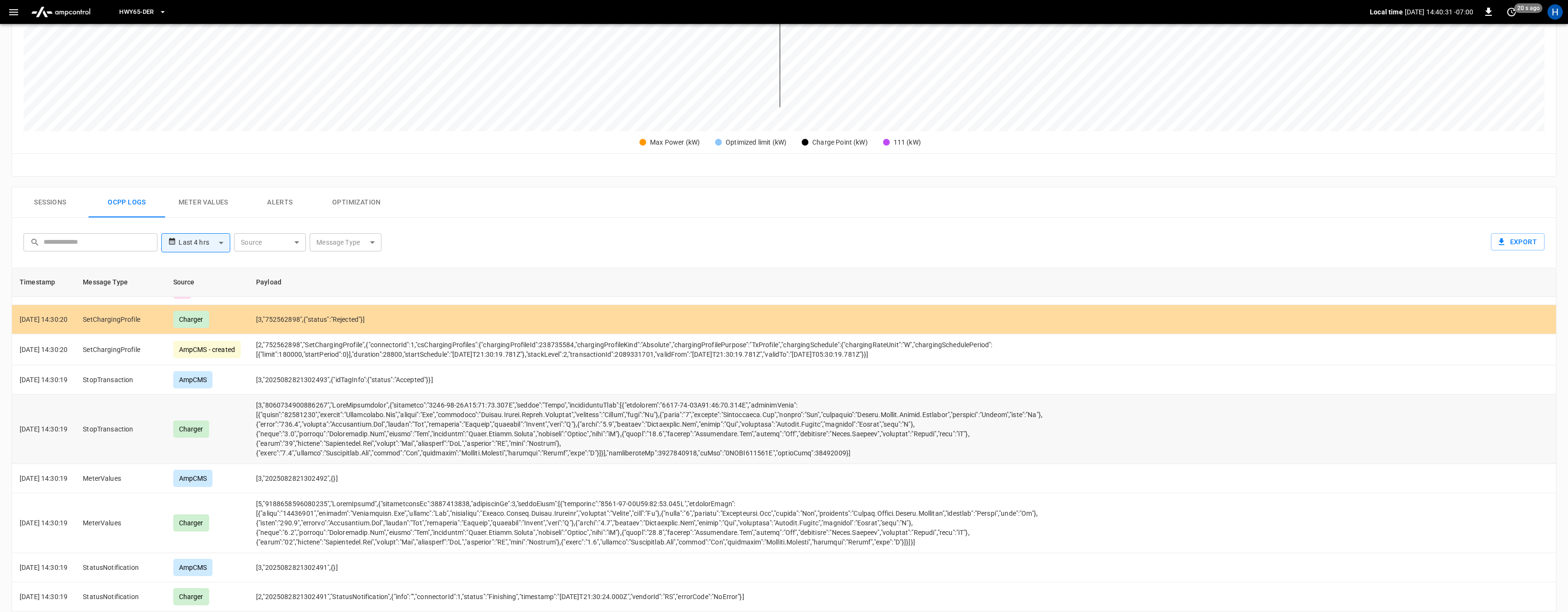
click at [481, 439] on td "opcc-messages-table" at bounding box center [670, 429] width 844 height 69
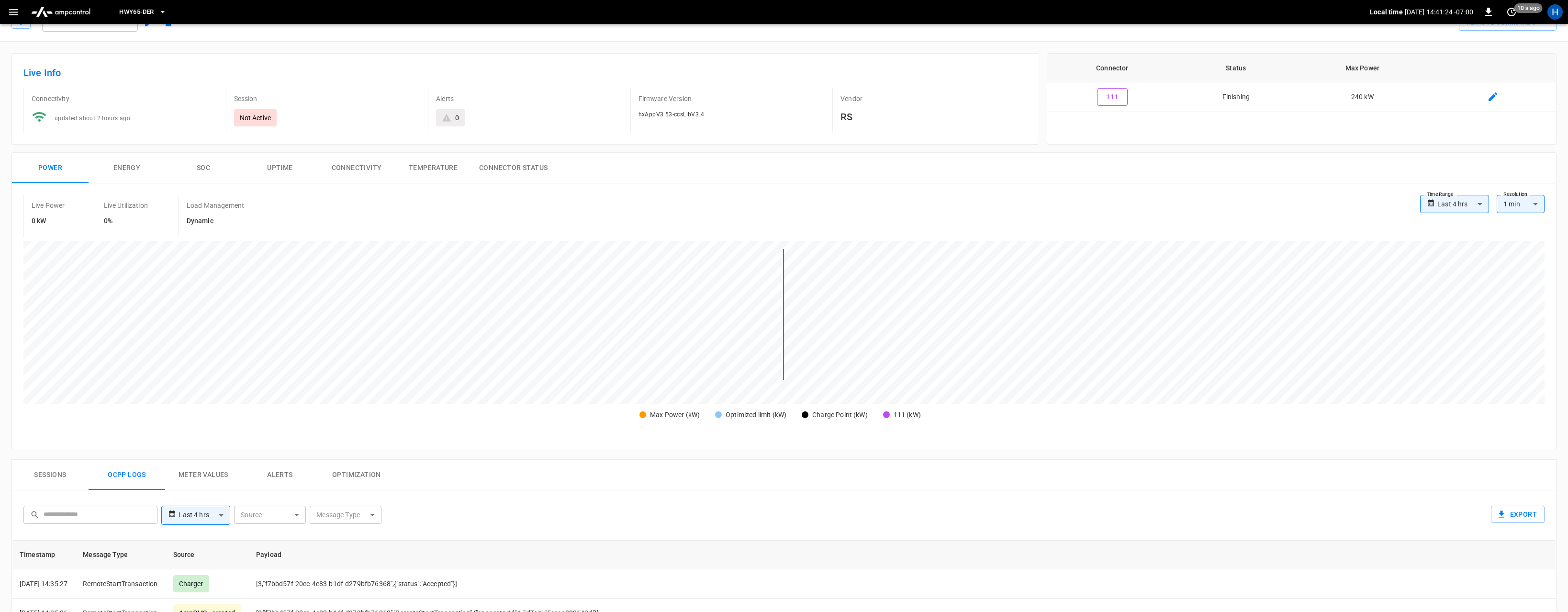
scroll to position [0, 0]
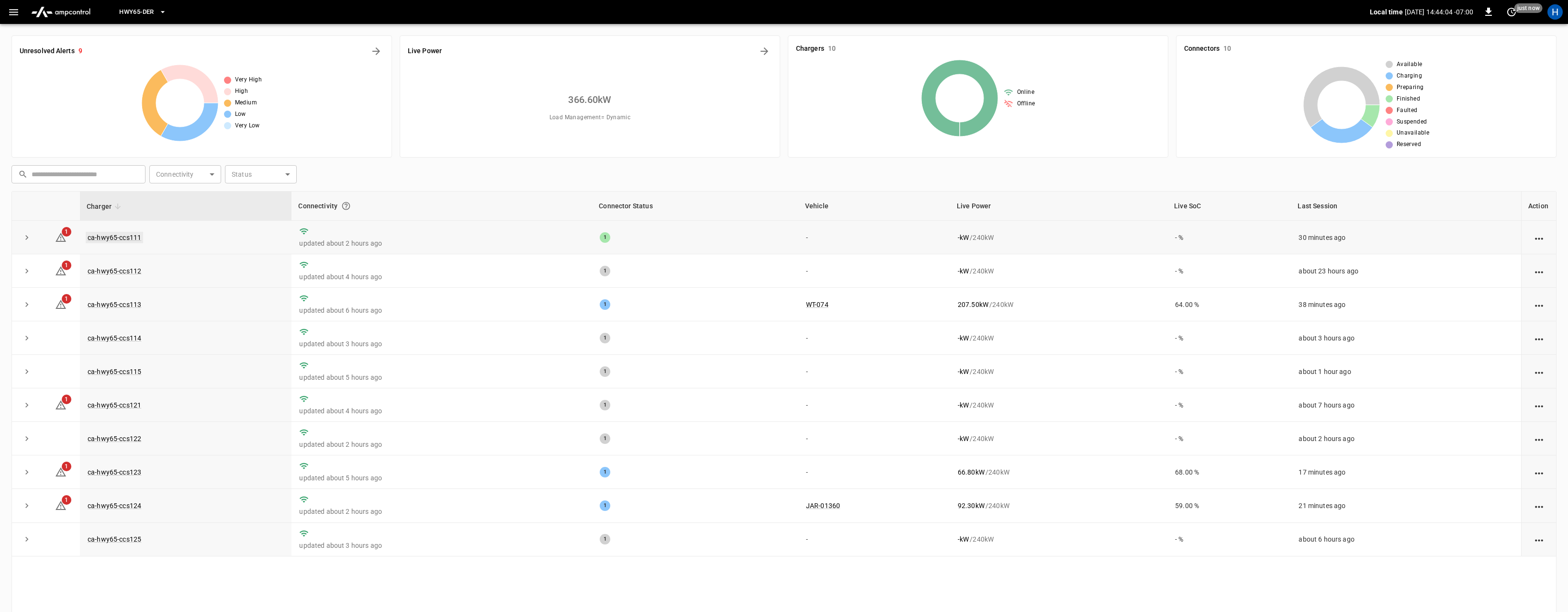
click at [125, 239] on link "ca-hwy65-ccs111" at bounding box center [114, 237] width 57 height 12
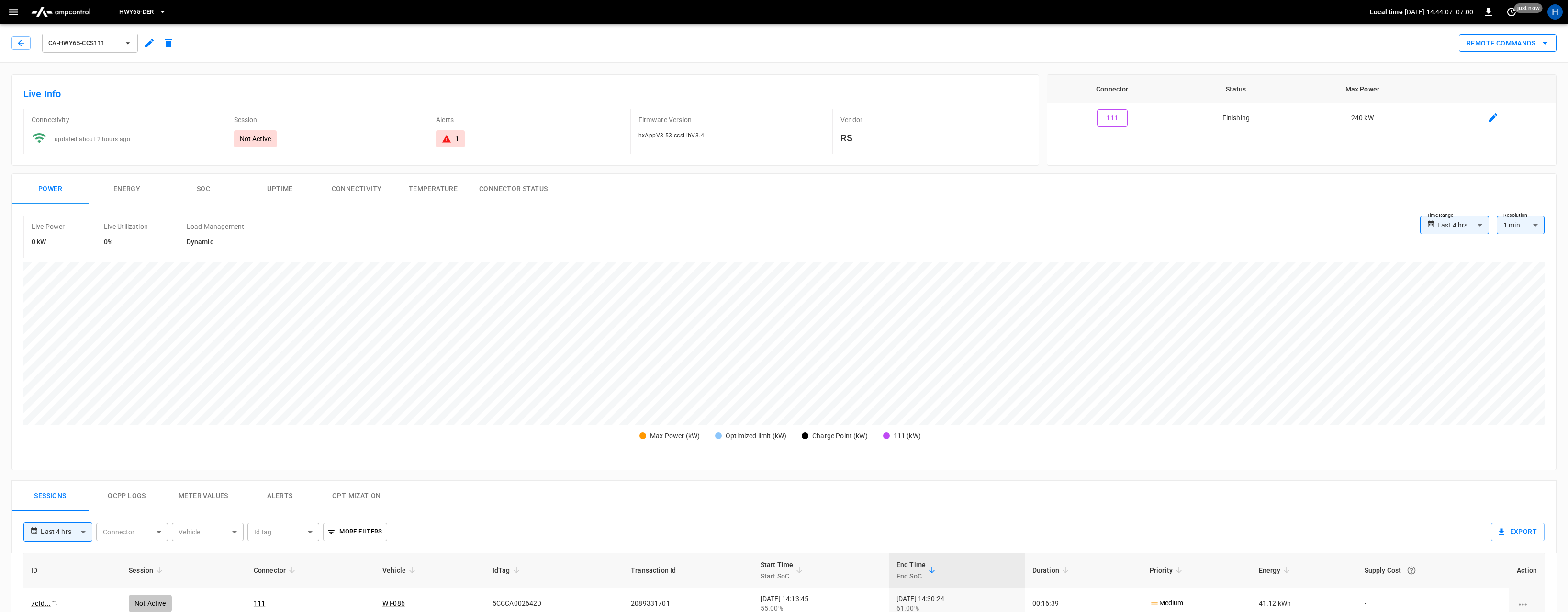
click at [1519, 43] on button "Remote Commands" at bounding box center [1508, 43] width 97 height 18
click at [1321, 211] on div at bounding box center [784, 306] width 1568 height 612
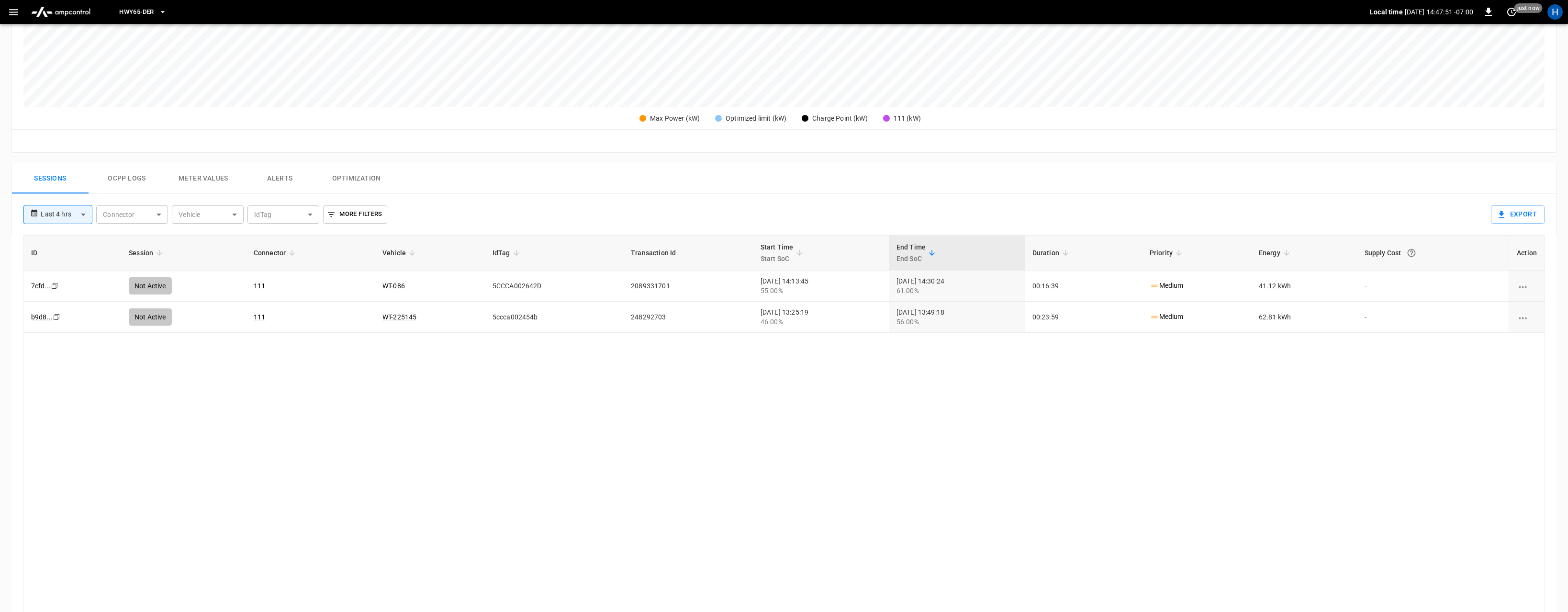
scroll to position [359, 0]
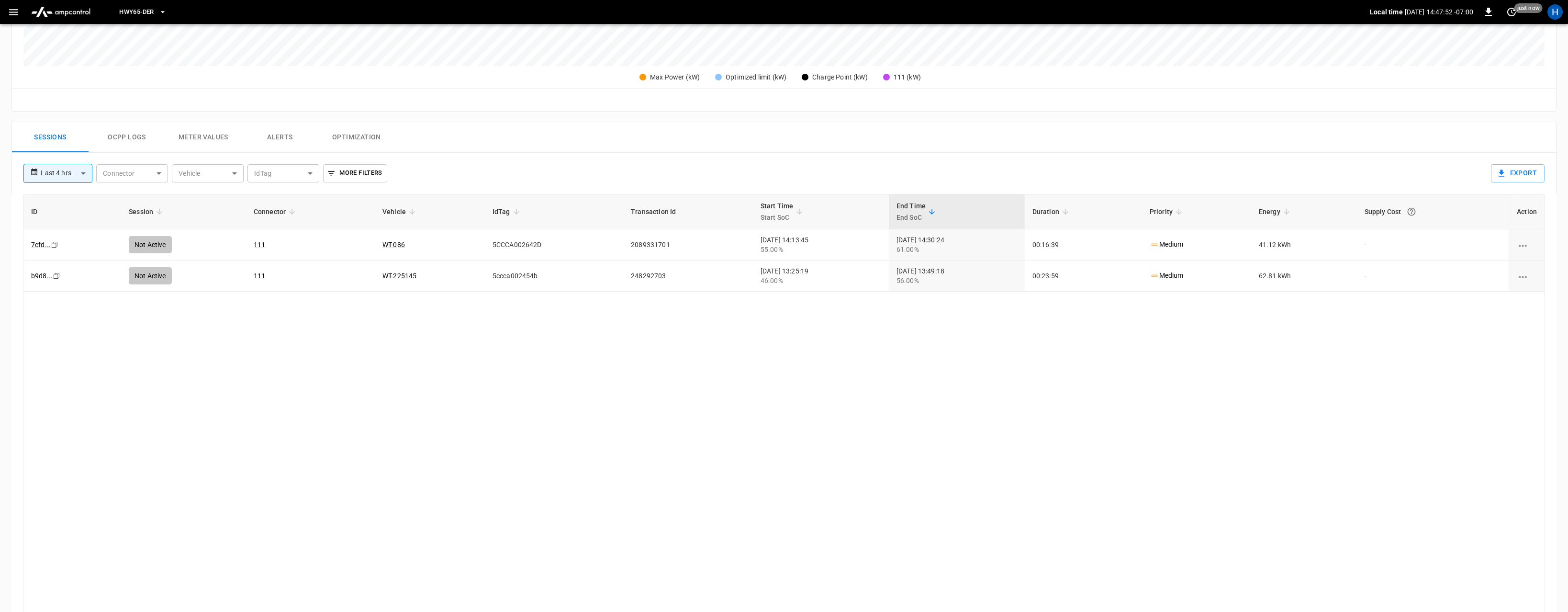
click at [127, 138] on button "Ocpp logs" at bounding box center [127, 138] width 77 height 30
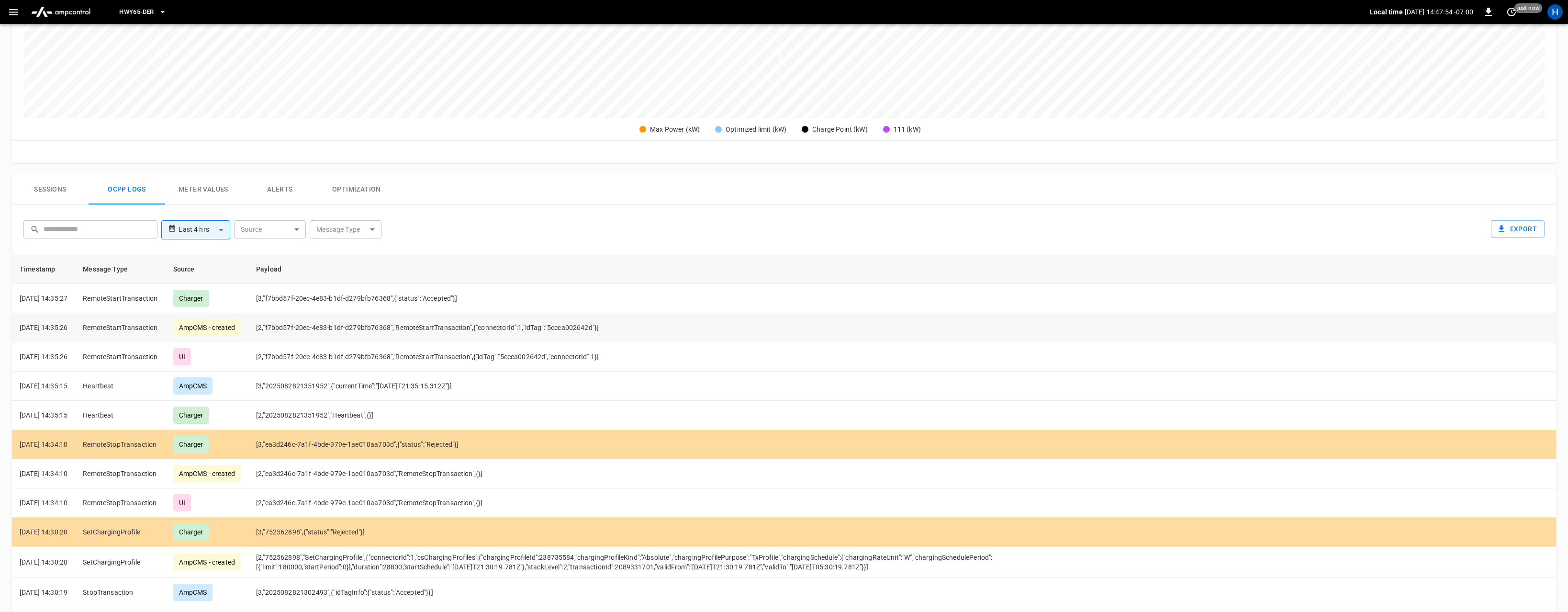
scroll to position [301, 0]
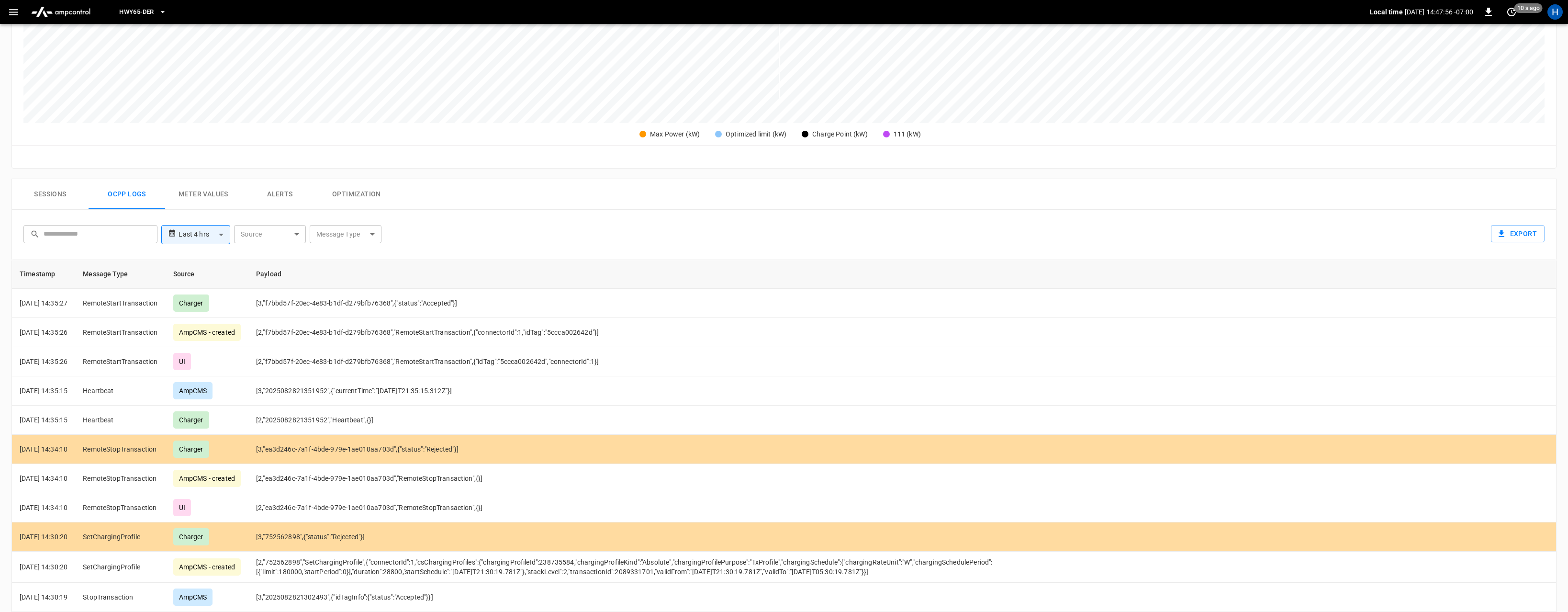
click at [328, 232] on body "**********" at bounding box center [784, 212] width 1568 height 1027
click at [471, 243] on div at bounding box center [784, 306] width 1568 height 612
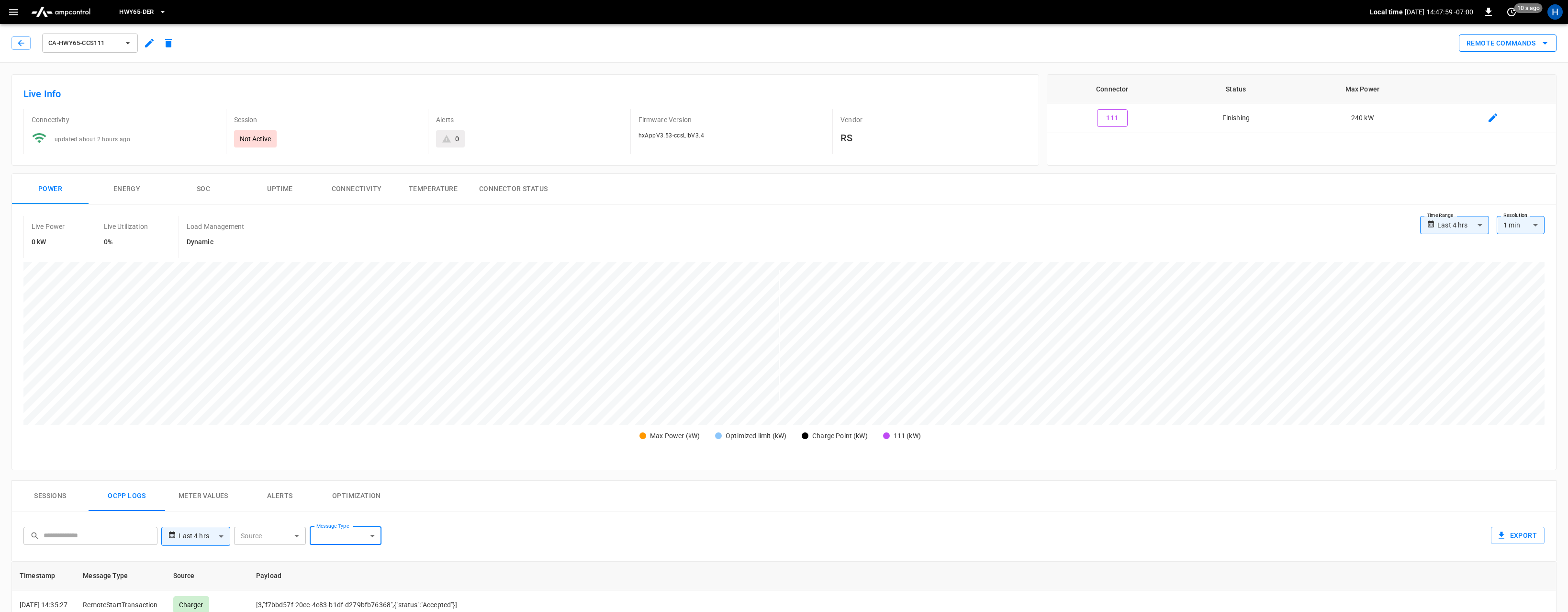
click at [1511, 47] on button "Remote Commands" at bounding box center [1508, 43] width 97 height 18
click at [1428, 173] on div at bounding box center [784, 306] width 1568 height 612
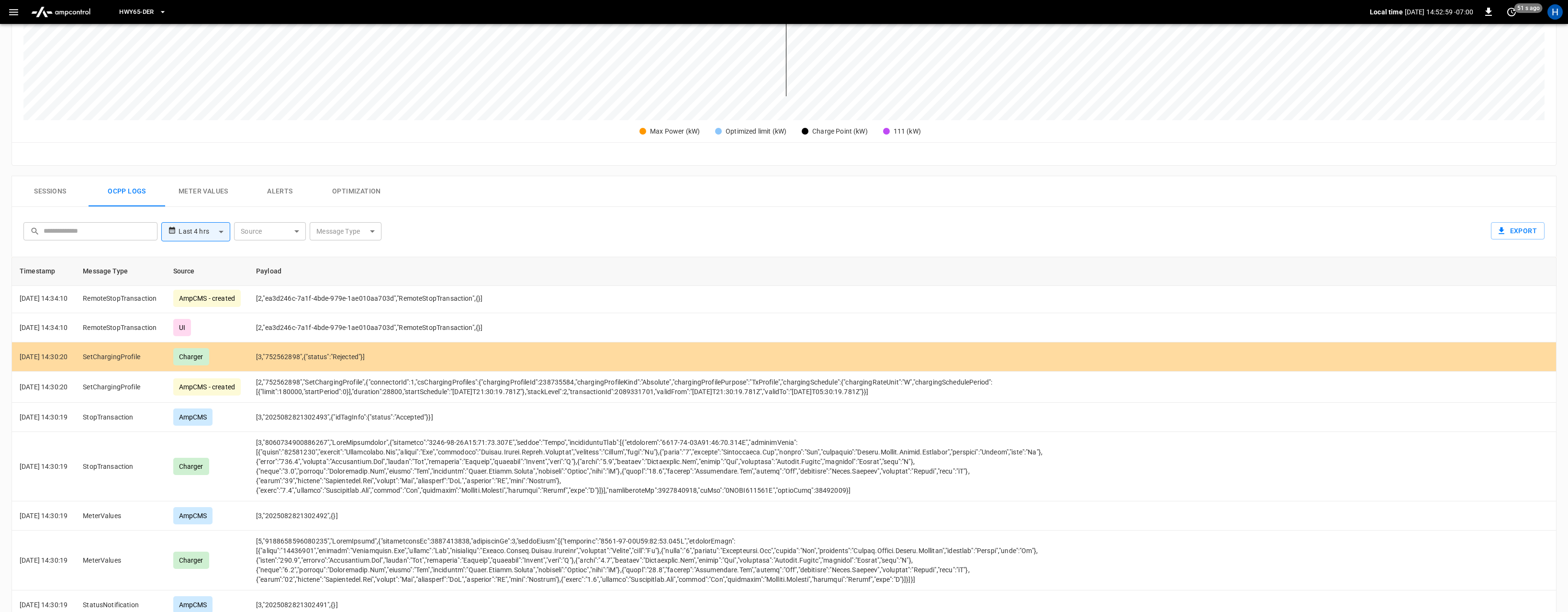
scroll to position [927, 0]
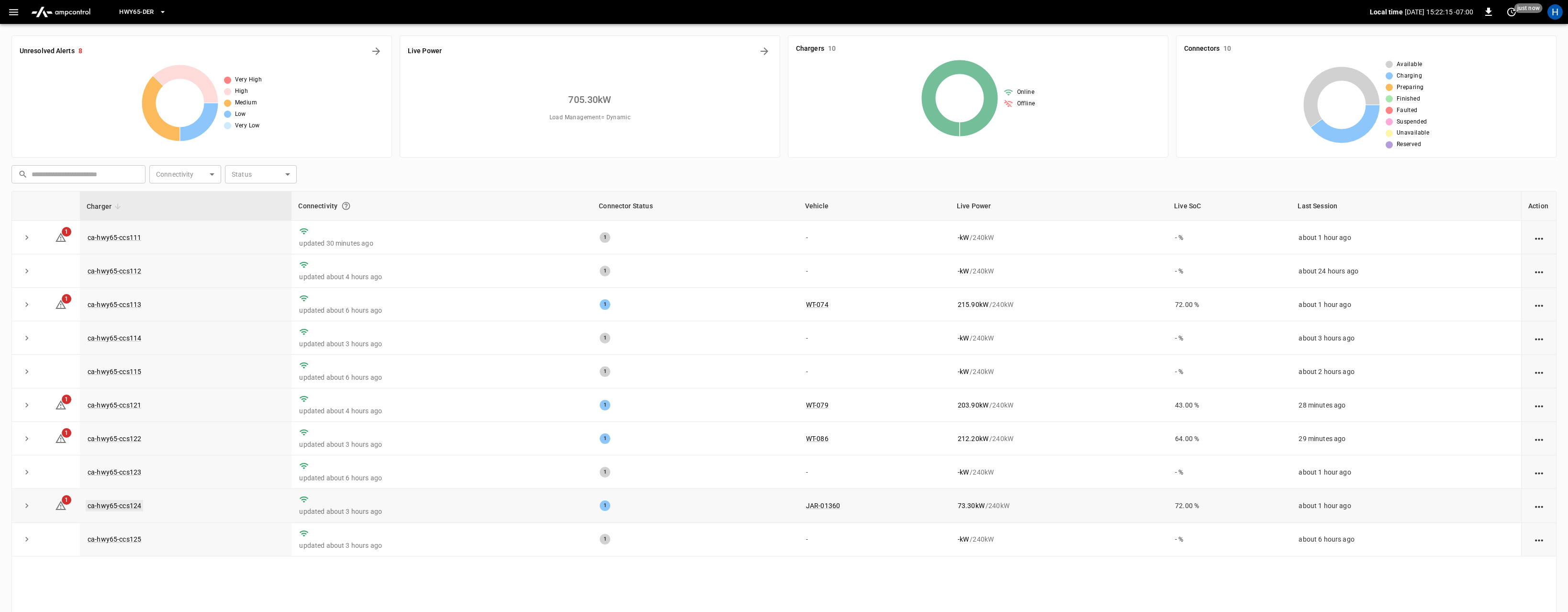
click at [122, 503] on link "ca-hwy65-ccs124" at bounding box center [114, 505] width 57 height 12
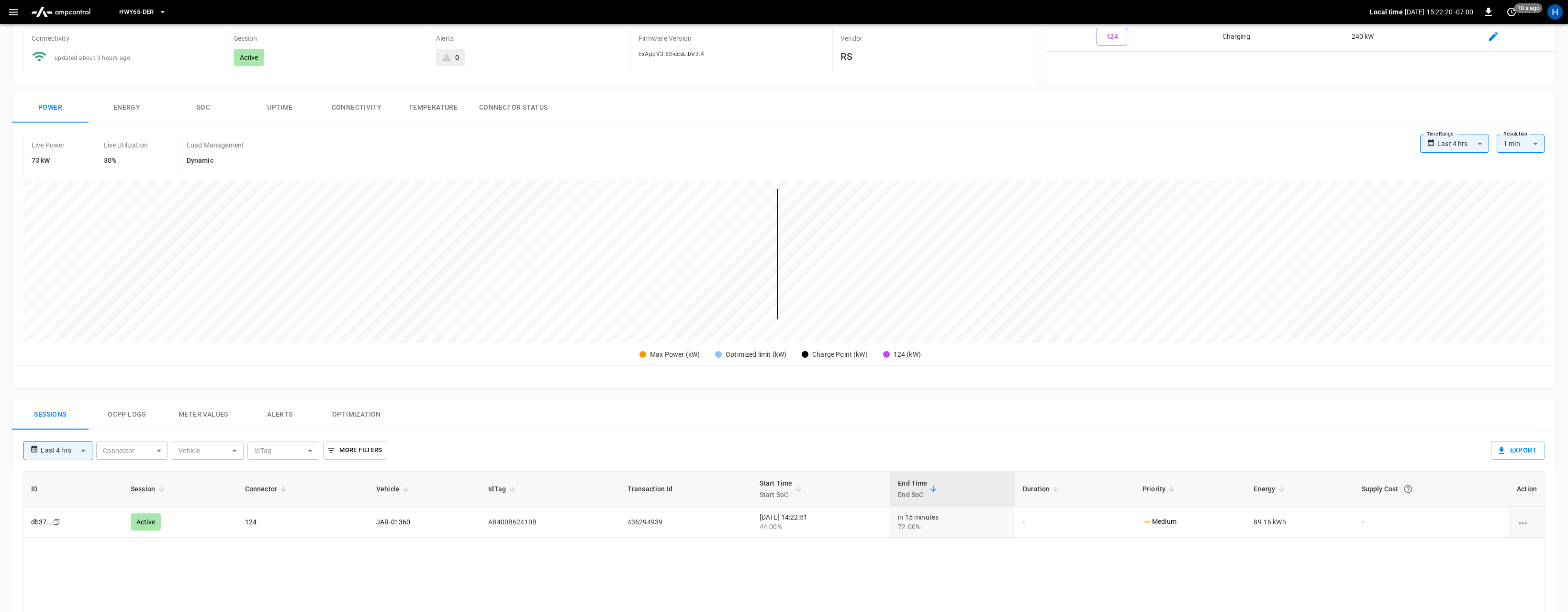
scroll to position [147, 0]
